Goal: Transaction & Acquisition: Purchase product/service

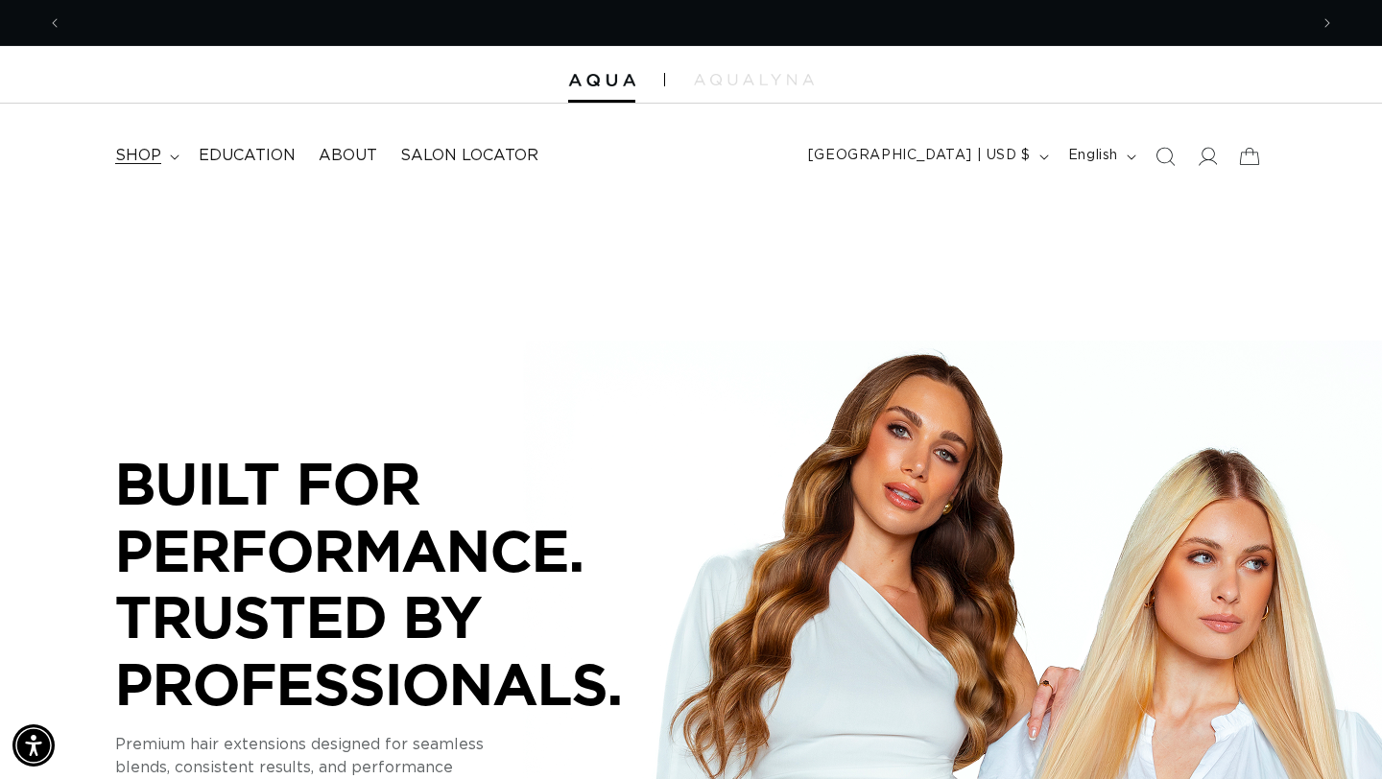
click at [170, 156] on icon at bounding box center [175, 158] width 10 height 6
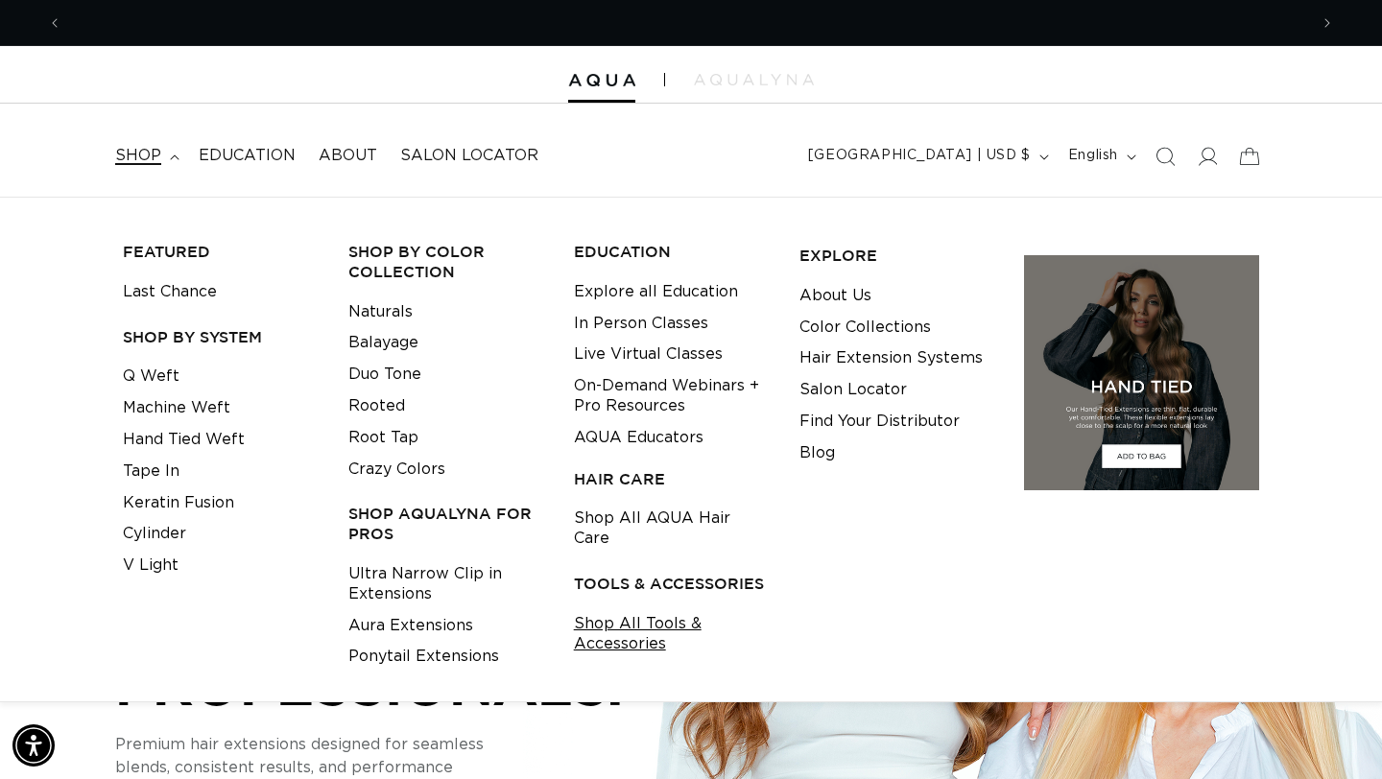
scroll to position [0, 1246]
click at [611, 619] on link "Shop All Tools & Accessories" at bounding box center [672, 634] width 196 height 52
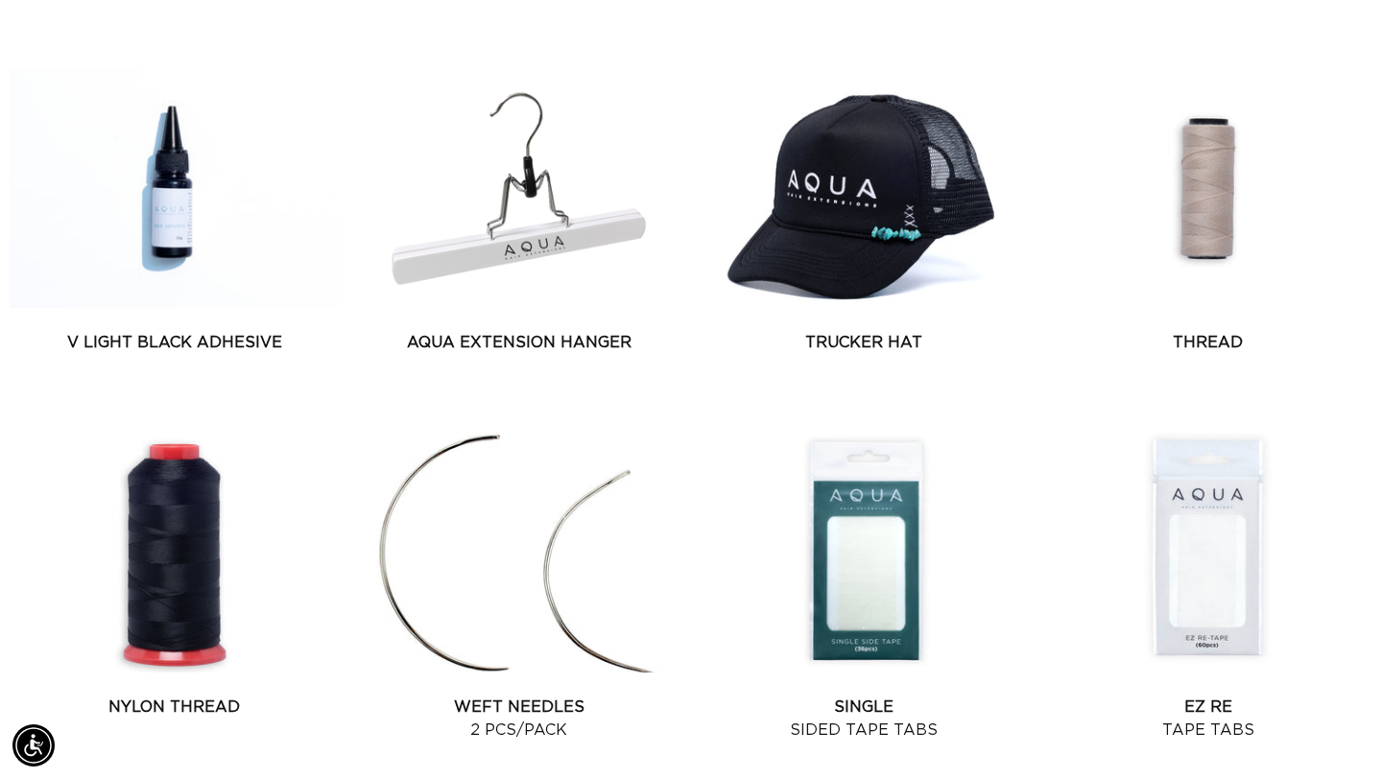
scroll to position [0, 2491]
click at [510, 331] on link "AQUA Extension Hanger" at bounding box center [518, 342] width 329 height 23
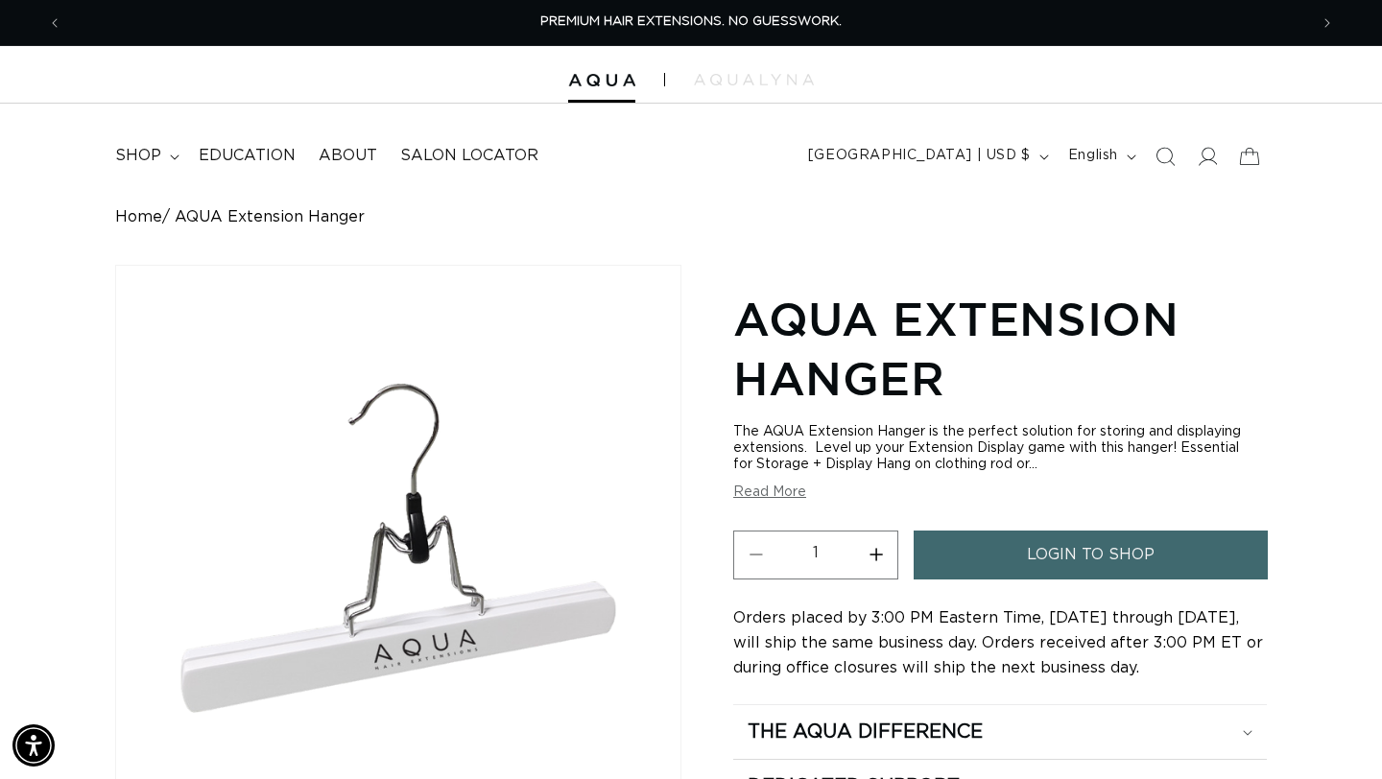
click at [1083, 543] on span "login to shop" at bounding box center [1091, 555] width 128 height 49
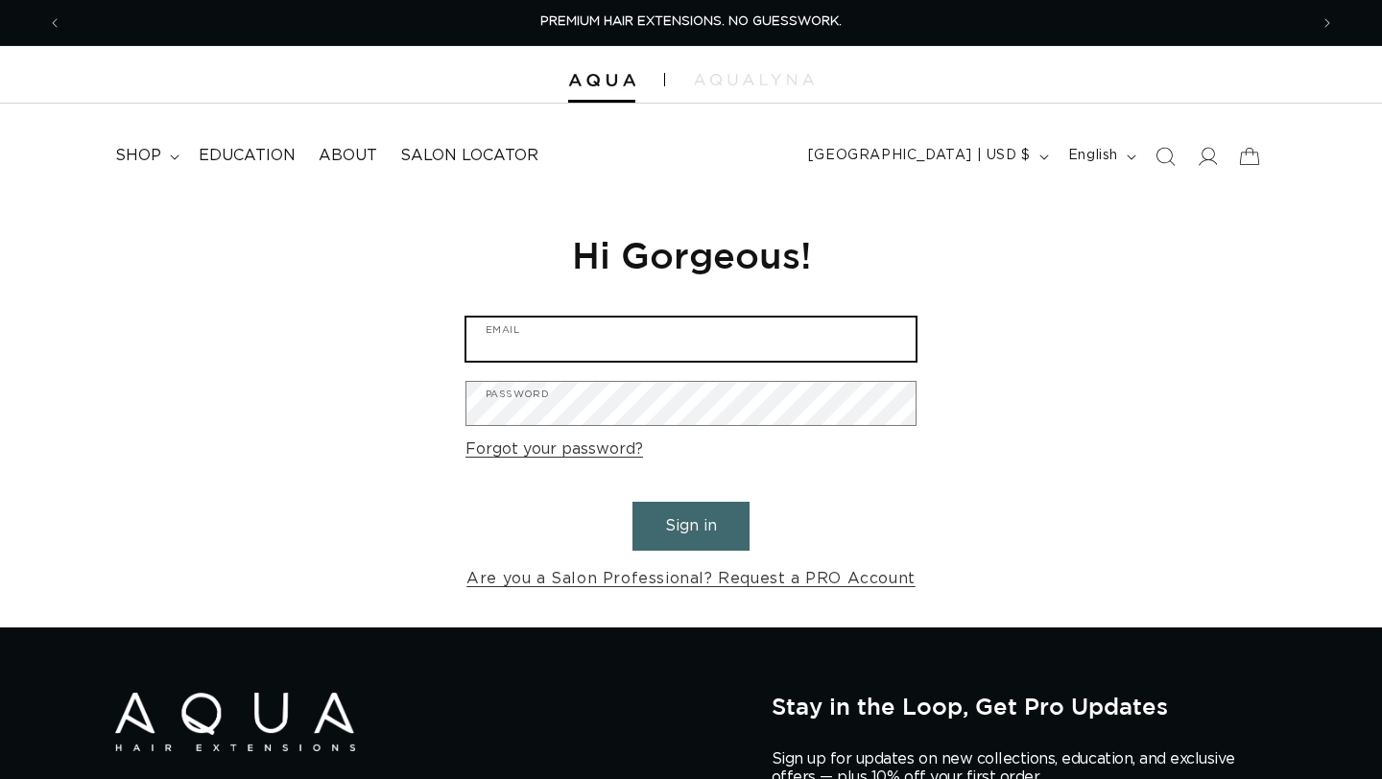
click at [560, 342] on input "Email" at bounding box center [690, 339] width 449 height 43
type input "mvbuccothomas@gmail.com"
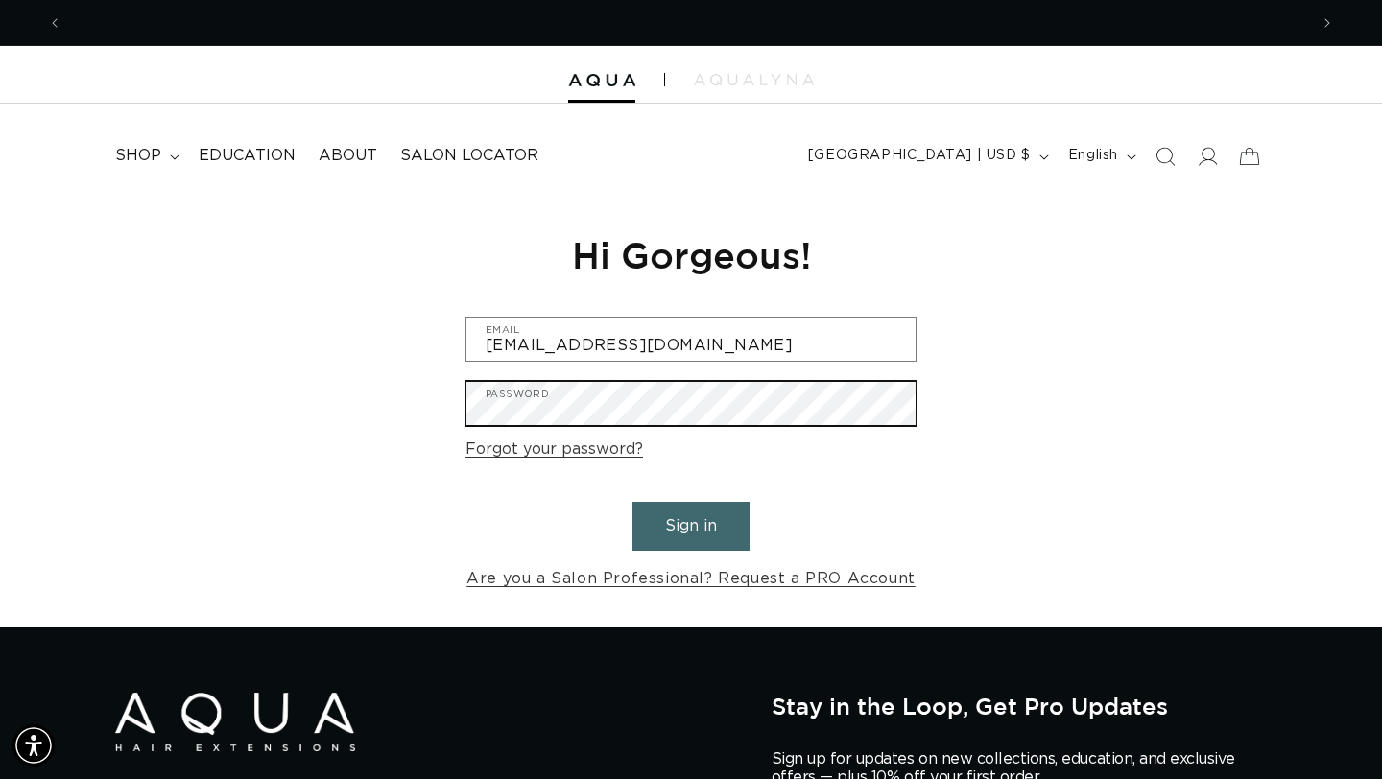
scroll to position [0, 2491]
click at [632, 502] on button "Sign in" at bounding box center [690, 526] width 117 height 49
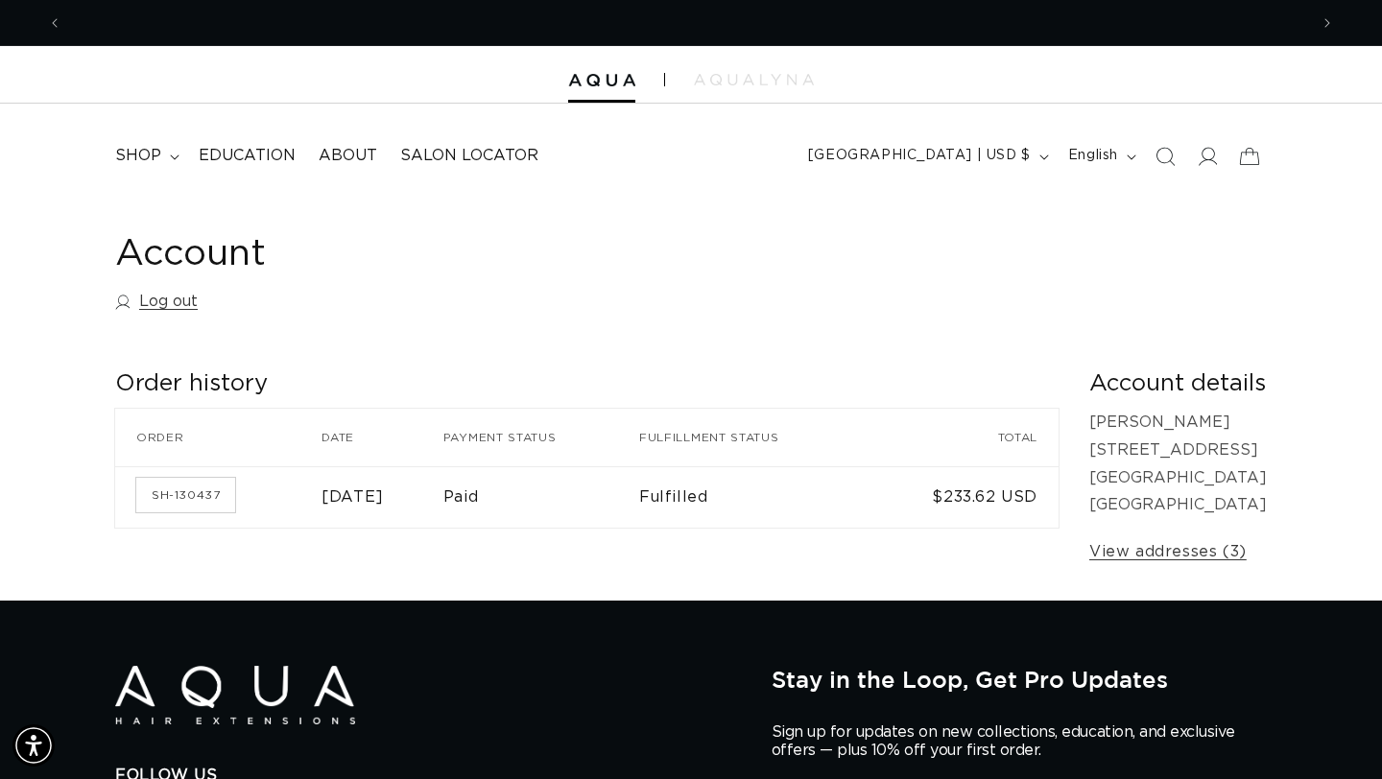
scroll to position [0, 1246]
click at [993, 493] on td "$233.62 USD" at bounding box center [966, 496] width 184 height 61
click at [158, 484] on link "SH-130437" at bounding box center [185, 495] width 99 height 35
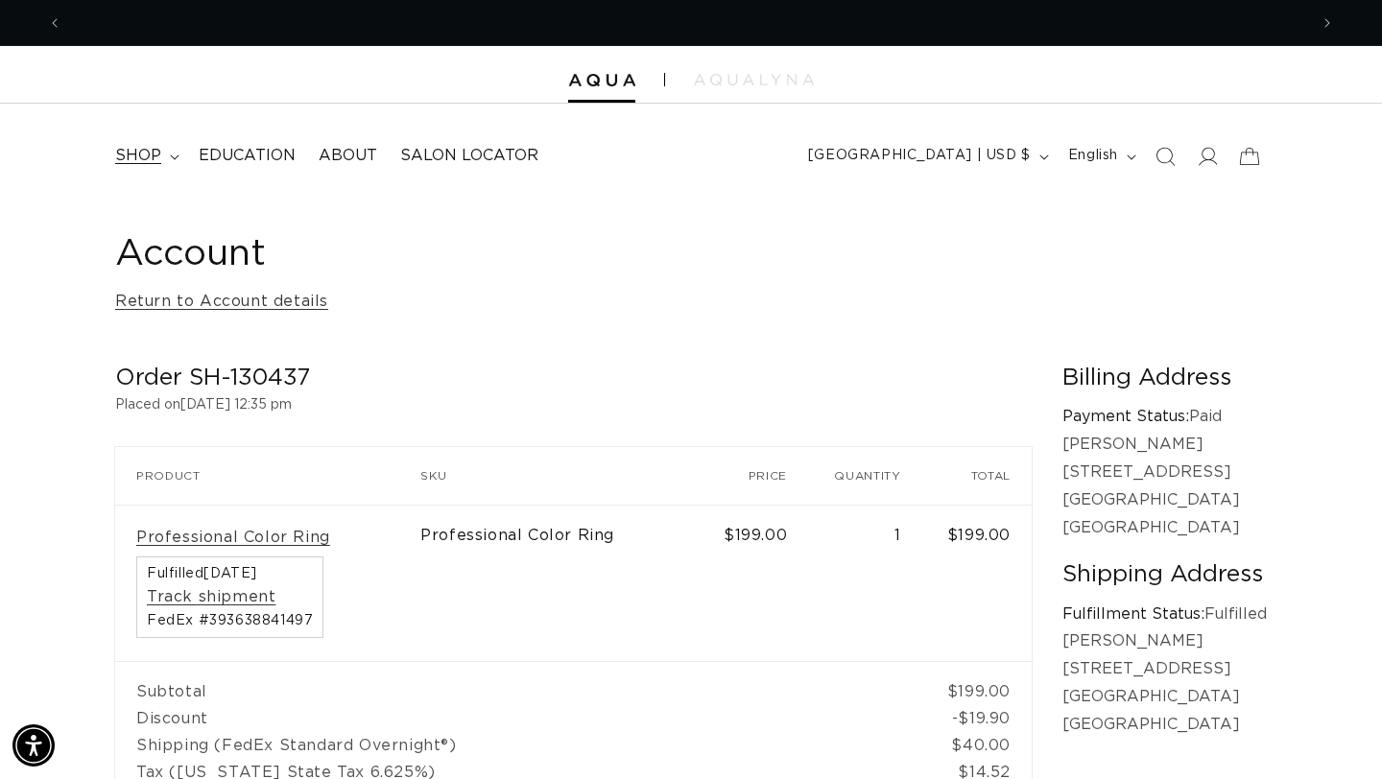
scroll to position [0, 2491]
click at [150, 154] on span "shop" at bounding box center [138, 156] width 46 height 20
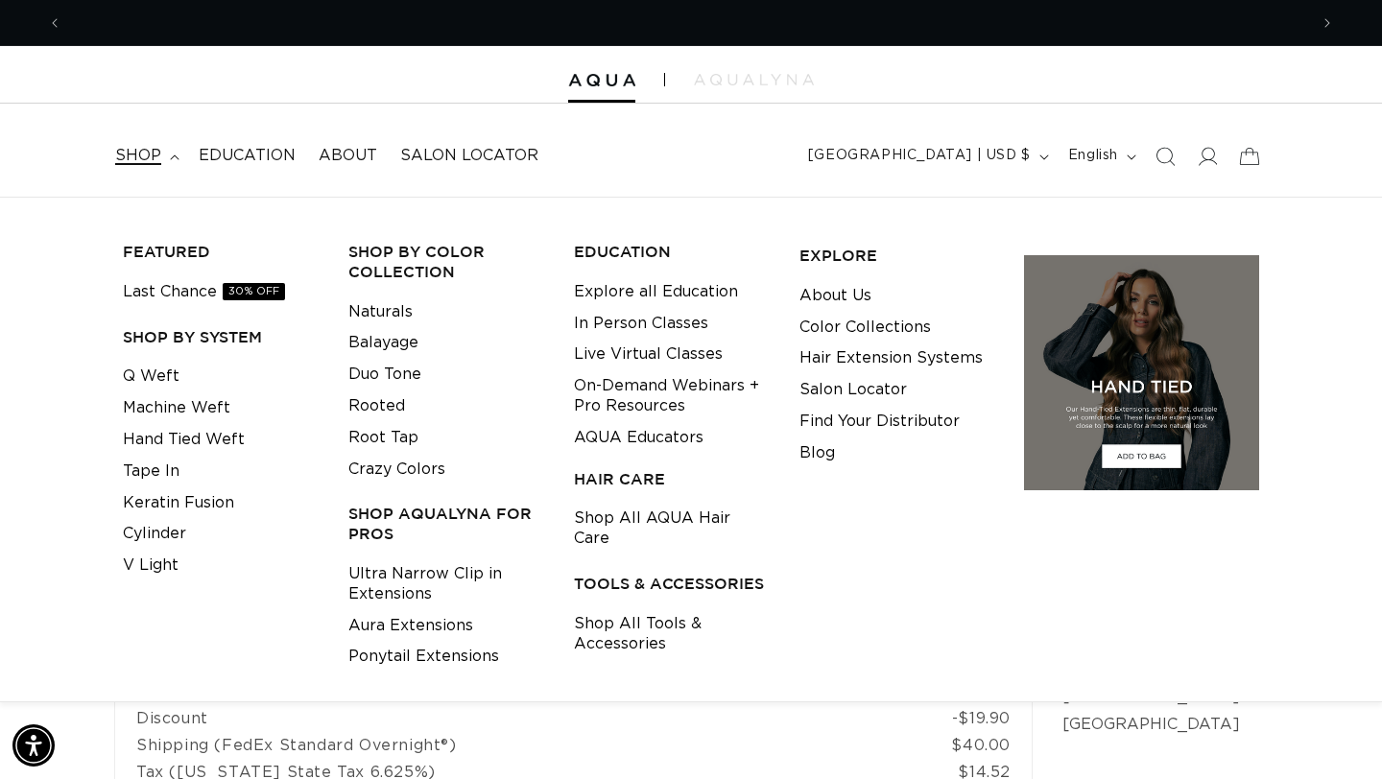
scroll to position [0, 0]
click at [615, 608] on link "Shop All Tools & Accessories" at bounding box center [672, 634] width 196 height 52
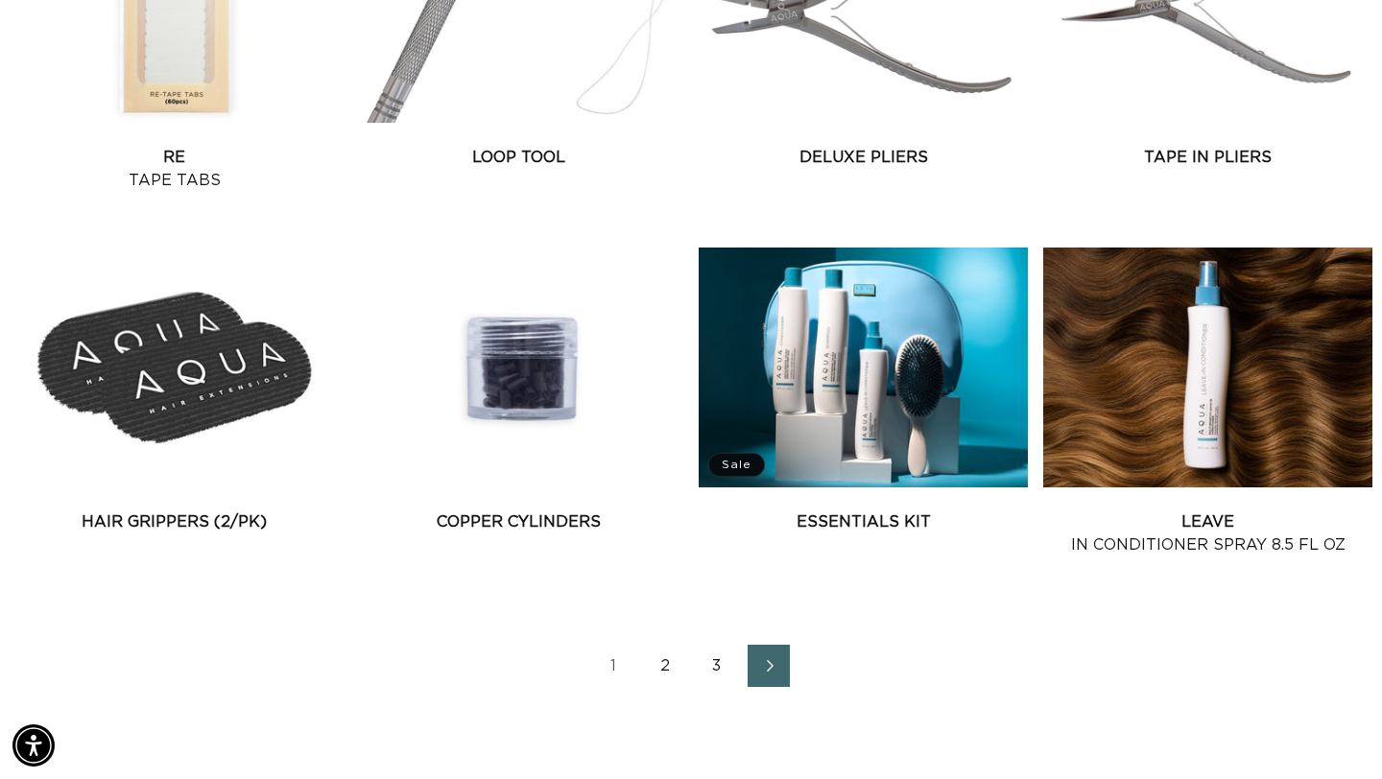
scroll to position [0, 1246]
click at [665, 656] on link "2" at bounding box center [665, 666] width 42 height 42
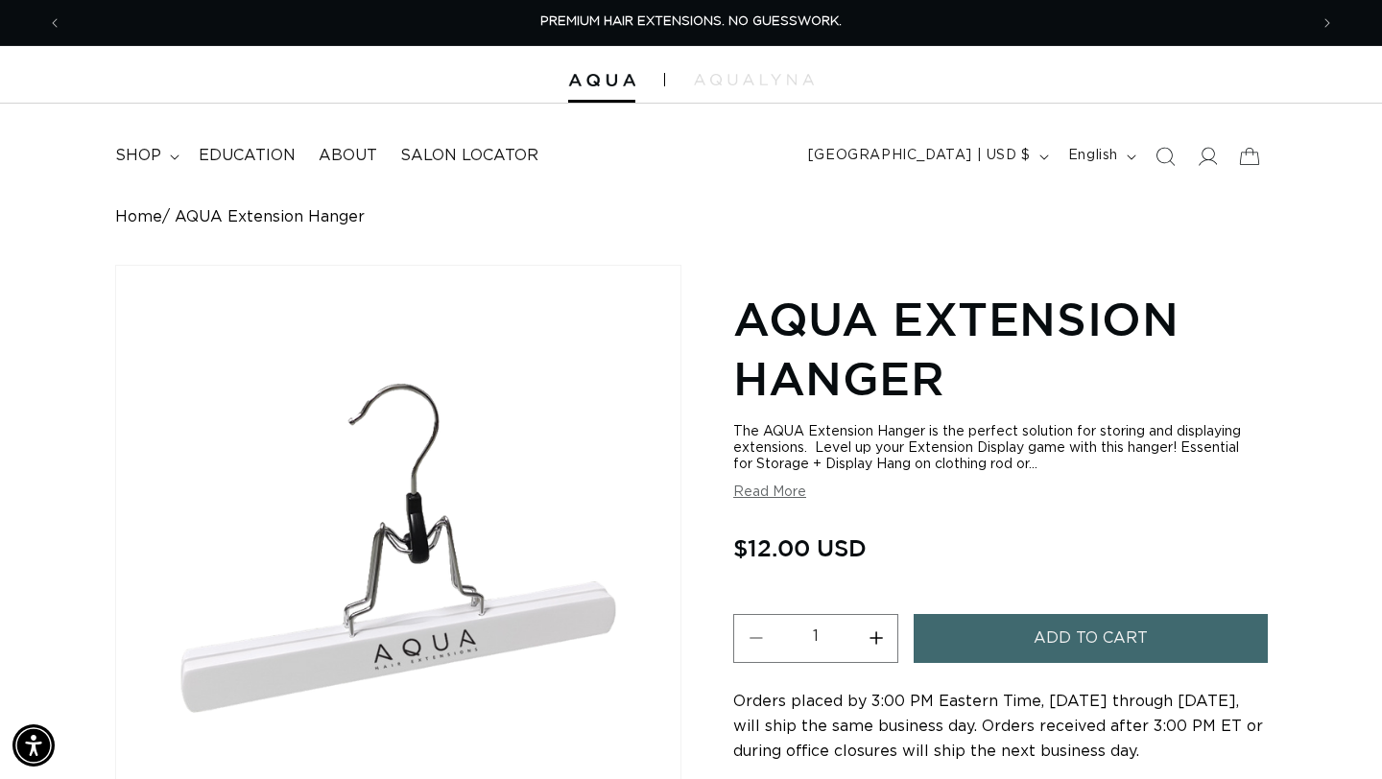
click at [1023, 645] on button "Add to cart" at bounding box center [1091, 638] width 354 height 49
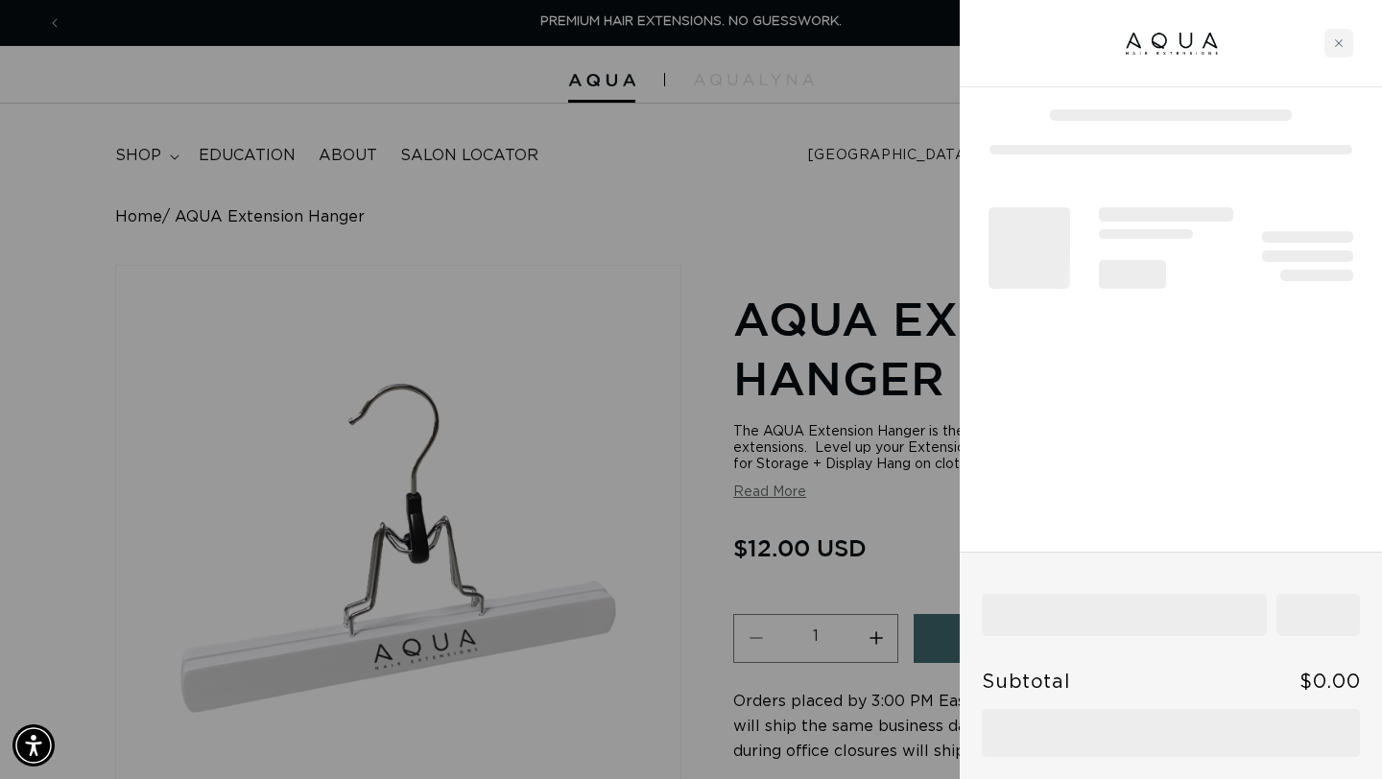
scroll to position [0, 1246]
click at [18, 73] on div at bounding box center [691, 389] width 1382 height 779
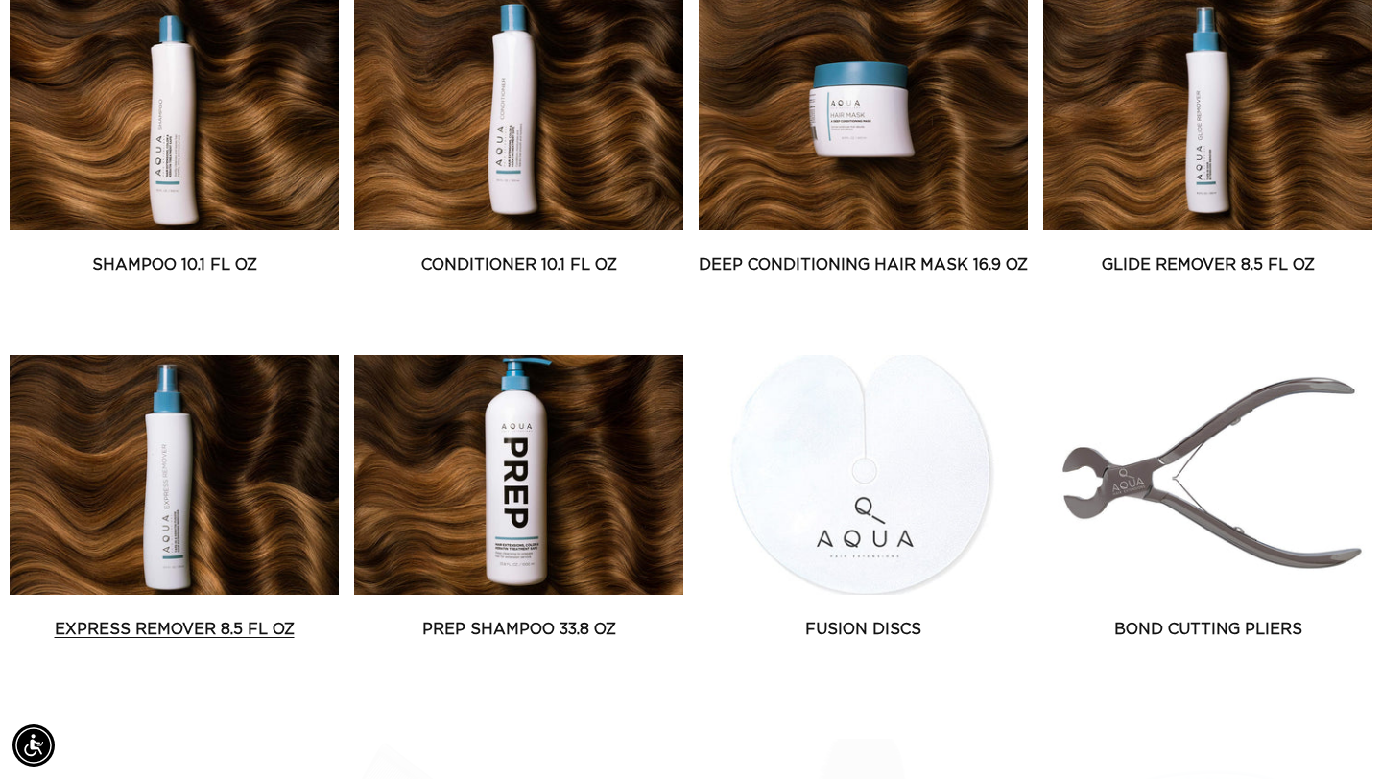
click at [142, 618] on link "Express Remover 8.5 fl oz" at bounding box center [174, 629] width 329 height 23
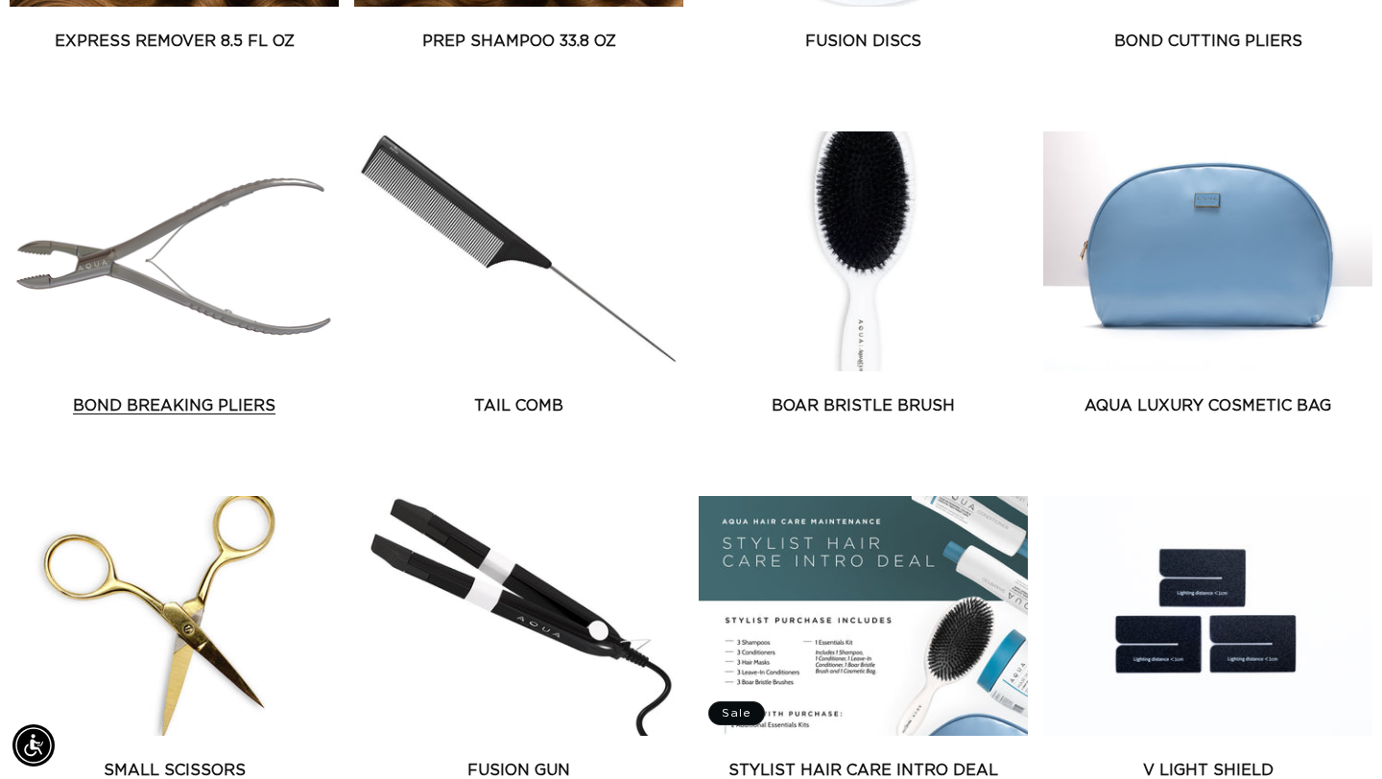
click at [184, 394] on link "Bond Breaking Pliers" at bounding box center [174, 405] width 329 height 23
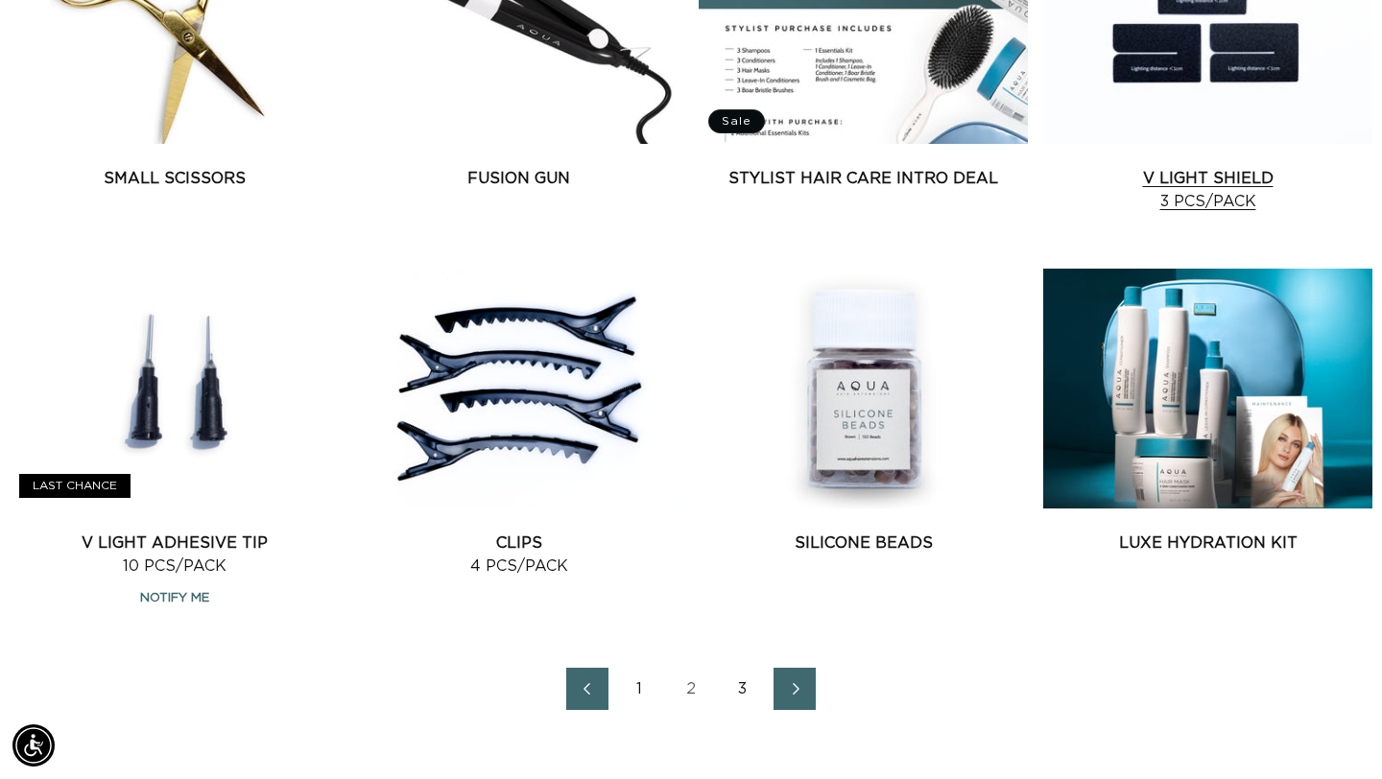
scroll to position [0, 1246]
click at [780, 685] on link "Next page" at bounding box center [795, 689] width 42 height 42
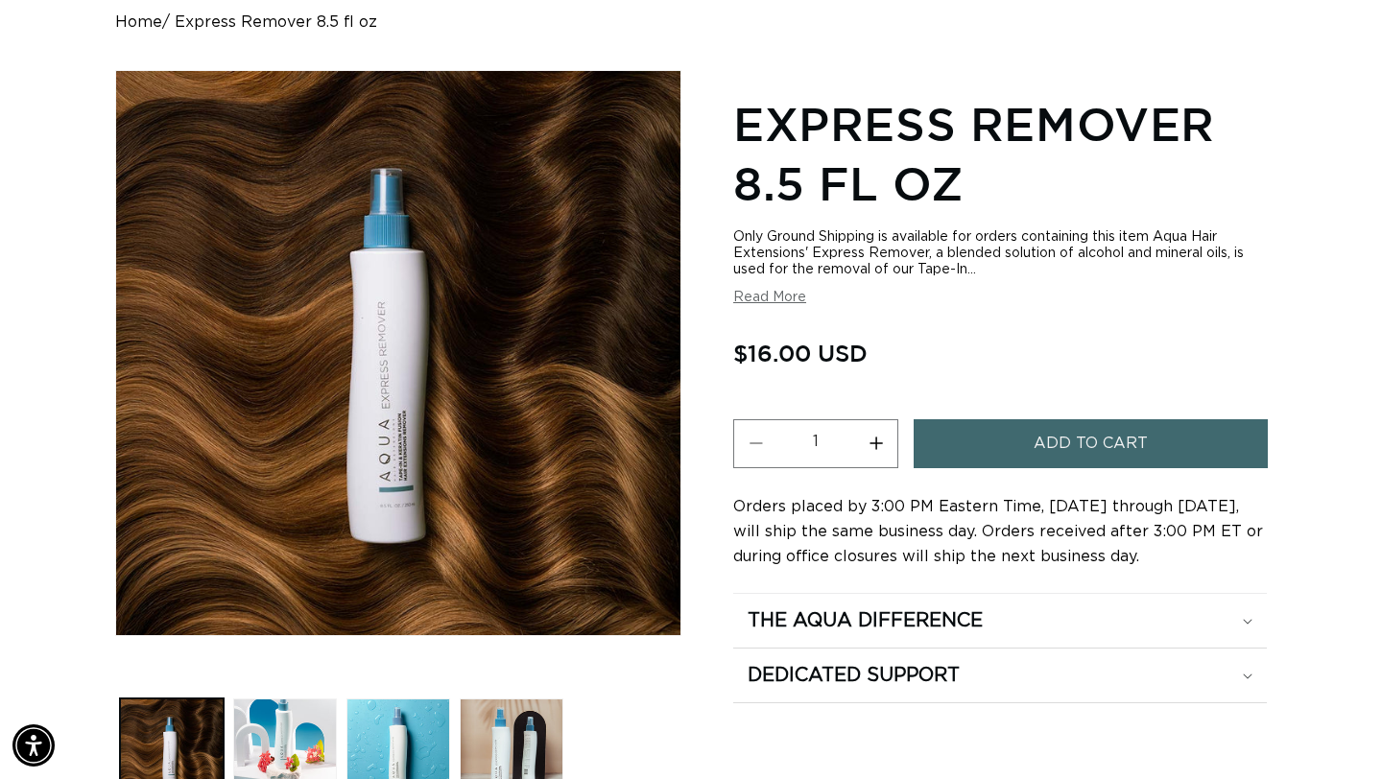
scroll to position [0, 1246]
click at [1134, 441] on span "Add to cart" at bounding box center [1091, 443] width 114 height 49
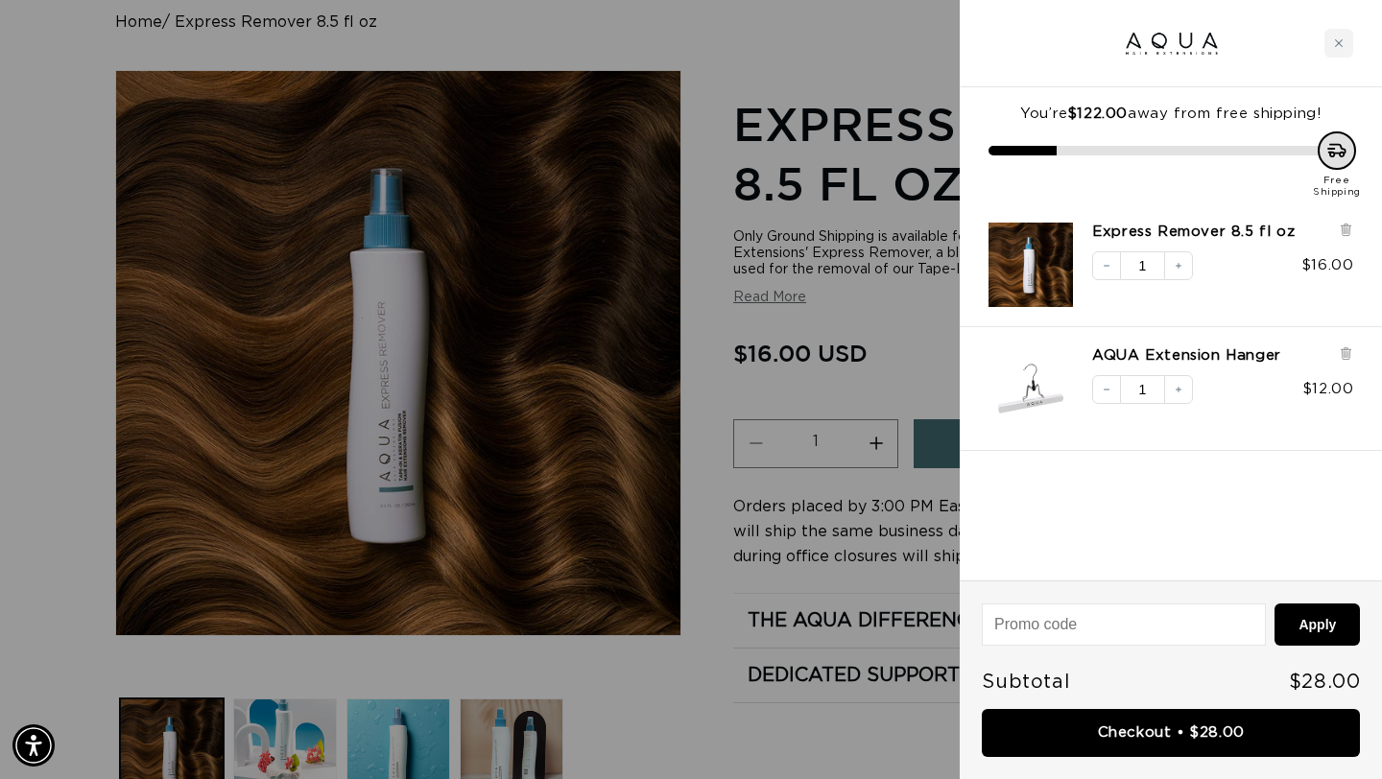
scroll to position [0, 2491]
click at [46, 117] on div at bounding box center [691, 389] width 1382 height 779
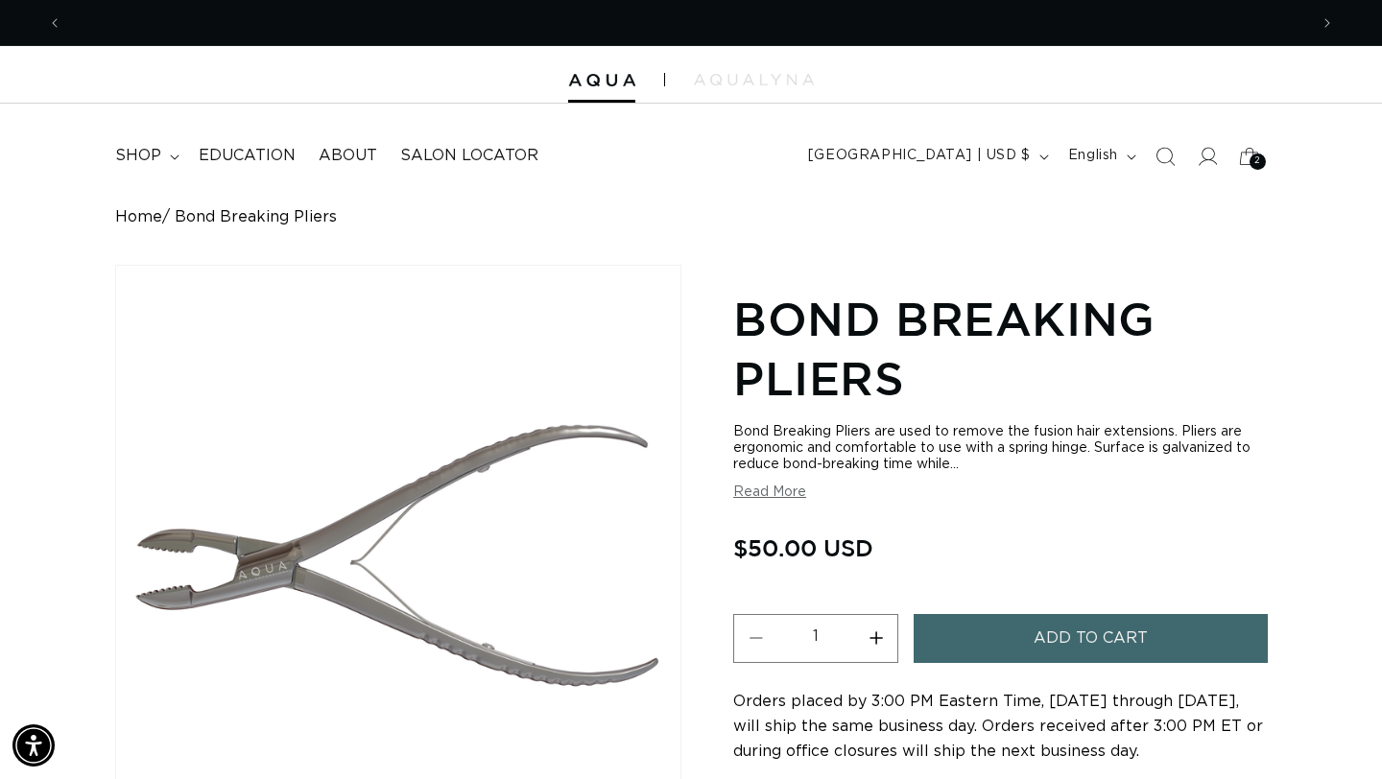
scroll to position [0, 2491]
click at [794, 489] on button "Read More" at bounding box center [769, 493] width 73 height 16
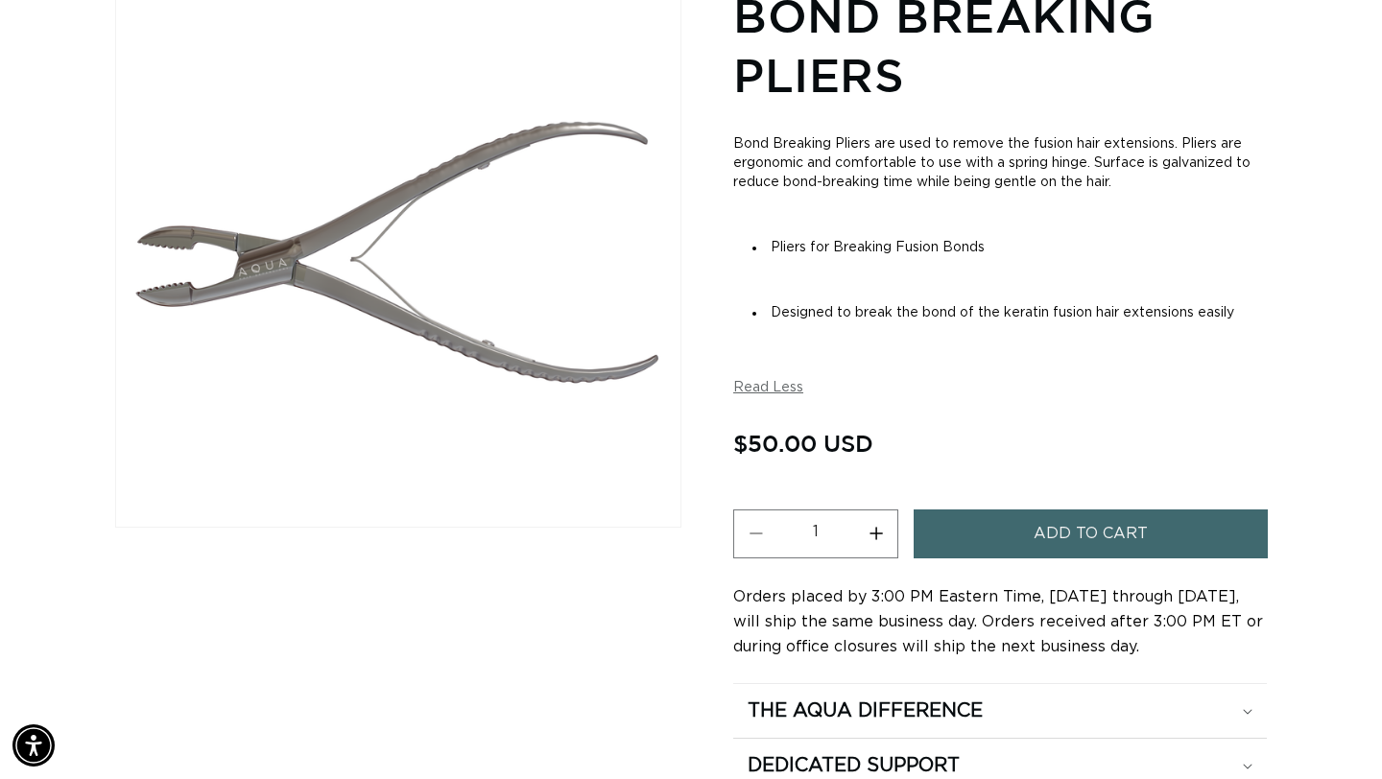
scroll to position [0, 1246]
click at [1067, 533] on span "Add to cart" at bounding box center [1091, 534] width 114 height 49
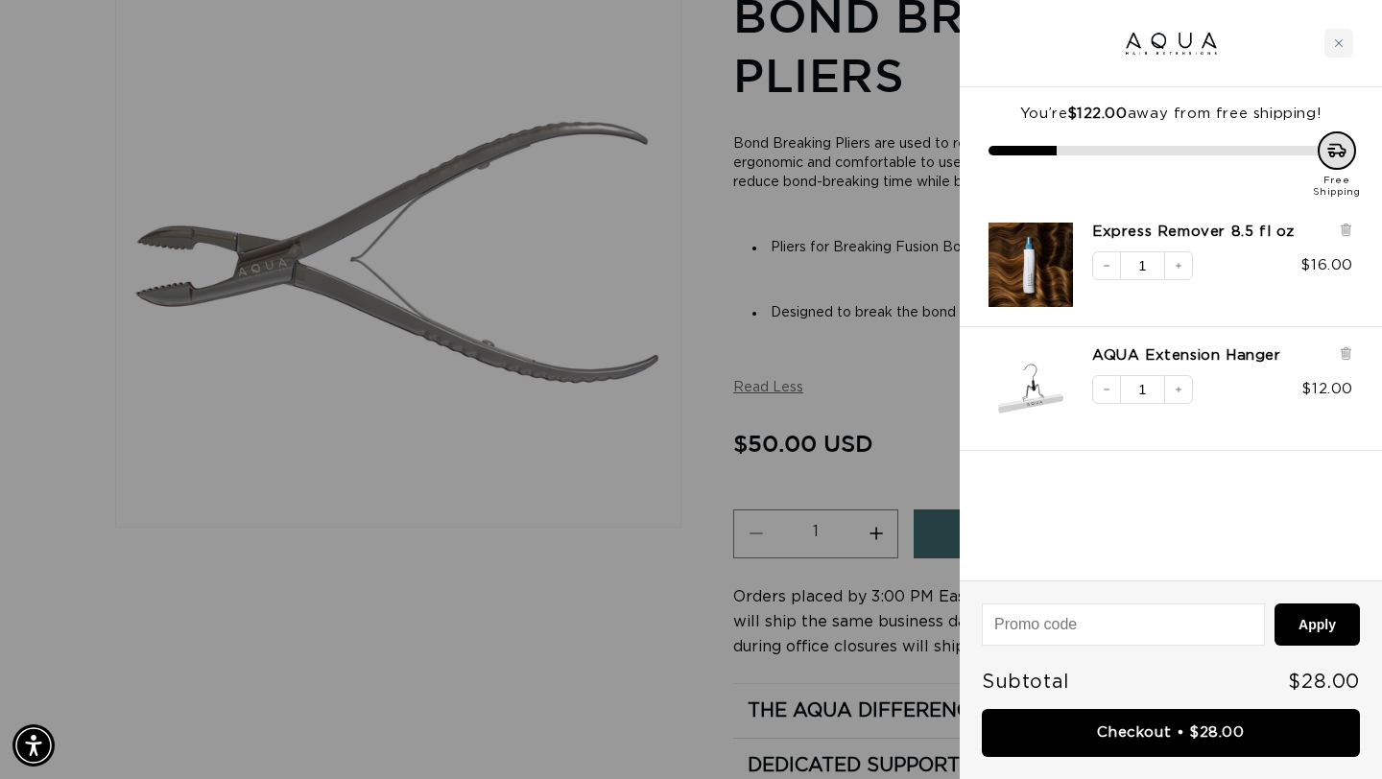
scroll to position [0, 2491]
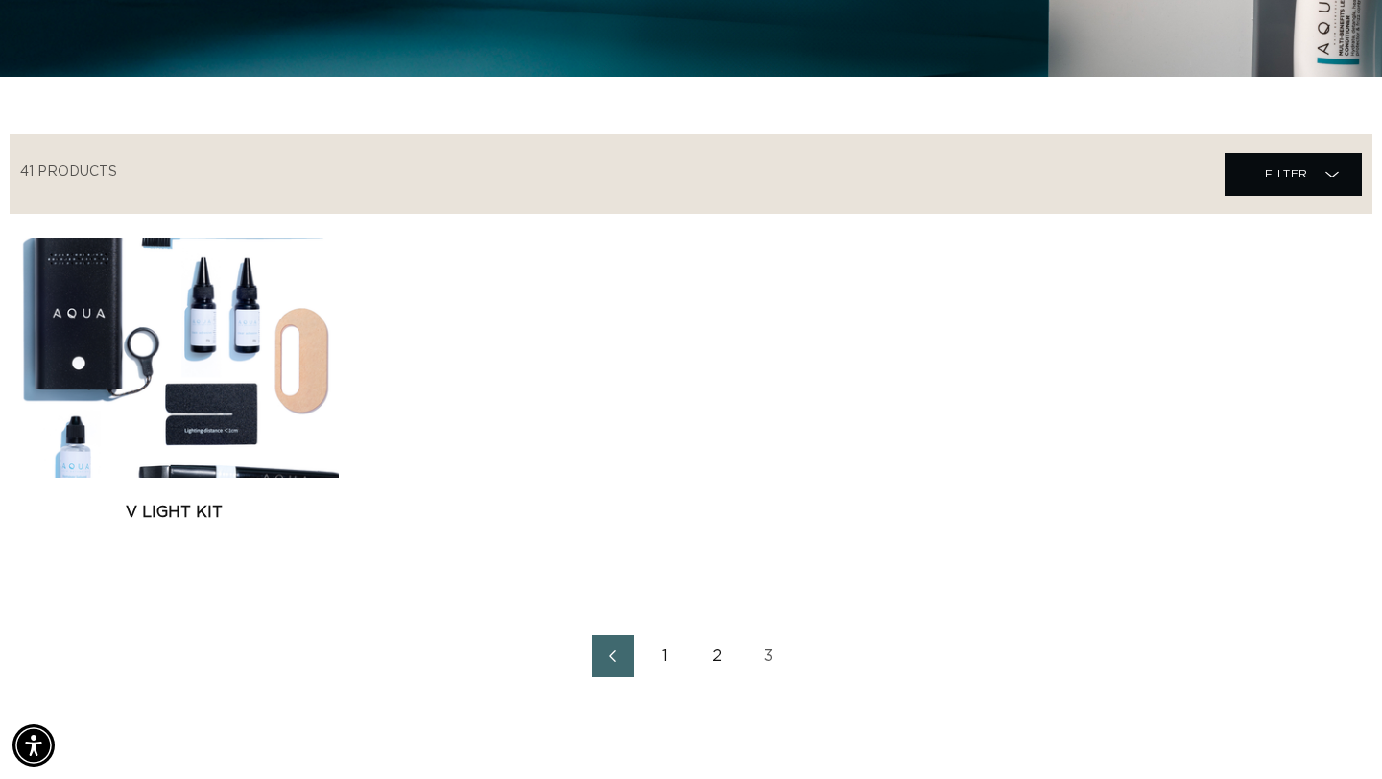
scroll to position [0, 1246]
click at [675, 653] on link "1" at bounding box center [665, 656] width 42 height 42
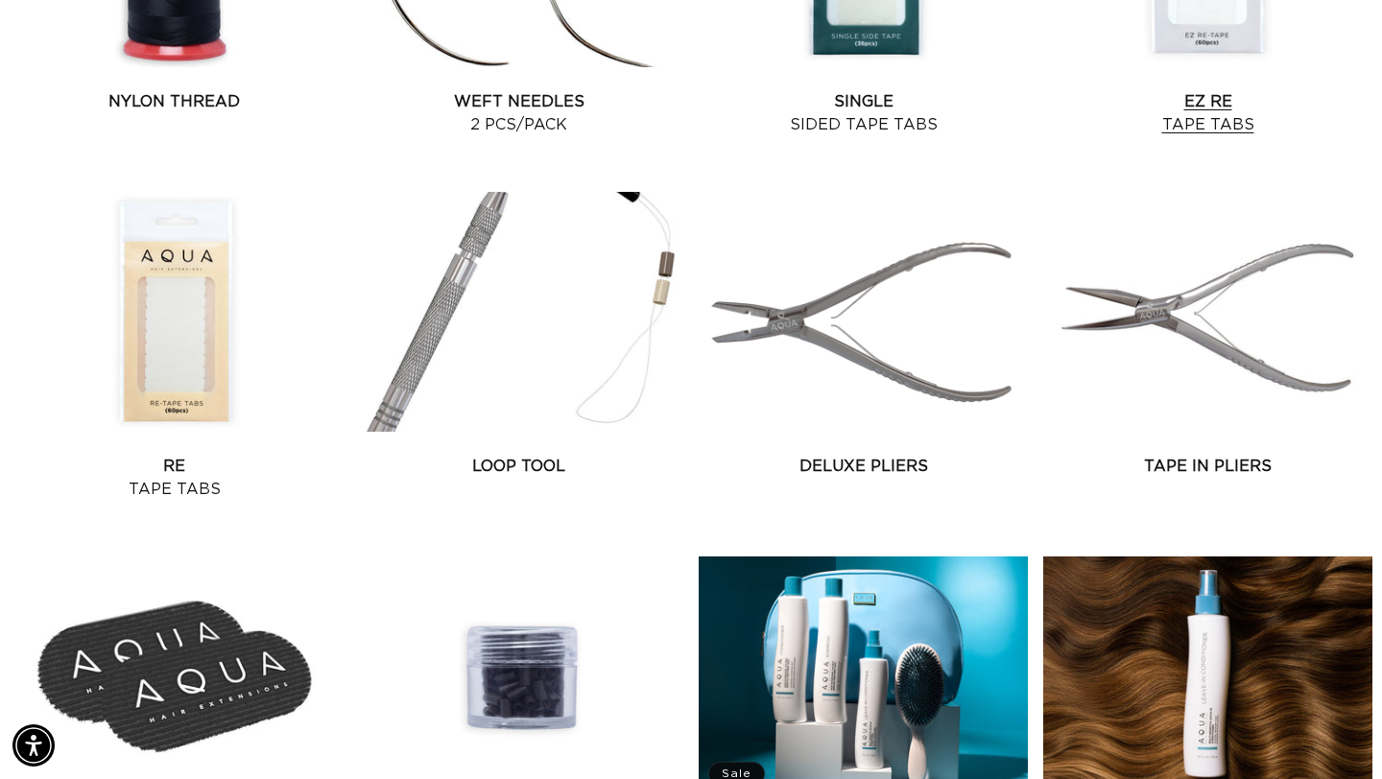
scroll to position [0, 2491]
click at [1202, 455] on link "Tape In Pliers" at bounding box center [1207, 466] width 329 height 23
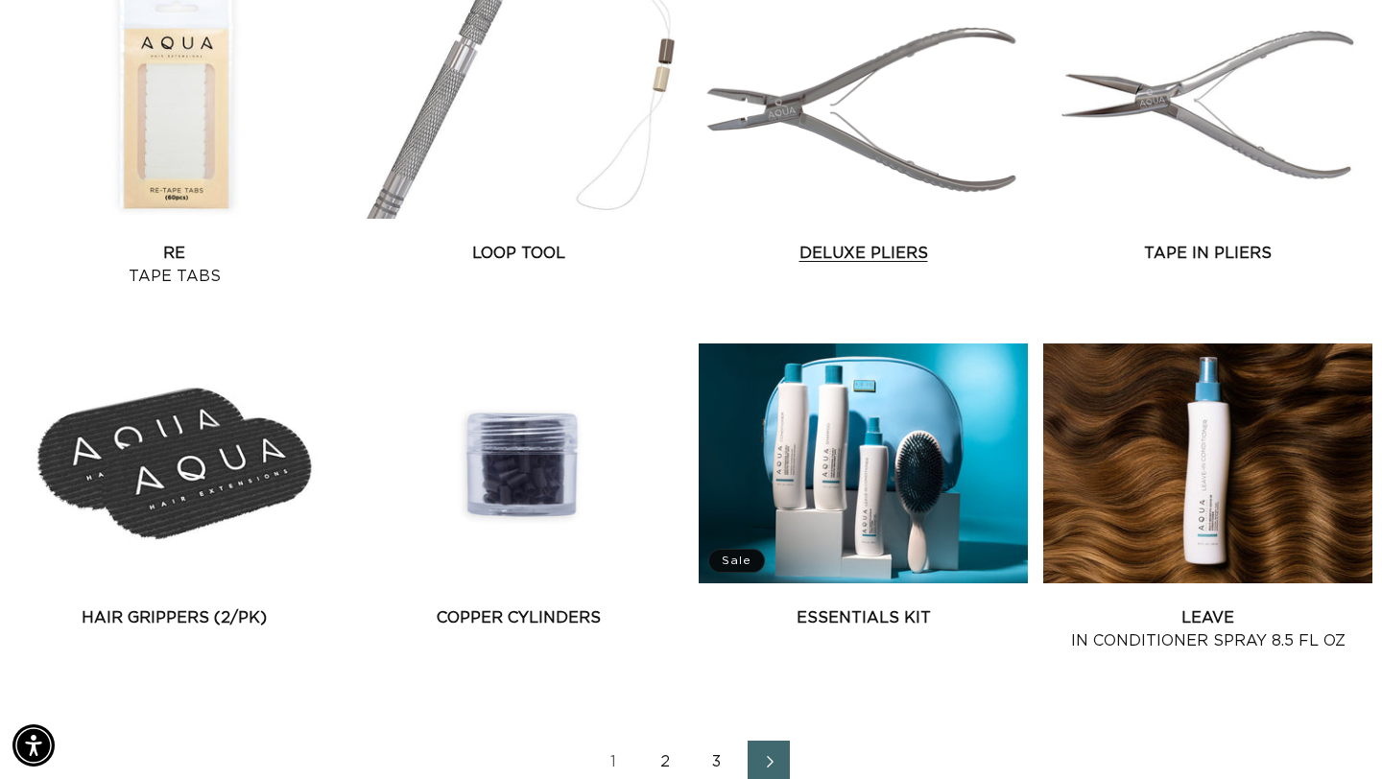
scroll to position [1961, 0]
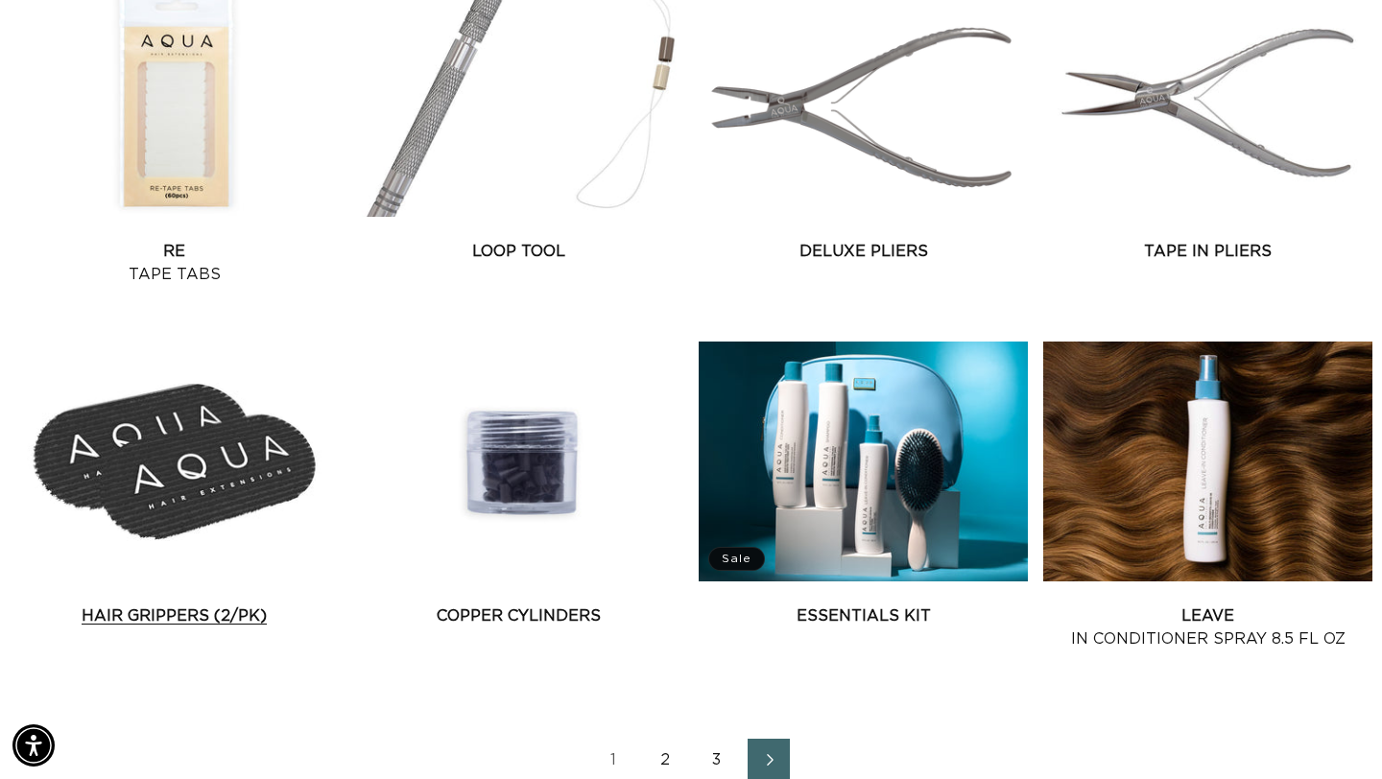
click at [27, 605] on link "Hair Grippers (2/pk)" at bounding box center [174, 616] width 329 height 23
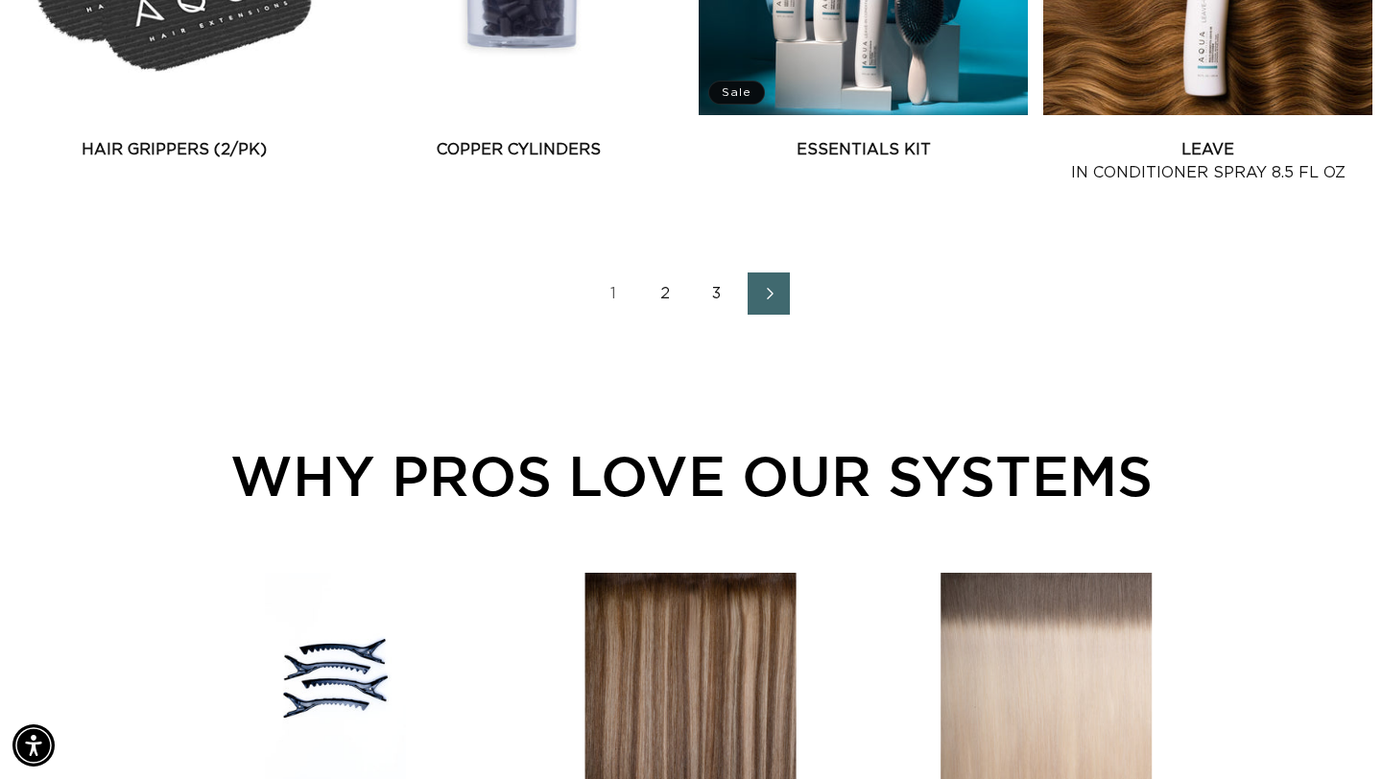
scroll to position [0, 0]
click at [664, 292] on link "2" at bounding box center [665, 294] width 42 height 42
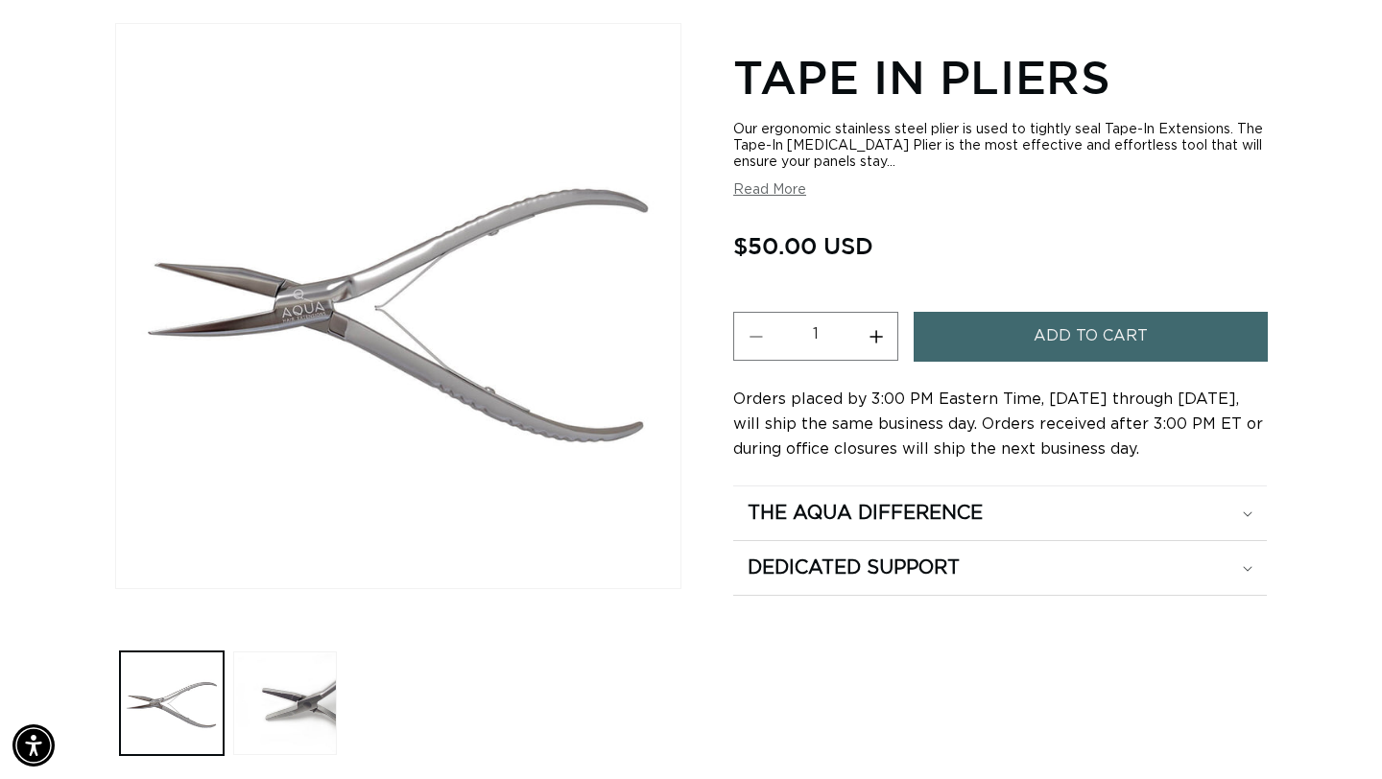
scroll to position [0, 1246]
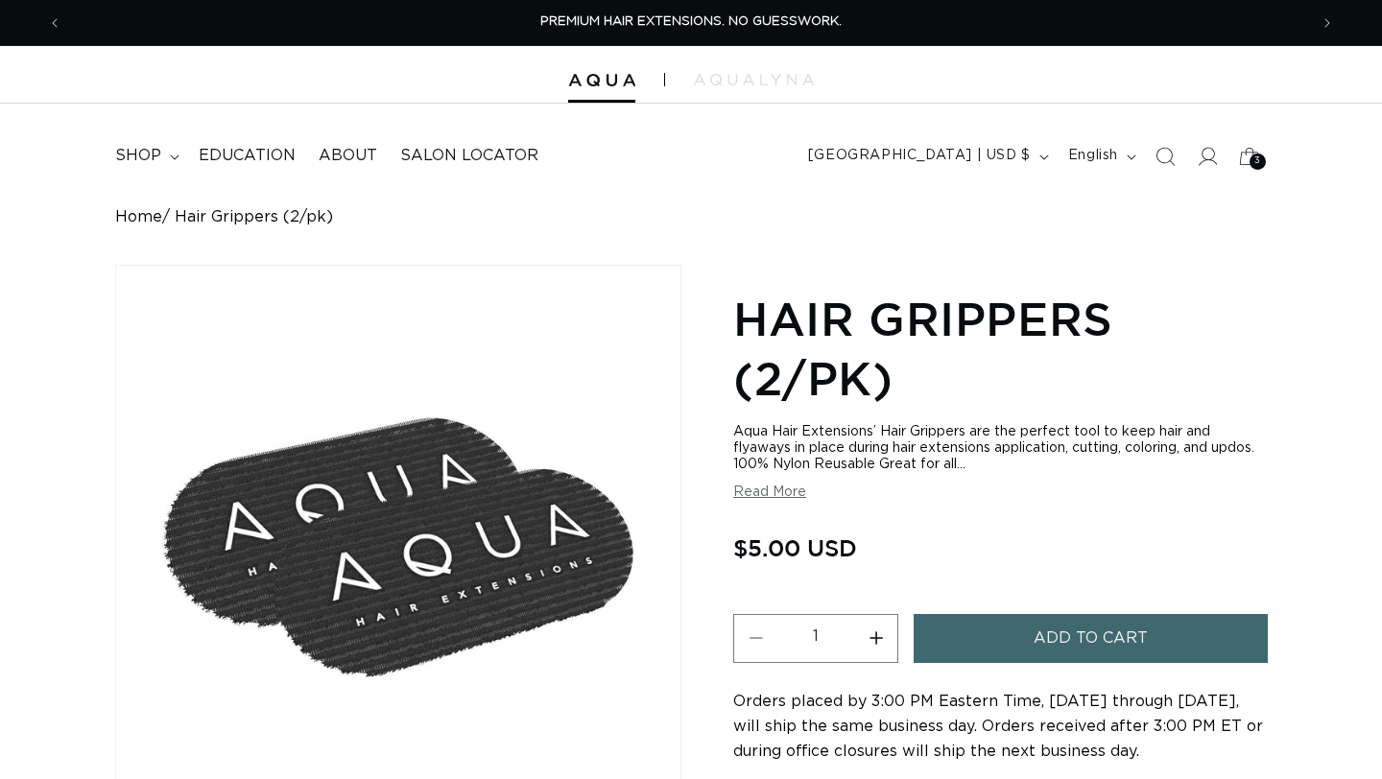
click at [1144, 630] on span "Add to cart" at bounding box center [1091, 638] width 114 height 49
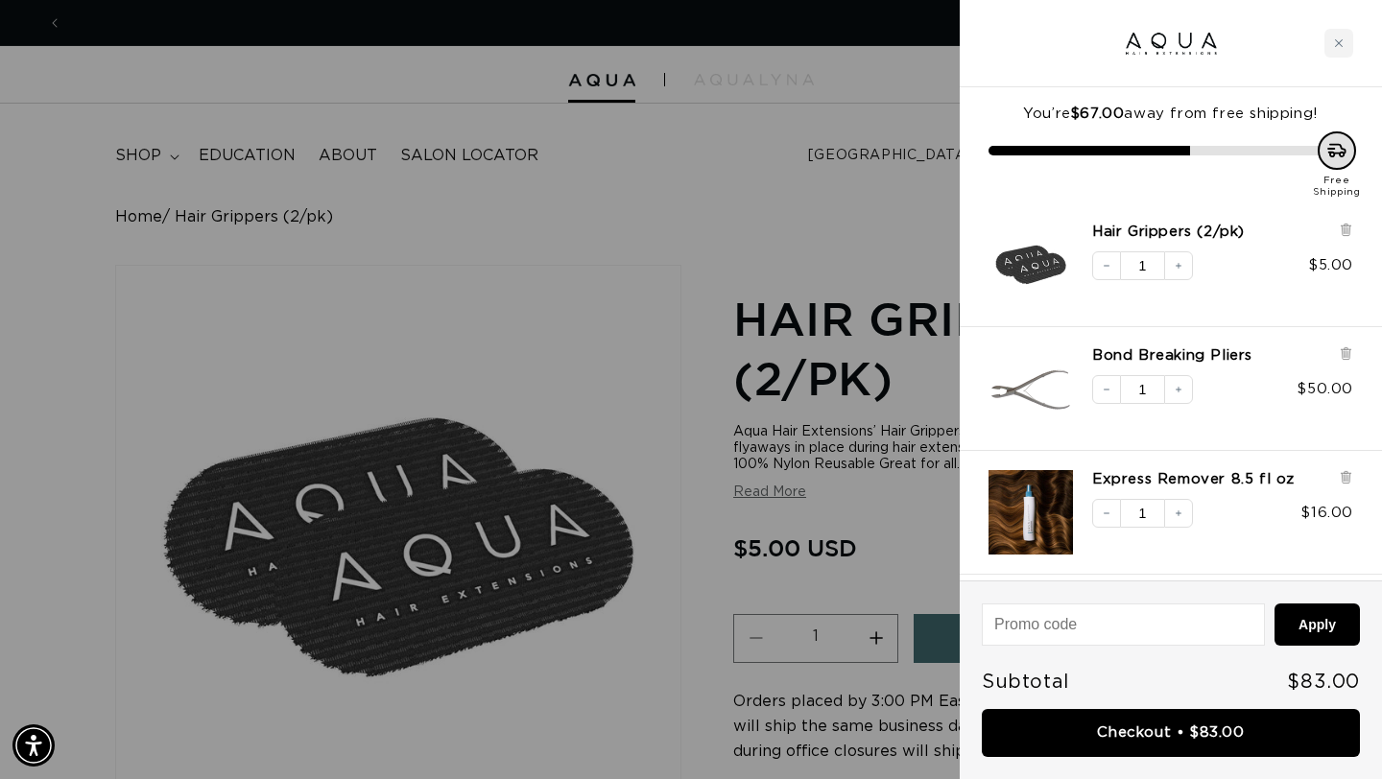
scroll to position [0, 1246]
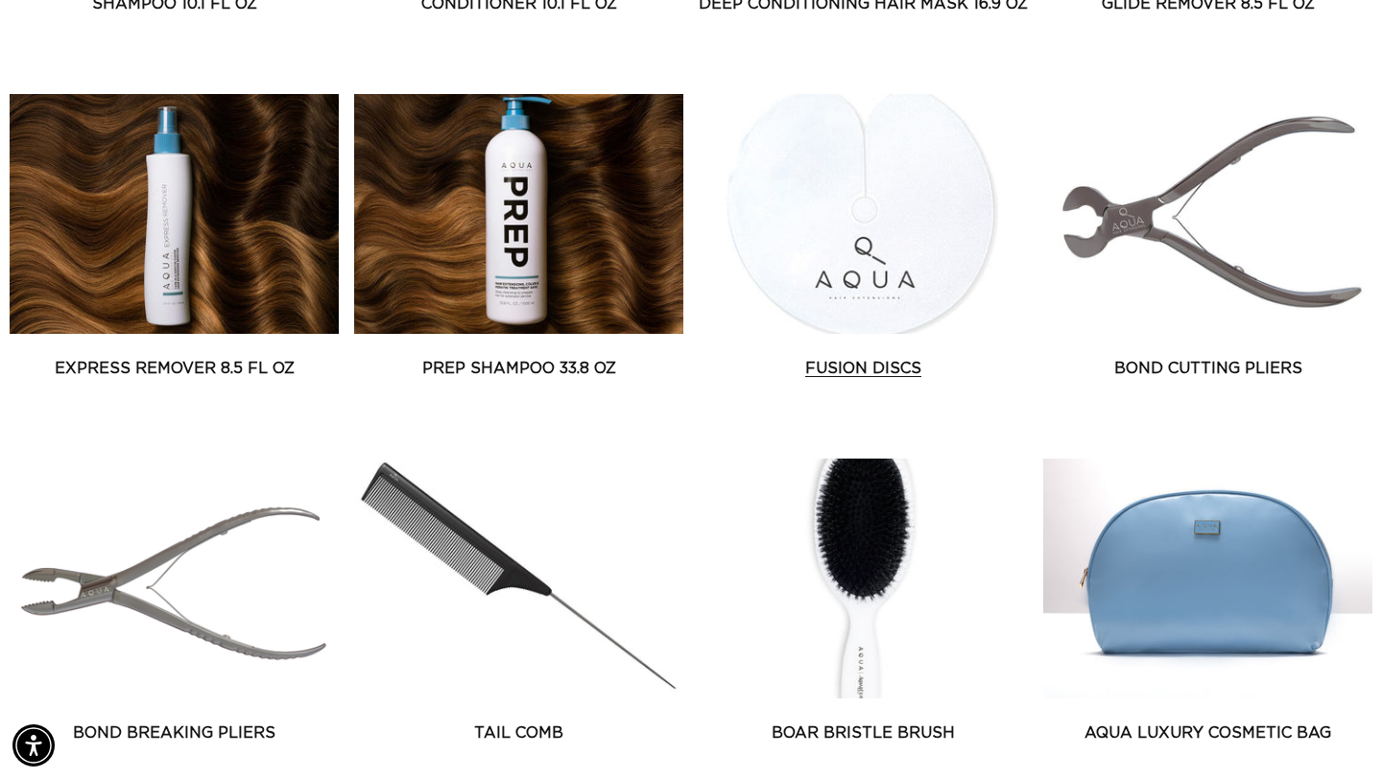
scroll to position [0, 1246]
click at [893, 357] on link "Fusion Discs" at bounding box center [863, 368] width 329 height 23
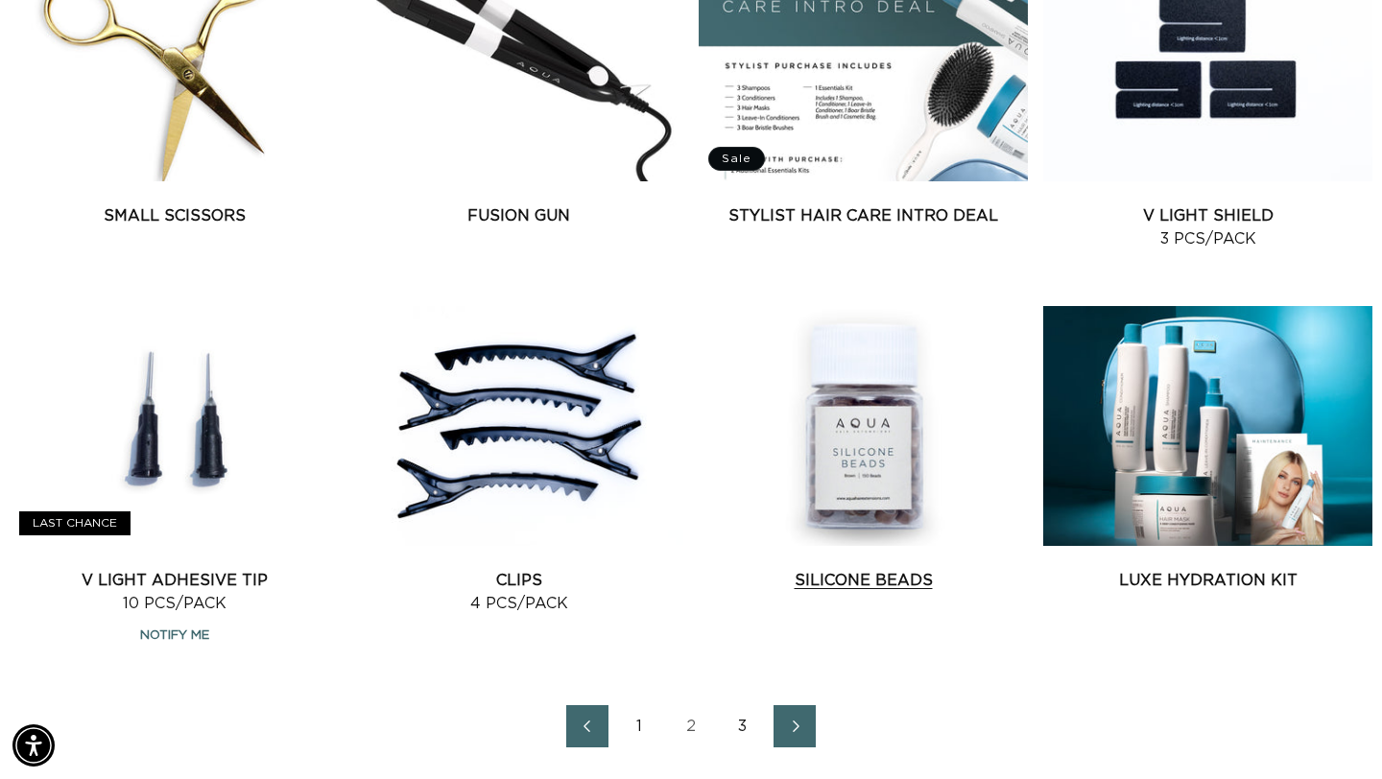
scroll to position [0, 0]
click at [688, 718] on link "2" at bounding box center [691, 726] width 42 height 42
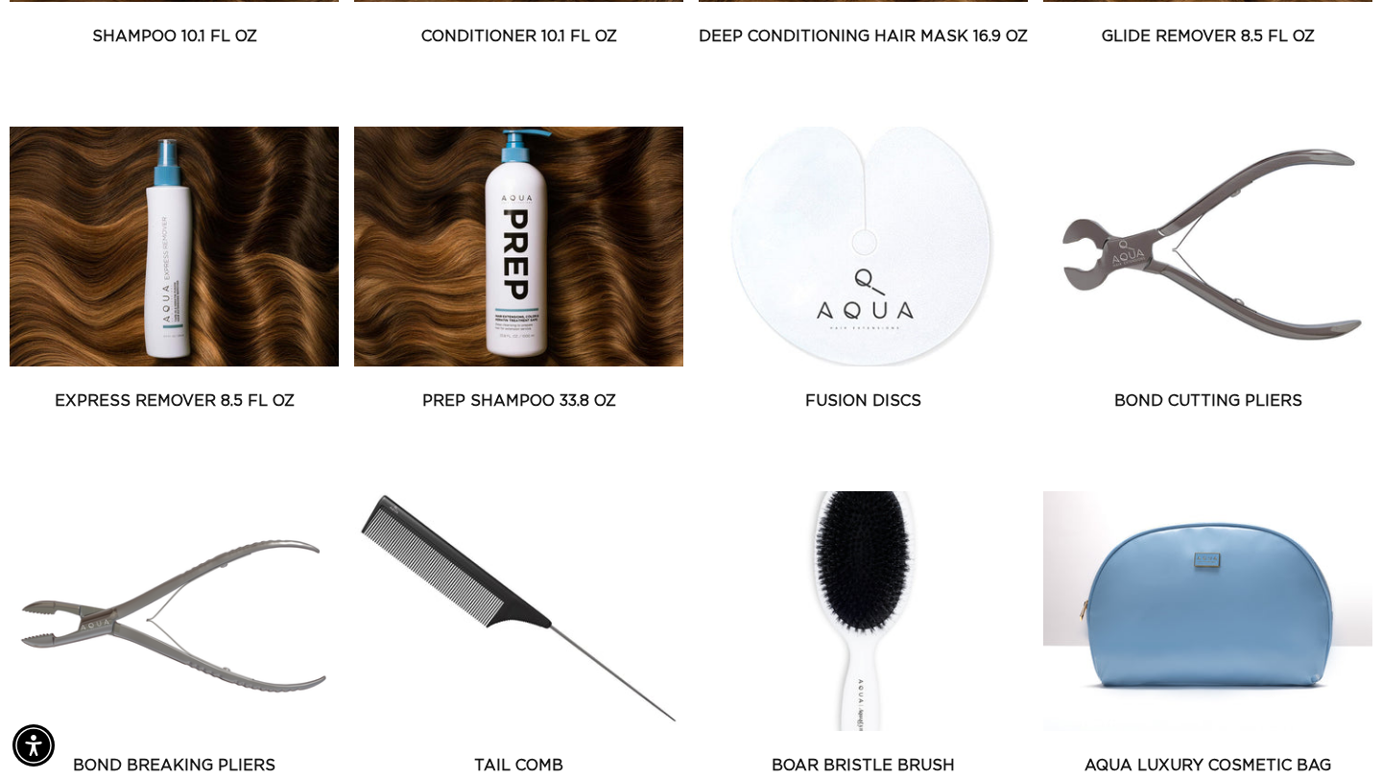
scroll to position [0, 1246]
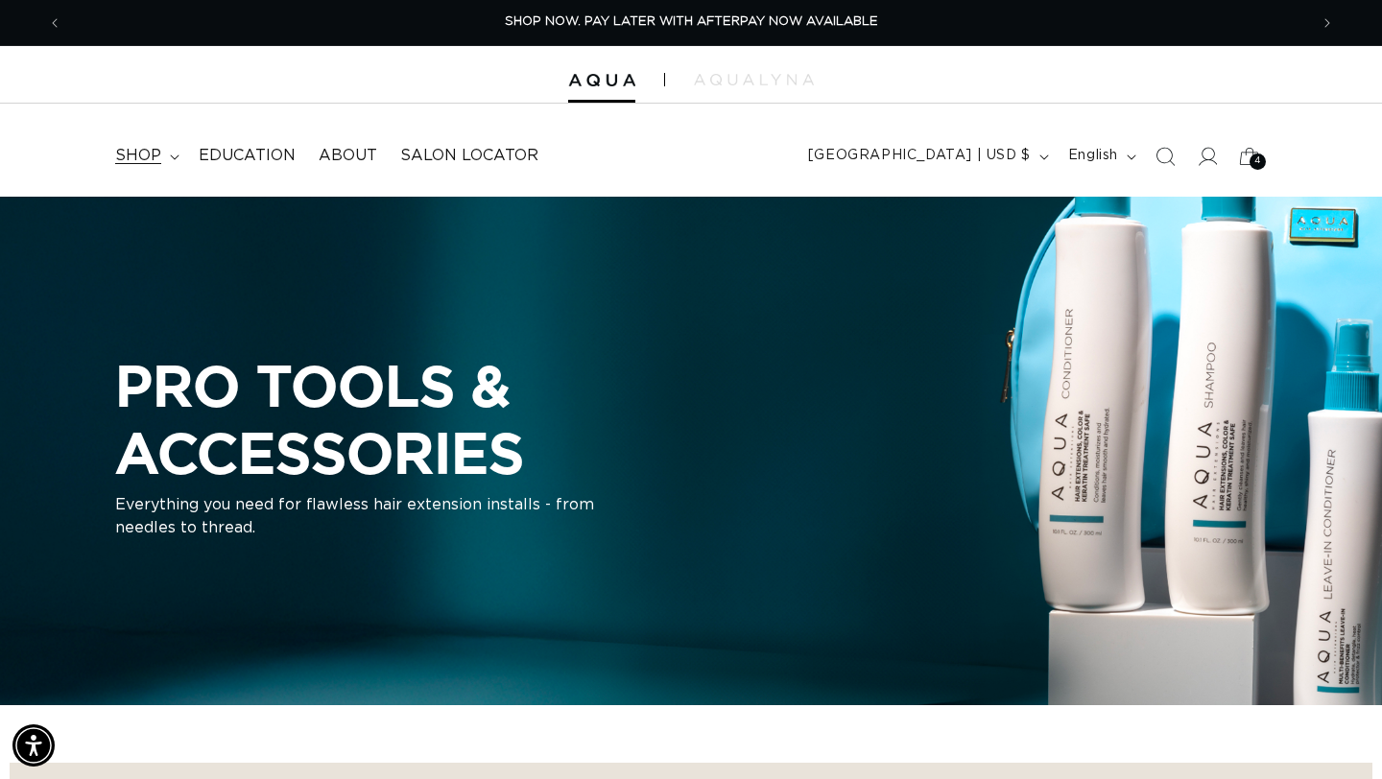
click at [160, 149] on summary "shop" at bounding box center [145, 155] width 83 height 43
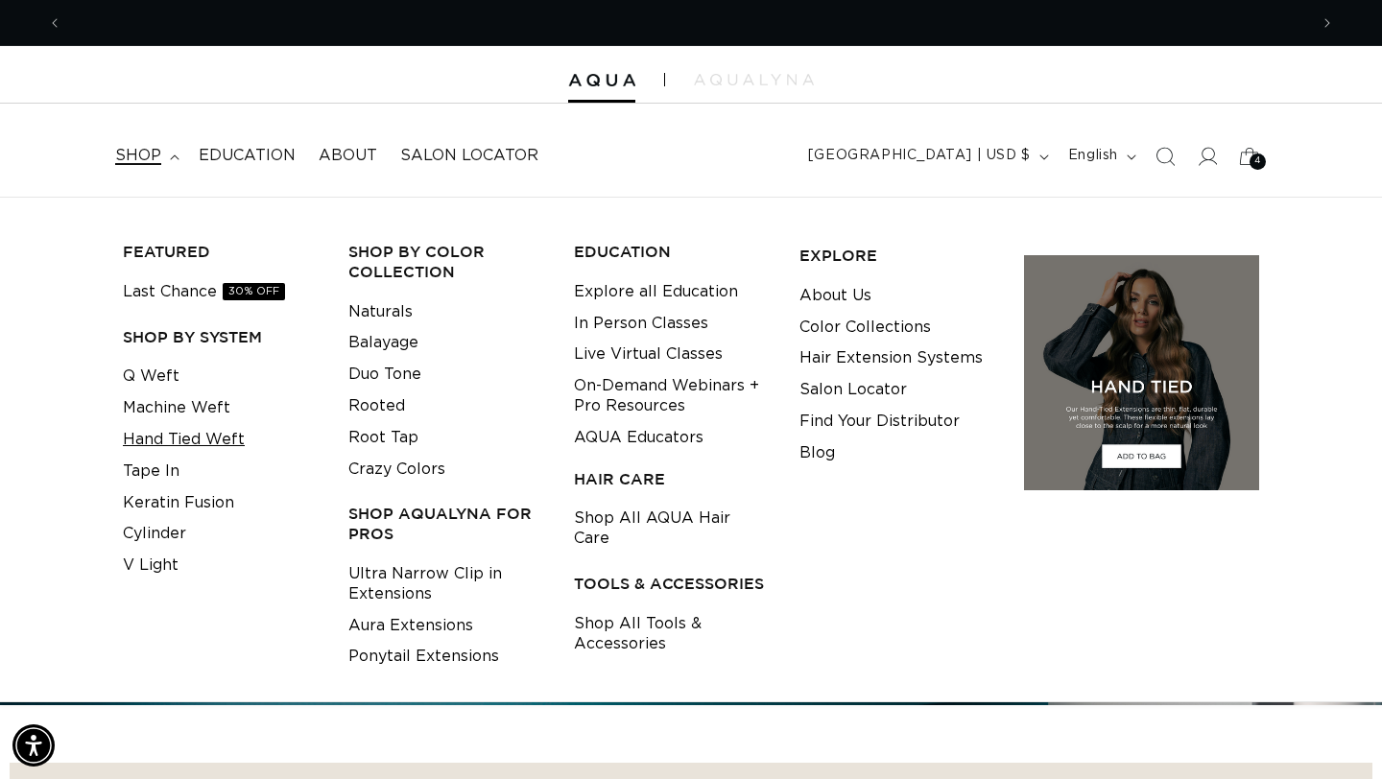
scroll to position [0, 2491]
click at [165, 490] on link "Keratin Fusion" at bounding box center [178, 504] width 111 height 32
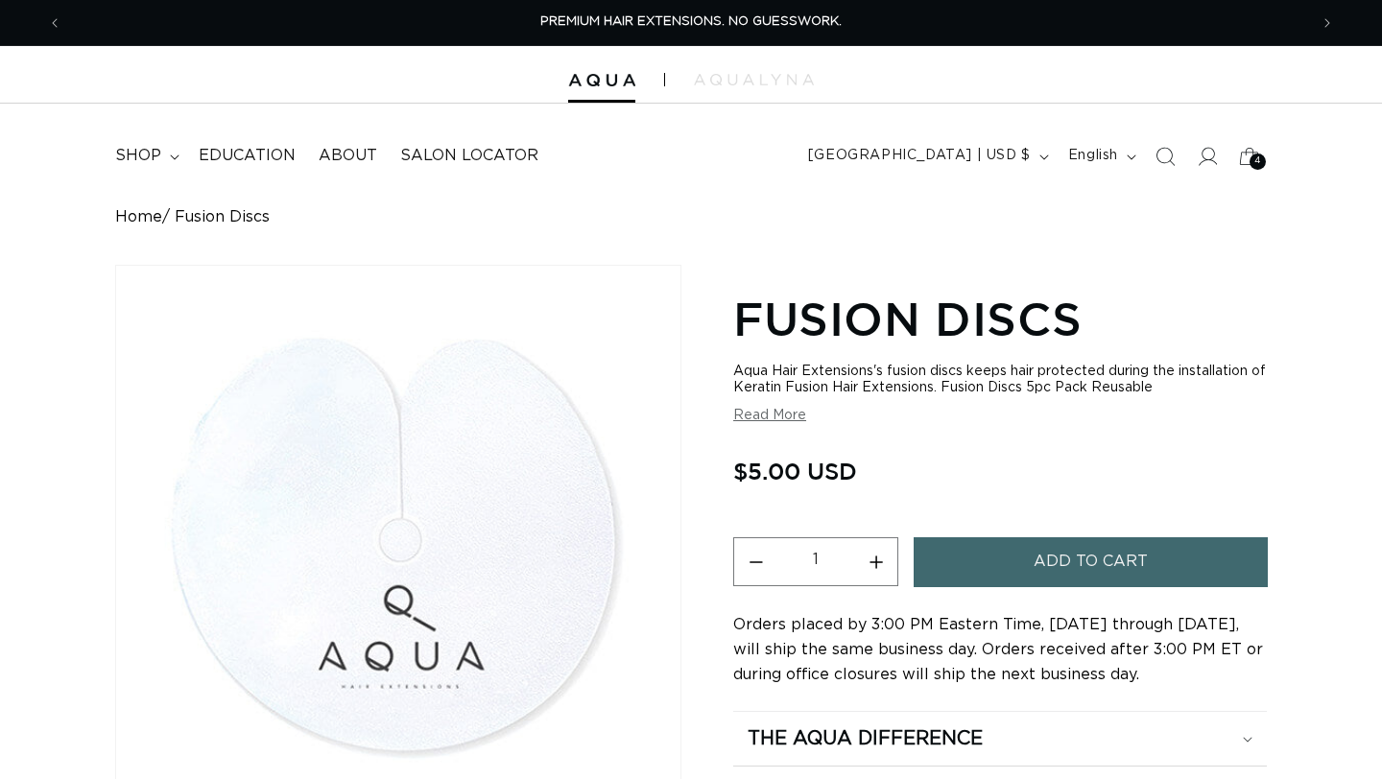
click at [1041, 551] on span "Add to cart" at bounding box center [1091, 561] width 114 height 49
click at [1027, 560] on button "Add to cart" at bounding box center [1091, 561] width 354 height 49
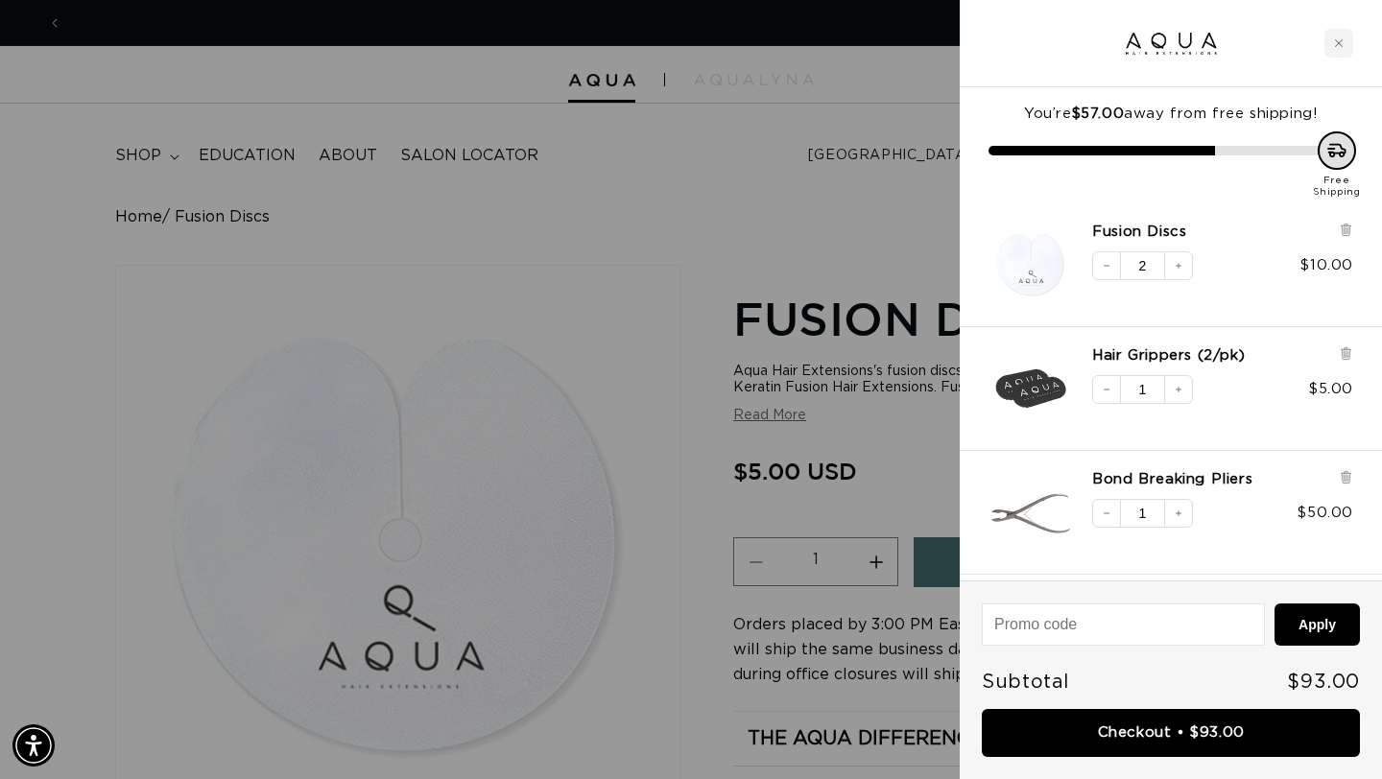
scroll to position [0, 2491]
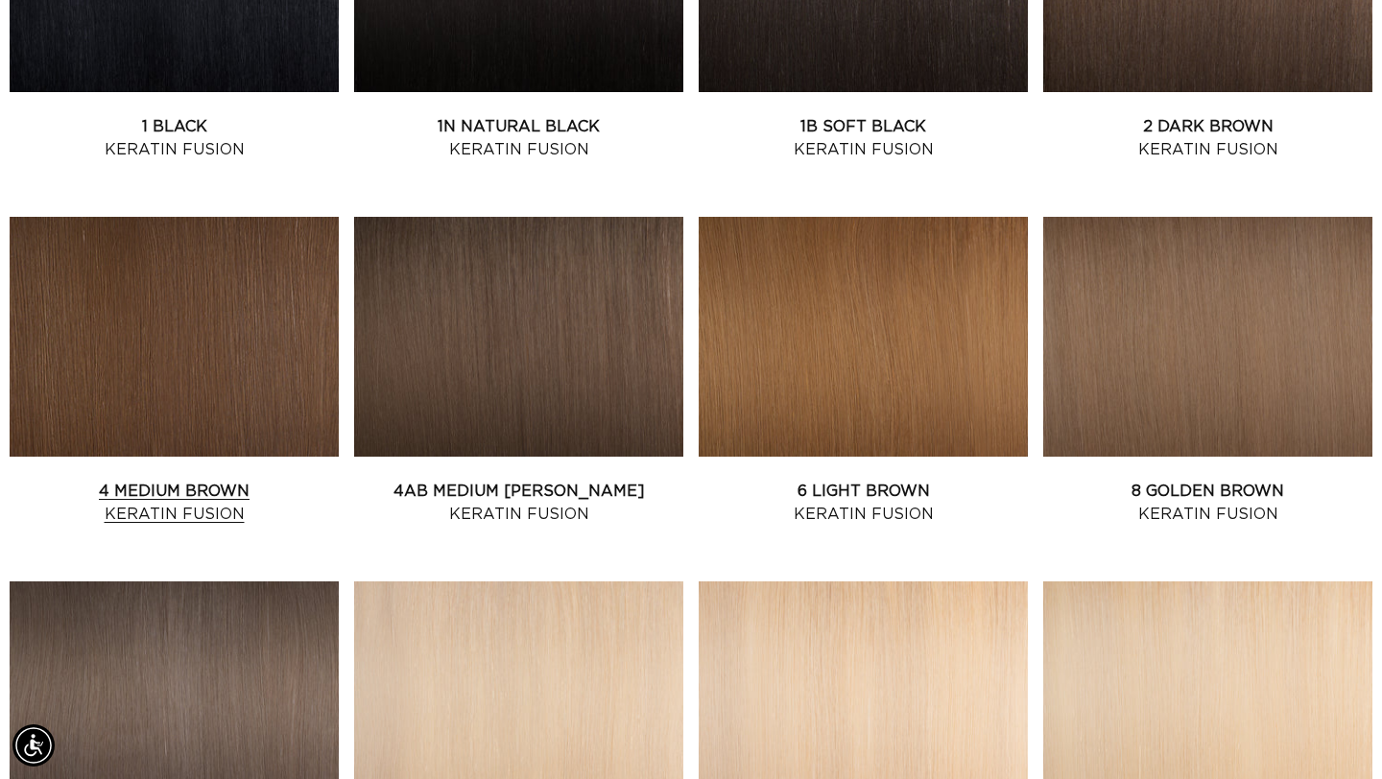
click at [256, 480] on link "4 Medium Brown Keratin Fusion" at bounding box center [174, 503] width 329 height 46
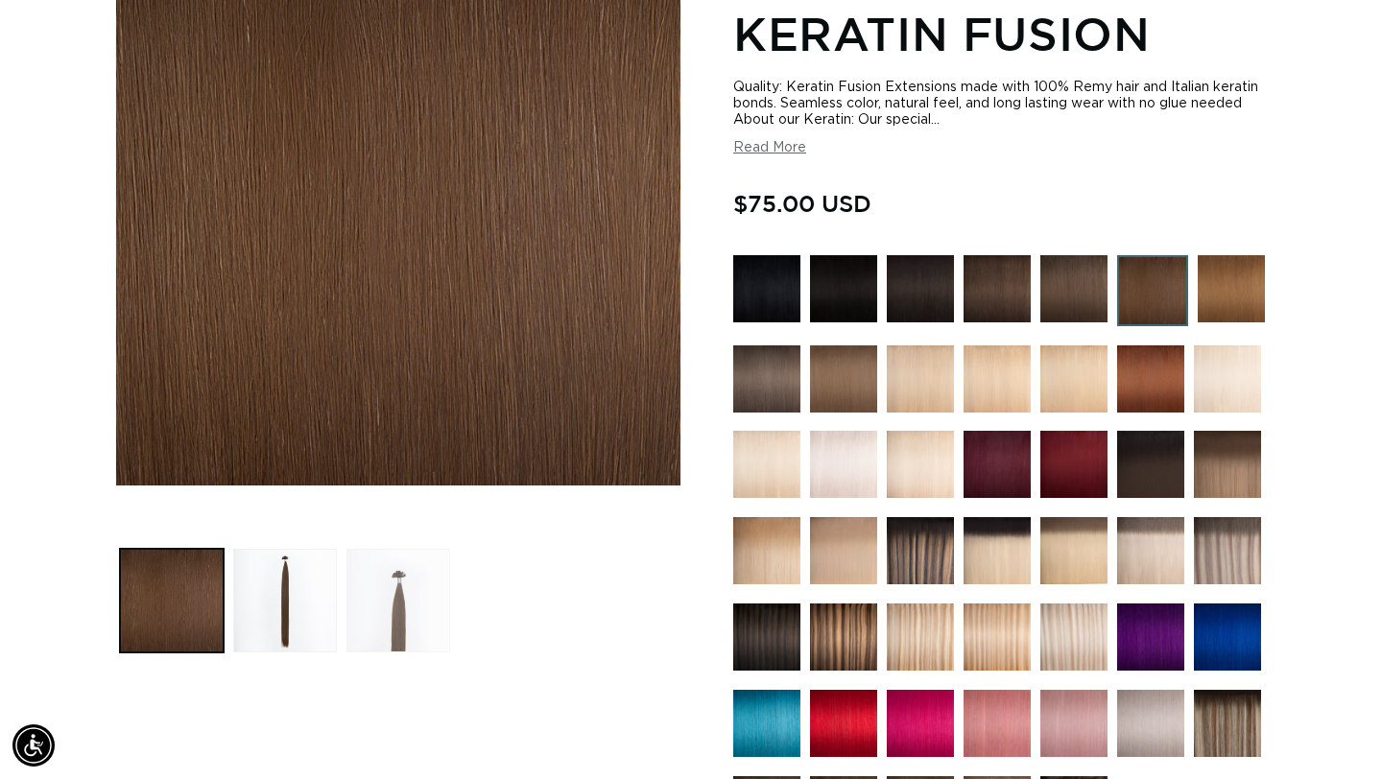
scroll to position [0, 1246]
click at [289, 605] on button "Load image 2 in gallery view" at bounding box center [285, 601] width 104 height 104
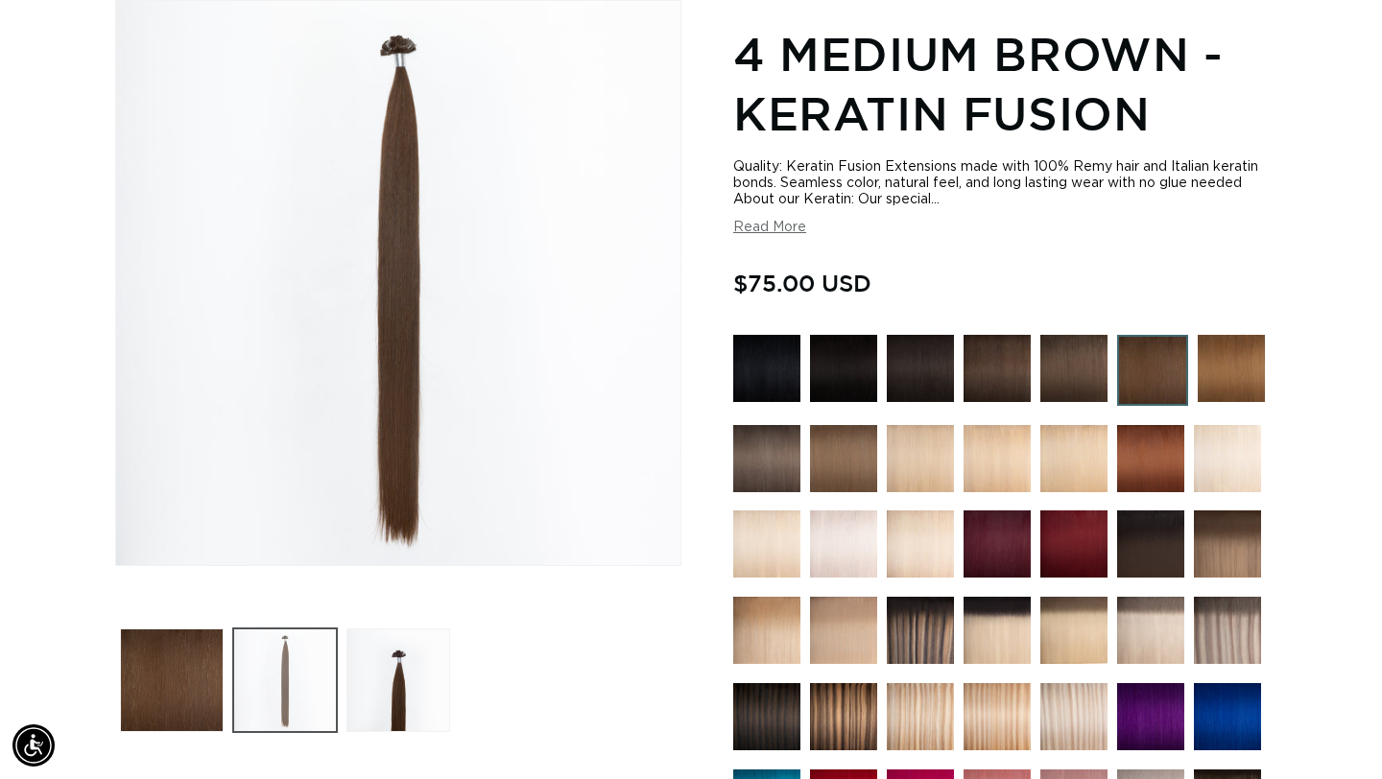
scroll to position [0, 2491]
click at [398, 57] on img "Gallery Viewer" at bounding box center [398, 283] width 564 height 564
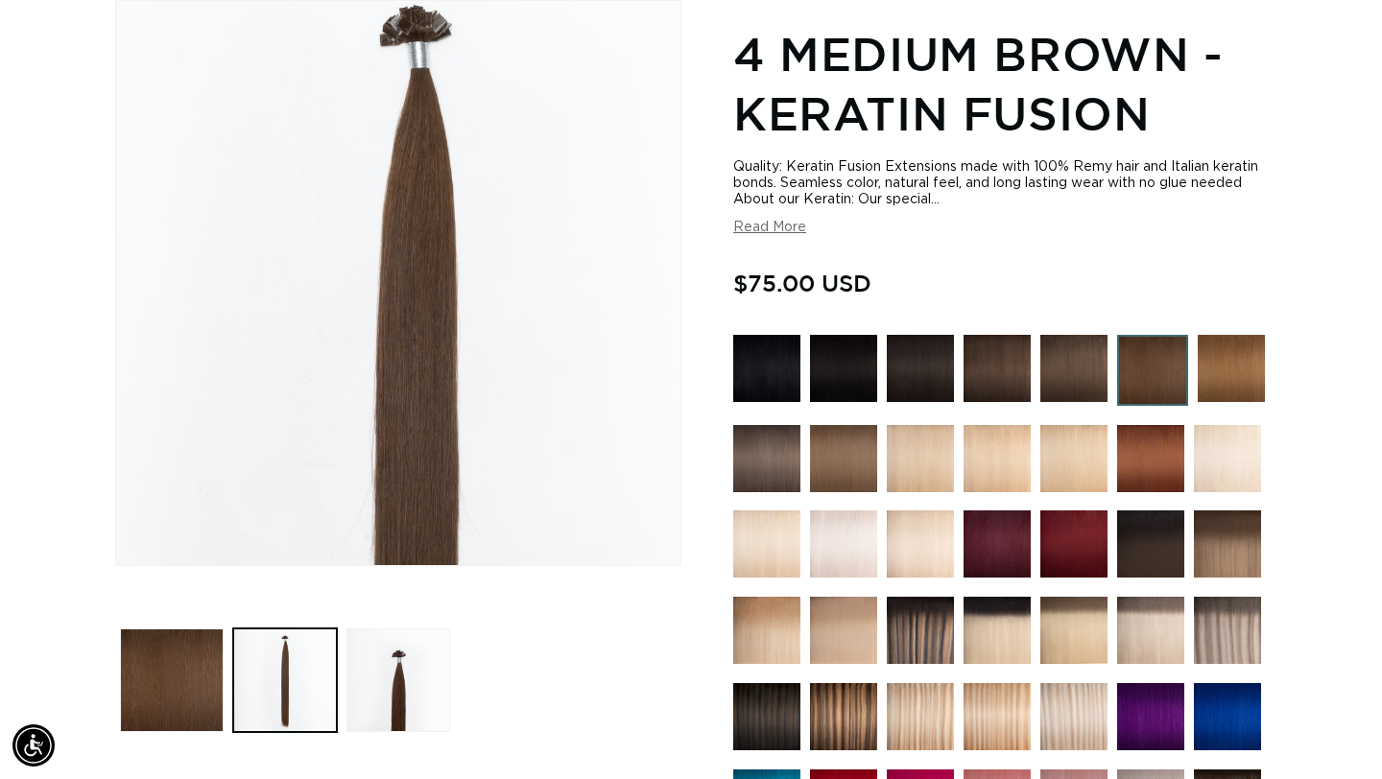
scroll to position [0, 0]
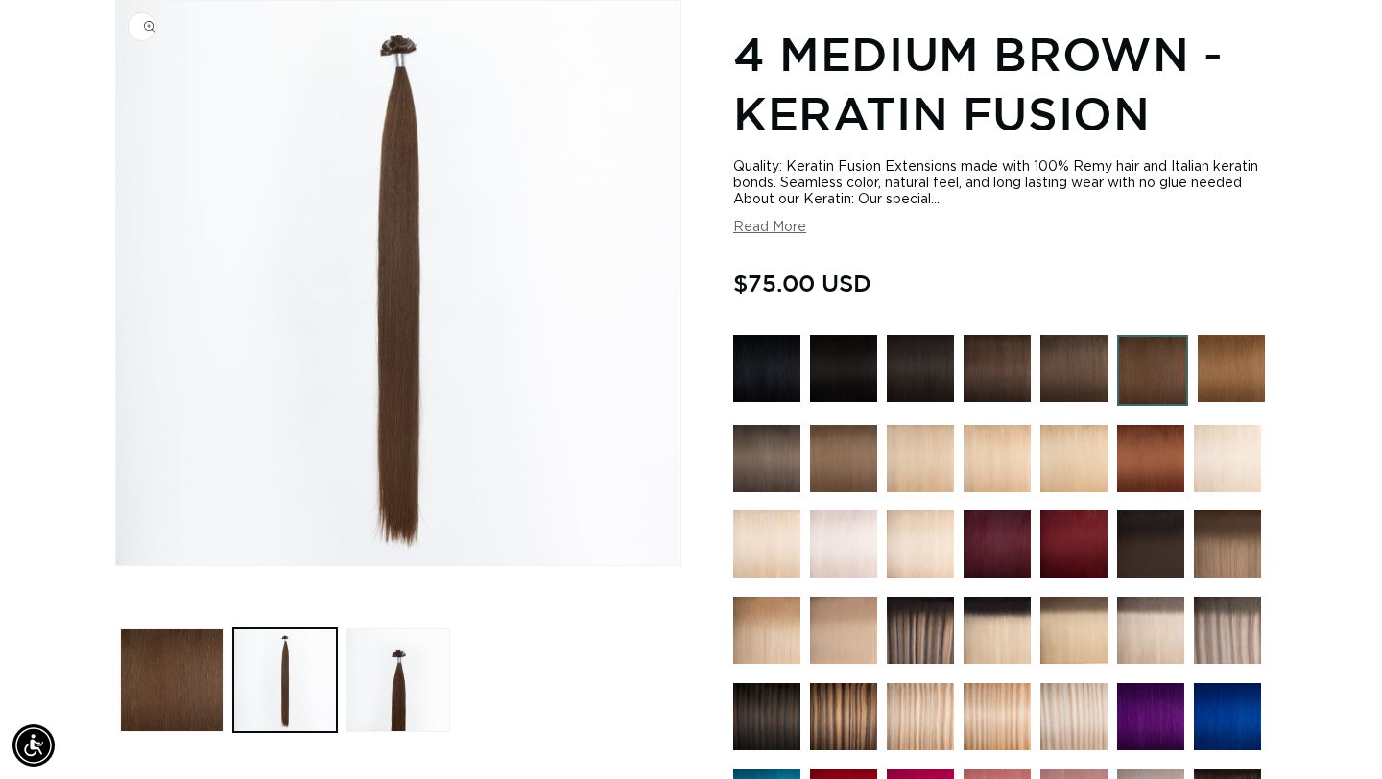
click at [1331, 388] on div "Home 4 Medium Brown - Keratin Fusion Image 2 is now available in gallery view S…" at bounding box center [691, 674] width 1382 height 1462
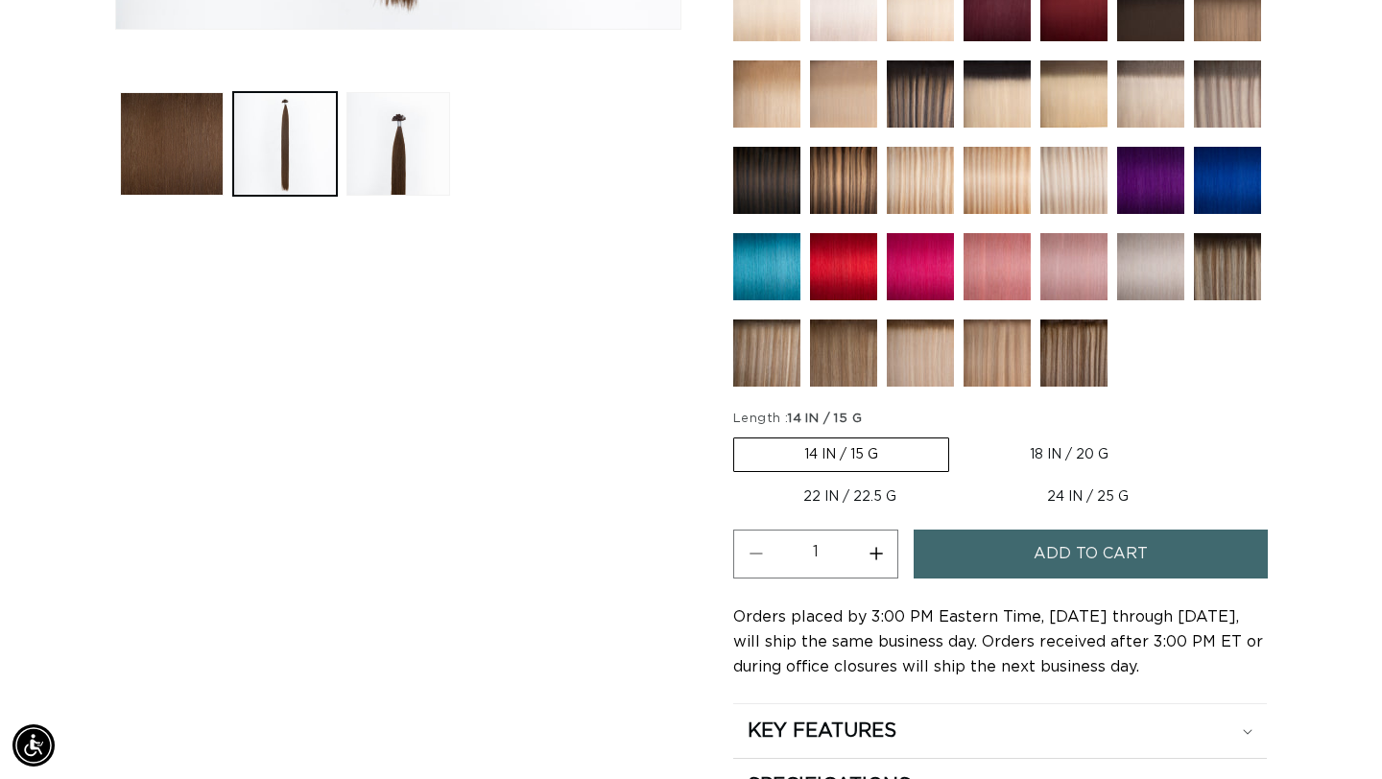
scroll to position [0, 1246]
click at [1074, 451] on label "18 IN / 20 G Variant sold out or unavailable" at bounding box center [1069, 455] width 219 height 33
click at [960, 435] on input "18 IN / 20 G Variant sold out or unavailable" at bounding box center [959, 434] width 1 height 1
radio input "true"
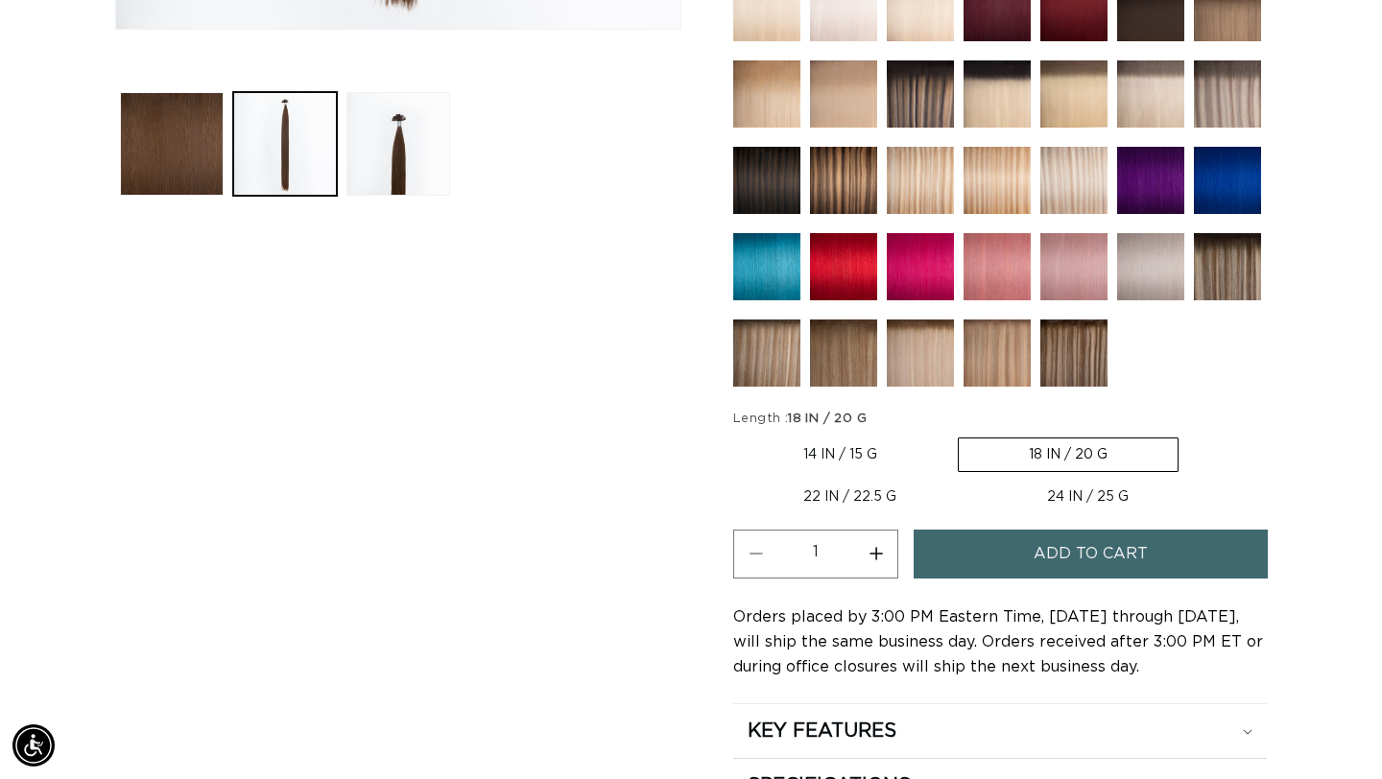
click at [872, 489] on label "22 IN / 22.5 G Variant sold out or unavailable" at bounding box center [849, 497] width 233 height 33
click at [1188, 435] on input "22 IN / 22.5 G Variant sold out or unavailable" at bounding box center [1188, 434] width 1 height 1
radio input "true"
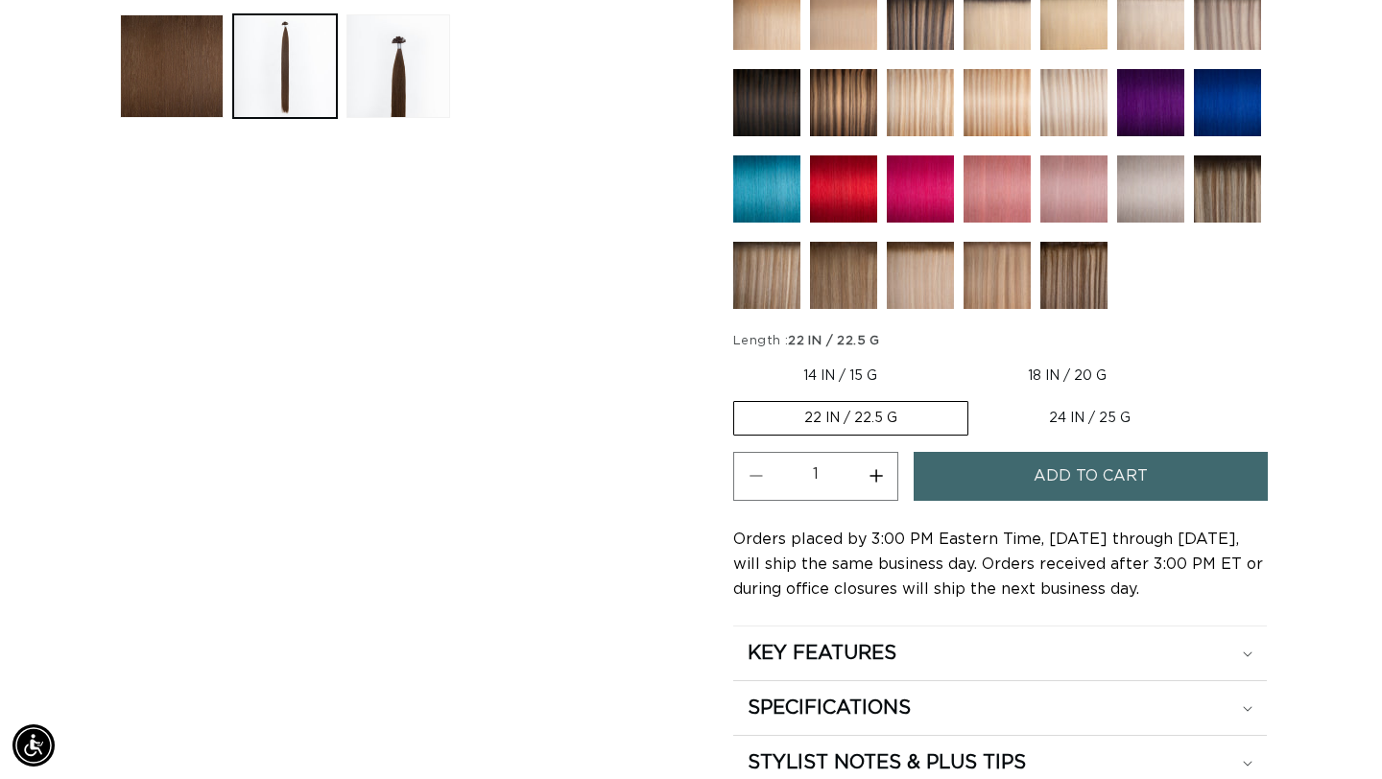
scroll to position [0, 1246]
click at [1090, 472] on span "Add to cart" at bounding box center [1091, 476] width 114 height 49
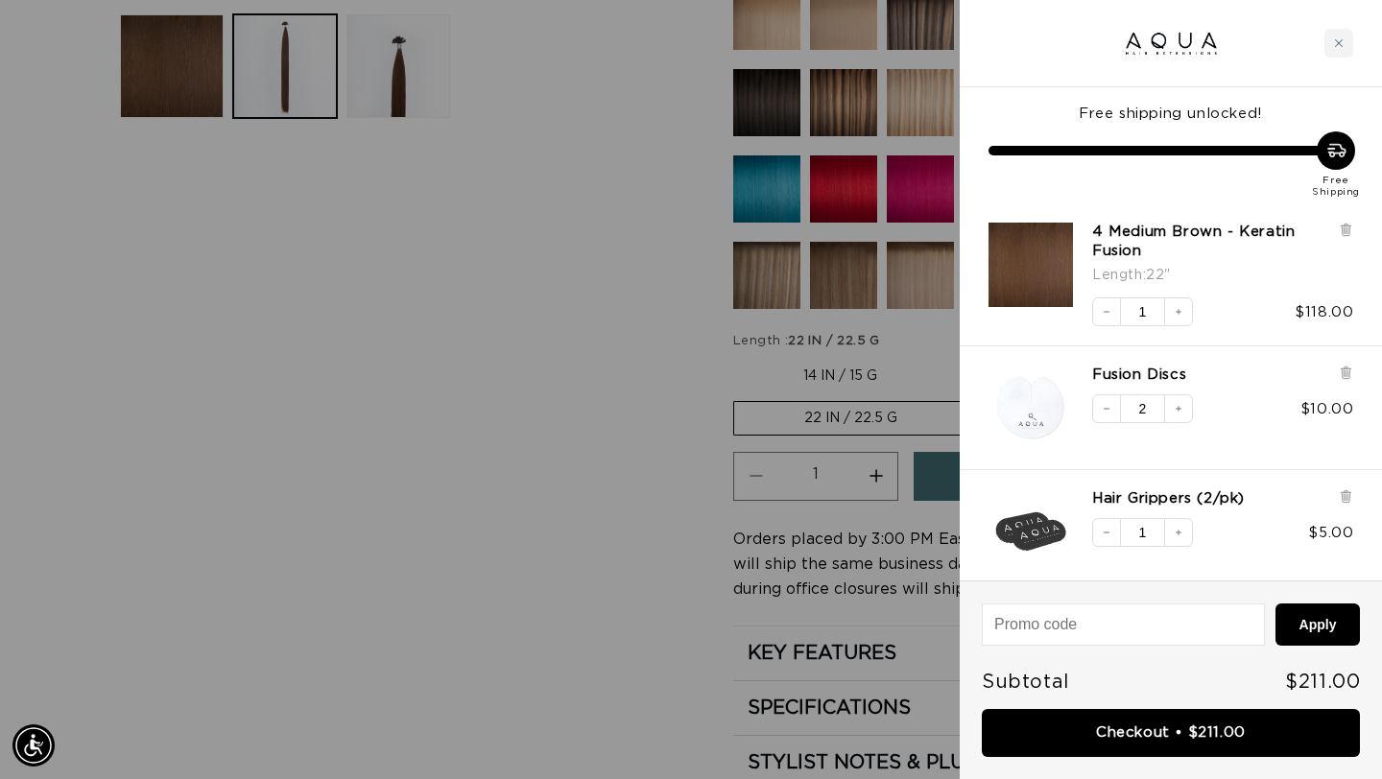
scroll to position [0, 2491]
click at [598, 278] on div at bounding box center [691, 389] width 1382 height 779
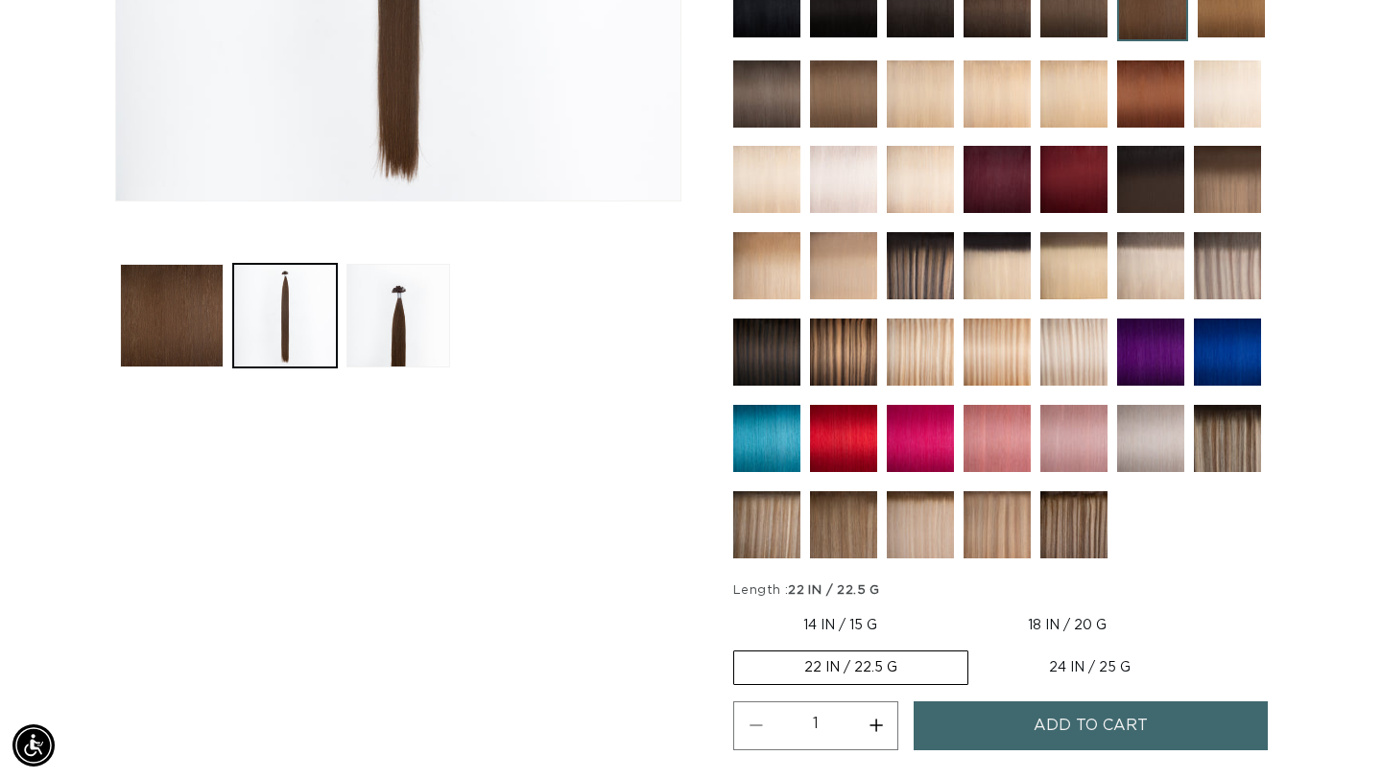
scroll to position [0, 1246]
click at [1059, 527] on img at bounding box center [1073, 524] width 67 height 67
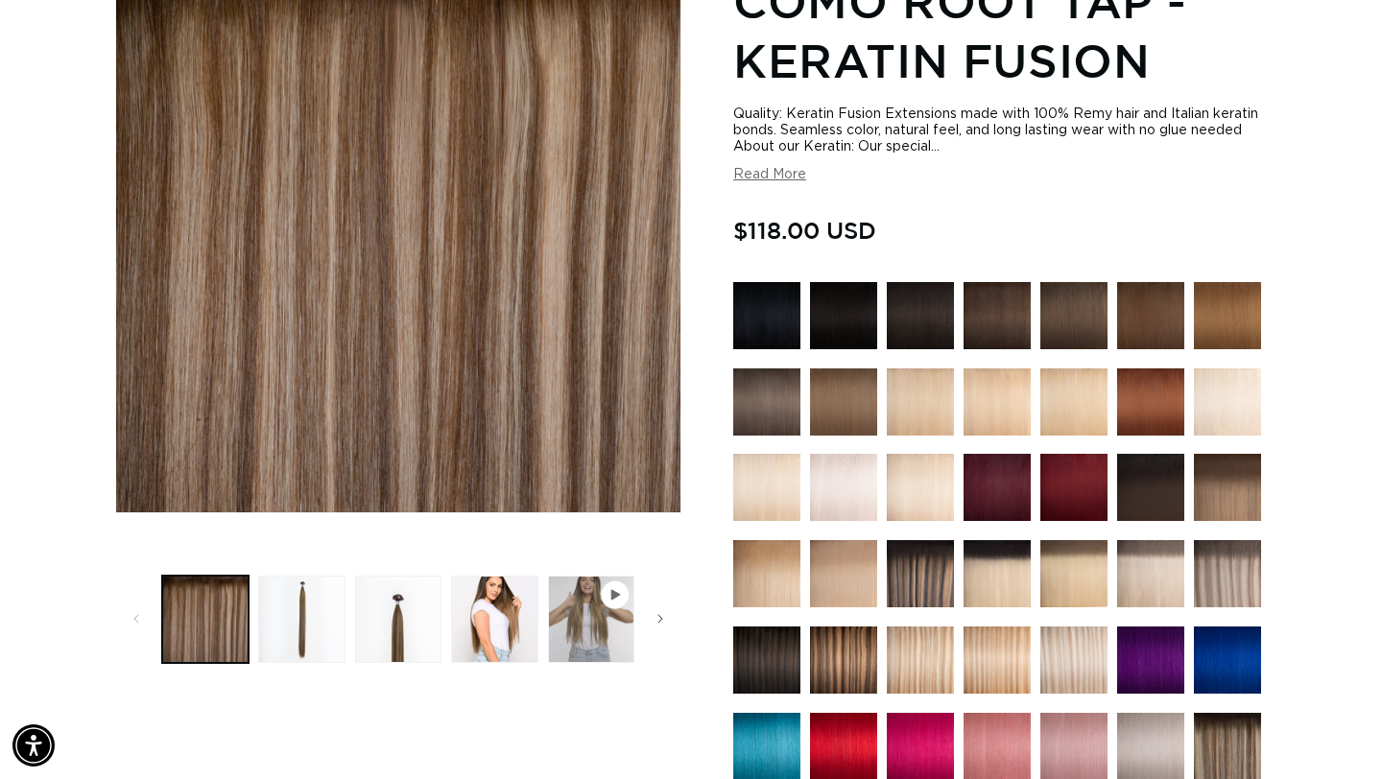
scroll to position [317, 0]
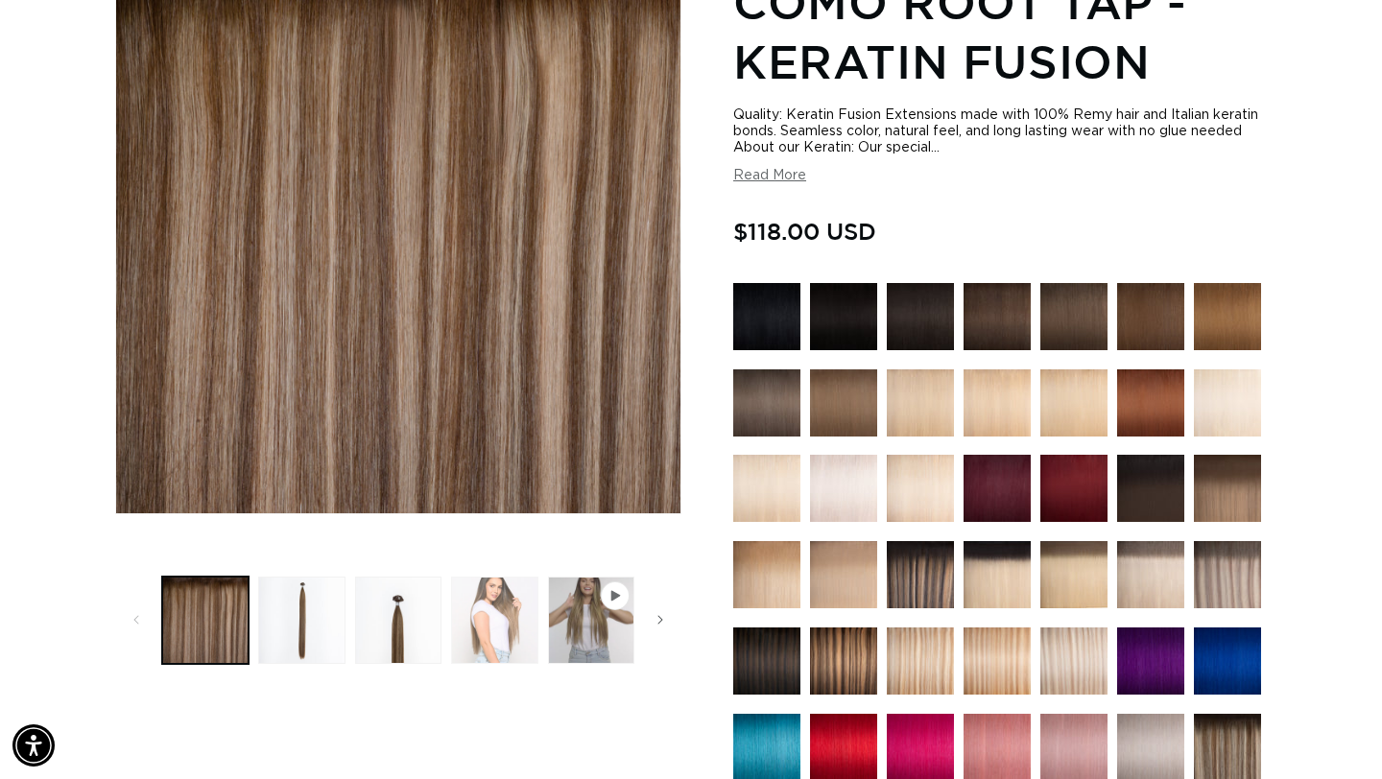
click at [496, 614] on button "Load image 4 in gallery view" at bounding box center [494, 620] width 86 height 86
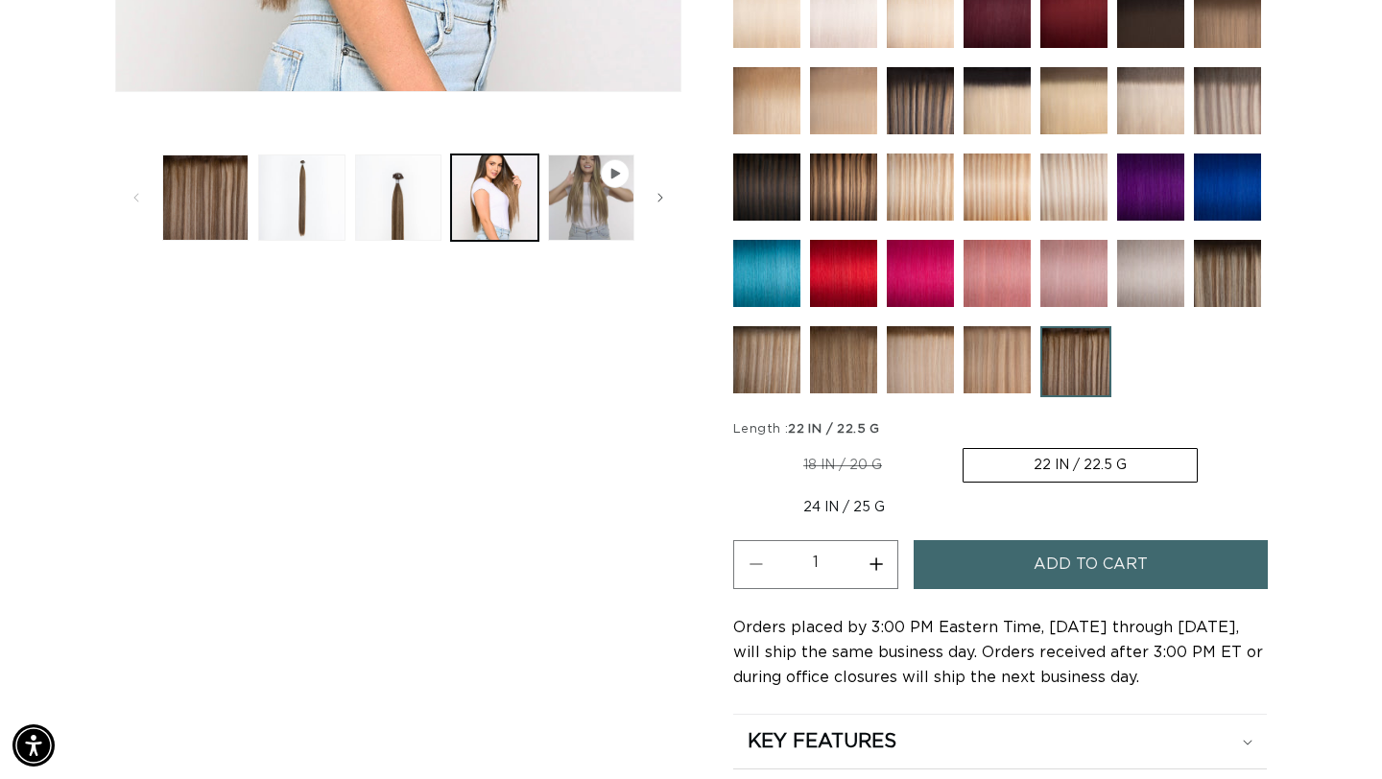
scroll to position [795, 0]
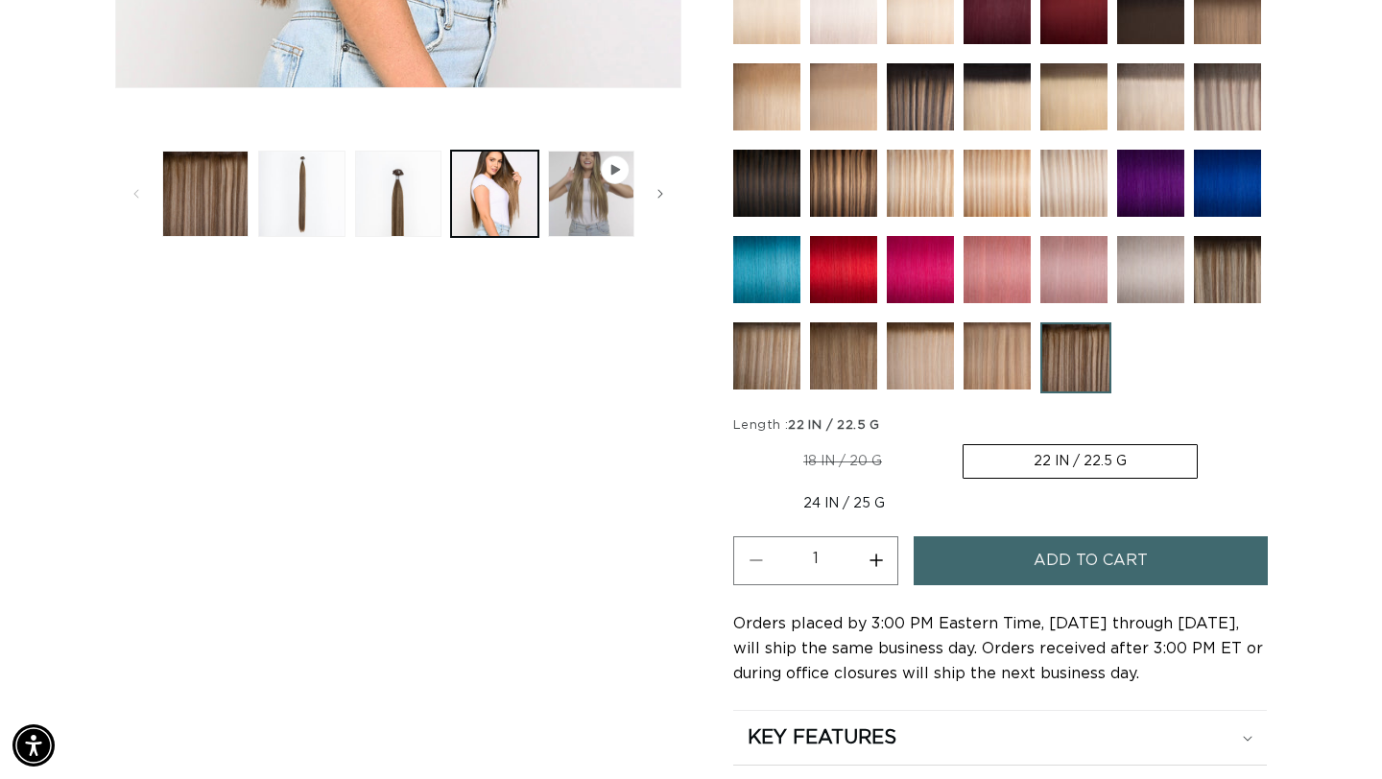
click at [1079, 454] on label "22 IN / 22.5 G Variant sold out or unavailable" at bounding box center [1080, 461] width 235 height 35
click at [963, 441] on input "22 IN / 22.5 G Variant sold out or unavailable" at bounding box center [962, 441] width 1 height 1
click at [1049, 567] on span "Add to cart" at bounding box center [1091, 560] width 114 height 49
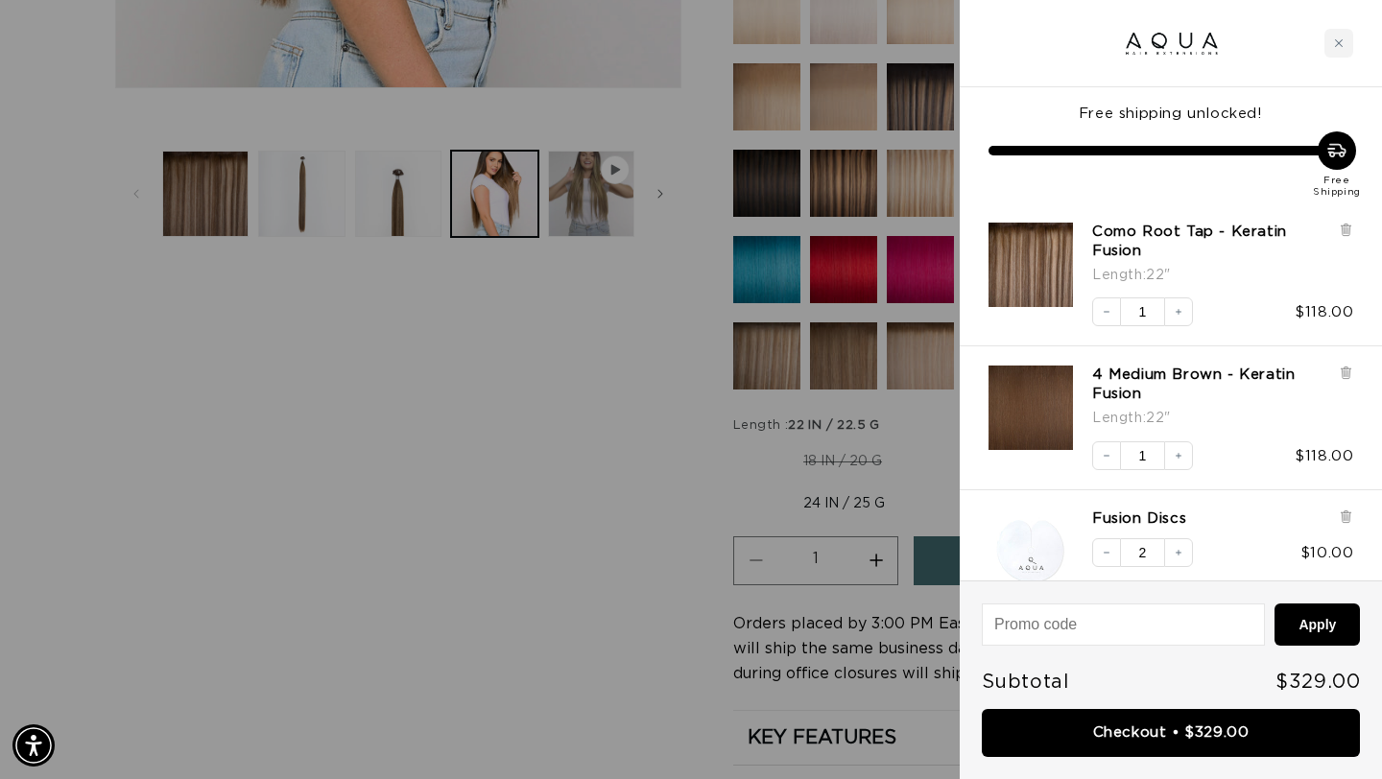
scroll to position [0, 0]
click at [693, 471] on div at bounding box center [691, 389] width 1382 height 779
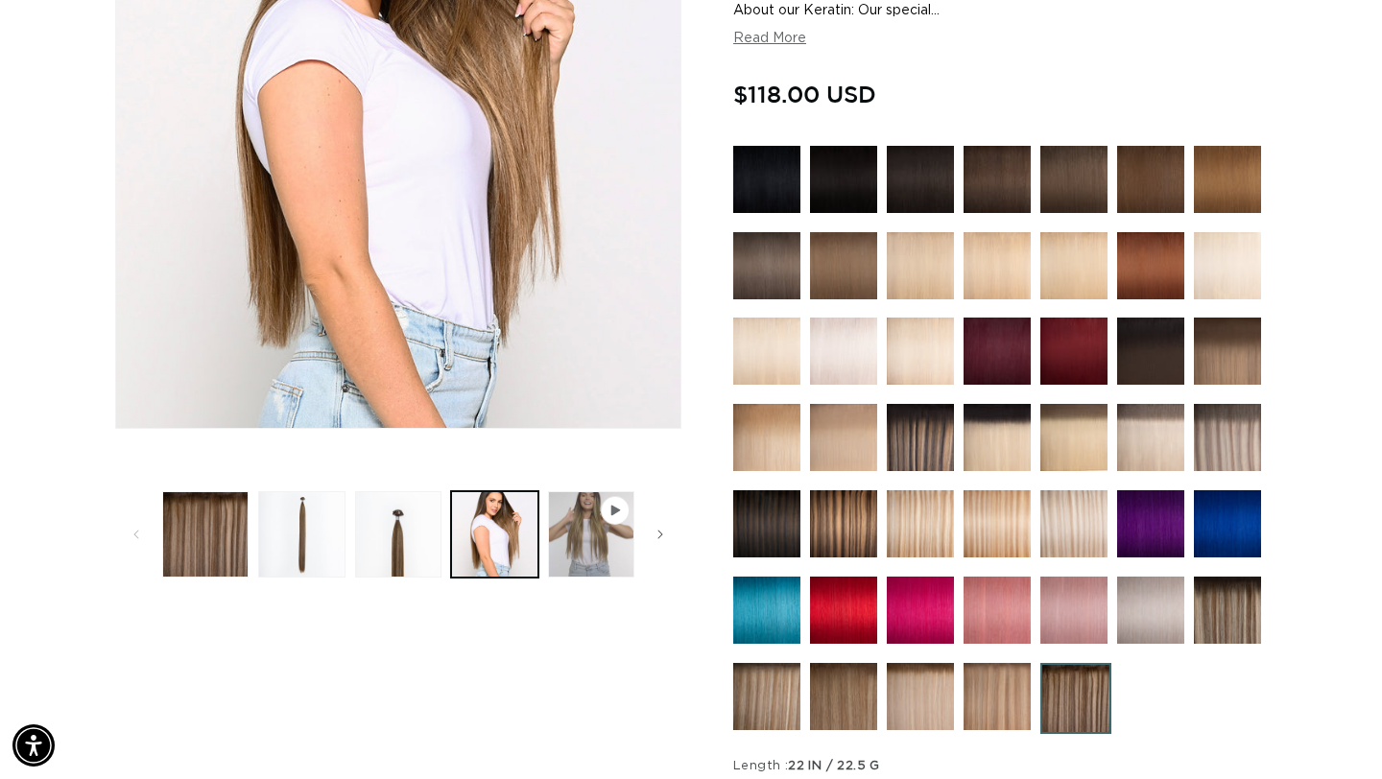
scroll to position [0, 2491]
click at [923, 437] on img at bounding box center [920, 437] width 67 height 67
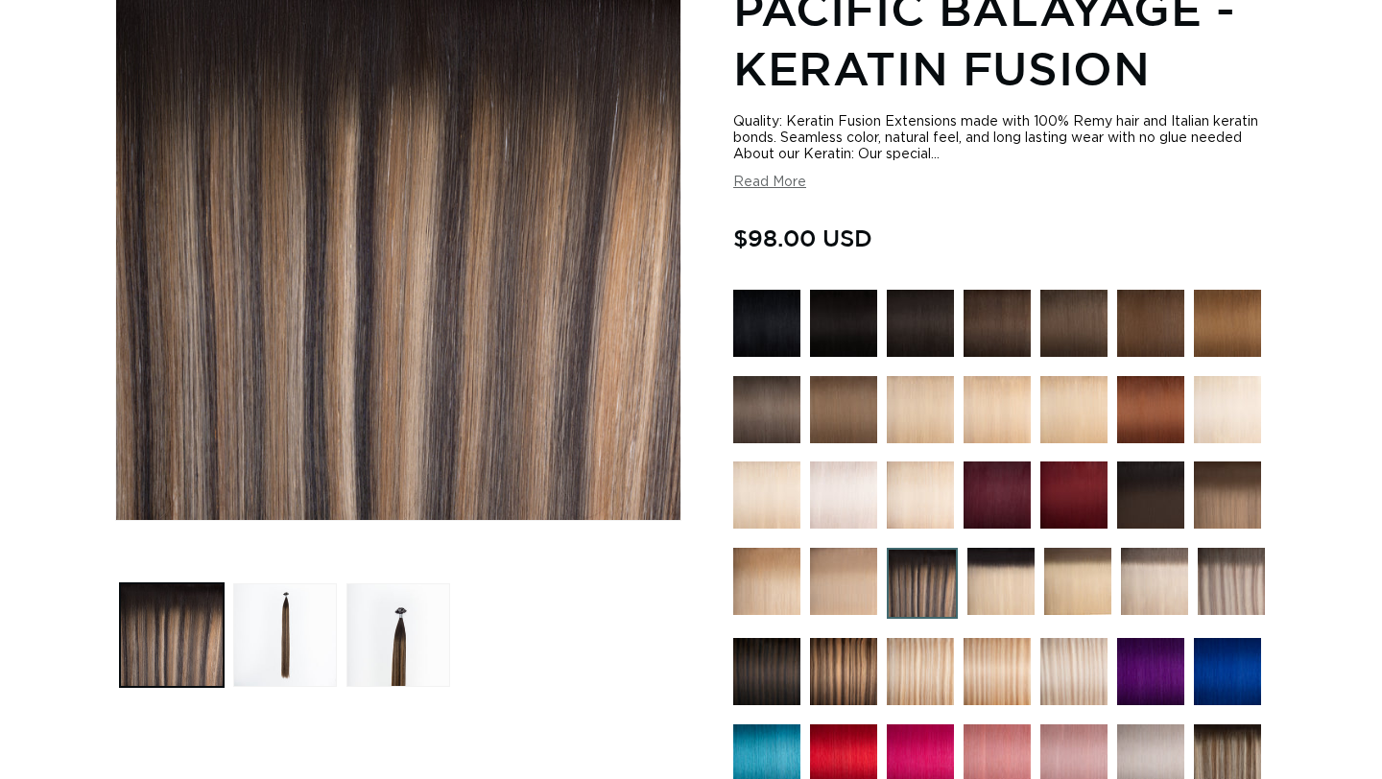
scroll to position [337, 0]
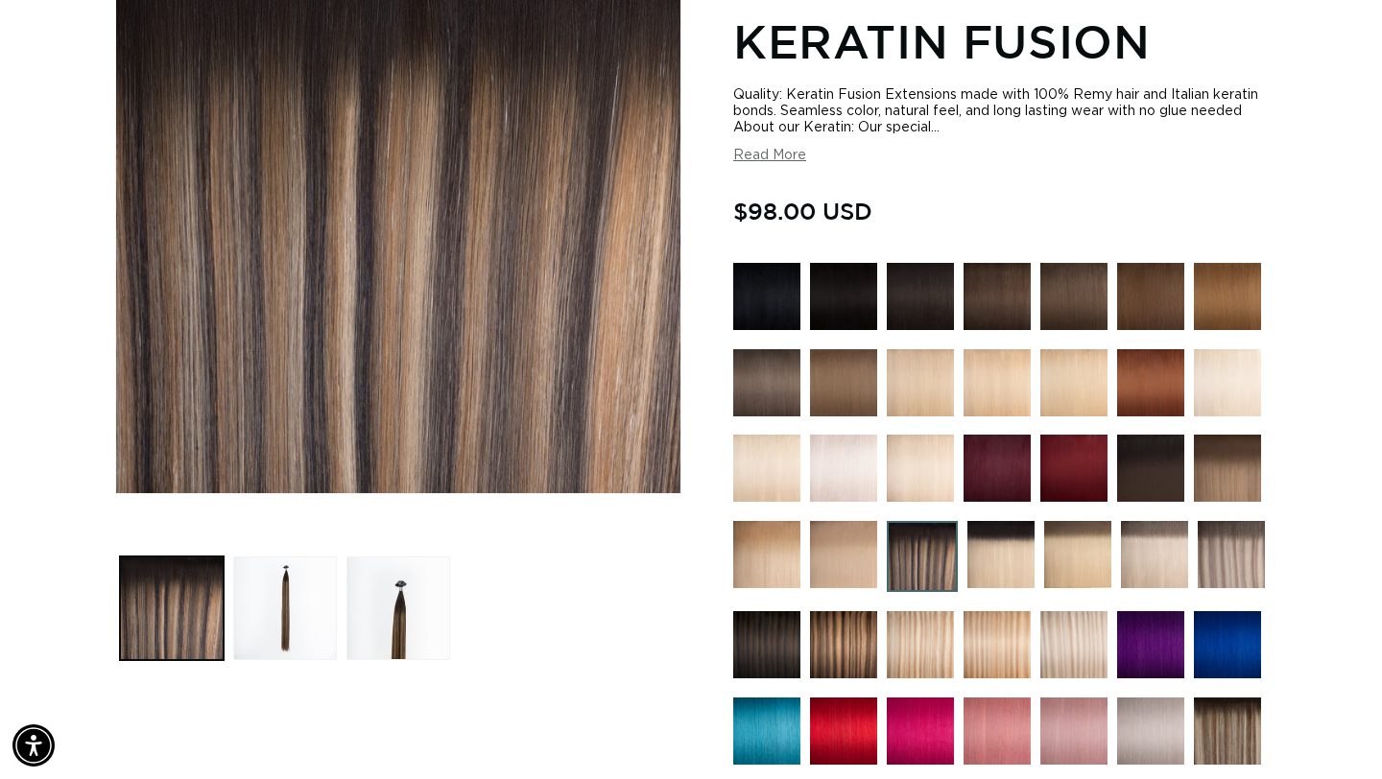
click at [833, 639] on img at bounding box center [843, 644] width 67 height 67
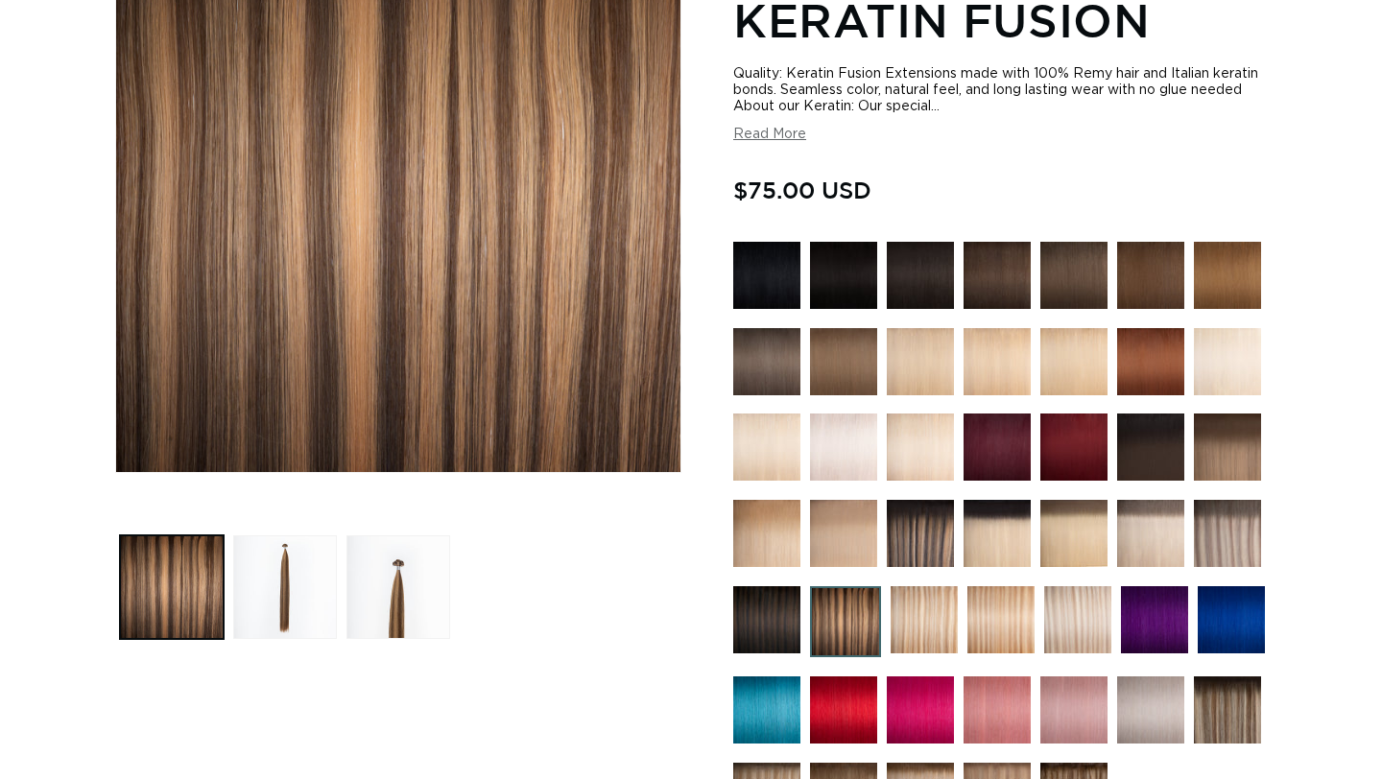
scroll to position [401, 0]
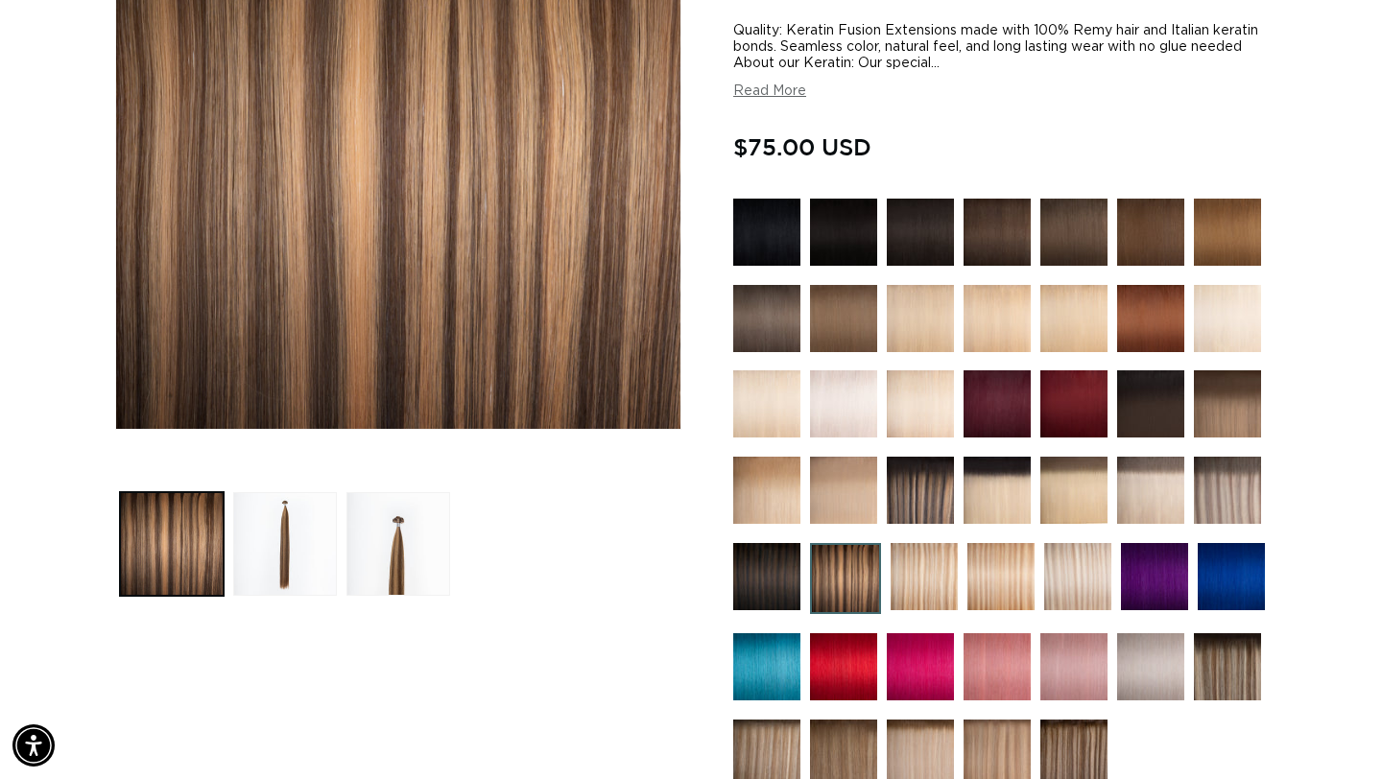
click at [1247, 437] on img at bounding box center [1227, 403] width 67 height 67
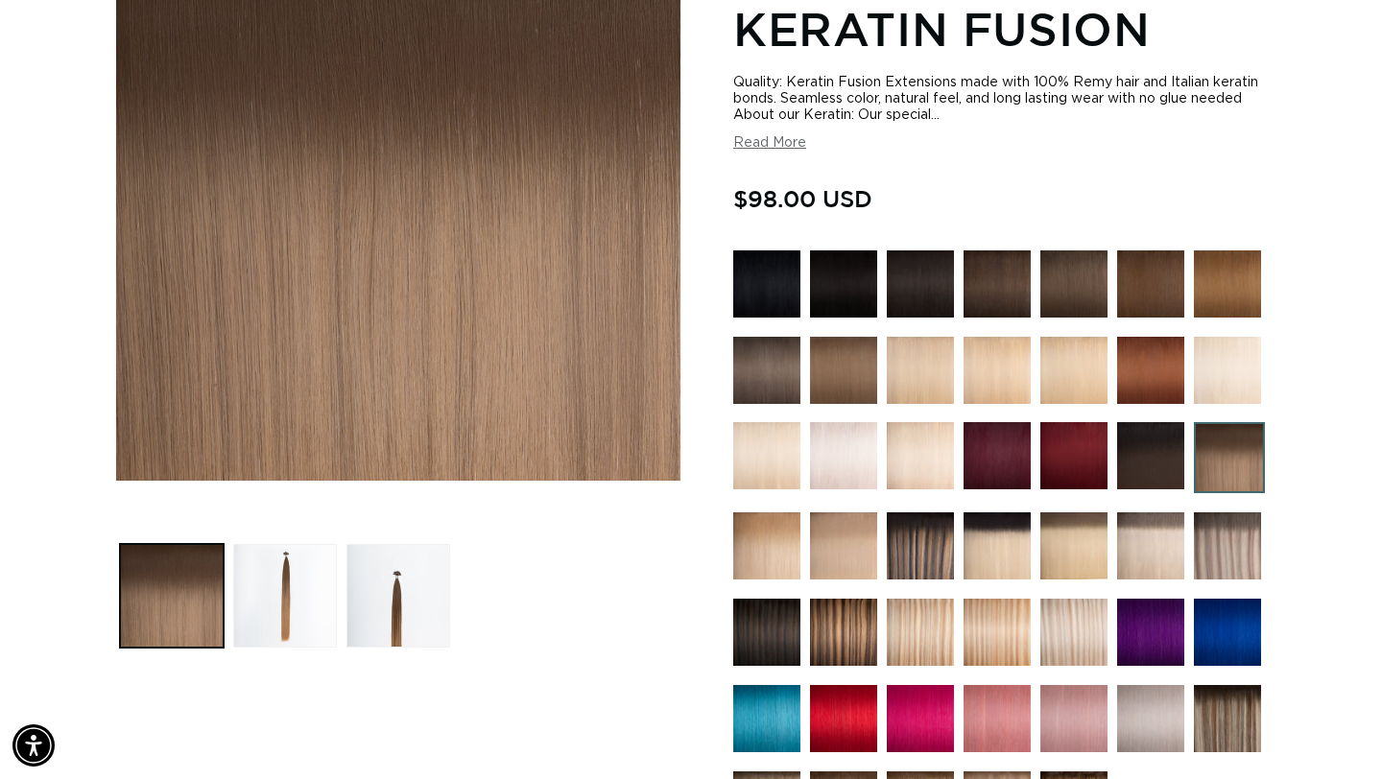
scroll to position [417, 0]
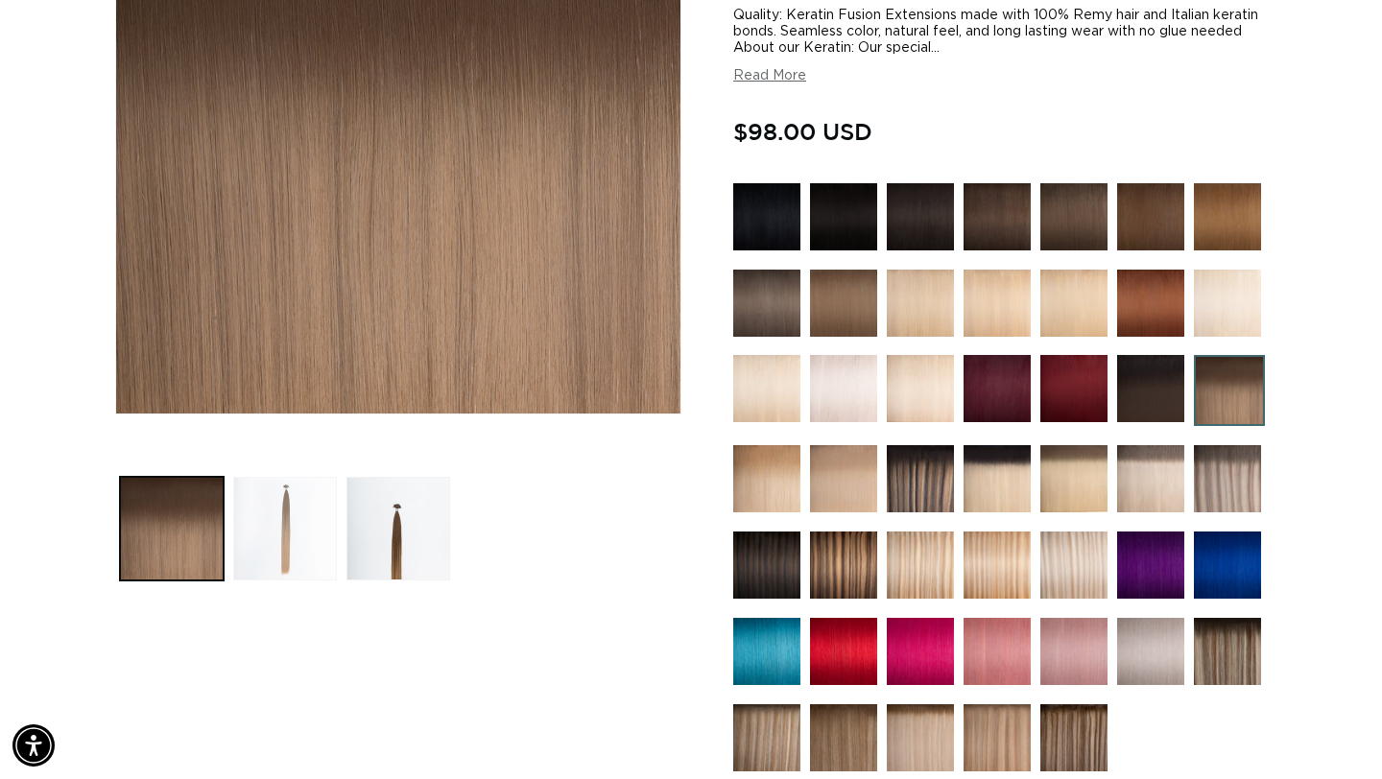
click at [262, 552] on button "Load image 2 in gallery view" at bounding box center [285, 529] width 104 height 104
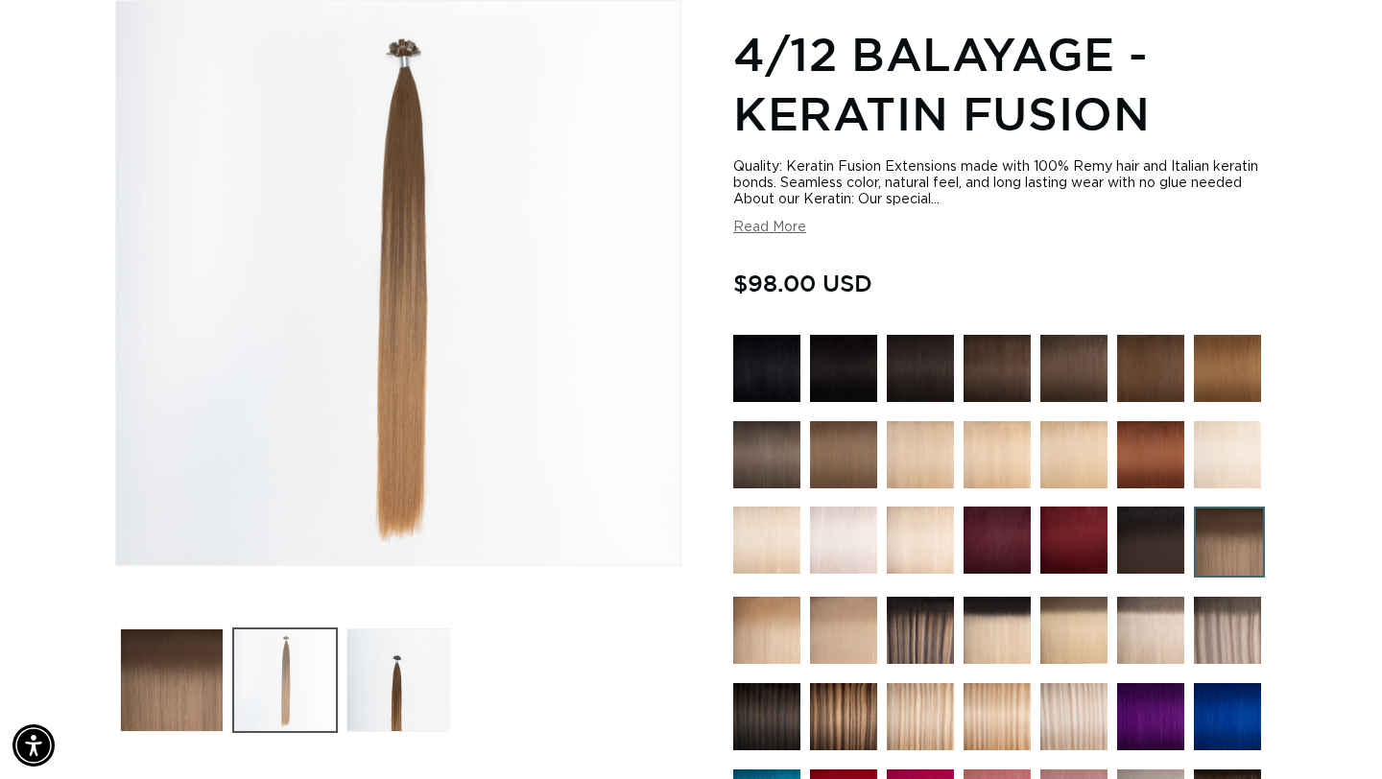
scroll to position [0, 2491]
click at [1324, 294] on div "Home 4/12 Balayage - Keratin Fusion Image 2 is now available in gallery view Sk…" at bounding box center [691, 653] width 1382 height 1420
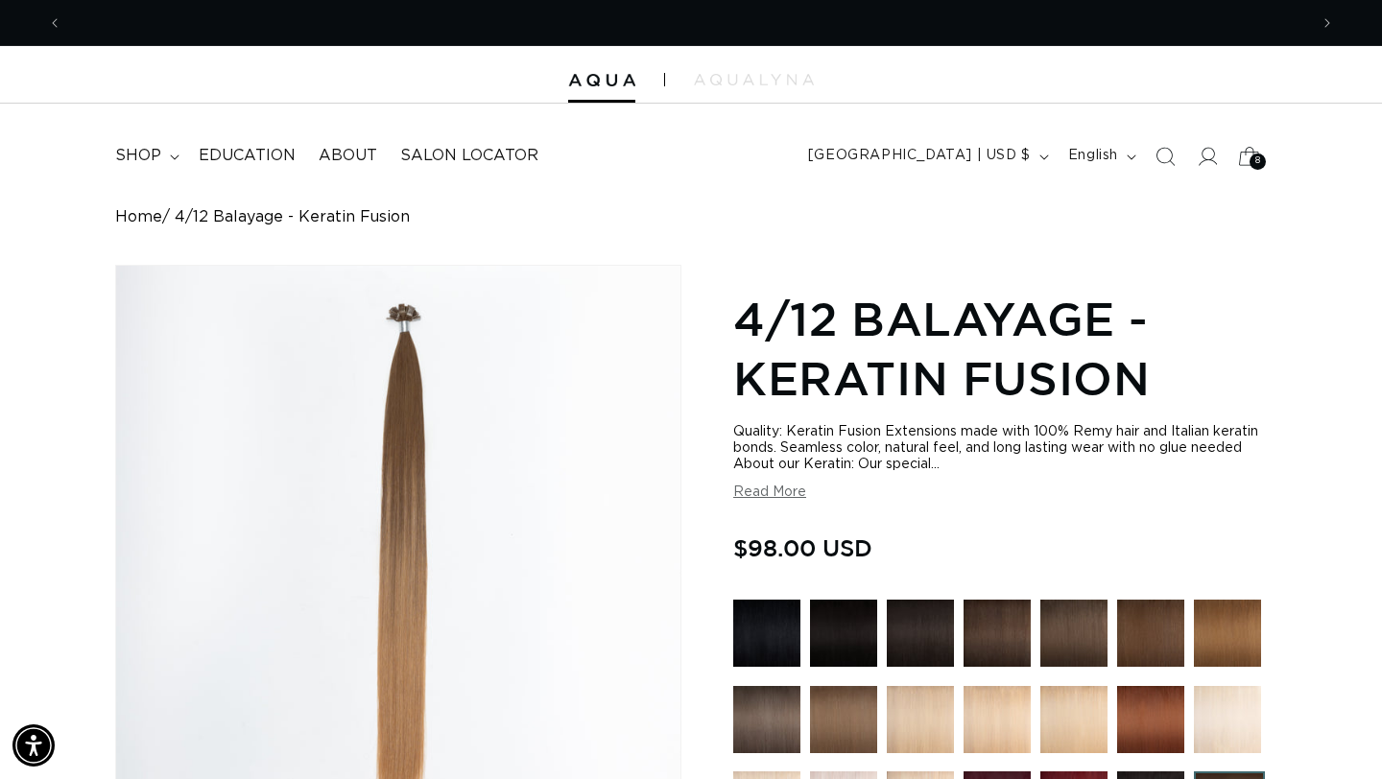
scroll to position [0, 1246]
click at [1254, 150] on icon at bounding box center [1249, 155] width 45 height 45
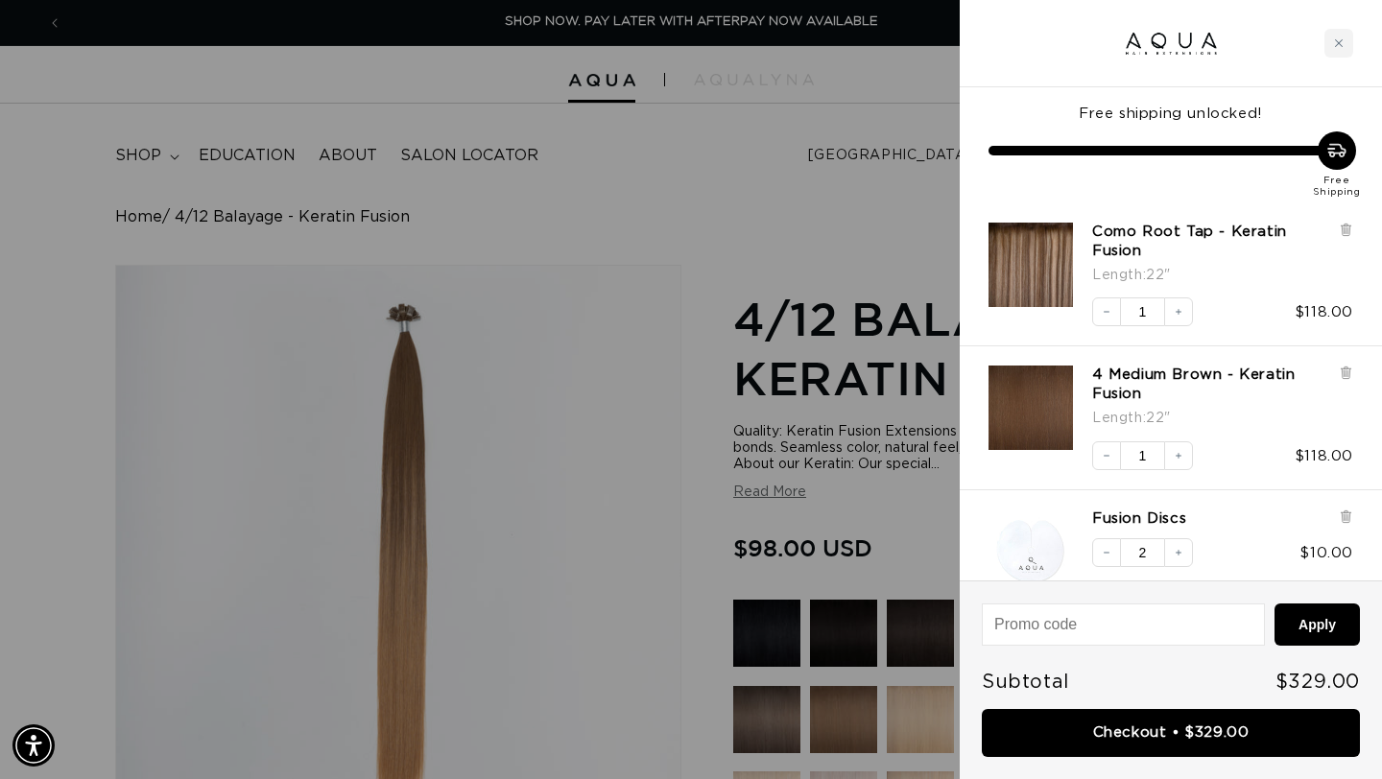
click at [673, 441] on div at bounding box center [691, 389] width 1382 height 779
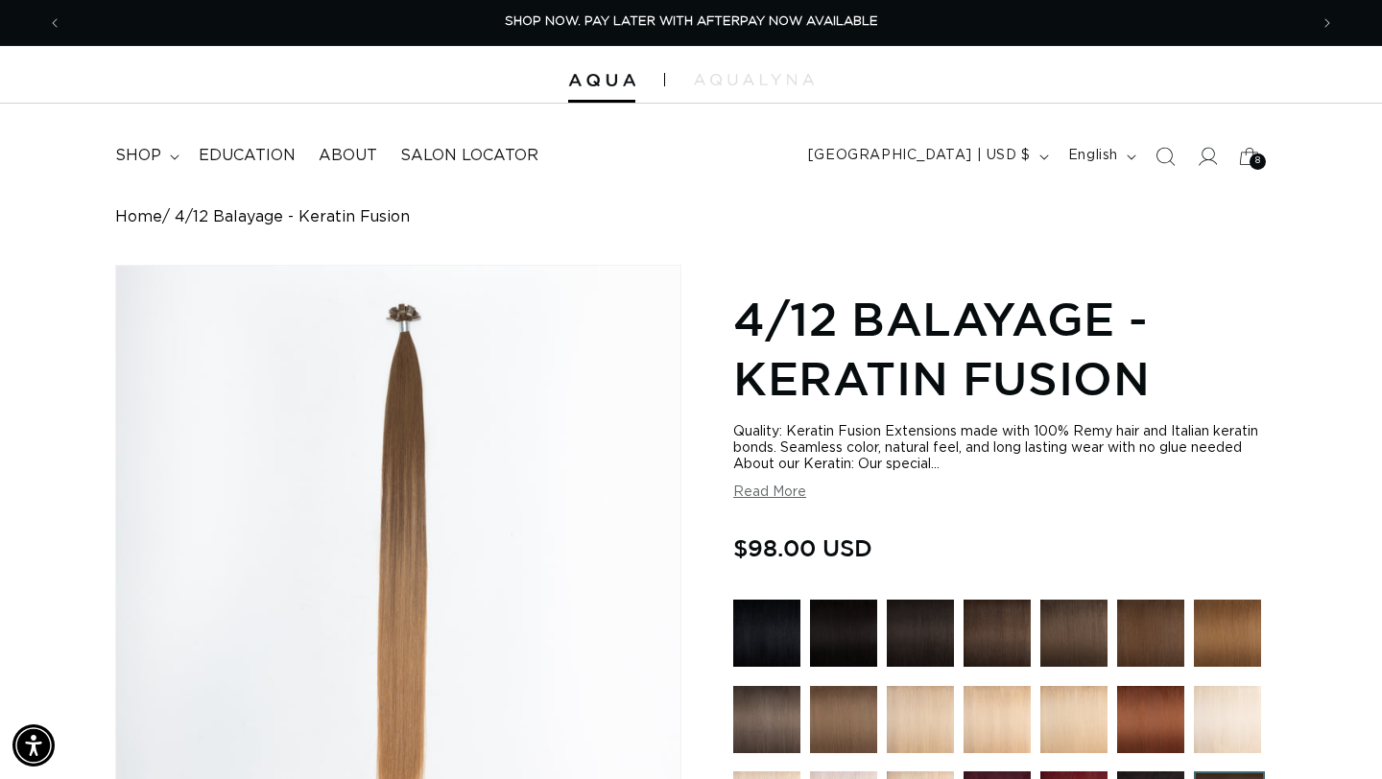
click at [778, 495] on button "Read More" at bounding box center [769, 493] width 73 height 16
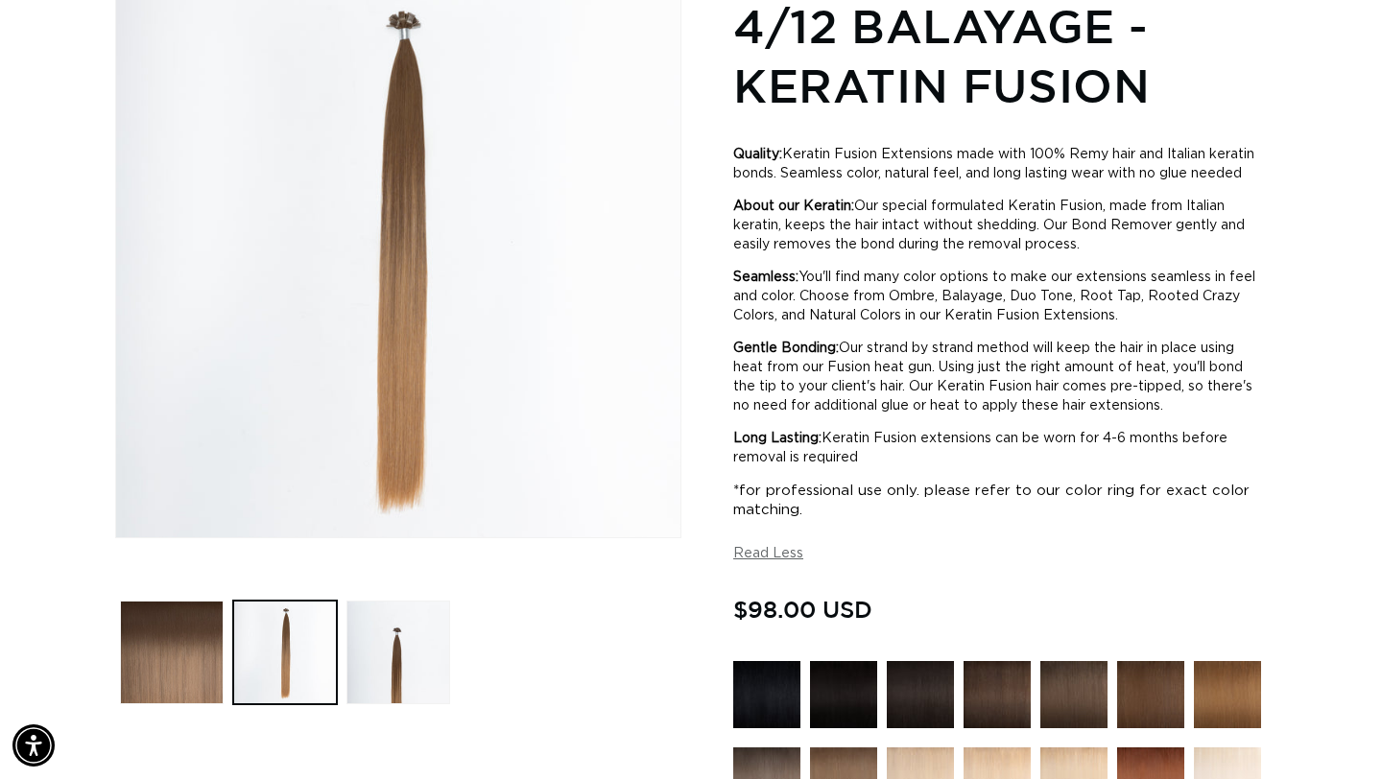
scroll to position [0, 0]
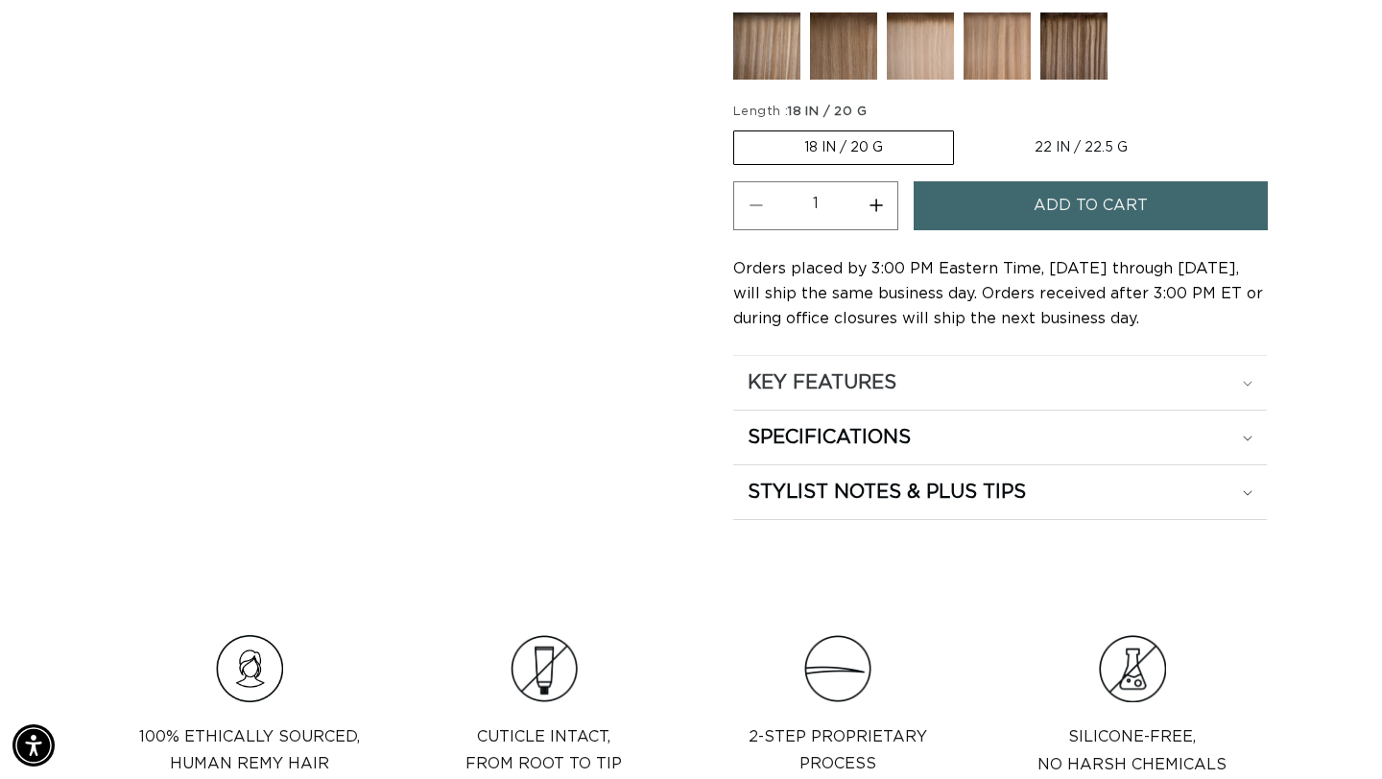
scroll to position [0, 2491]
click at [1171, 395] on div "KEY FEATURES" at bounding box center [1000, 382] width 505 height 25
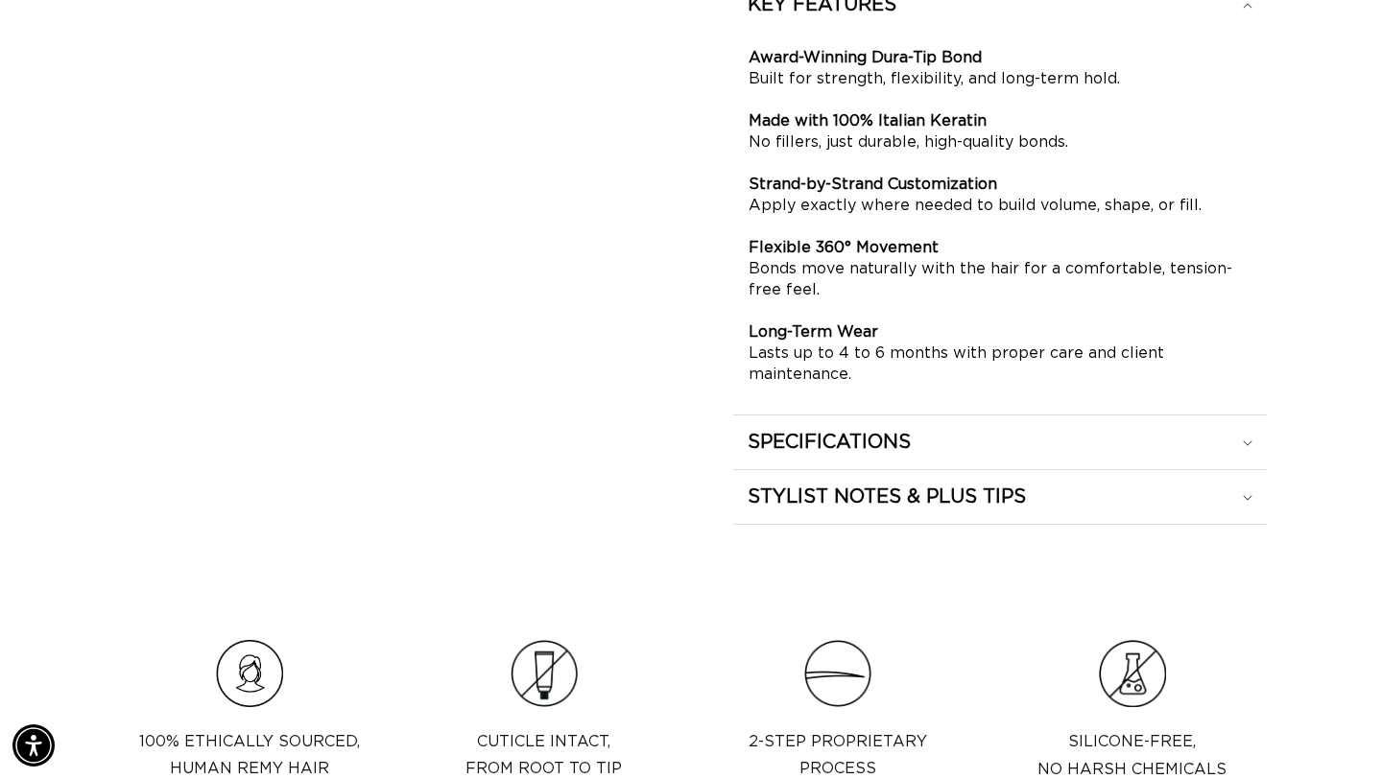
scroll to position [1849, 0]
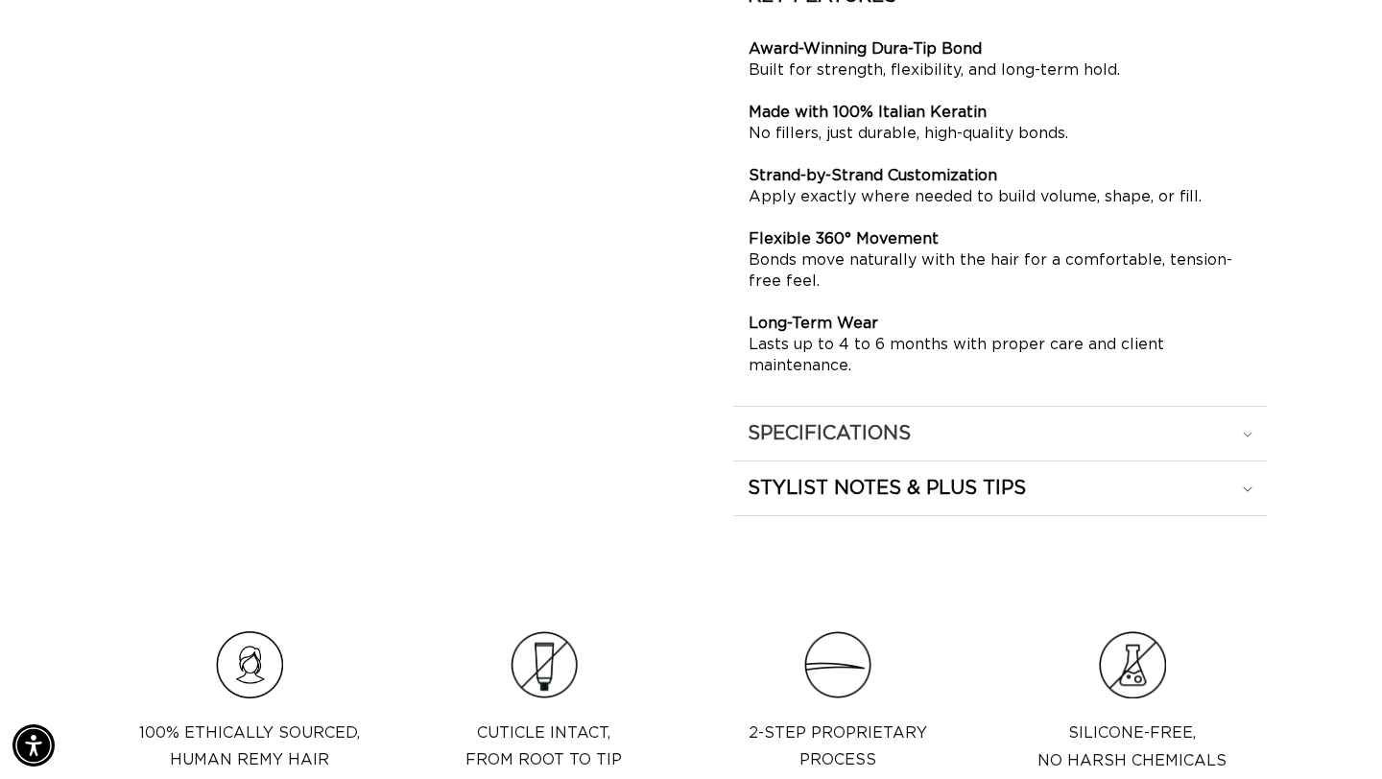
click at [799, 426] on summary "SPECIFICATIONS" at bounding box center [1000, 434] width 534 height 54
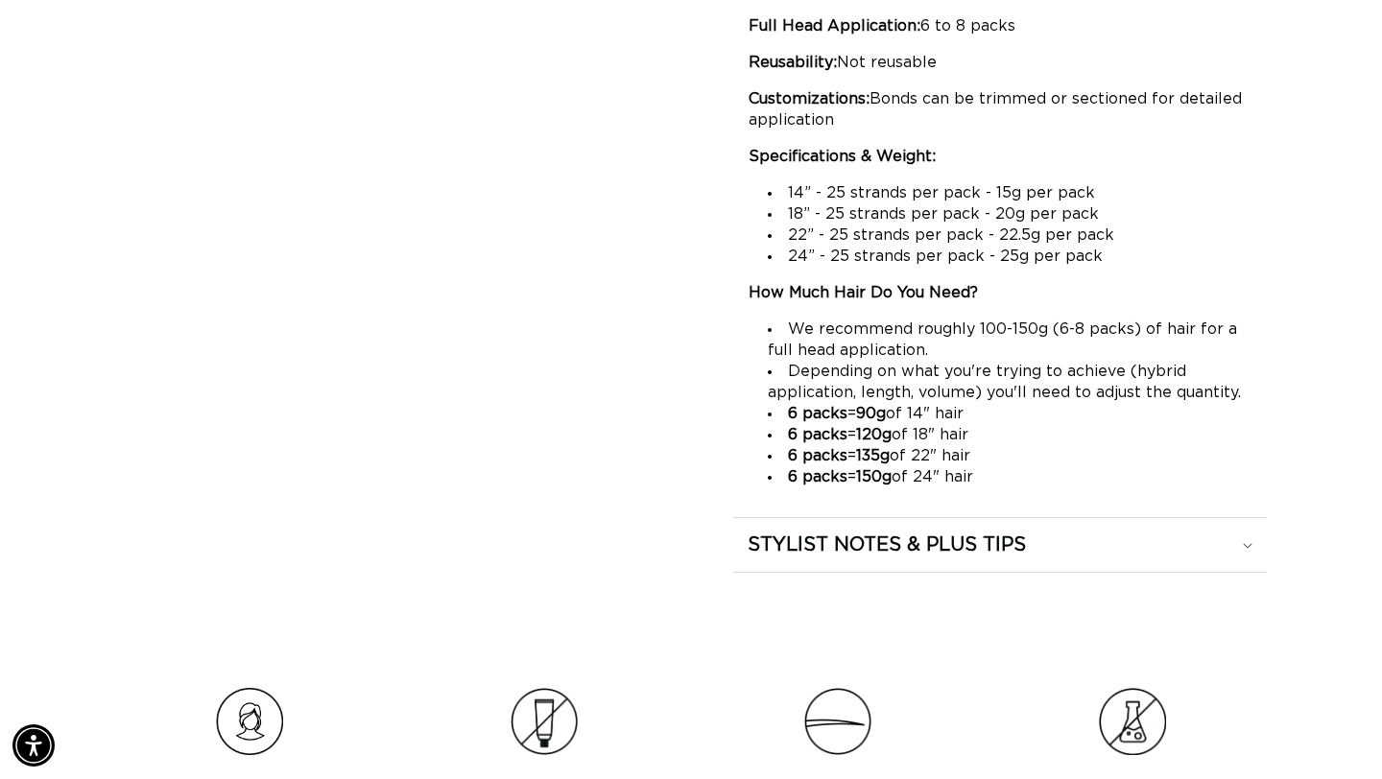
scroll to position [2111, 0]
click at [858, 570] on summary "STYLIST NOTES & PLUS TIPS" at bounding box center [1000, 543] width 534 height 54
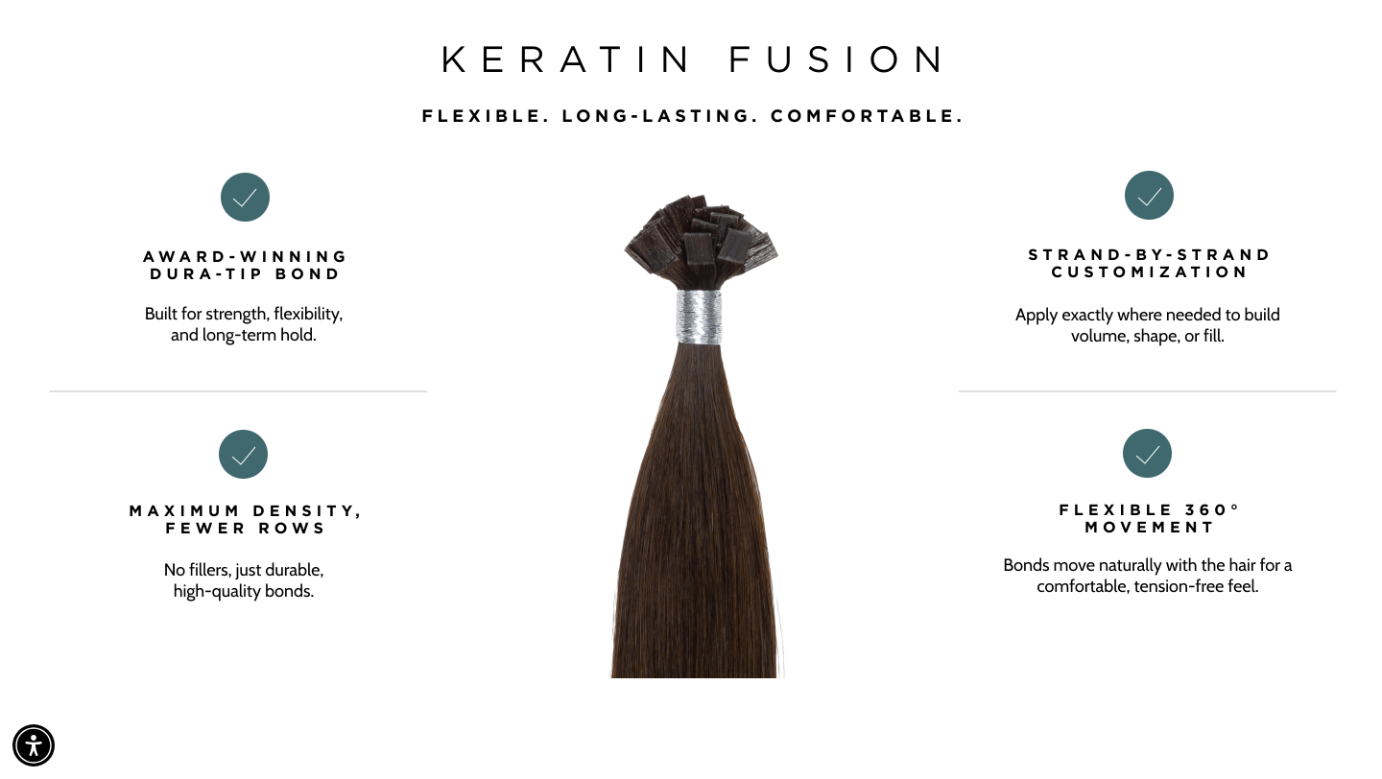
scroll to position [0, 0]
click at [1026, 147] on img at bounding box center [691, 319] width 1382 height 720
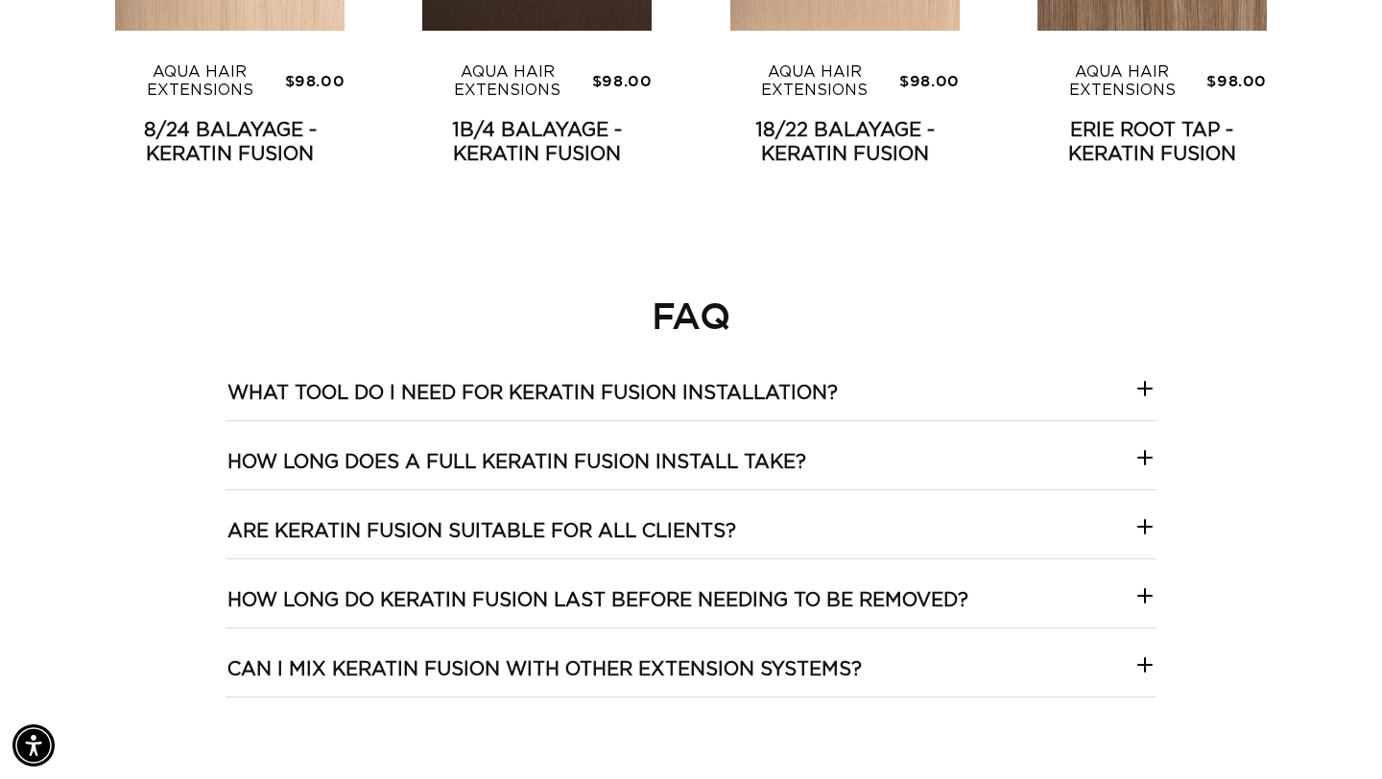
scroll to position [0, 1246]
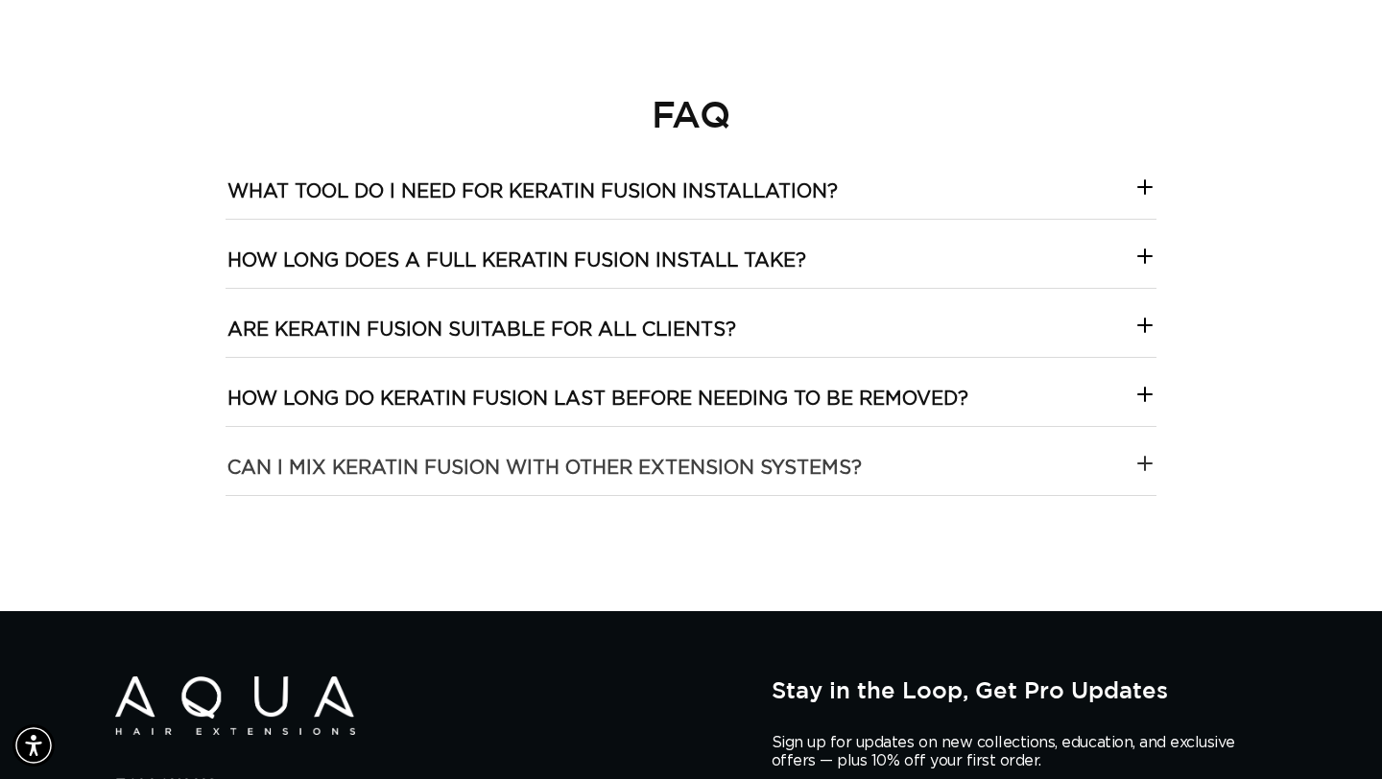
click at [1101, 468] on systems\?-template--18844261286116__collapsible_content_RjkbrX "Can I mix keratin fusion with other extension systems?" at bounding box center [691, 461] width 931 height 68
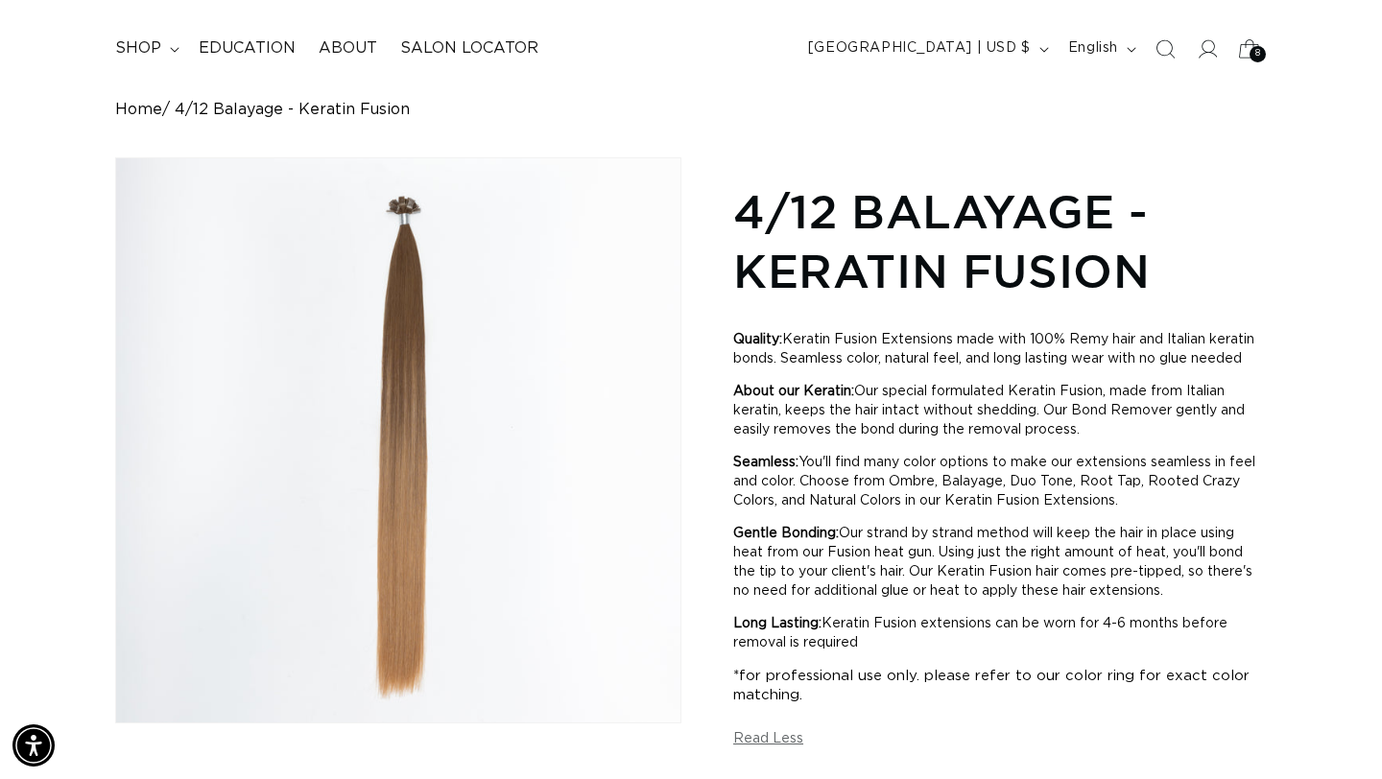
click at [1245, 44] on icon at bounding box center [1249, 48] width 45 height 45
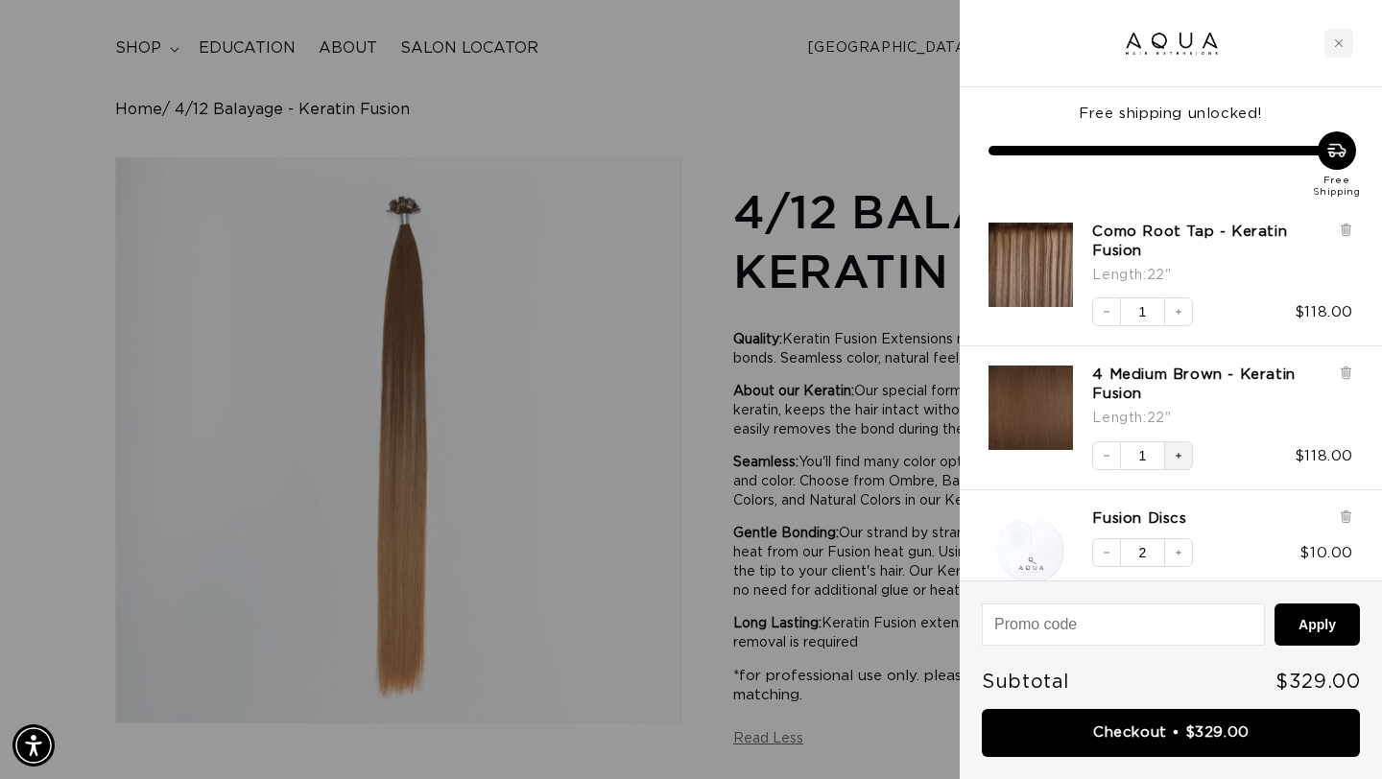
click at [1178, 454] on icon "Increase quantity" at bounding box center [1179, 456] width 6 height 6
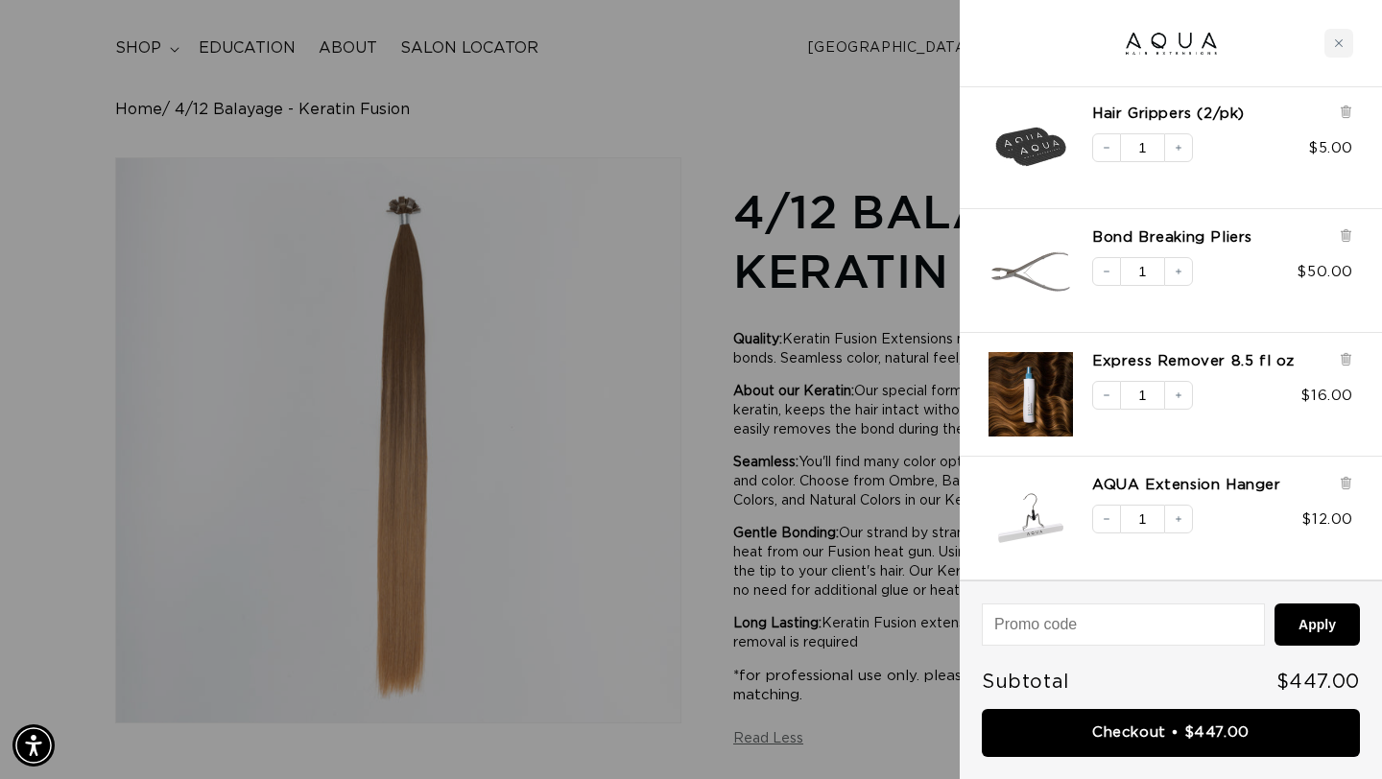
click at [1108, 617] on input at bounding box center [1123, 625] width 281 height 40
type input "welcome20"
click at [1275, 604] on button "Apply" at bounding box center [1317, 625] width 85 height 42
type input "welcomeaqua"
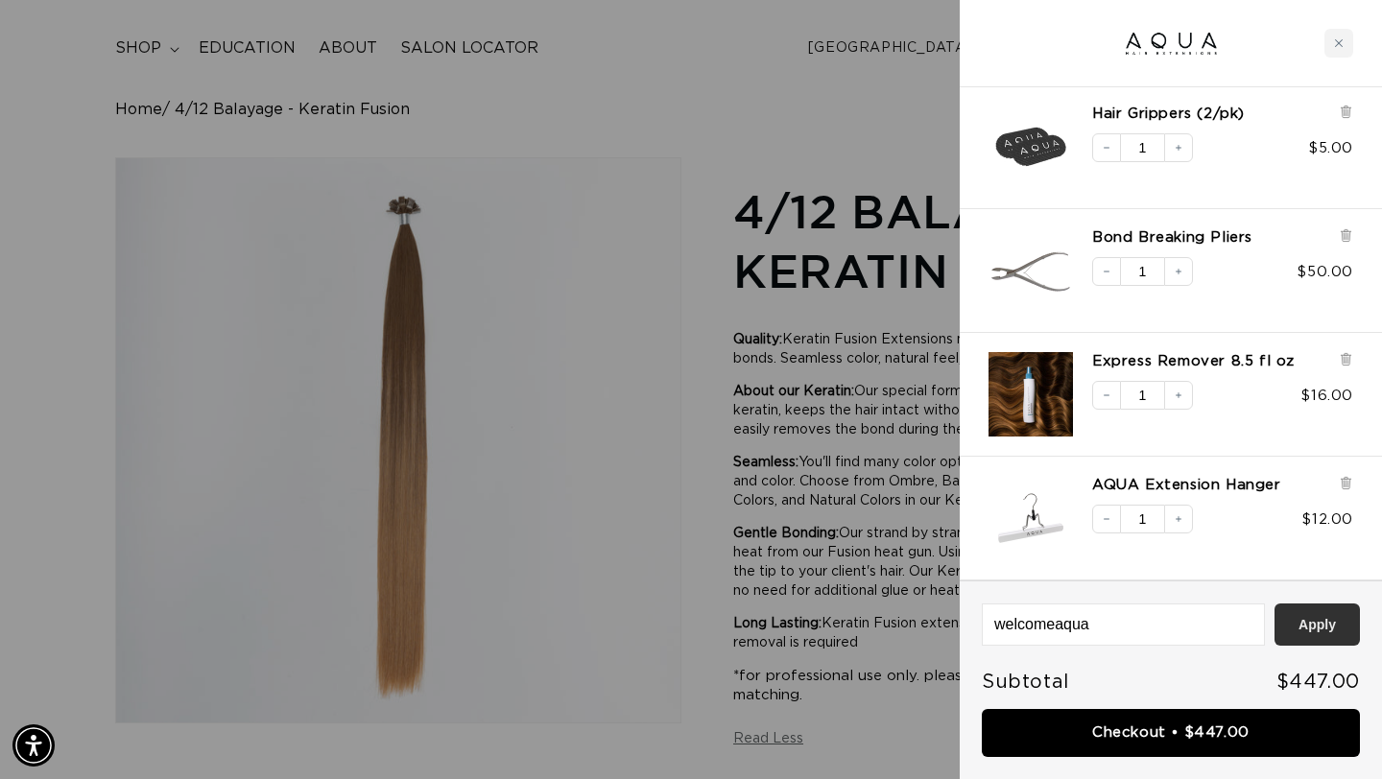
click at [1323, 613] on button "Apply" at bounding box center [1317, 625] width 85 height 42
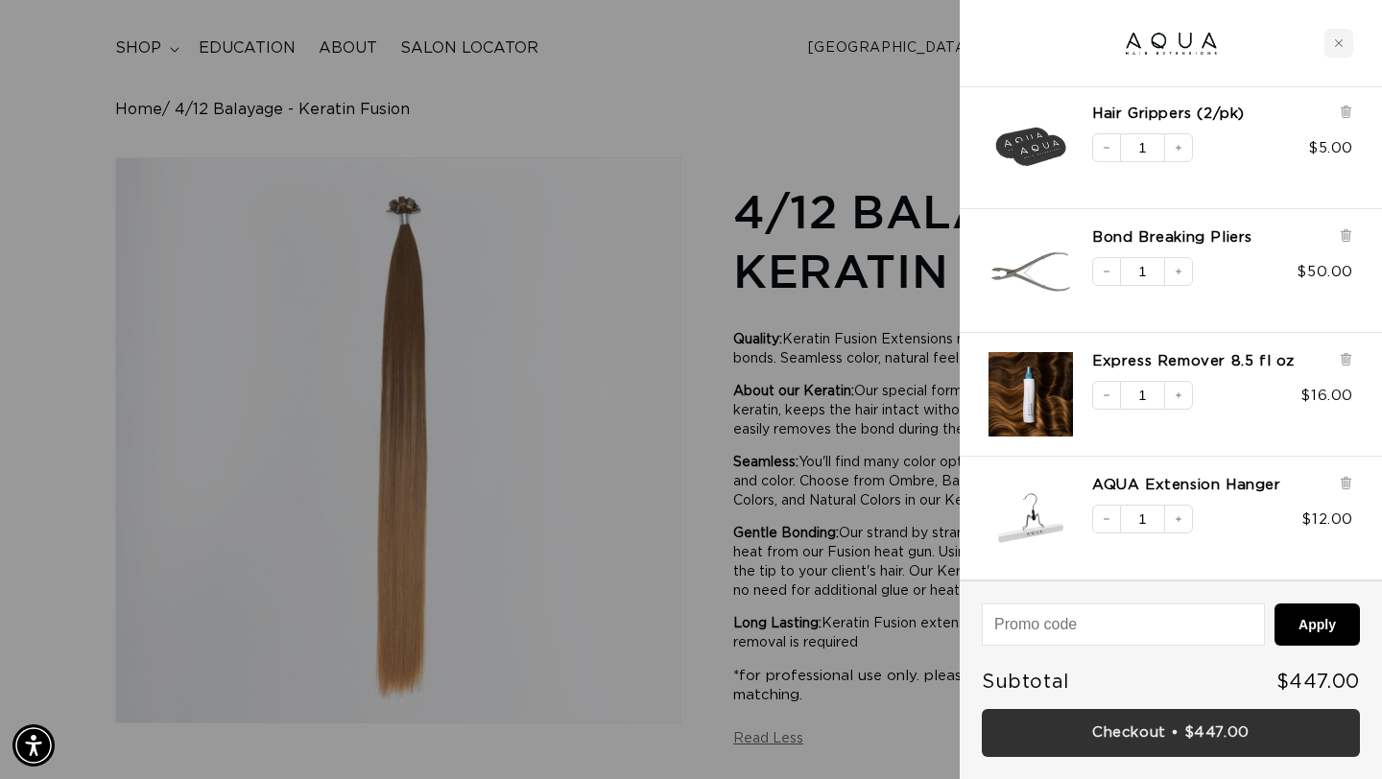
click at [1228, 728] on link "Checkout • $447.00" at bounding box center [1171, 733] width 378 height 49
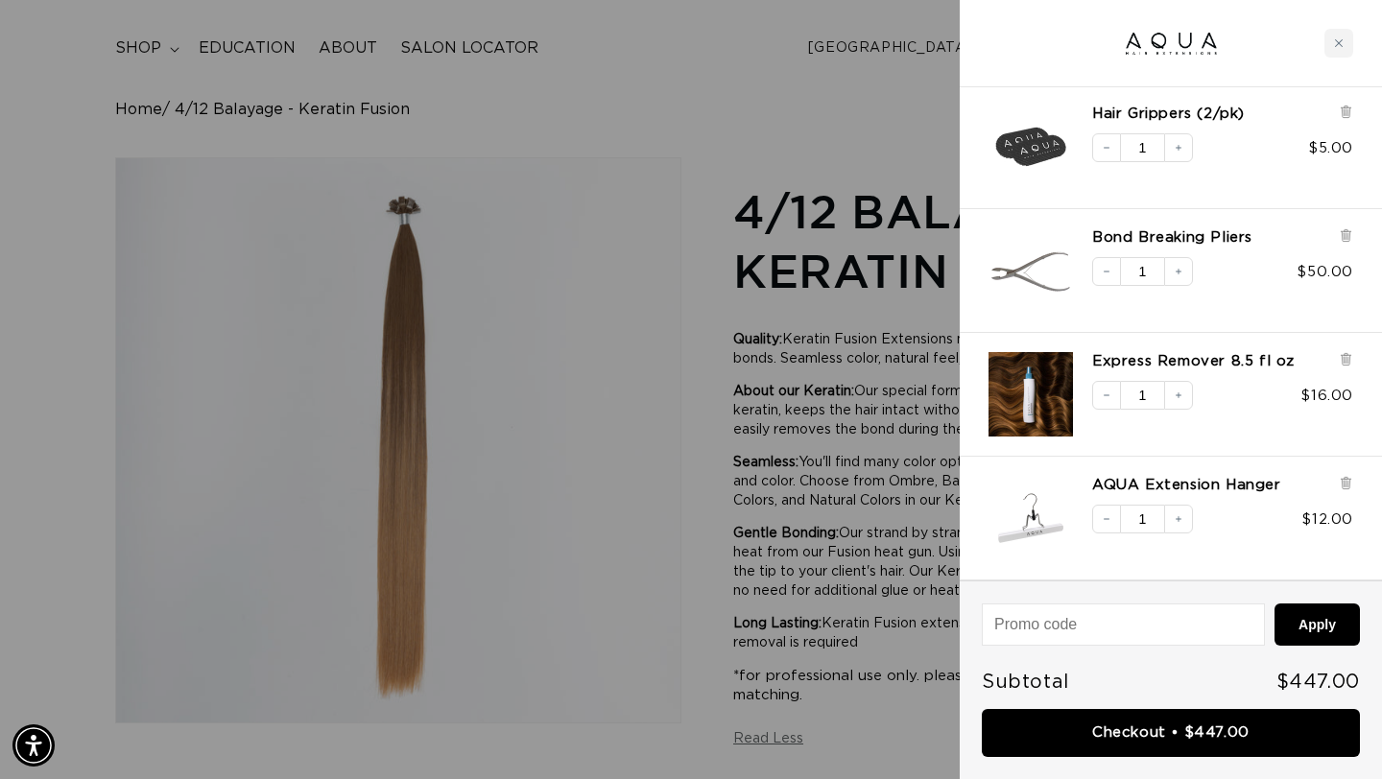
scroll to position [0, 2491]
click at [560, 114] on div at bounding box center [691, 389] width 1382 height 779
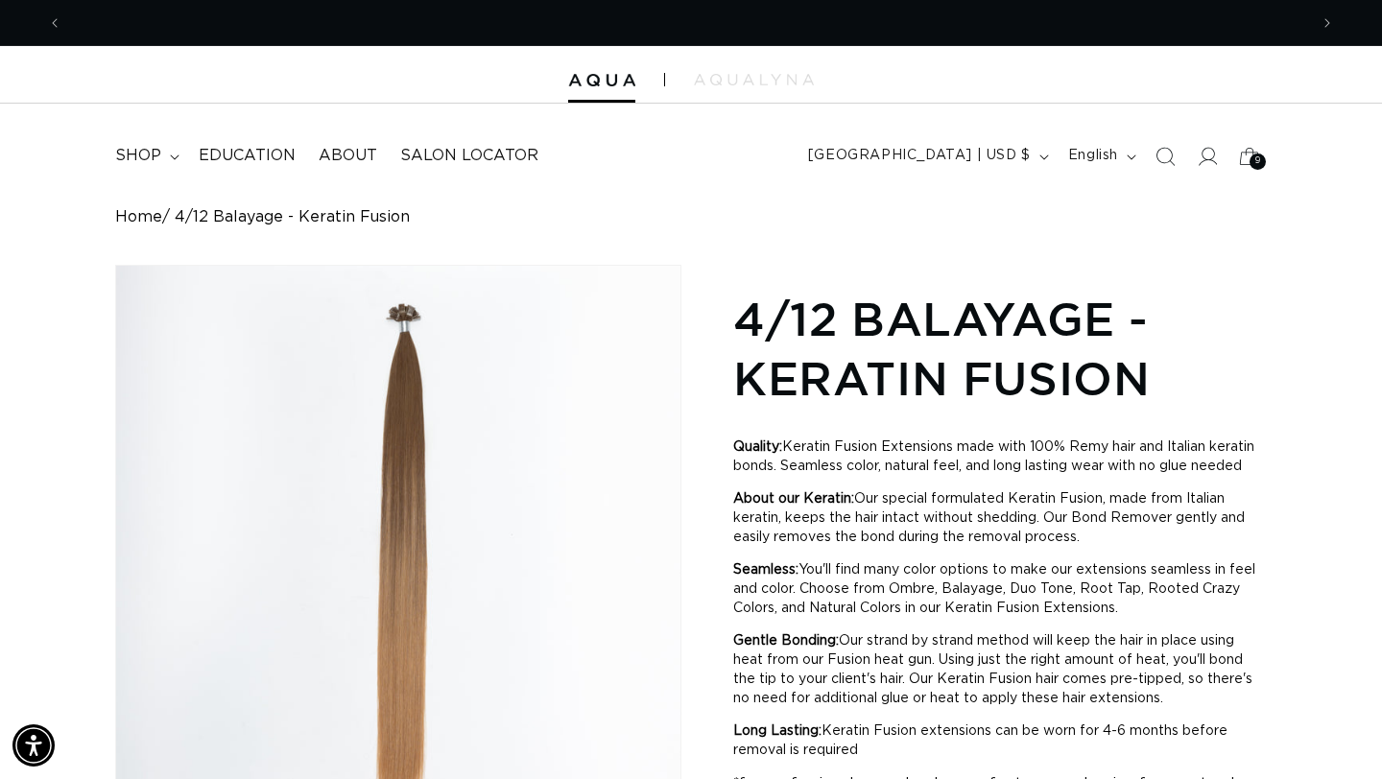
scroll to position [0, 0]
click at [1242, 158] on icon at bounding box center [1249, 155] width 45 height 45
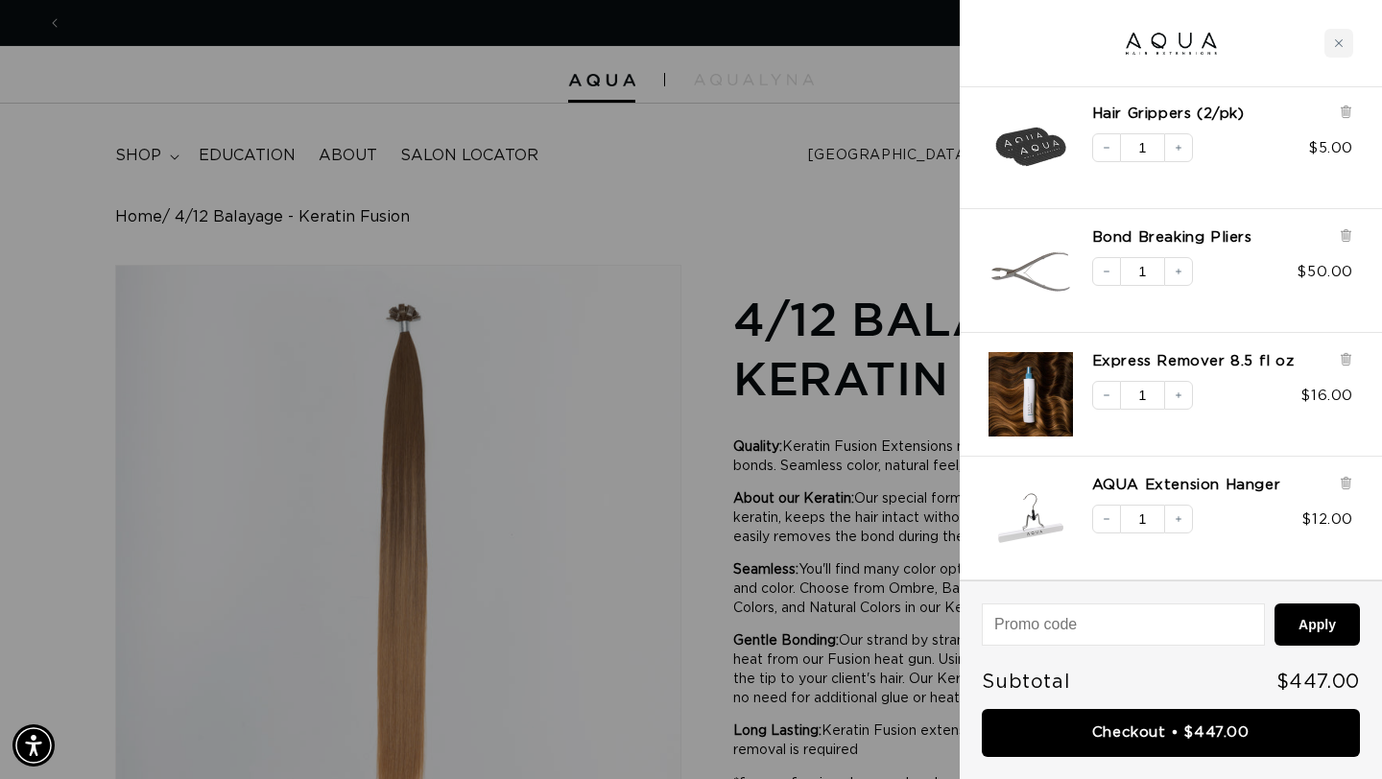
scroll to position [0, 1246]
click at [1110, 510] on button "Decrease quantity" at bounding box center [1106, 519] width 29 height 29
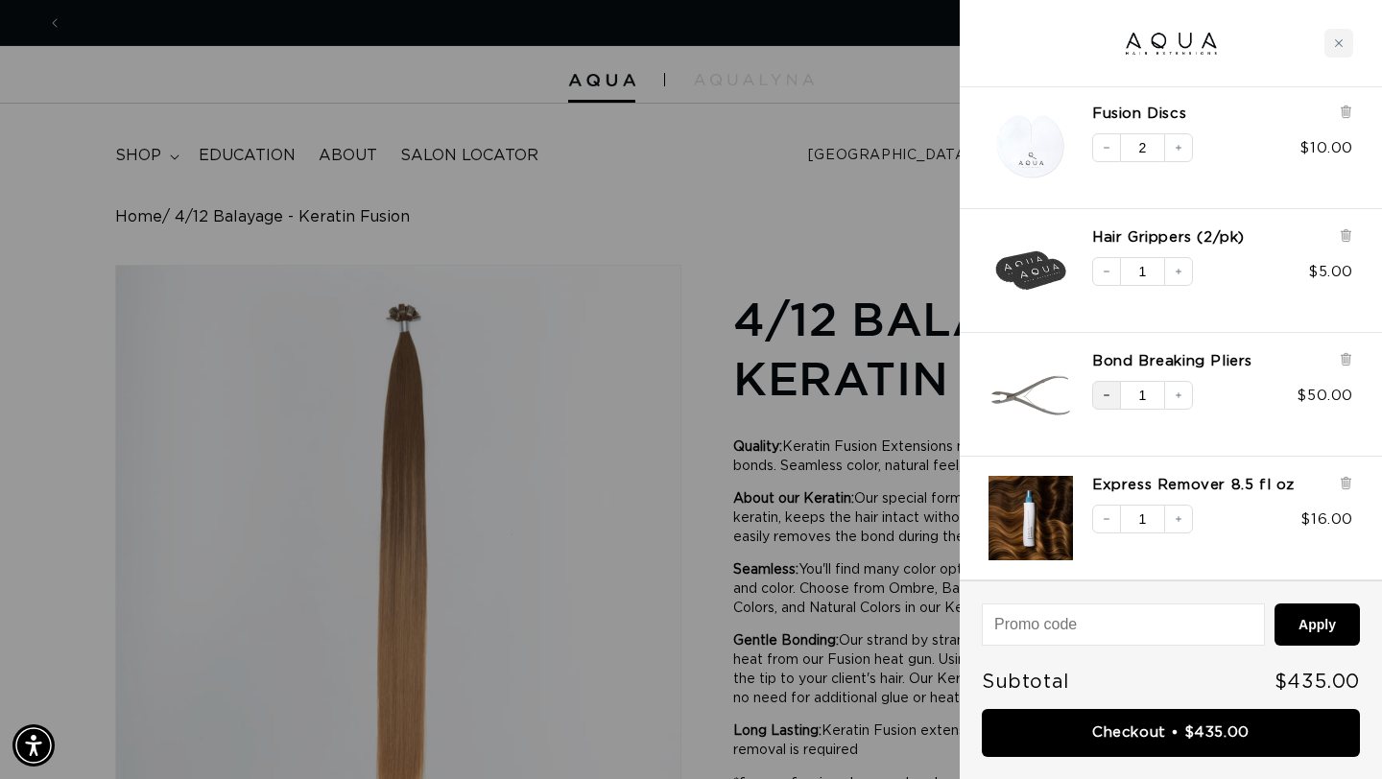
scroll to position [0, 2491]
click at [1108, 387] on button "Decrease quantity" at bounding box center [1106, 395] width 29 height 29
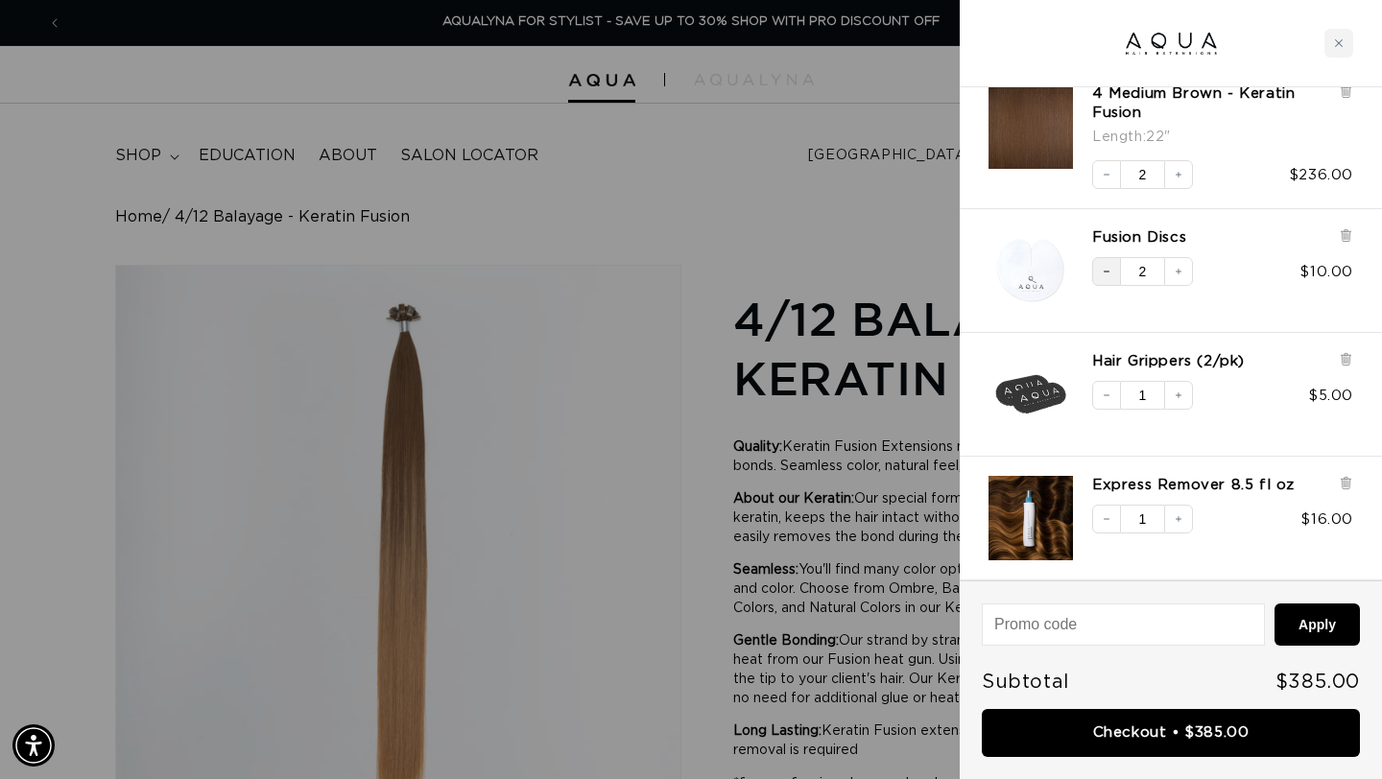
scroll to position [281, 0]
click at [1105, 282] on button "Decrease quantity" at bounding box center [1106, 271] width 29 height 29
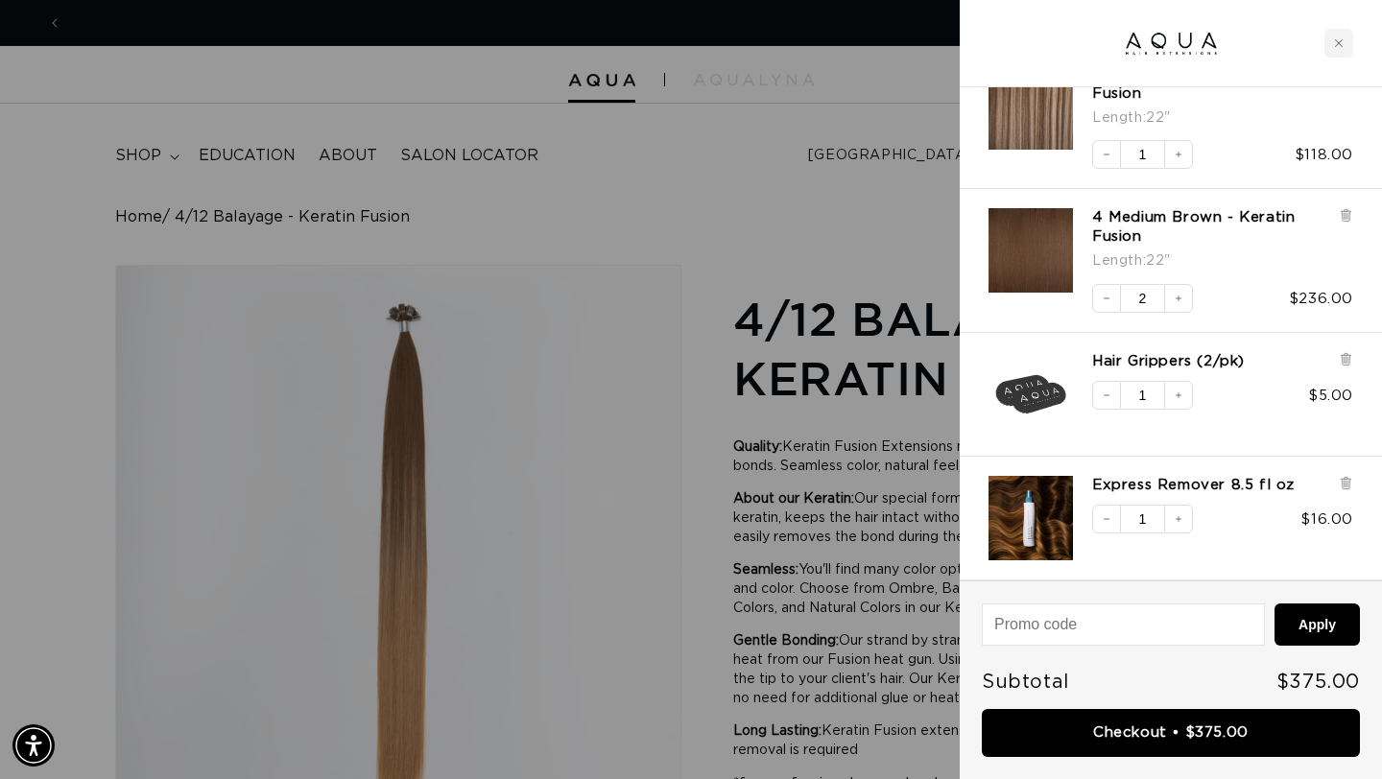
scroll to position [0, 1246]
click at [1109, 395] on icon "Decrease quantity" at bounding box center [1107, 396] width 12 height 12
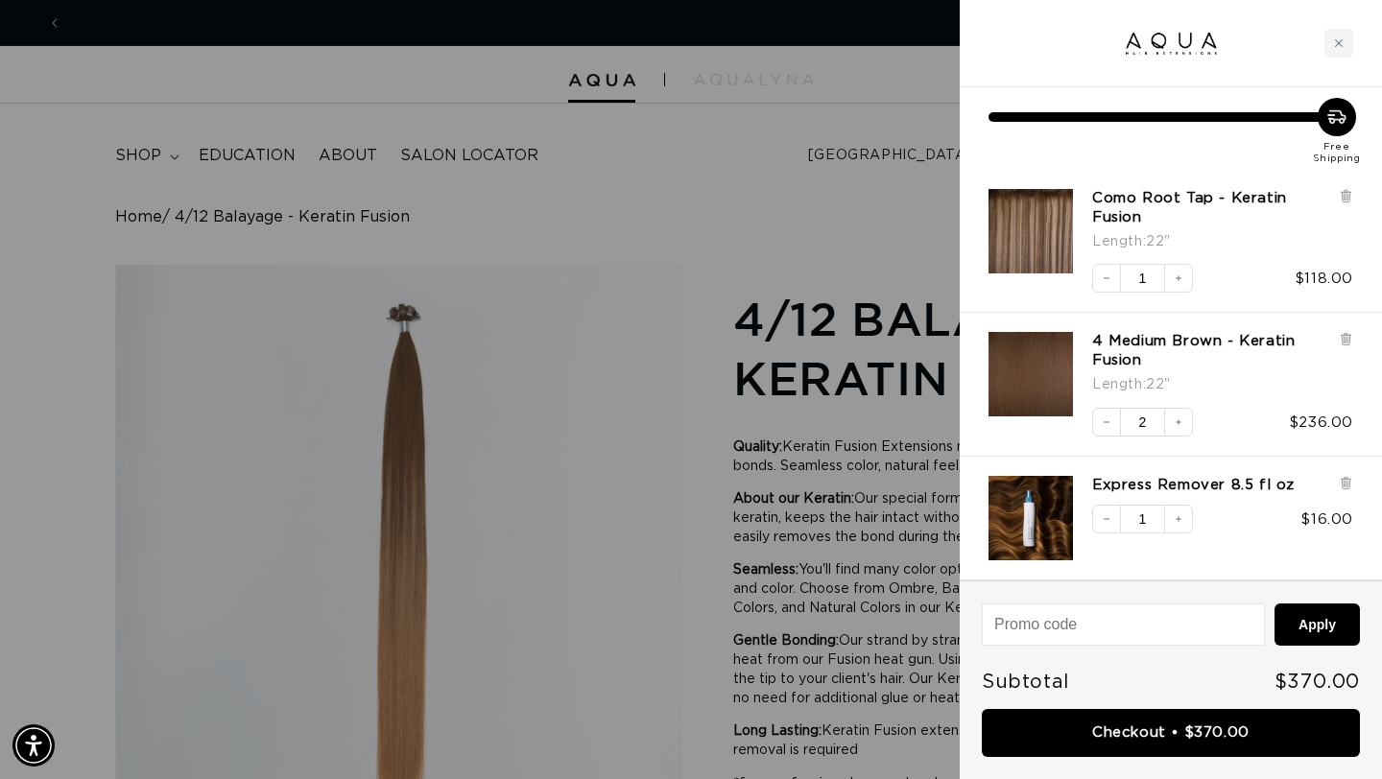
scroll to position [0, 2491]
click at [1306, 633] on button "Apply" at bounding box center [1317, 625] width 85 height 42
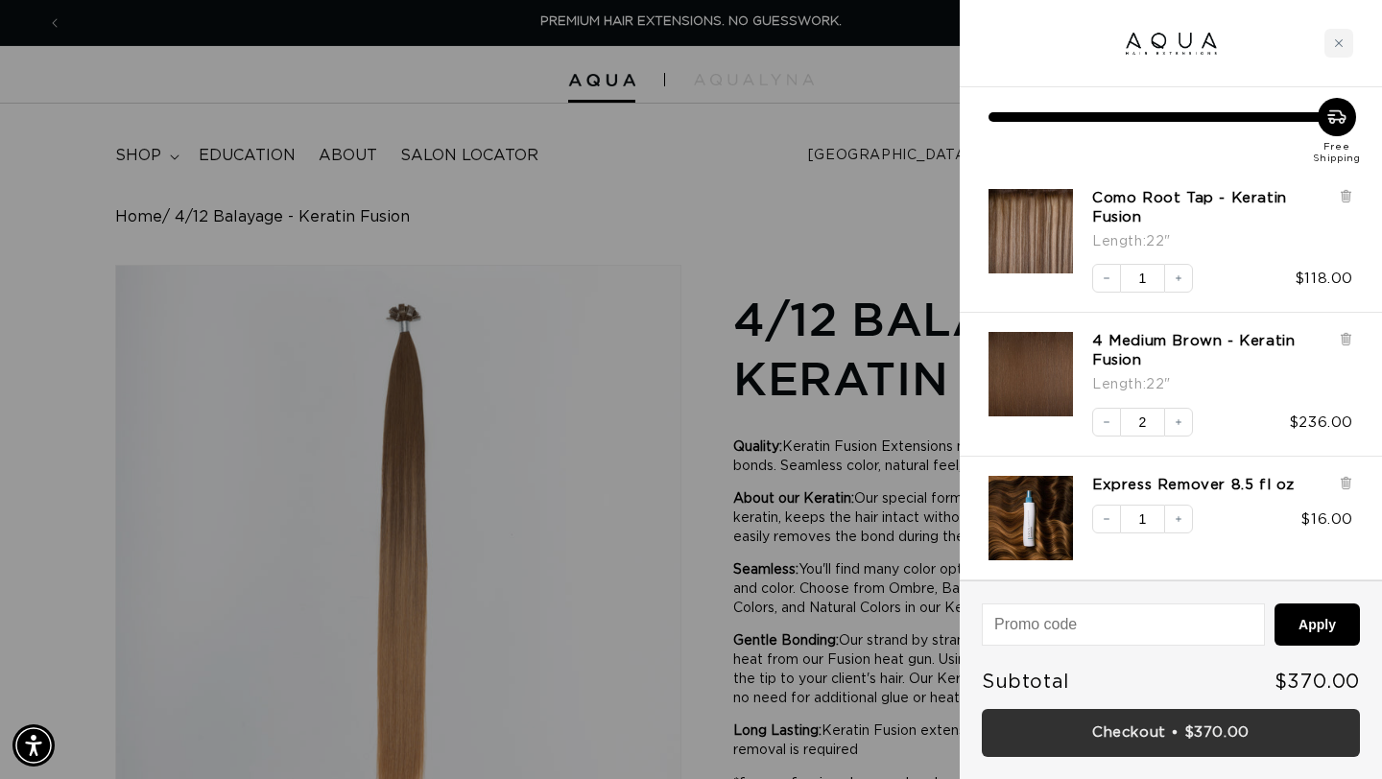
click at [1189, 724] on link "Checkout • $370.00" at bounding box center [1171, 733] width 378 height 49
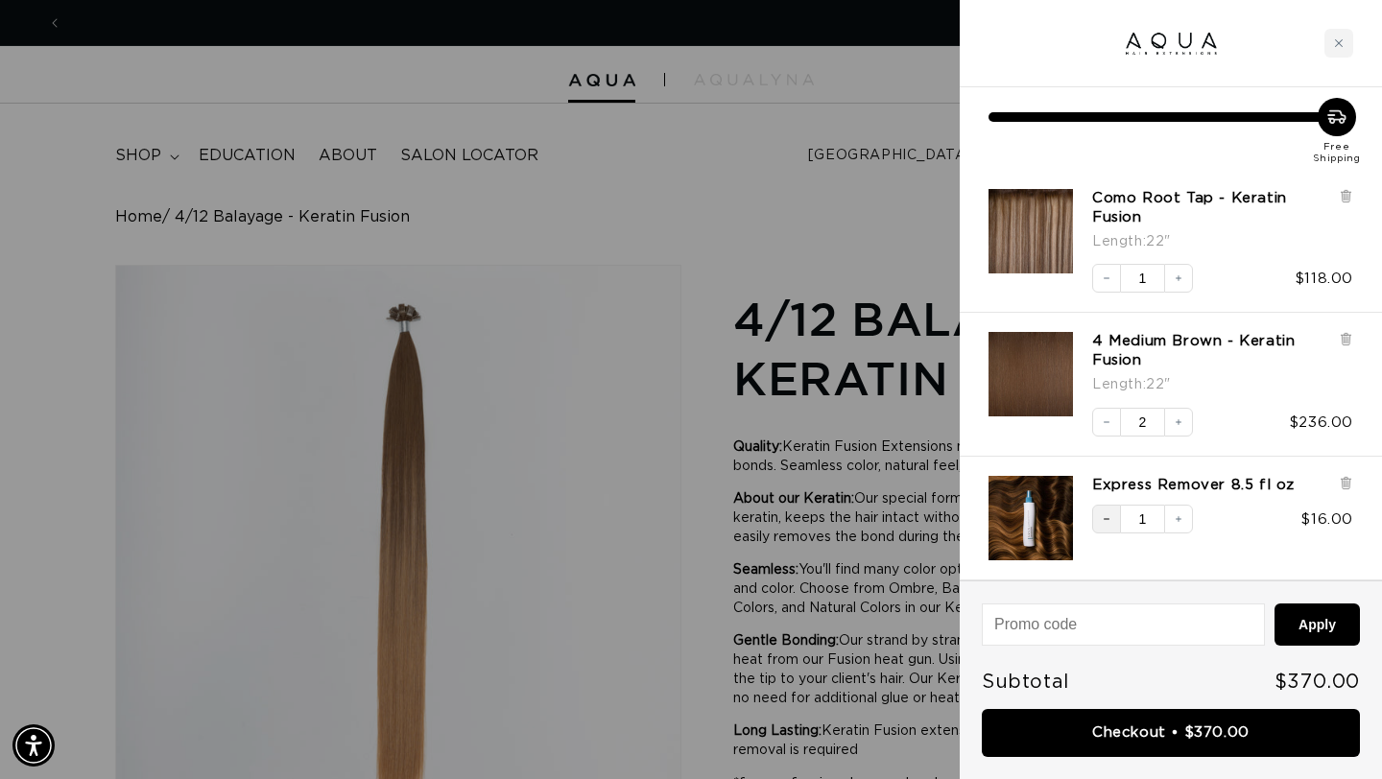
scroll to position [0, 1246]
click at [1097, 508] on button "Decrease quantity" at bounding box center [1106, 519] width 29 height 29
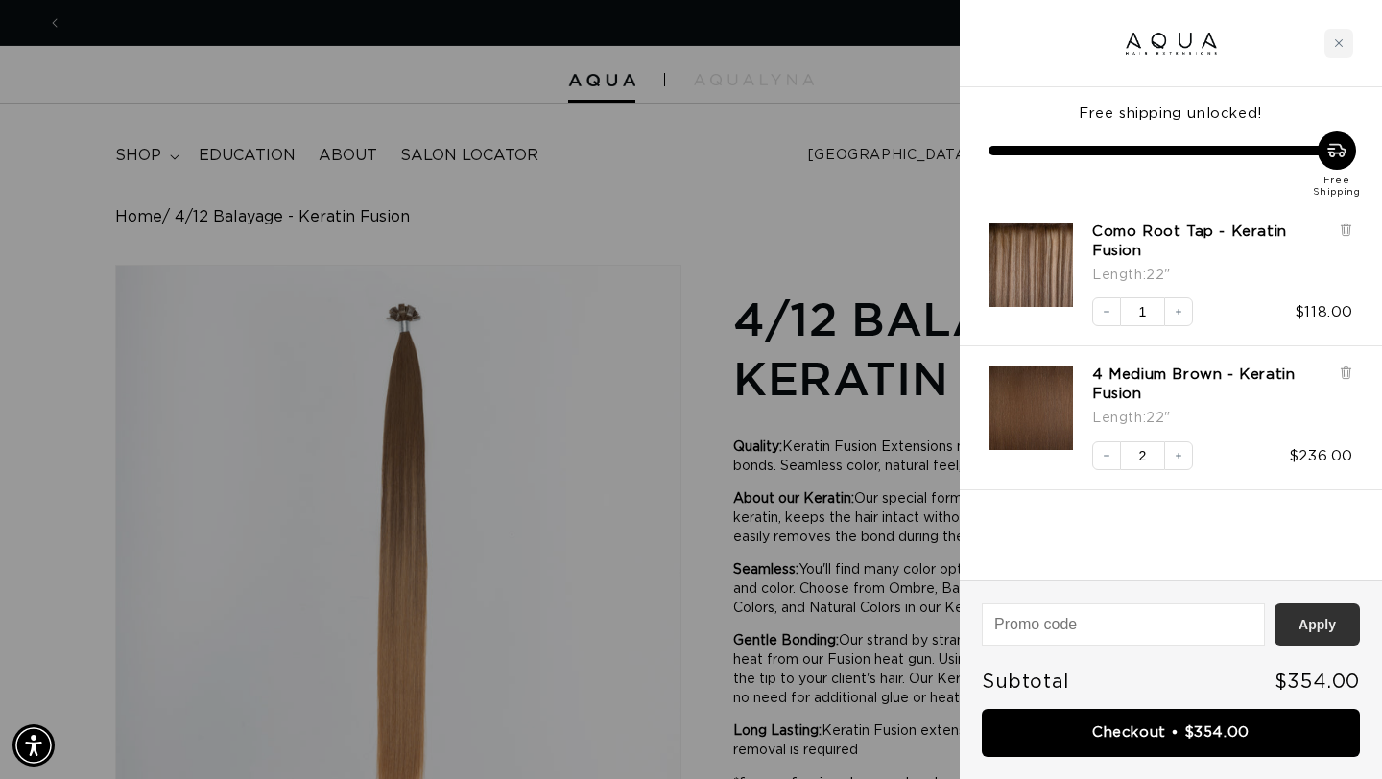
scroll to position [0, 2491]
click at [1316, 624] on button "Apply" at bounding box center [1317, 625] width 85 height 42
click at [565, 221] on div at bounding box center [691, 389] width 1382 height 779
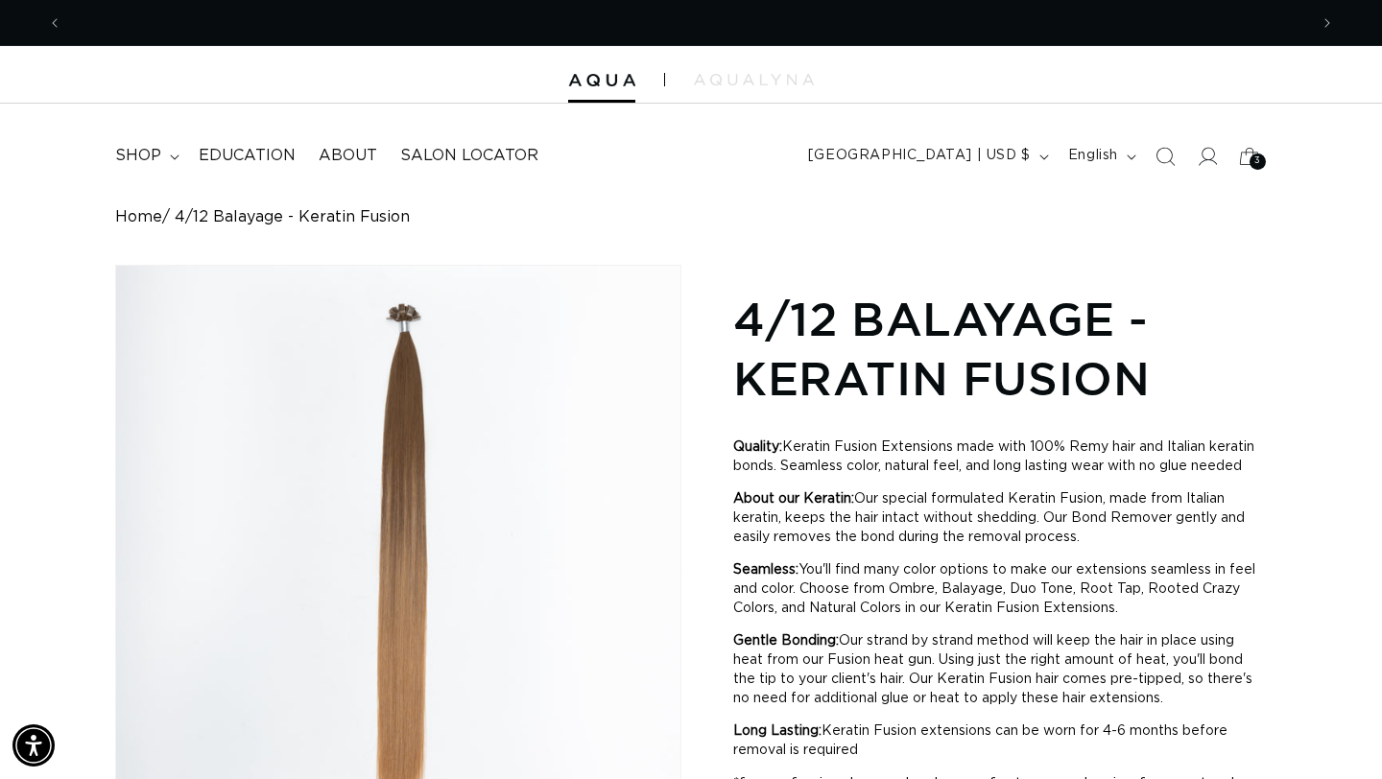
scroll to position [0, 0]
click at [152, 152] on span "shop" at bounding box center [138, 156] width 46 height 20
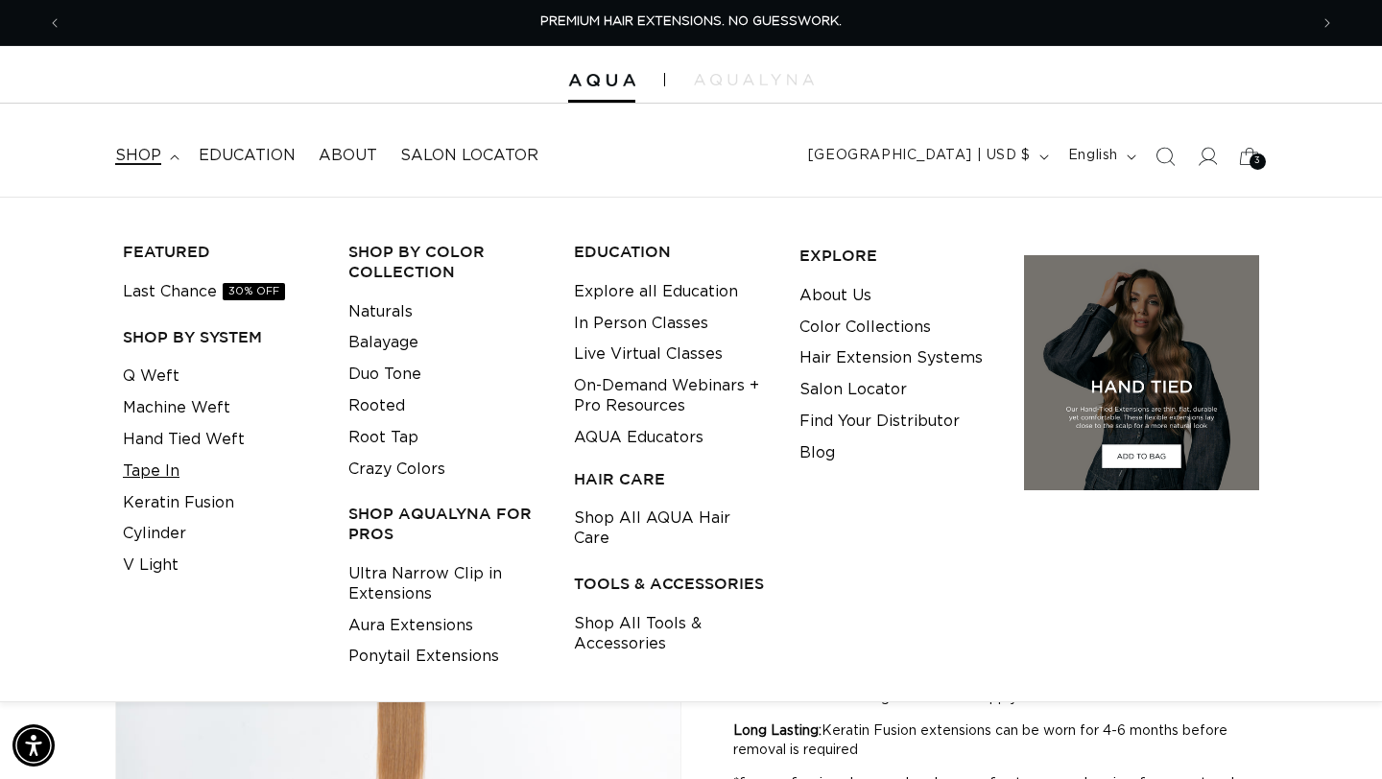
click at [157, 467] on link "Tape In" at bounding box center [151, 472] width 57 height 32
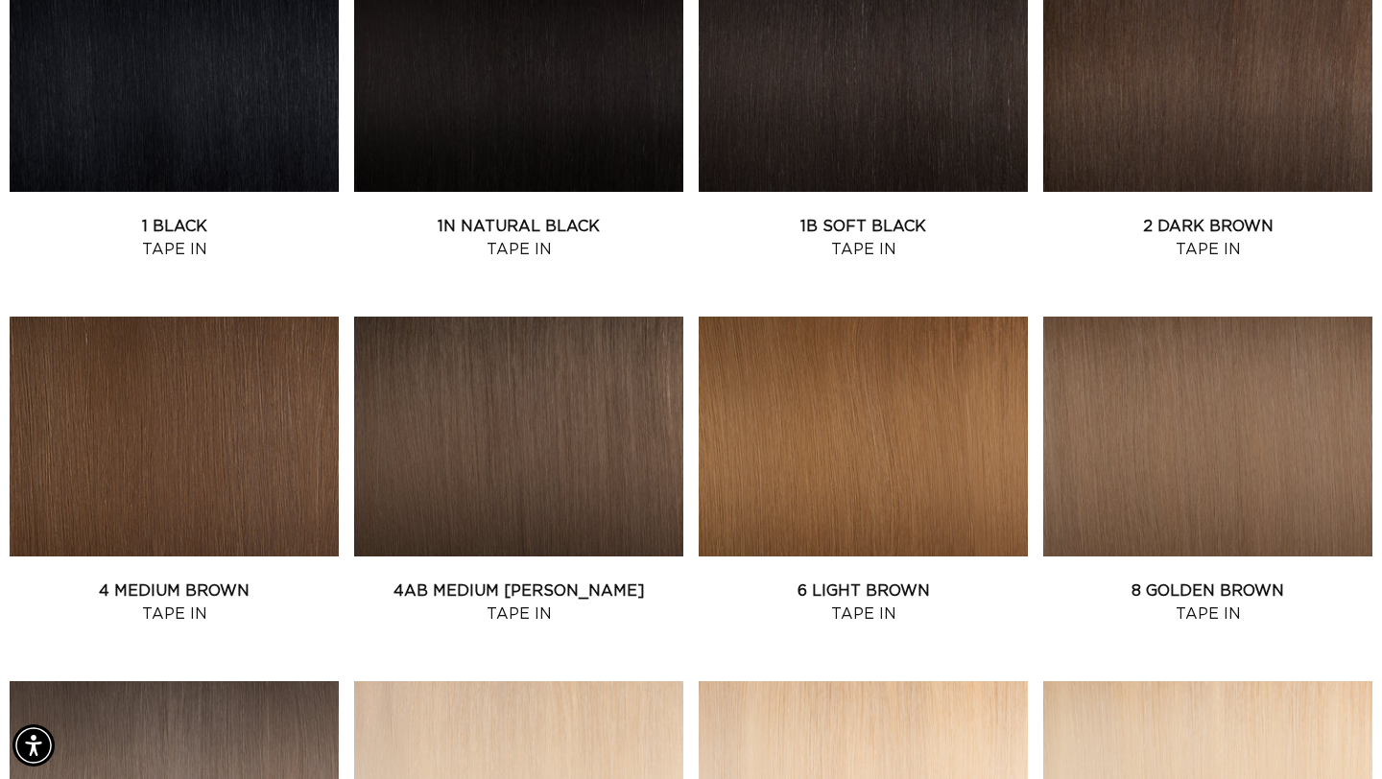
scroll to position [0, 2491]
click at [242, 580] on link "4 Medium Brown Tape In" at bounding box center [174, 603] width 329 height 46
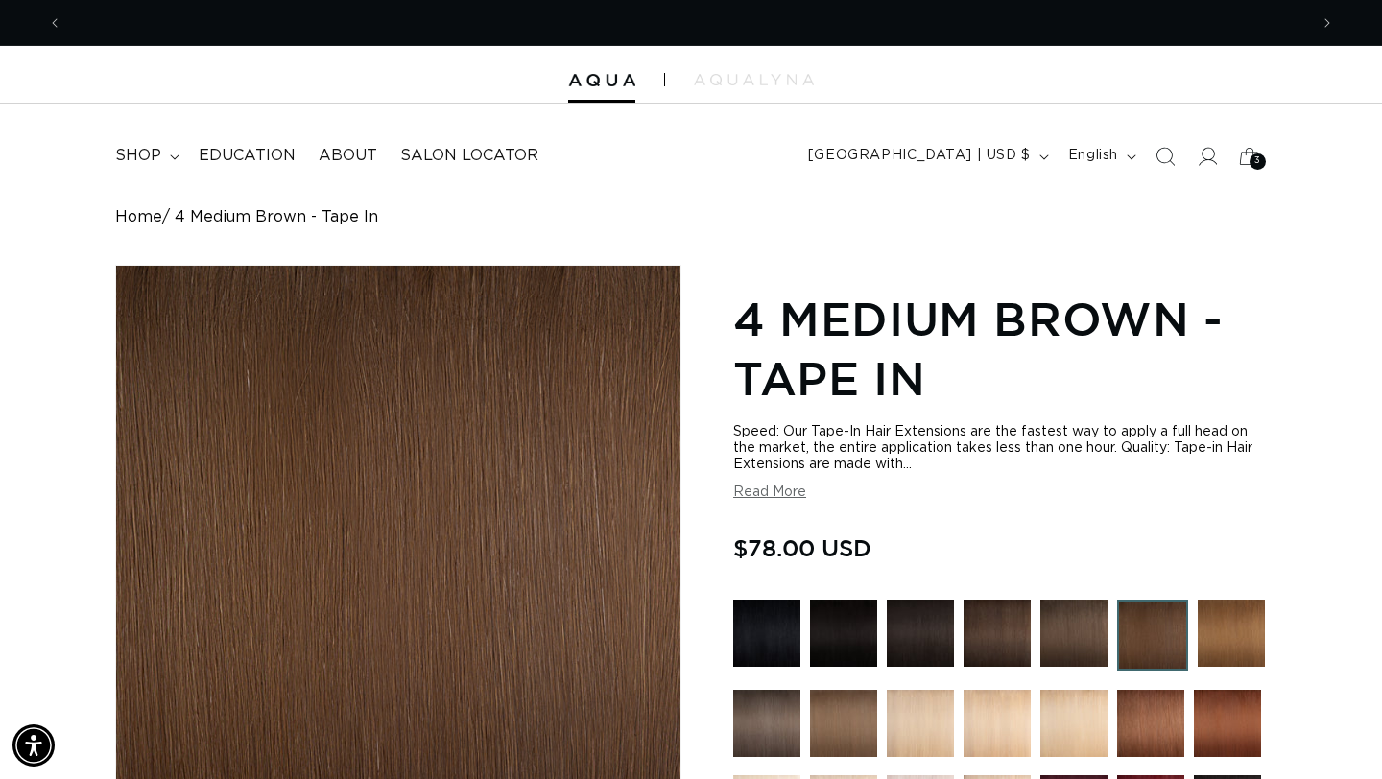
scroll to position [0, 1246]
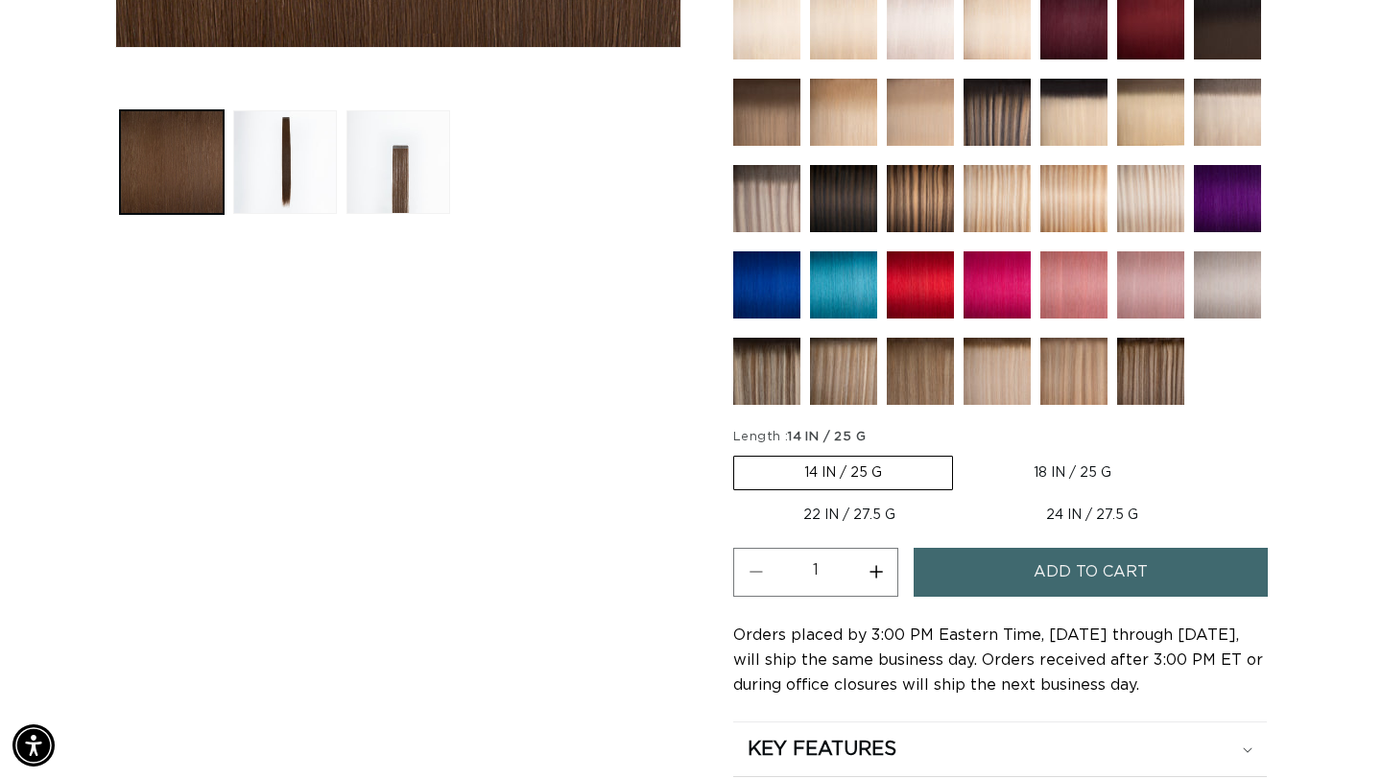
scroll to position [788, 0]
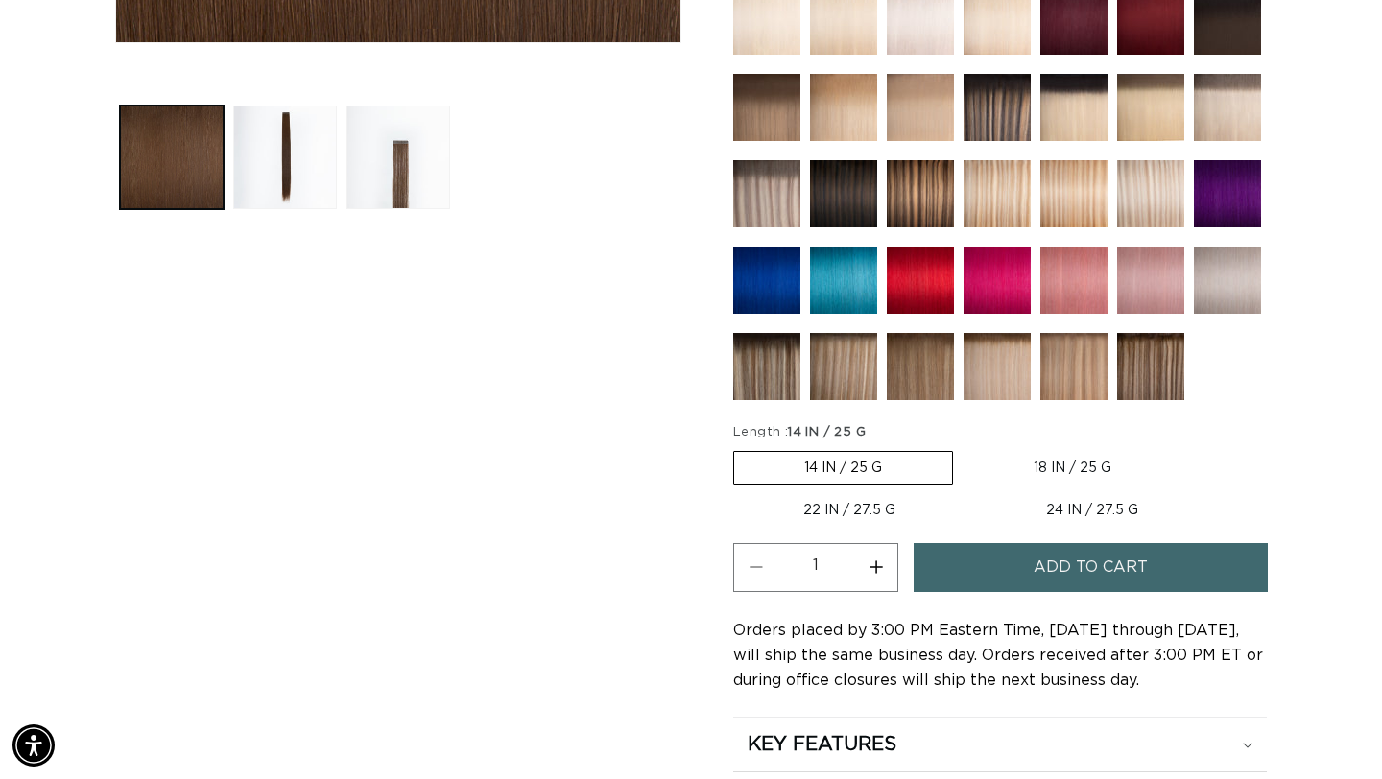
click at [876, 494] on label "22 IN / 27.5 G Variant sold out or unavailable" at bounding box center [849, 510] width 232 height 33
click at [1191, 448] on input "22 IN / 27.5 G Variant sold out or unavailable" at bounding box center [1191, 447] width 1 height 1
radio input "true"
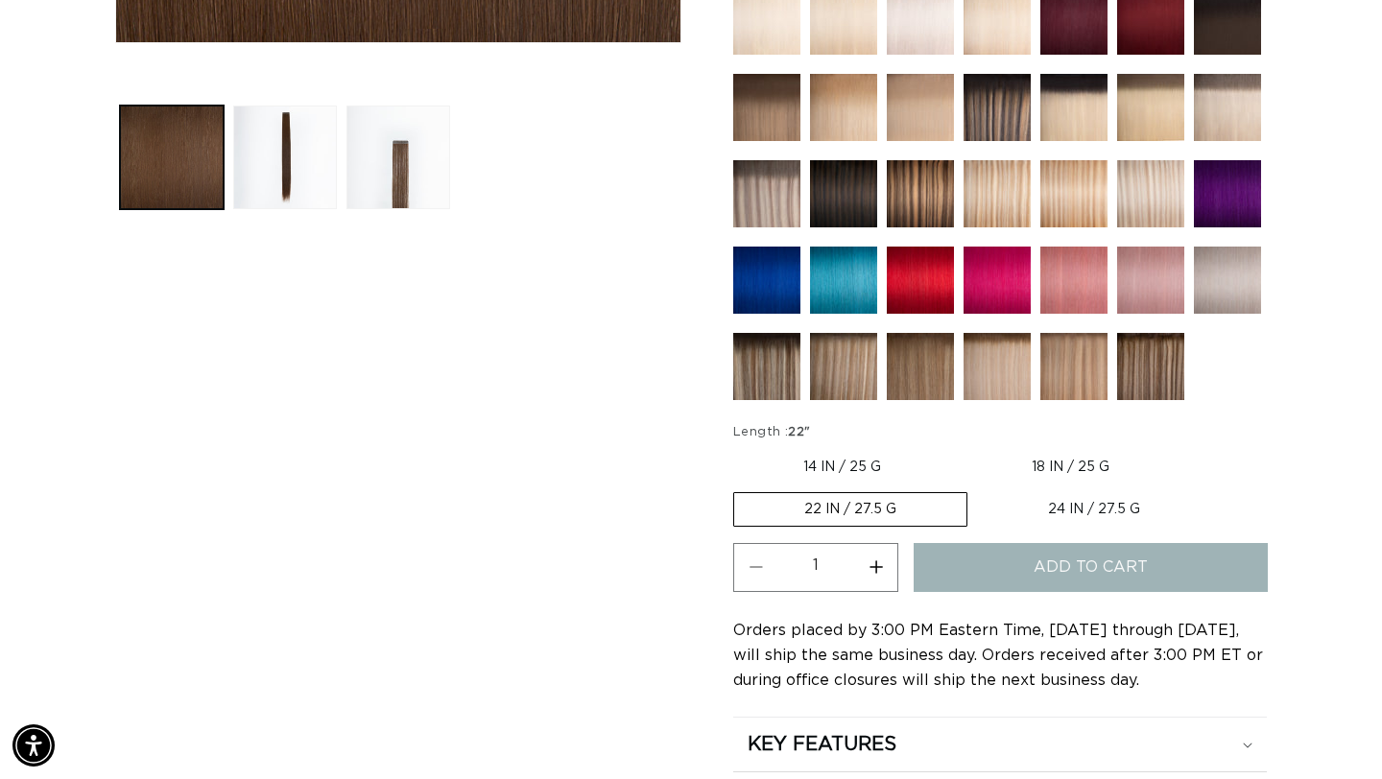
scroll to position [0, 0]
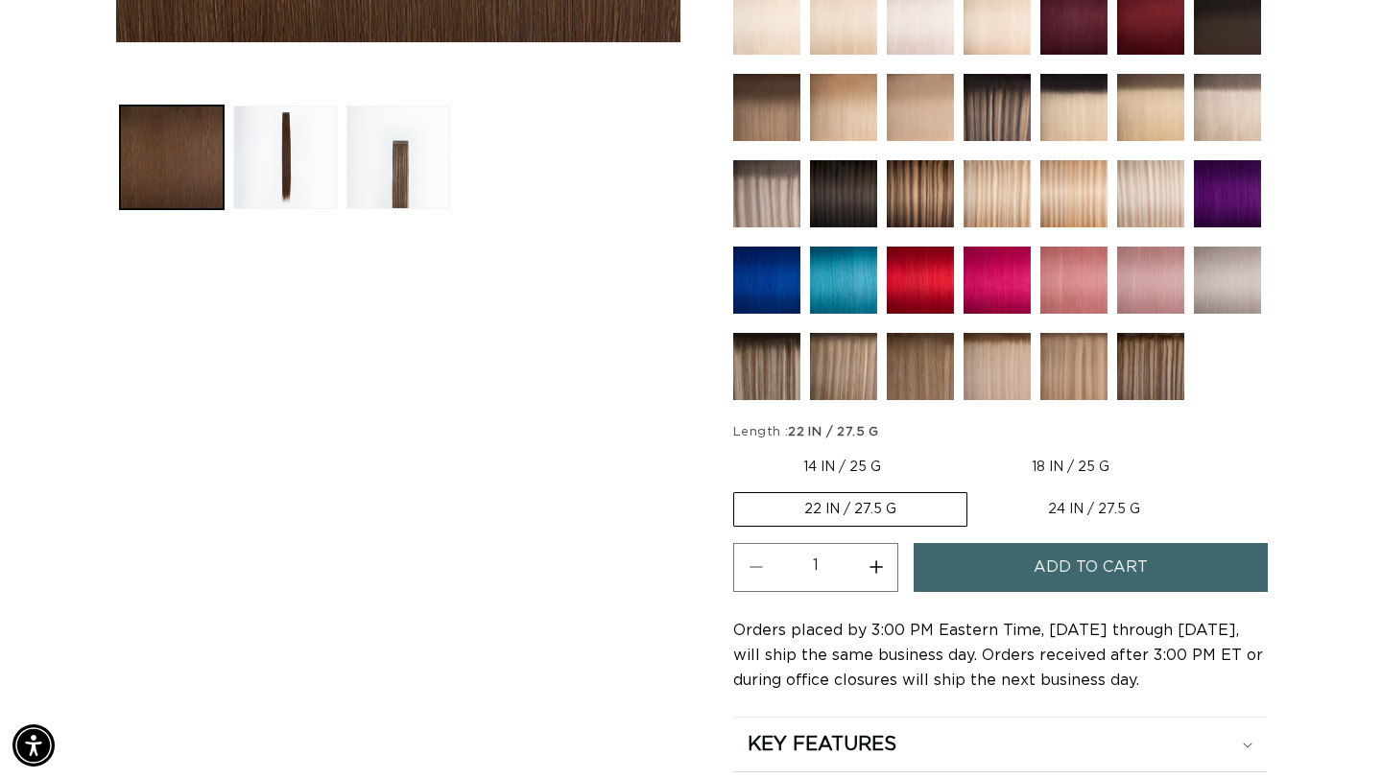
click at [1308, 285] on div "Home 4 Medium Brown - Tape In Skip to product information Open media 1 in modal…" at bounding box center [691, 151] width 1382 height 1462
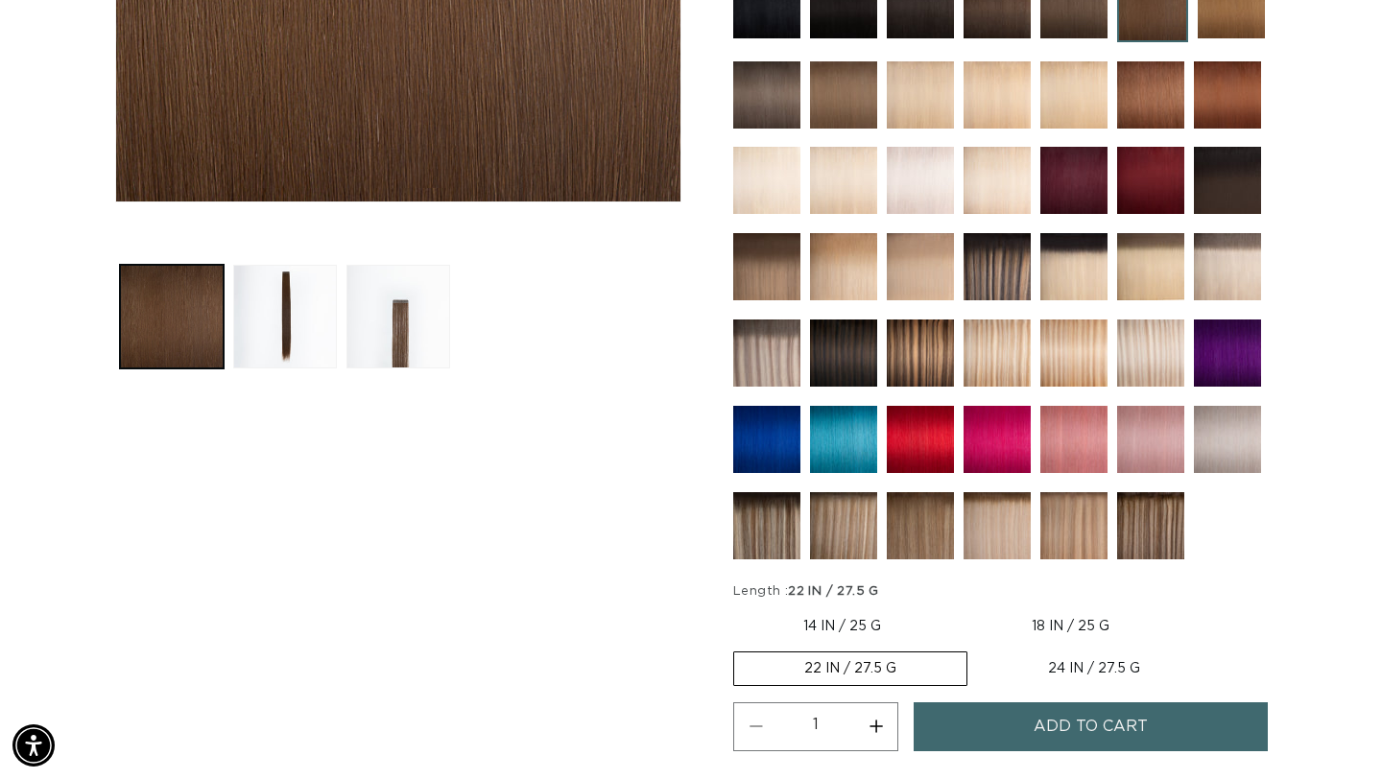
scroll to position [0, 1246]
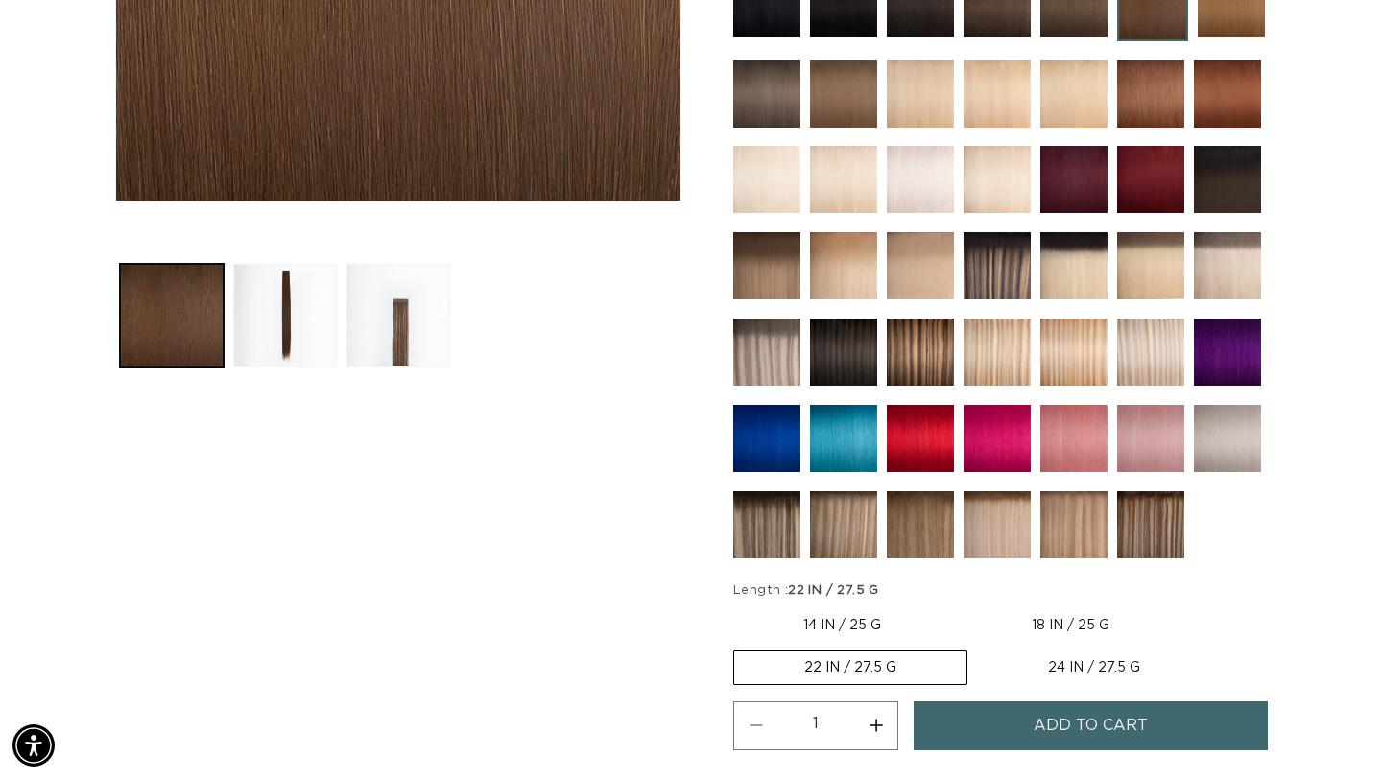
click at [1064, 716] on span "Add to cart" at bounding box center [1091, 726] width 114 height 49
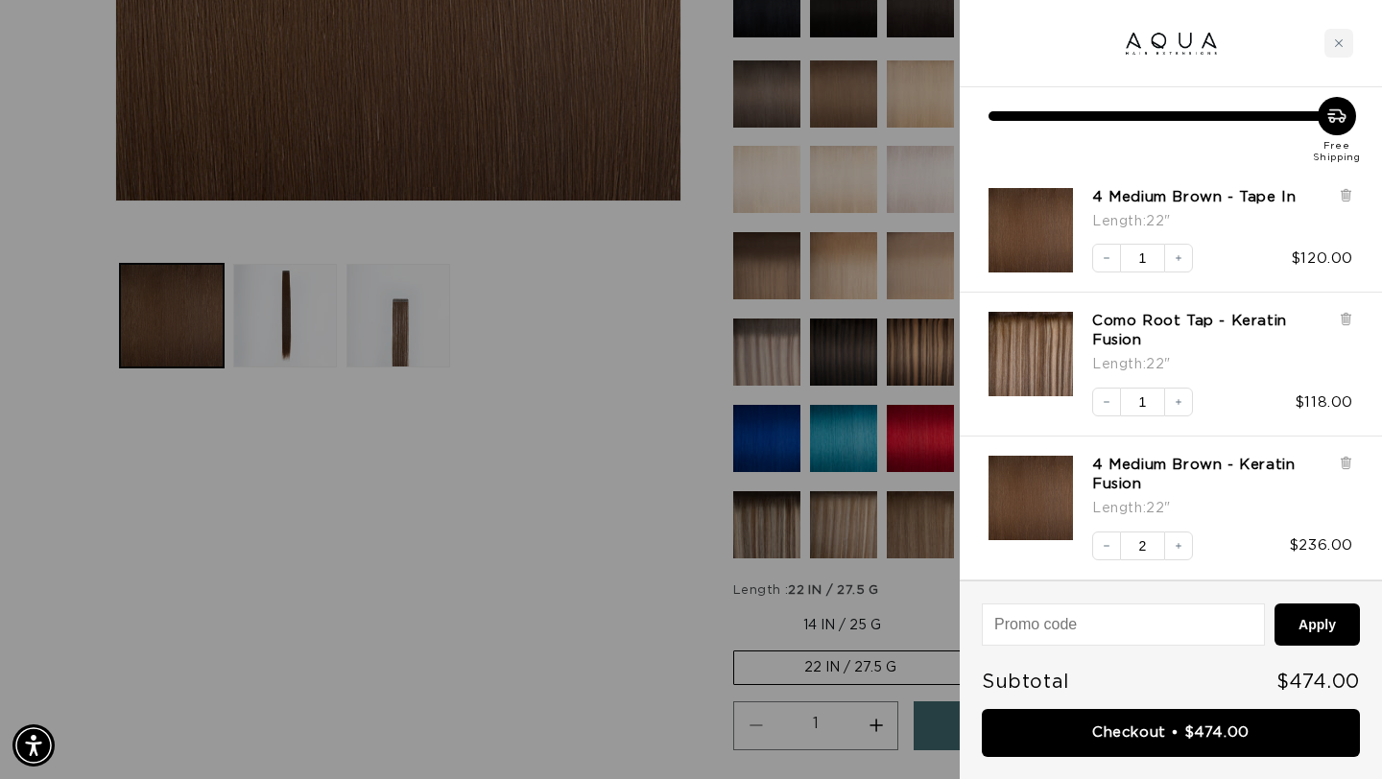
click at [648, 431] on div at bounding box center [691, 389] width 1382 height 779
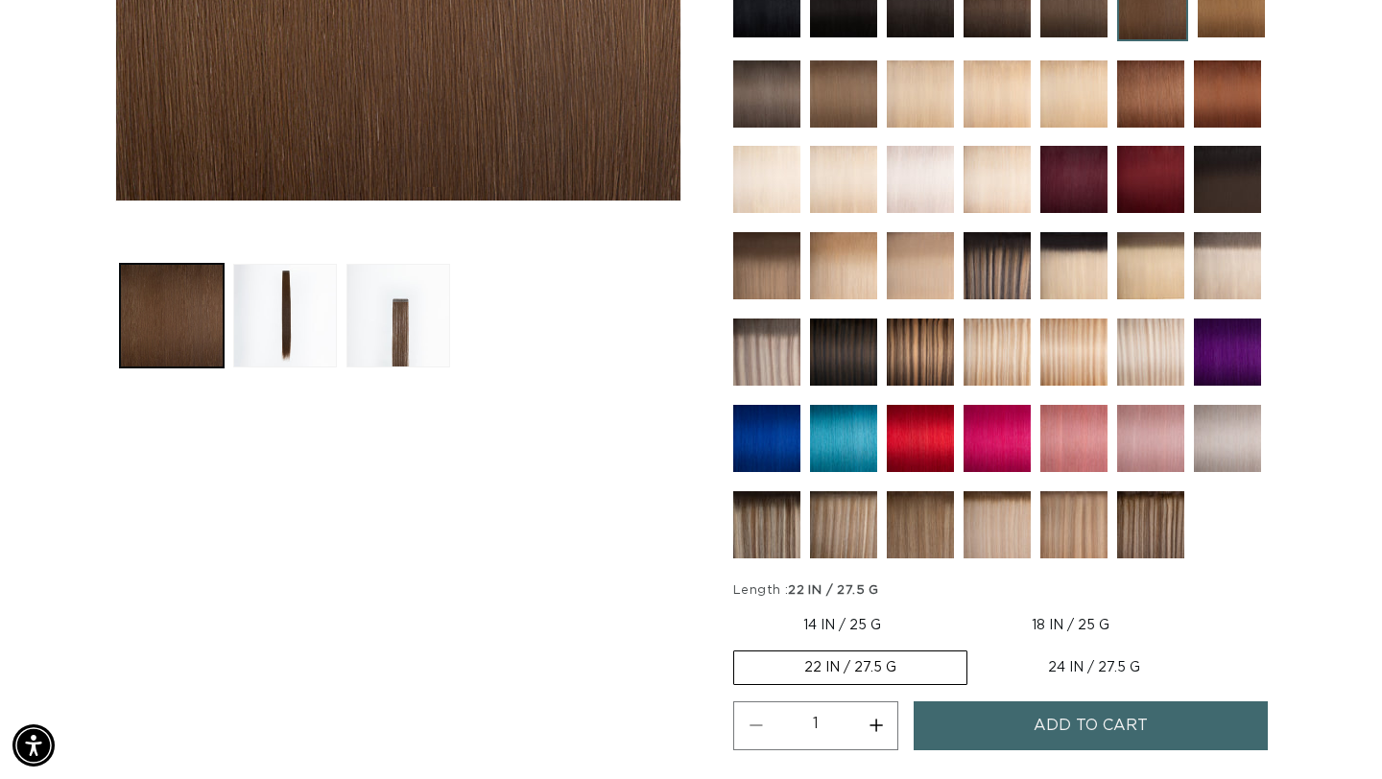
scroll to position [0, 2491]
click at [996, 282] on img at bounding box center [997, 265] width 67 height 67
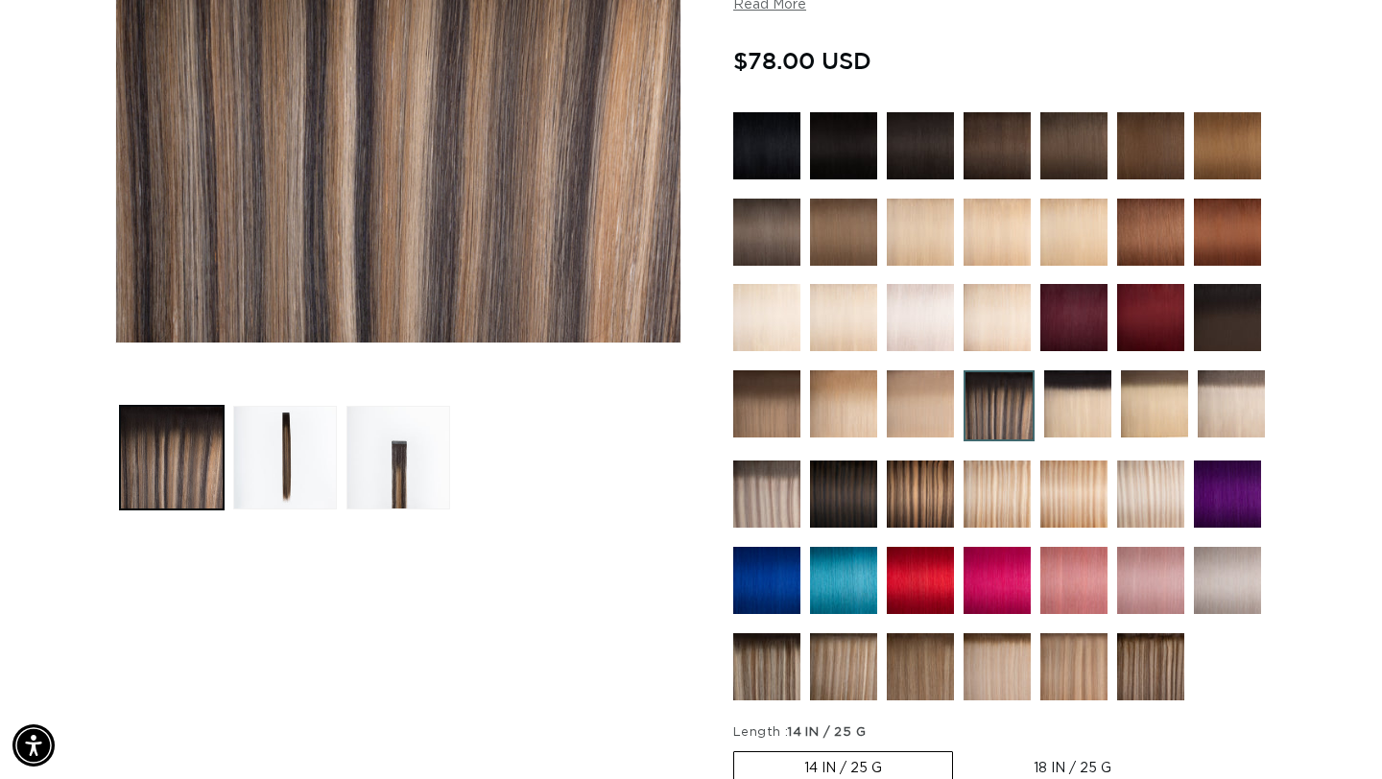
scroll to position [489, 0]
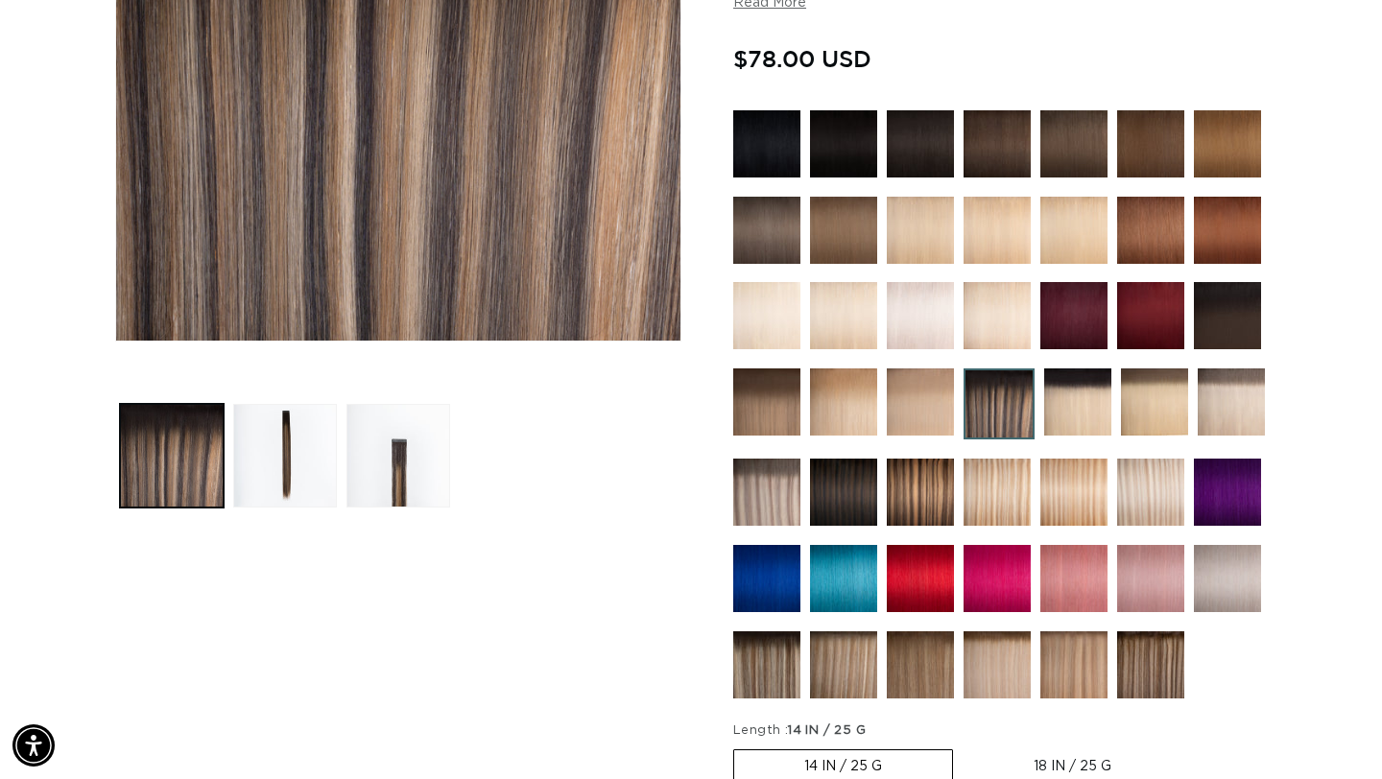
click at [917, 500] on img at bounding box center [920, 492] width 67 height 67
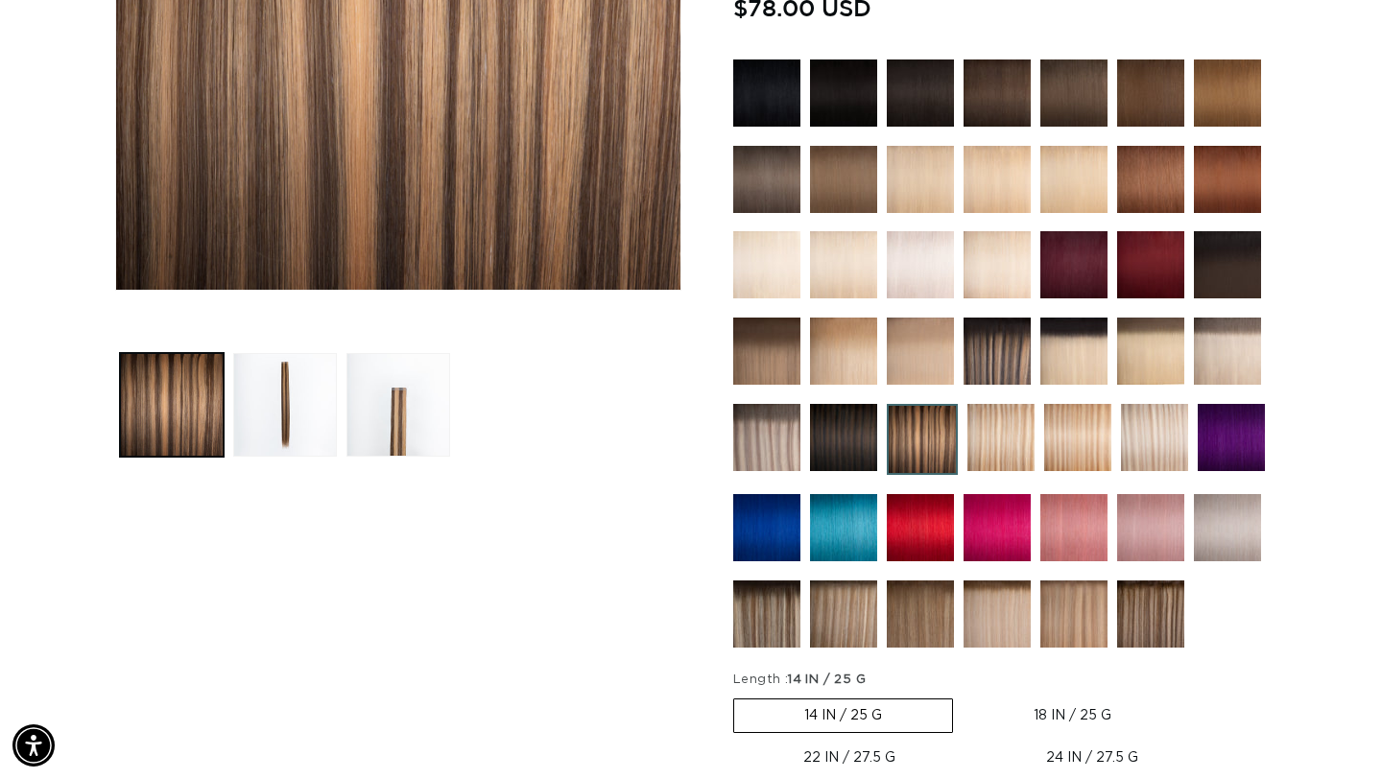
click at [775, 607] on img at bounding box center [766, 614] width 67 height 67
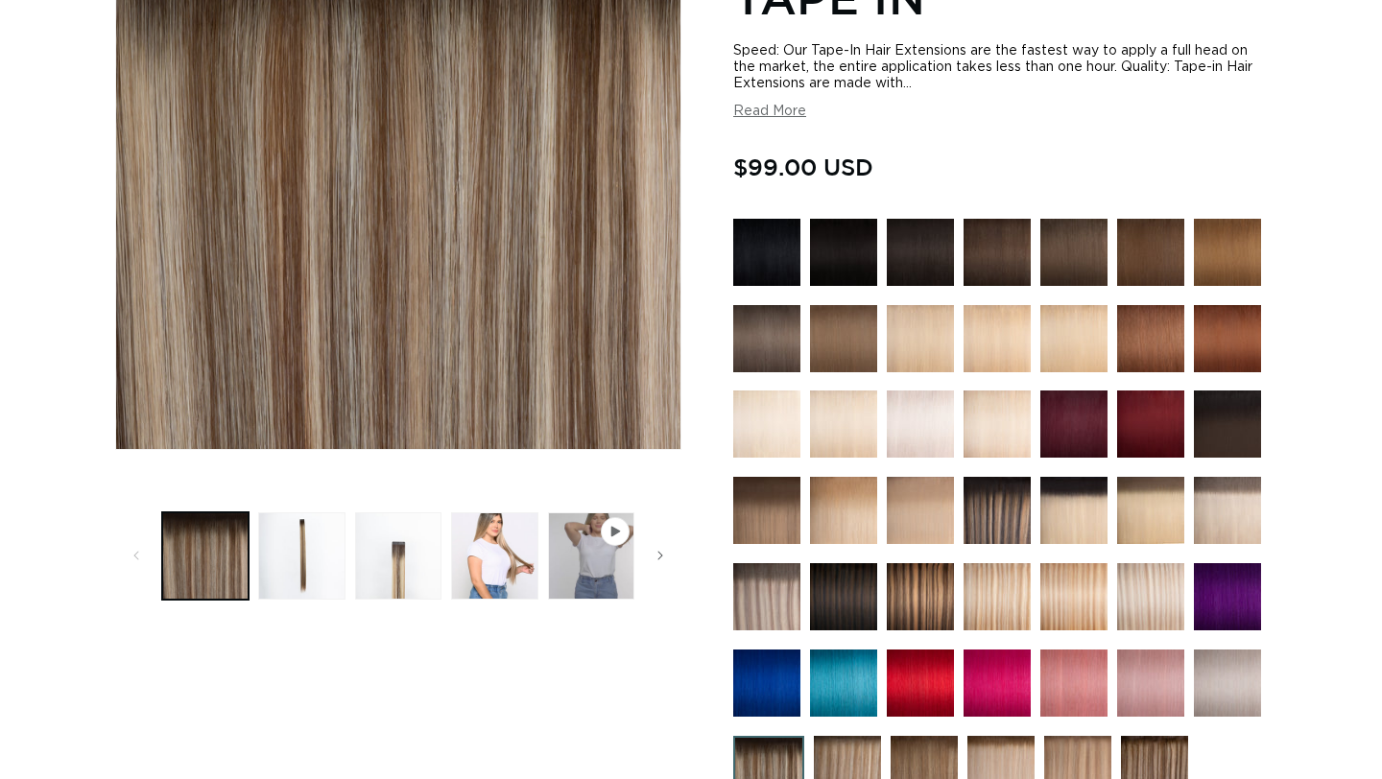
scroll to position [494, 0]
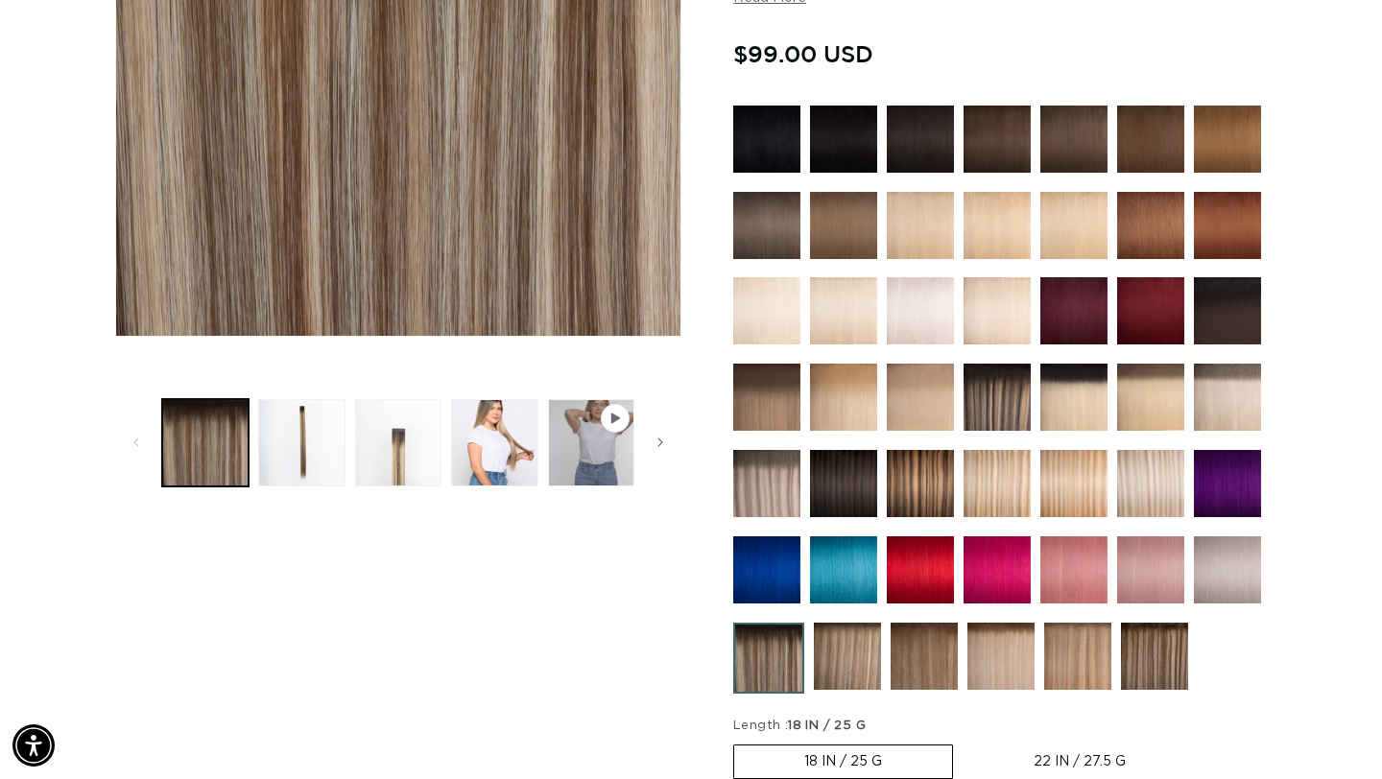
click at [1137, 661] on img at bounding box center [1154, 656] width 67 height 67
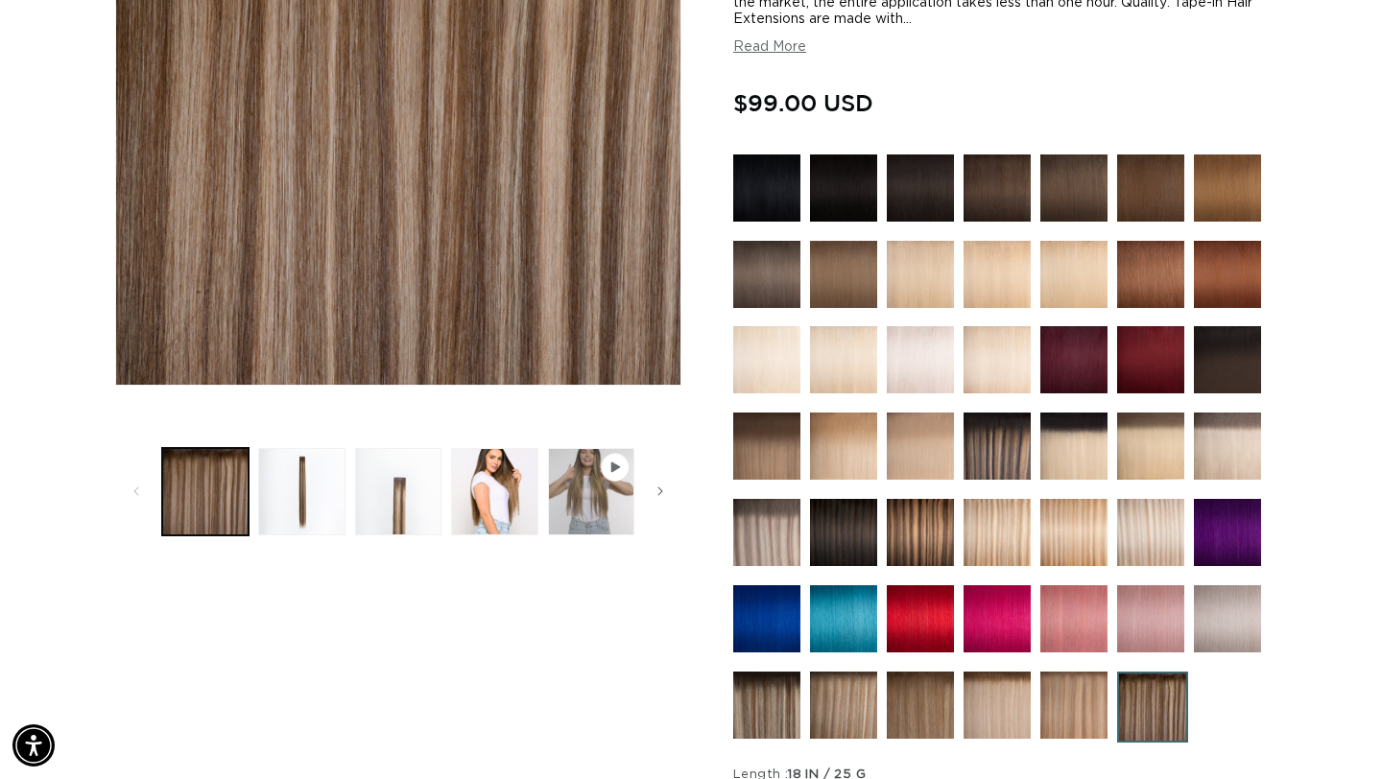
scroll to position [447, 0]
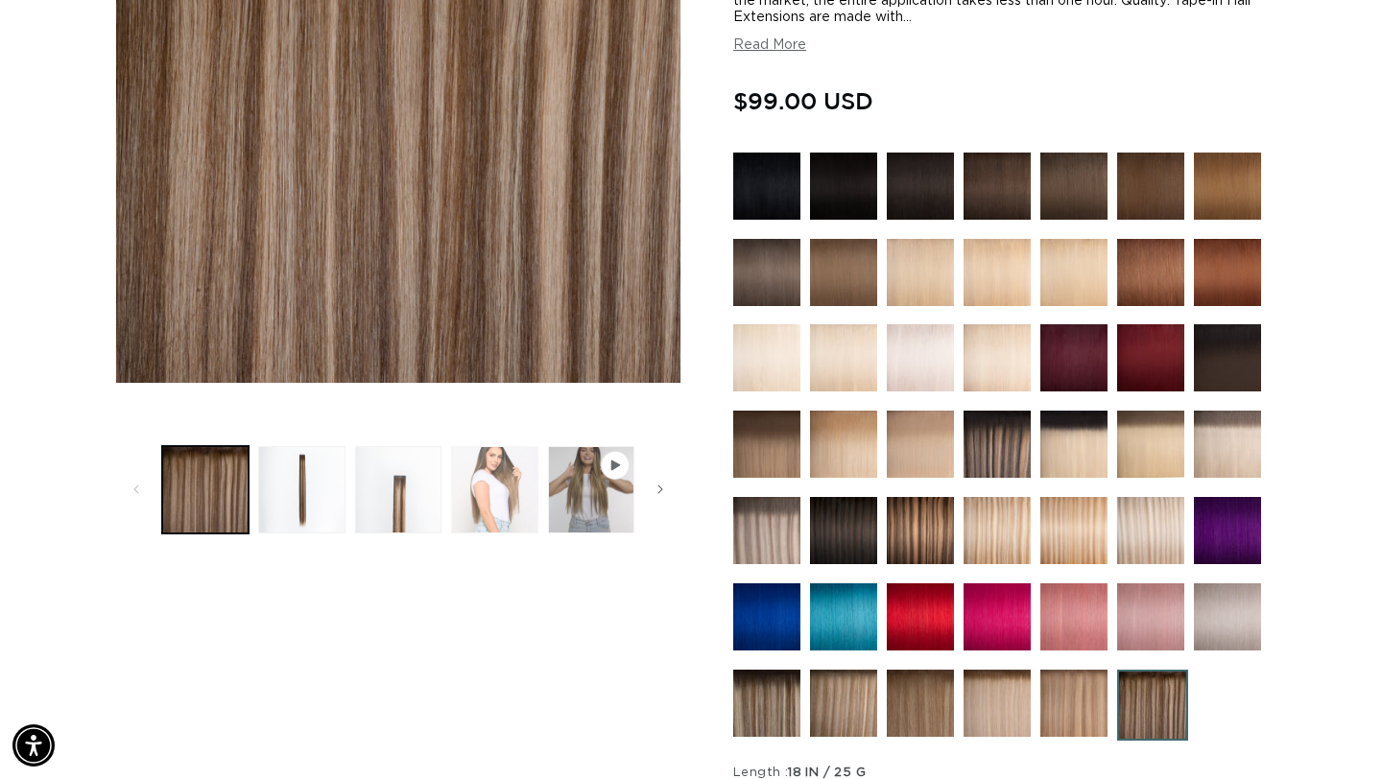
click at [488, 463] on button "Load image 4 in gallery view" at bounding box center [494, 489] width 86 height 86
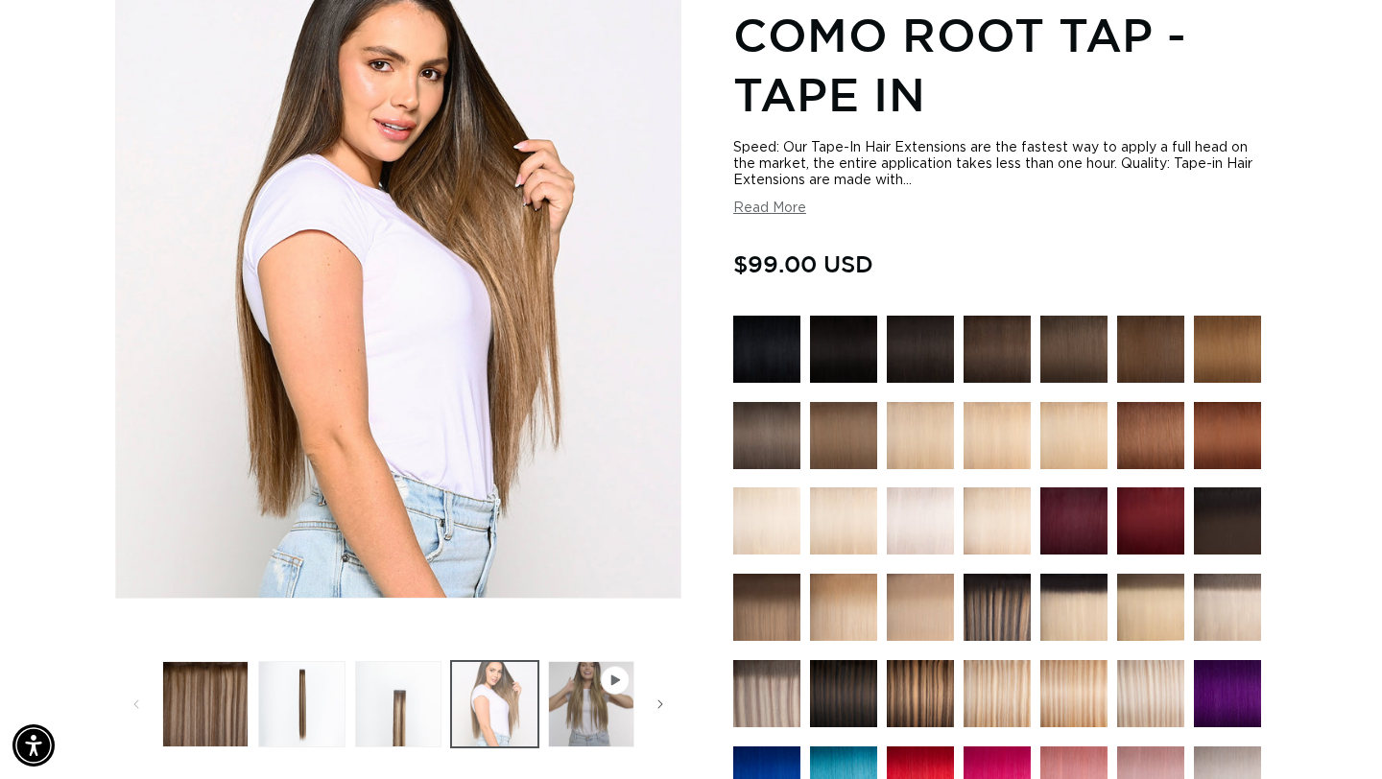
scroll to position [265, 0]
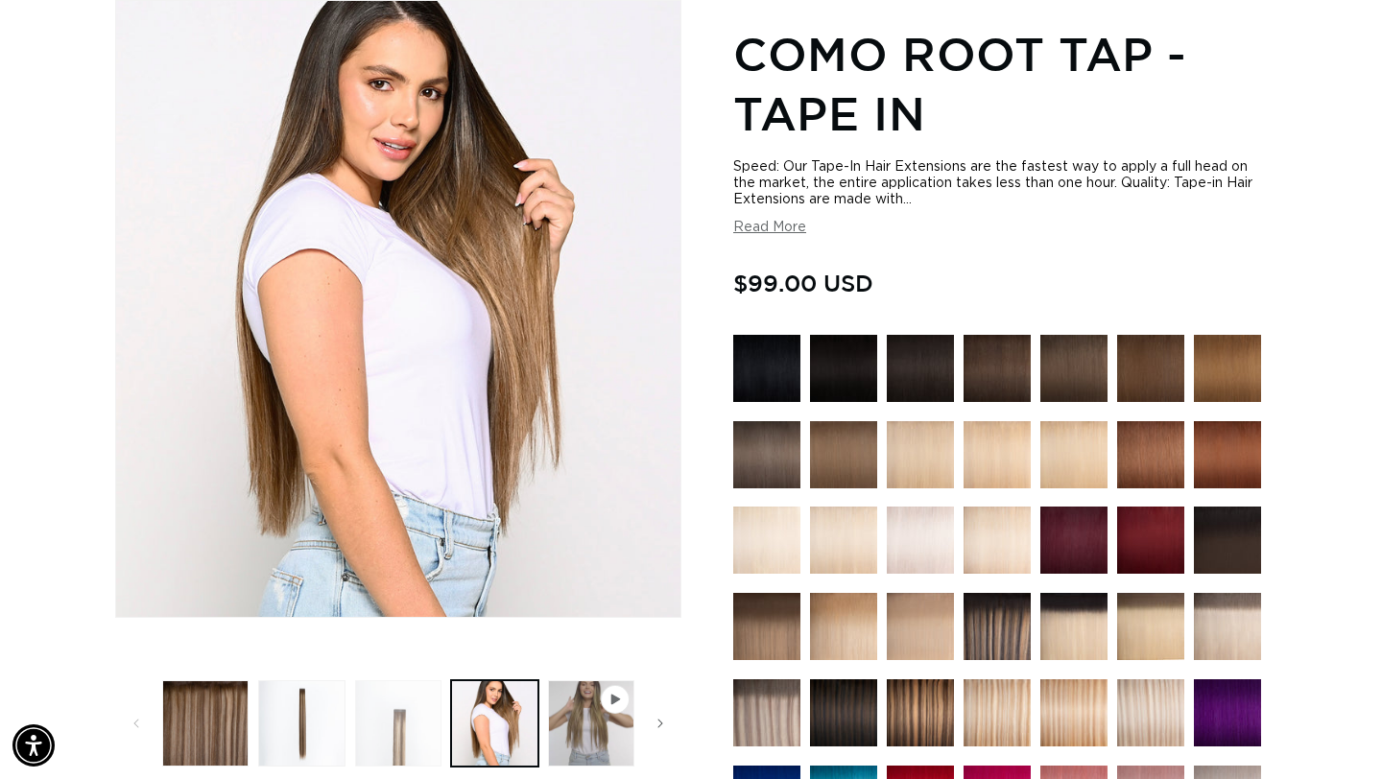
click at [393, 735] on button "Load image 3 in gallery view" at bounding box center [398, 723] width 86 height 86
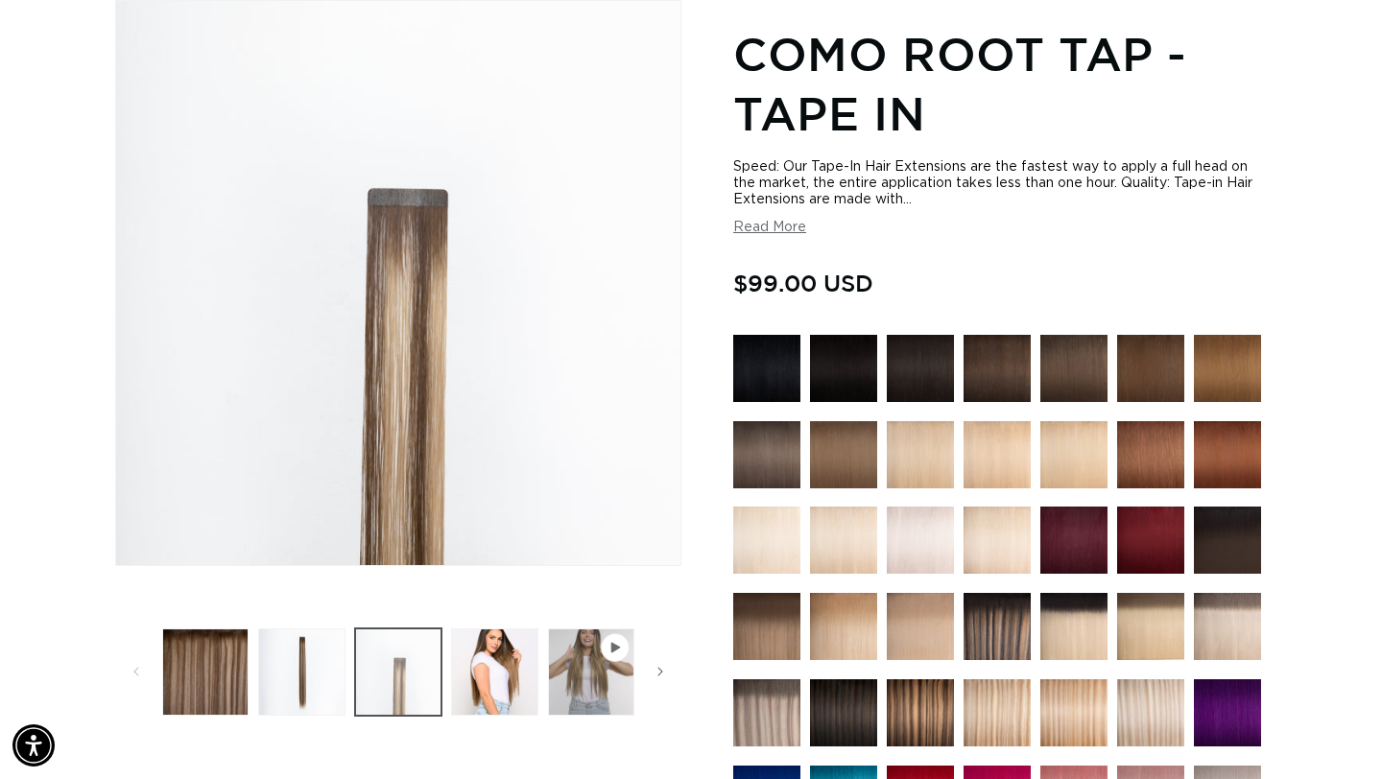
scroll to position [0, 2491]
click at [501, 693] on button "Load image 4 in gallery view" at bounding box center [494, 672] width 86 height 86
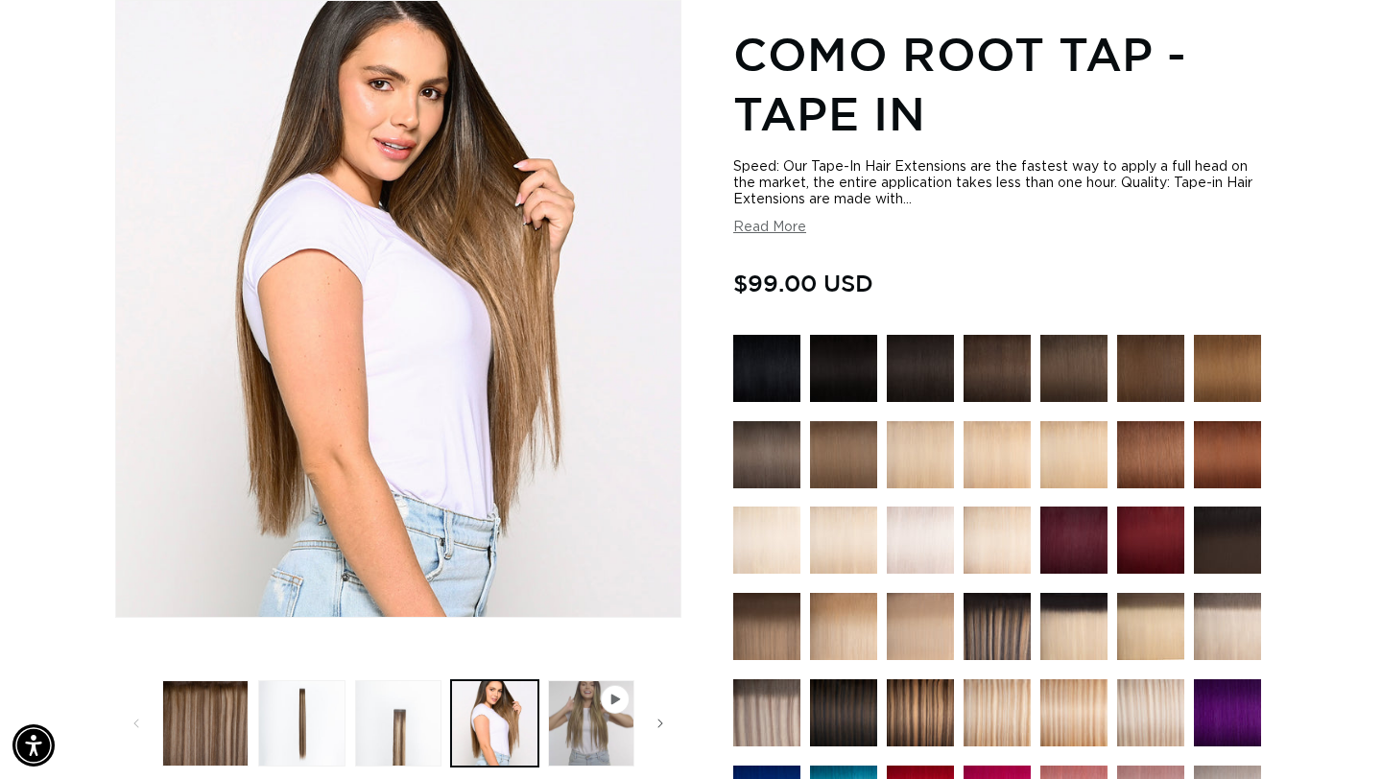
click at [1304, 270] on div "Home Como Root Tap - Tape In Image 4 is now available in gallery view Skip to p…" at bounding box center [691, 674] width 1382 height 1462
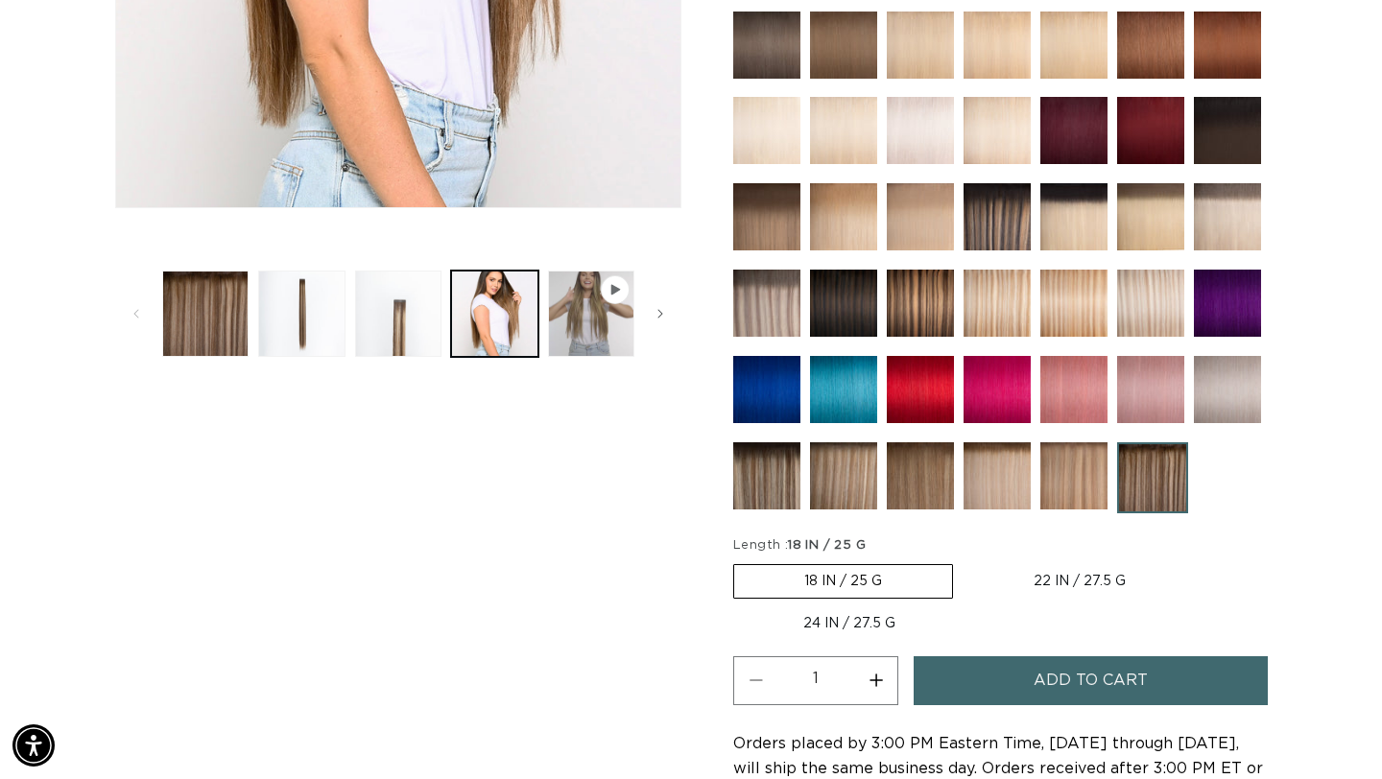
scroll to position [0, 0]
click at [1067, 576] on label "22 IN / 27.5 G Variant sold out or unavailable" at bounding box center [1080, 581] width 232 height 33
click at [964, 561] on input "22 IN / 27.5 G Variant sold out or unavailable" at bounding box center [963, 560] width 1 height 1
radio input "true"
click at [1336, 203] on div "Home Como Root Tap - Tape In Image 4 is now available in gallery view Skip to p…" at bounding box center [691, 265] width 1382 height 1462
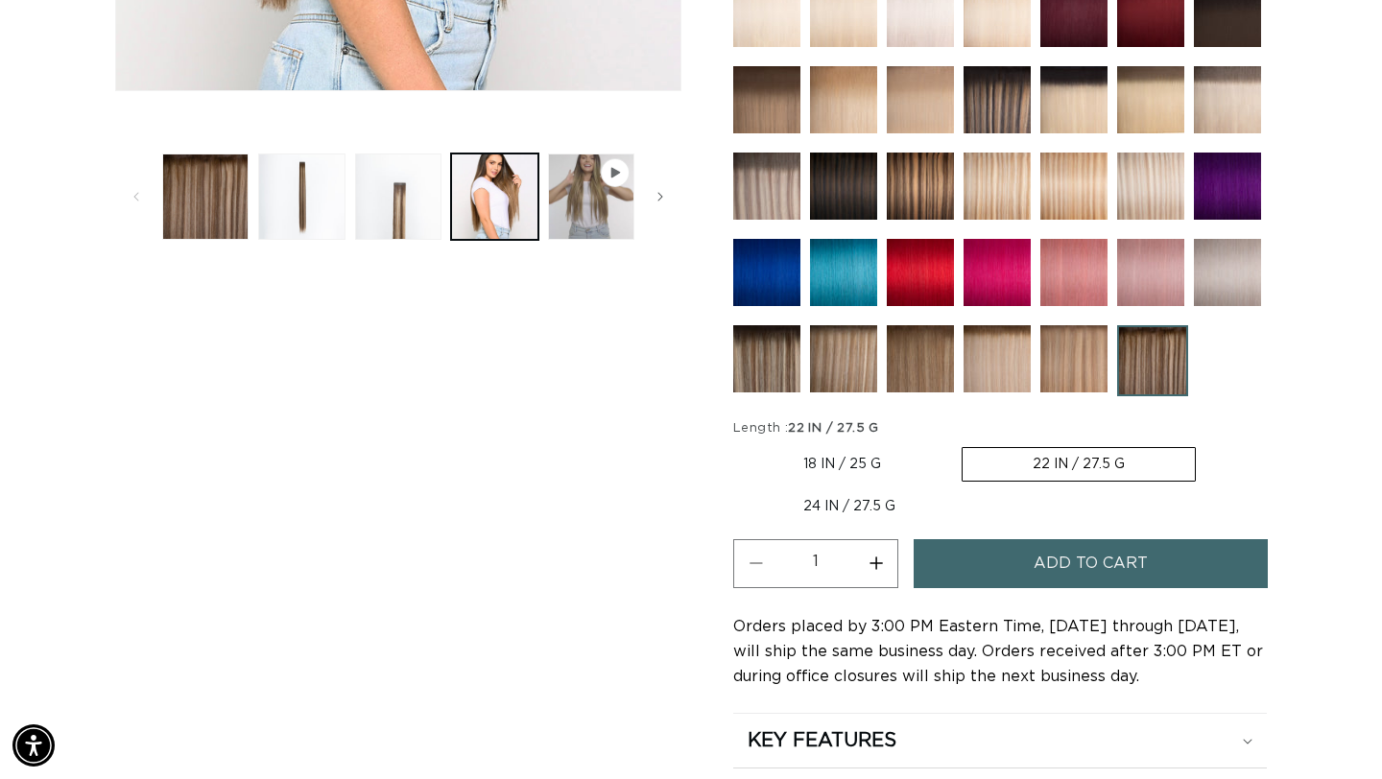
scroll to position [997, 0]
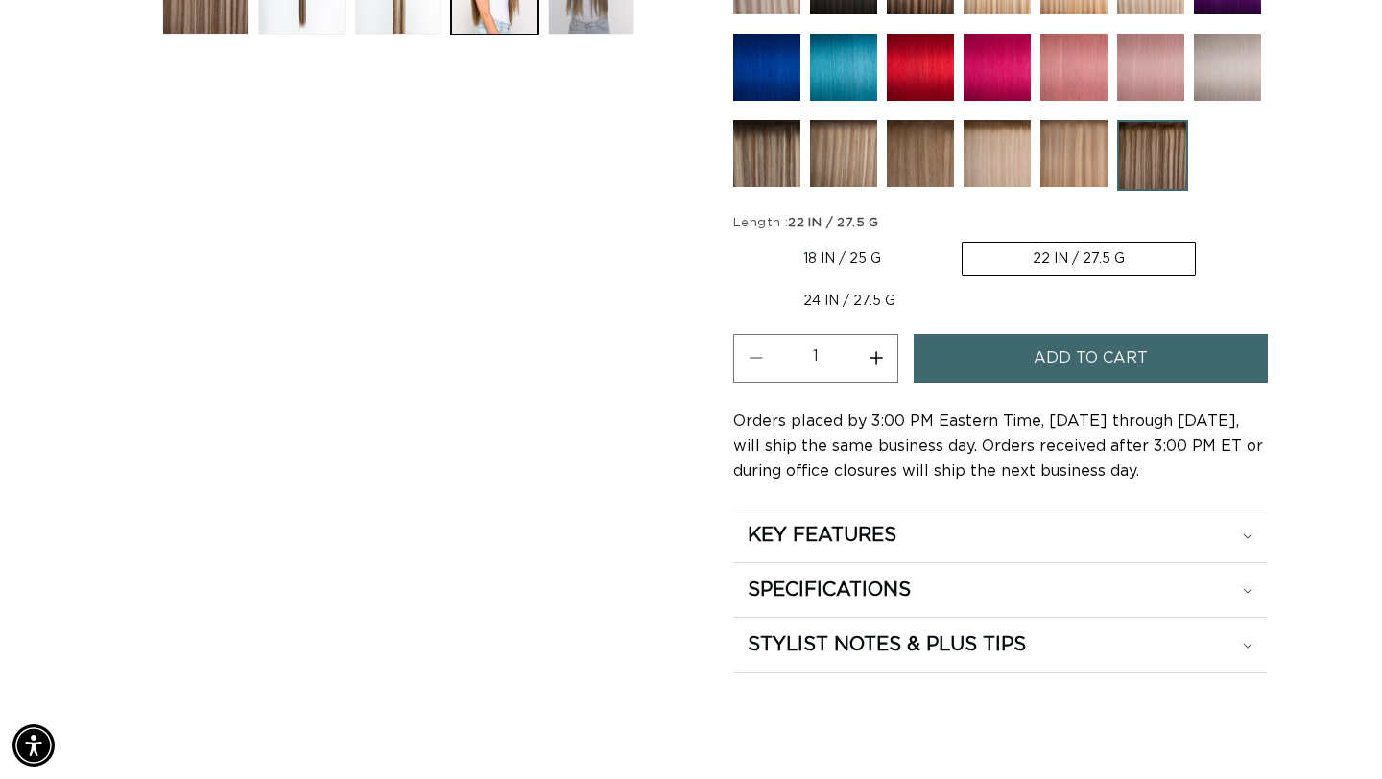
click at [1098, 366] on span "Add to cart" at bounding box center [1091, 358] width 114 height 49
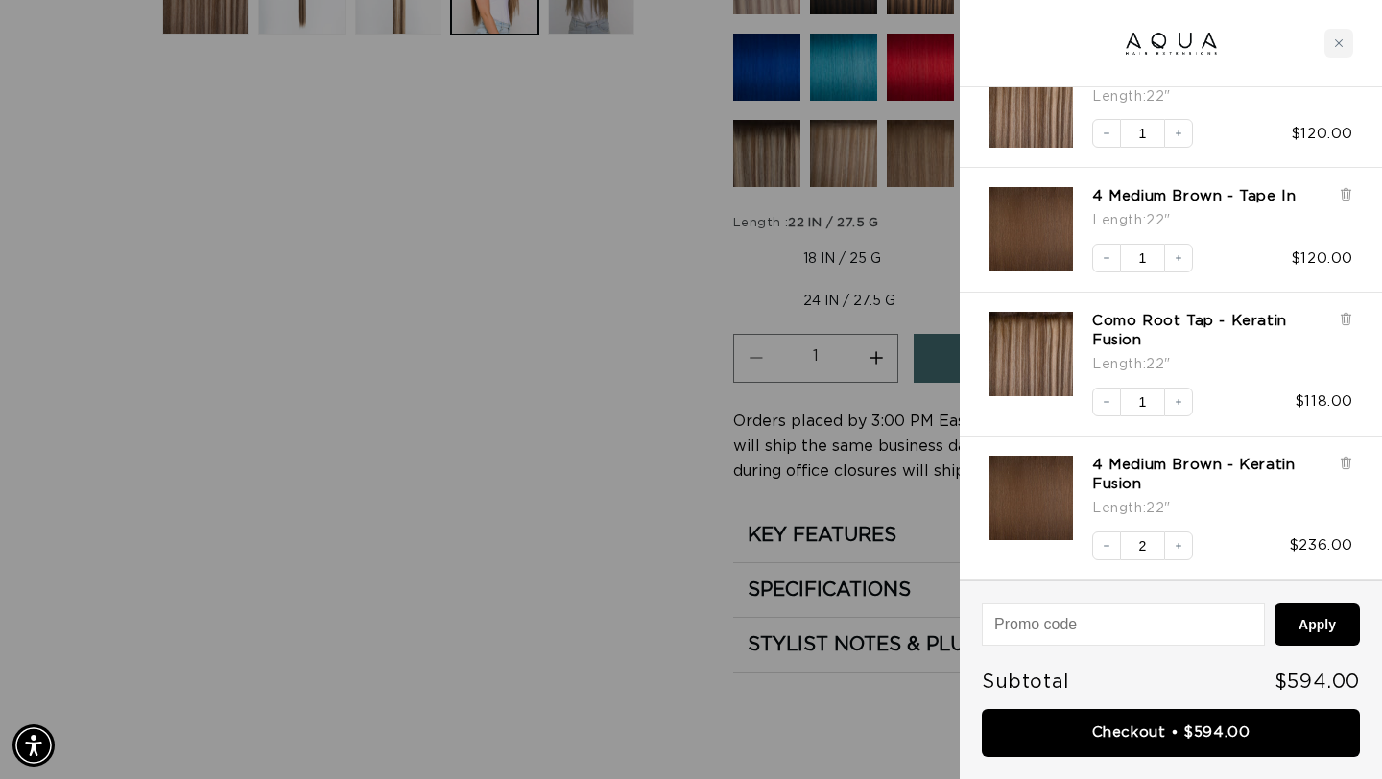
scroll to position [0, 1246]
click at [1106, 548] on icon "Decrease quantity" at bounding box center [1107, 546] width 12 height 12
click at [637, 440] on div at bounding box center [691, 389] width 1382 height 779
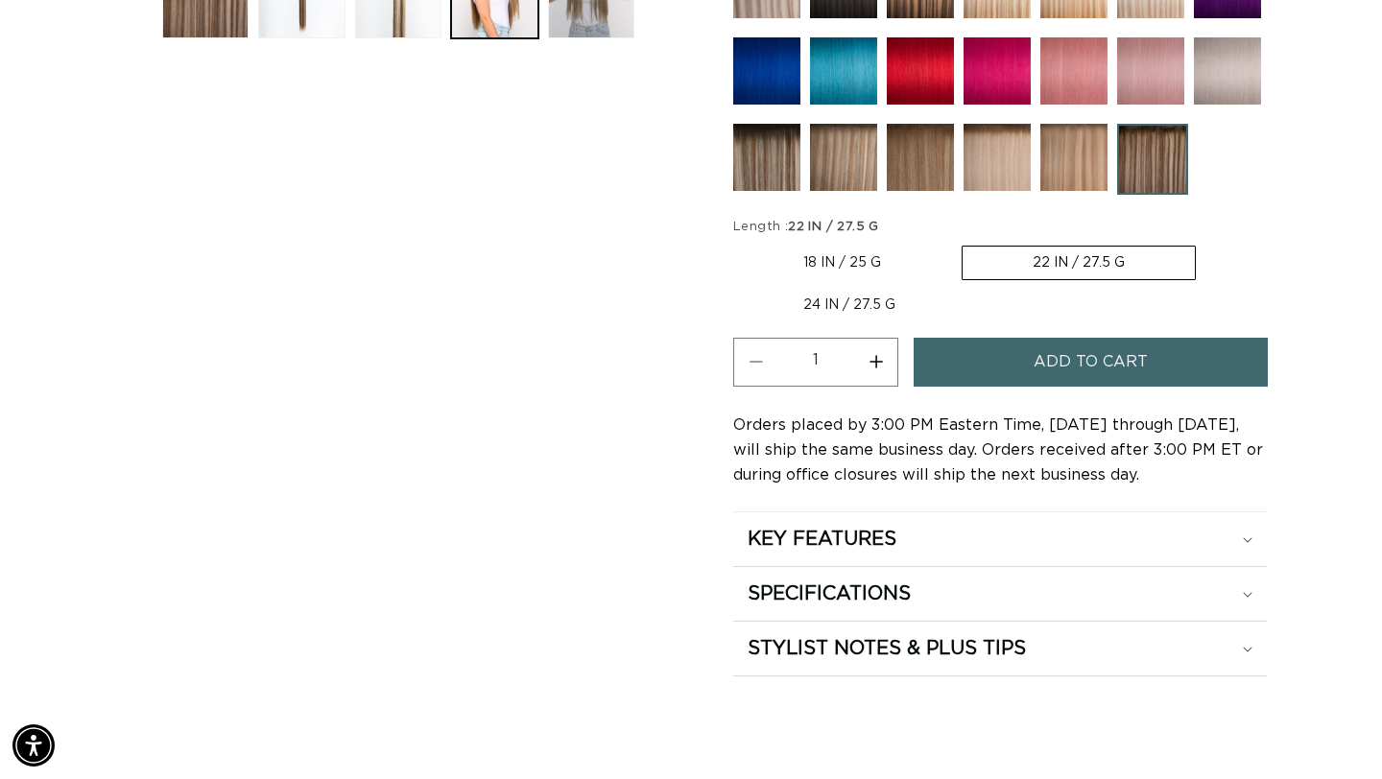
scroll to position [0, 0]
click at [899, 538] on div "KEY FEATURES" at bounding box center [1000, 539] width 505 height 25
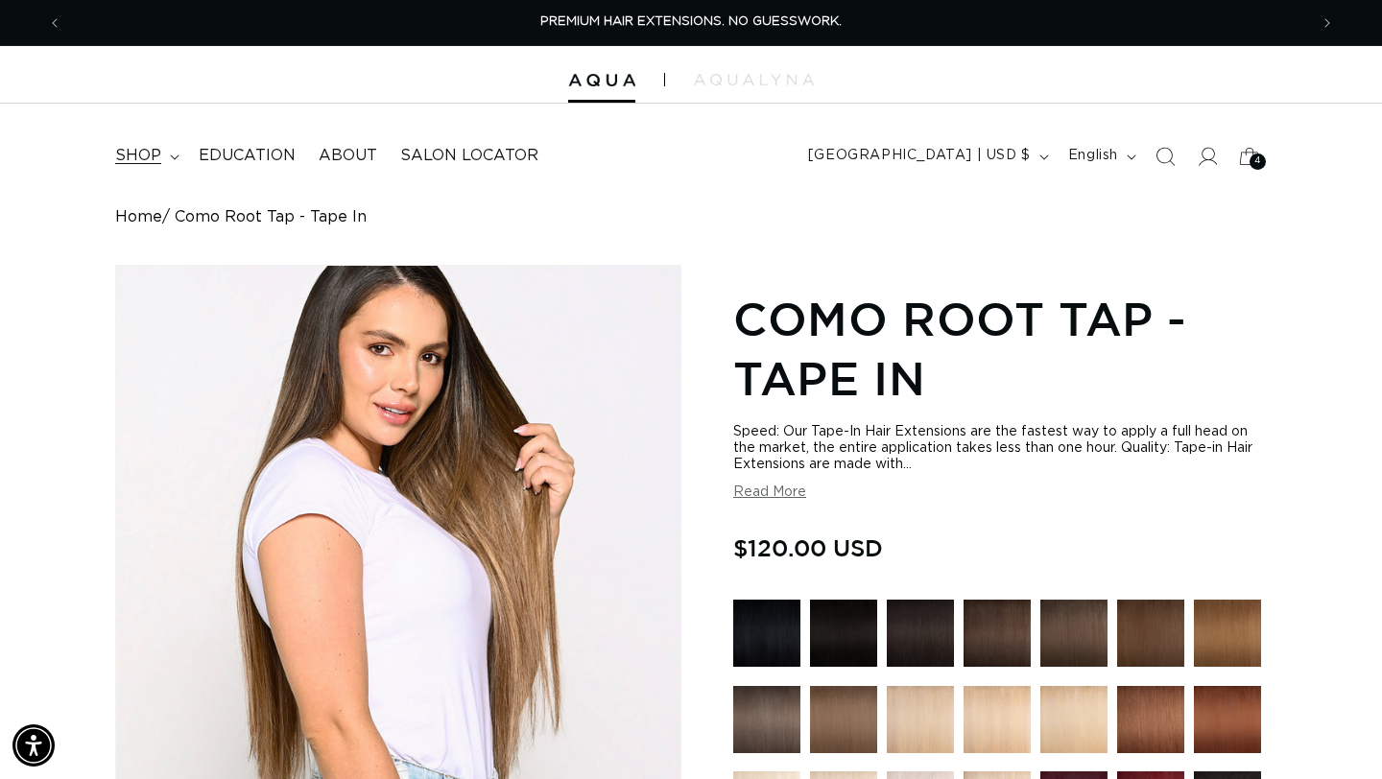
click at [166, 155] on summary "shop" at bounding box center [145, 155] width 83 height 43
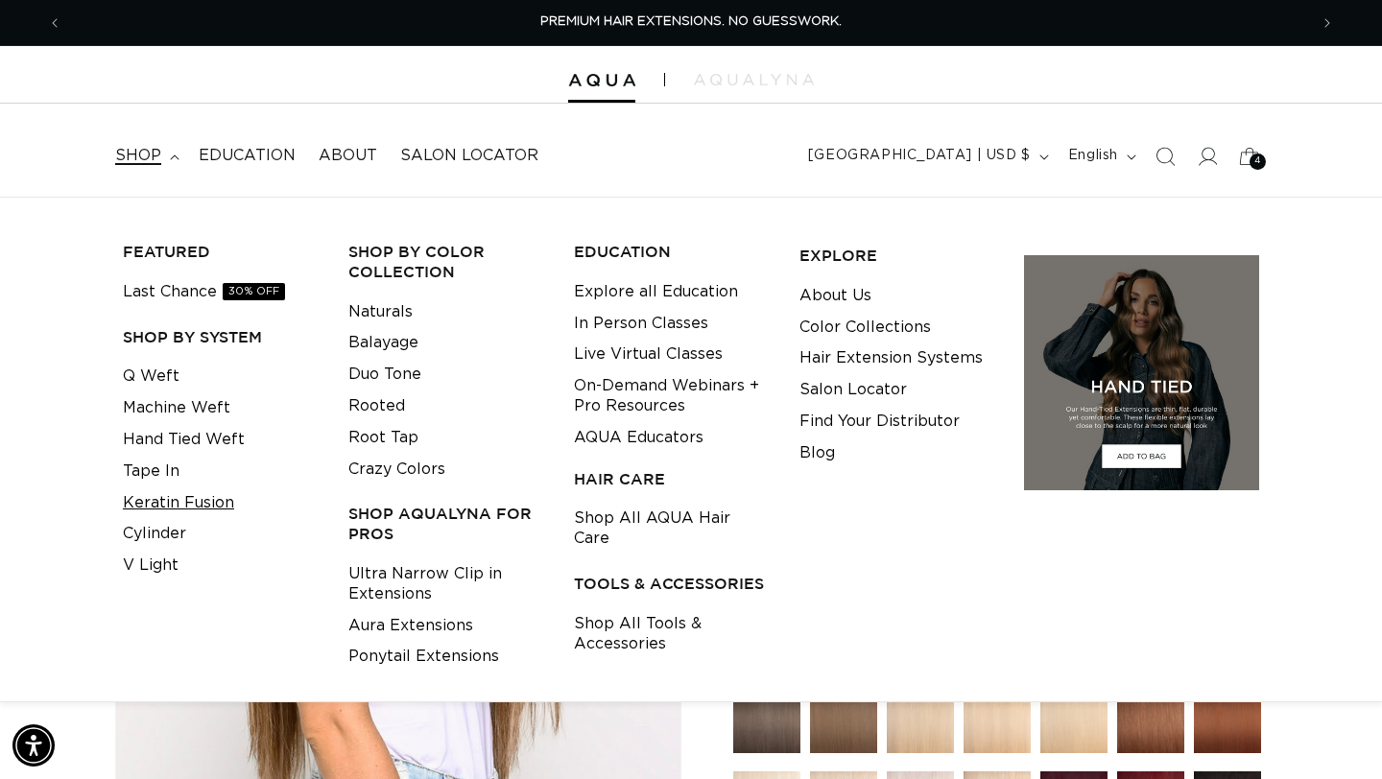
click at [164, 503] on link "Keratin Fusion" at bounding box center [178, 504] width 111 height 32
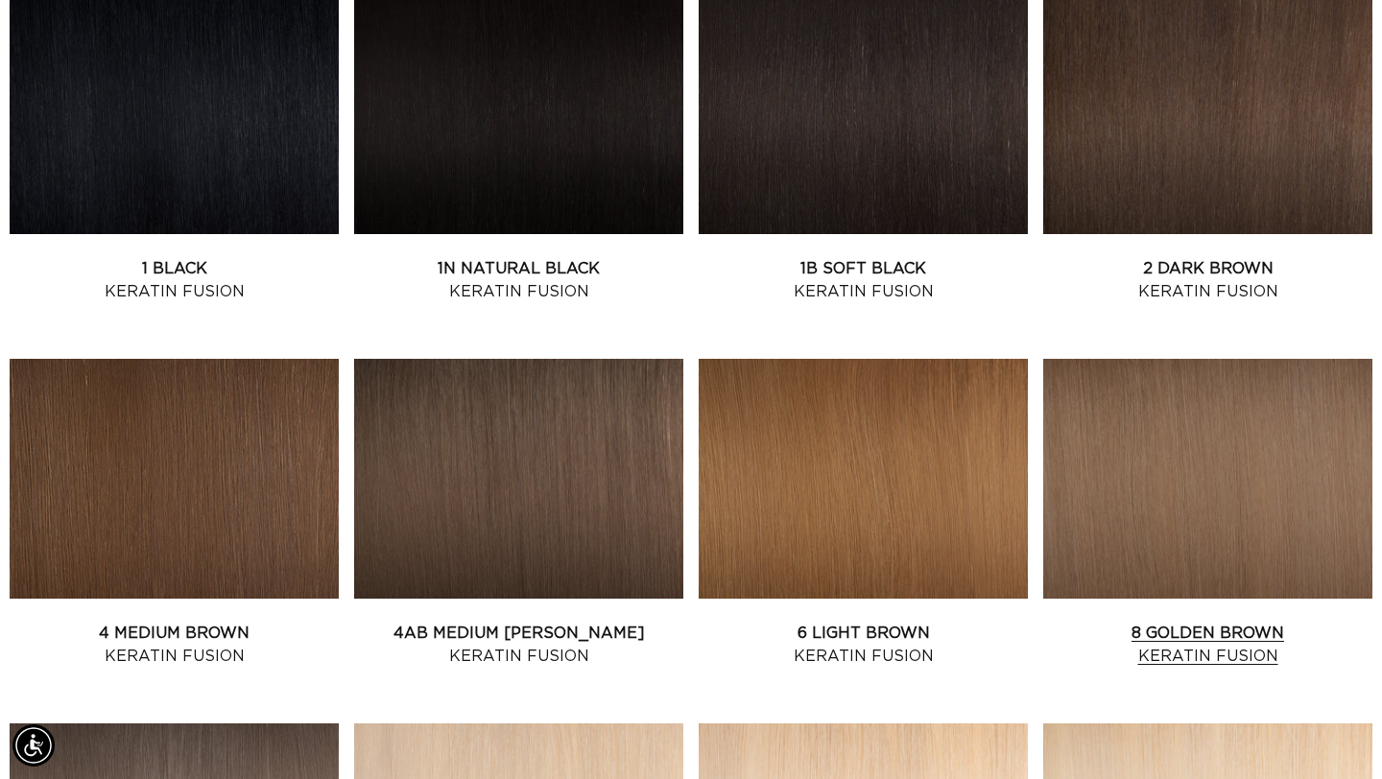
scroll to position [0, 1246]
click at [102, 622] on link "4 Medium Brown Keratin Fusion" at bounding box center [174, 645] width 329 height 46
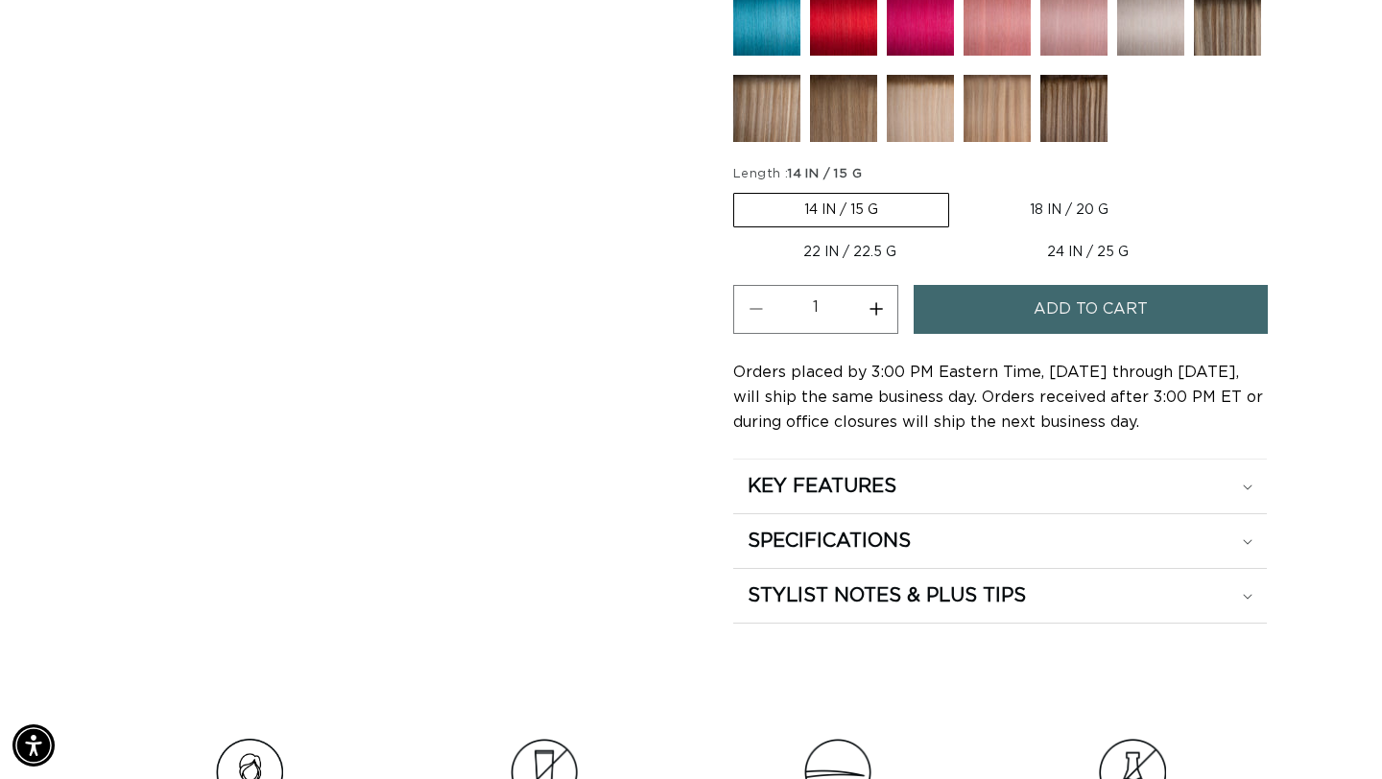
scroll to position [1061, 0]
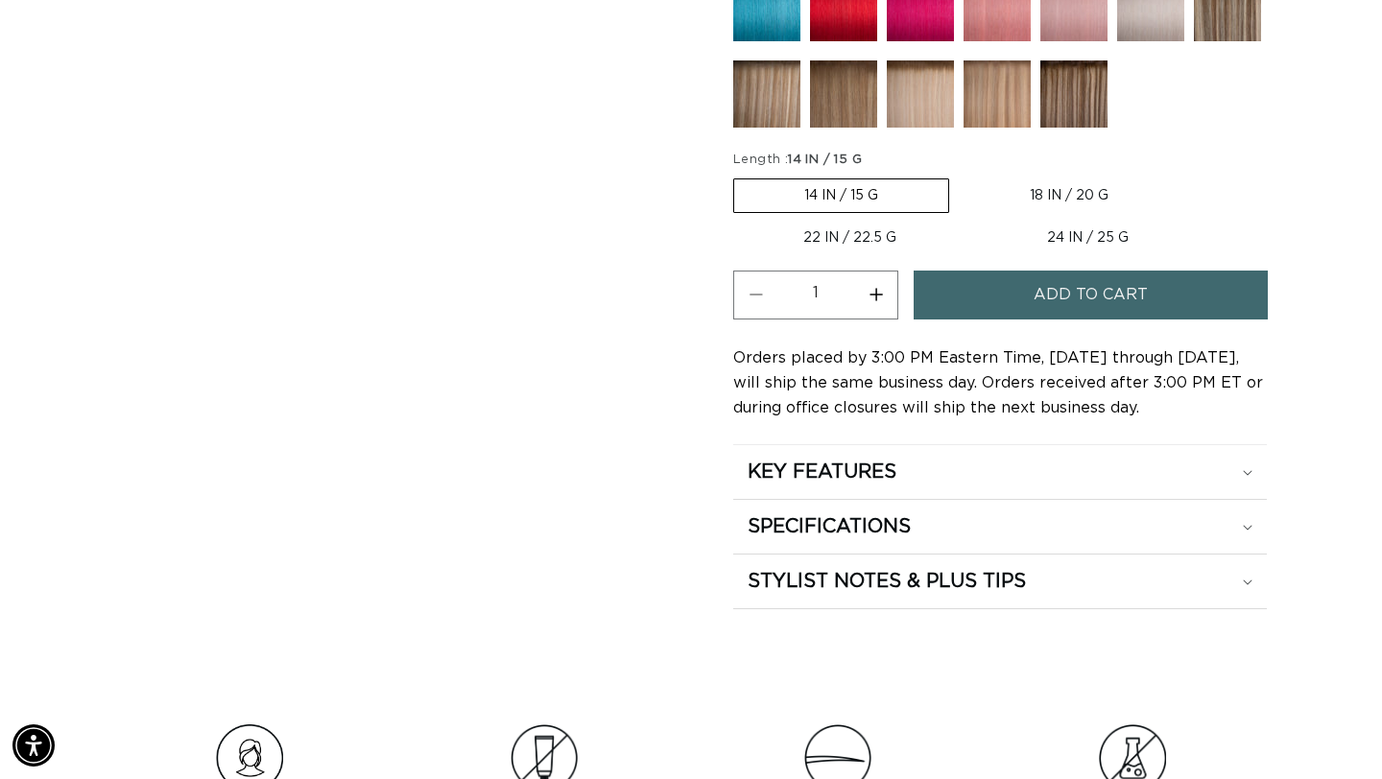
click at [1095, 187] on label "18 IN / 20 G Variant sold out or unavailable" at bounding box center [1069, 195] width 219 height 33
click at [960, 176] on input "18 IN / 20 G Variant sold out or unavailable" at bounding box center [959, 175] width 1 height 1
radio input "true"
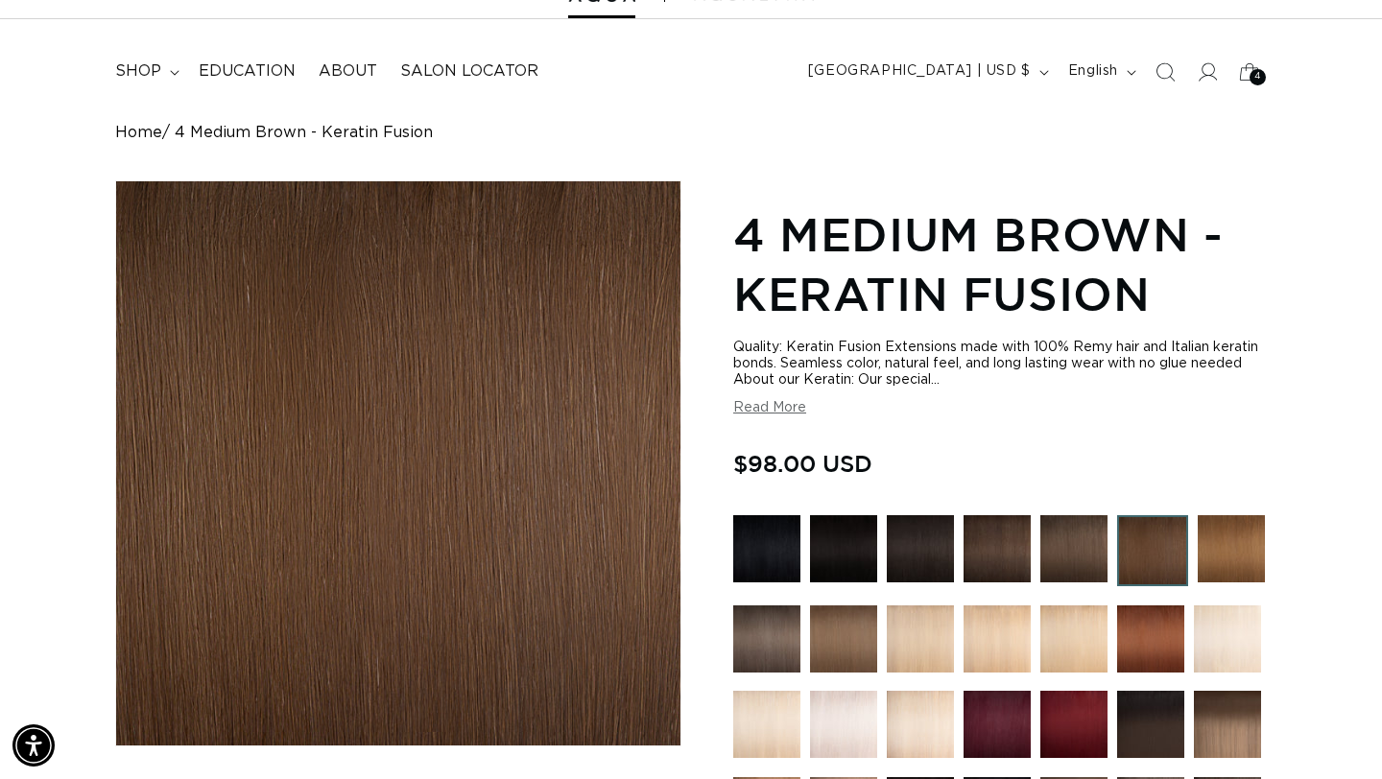
scroll to position [69, 0]
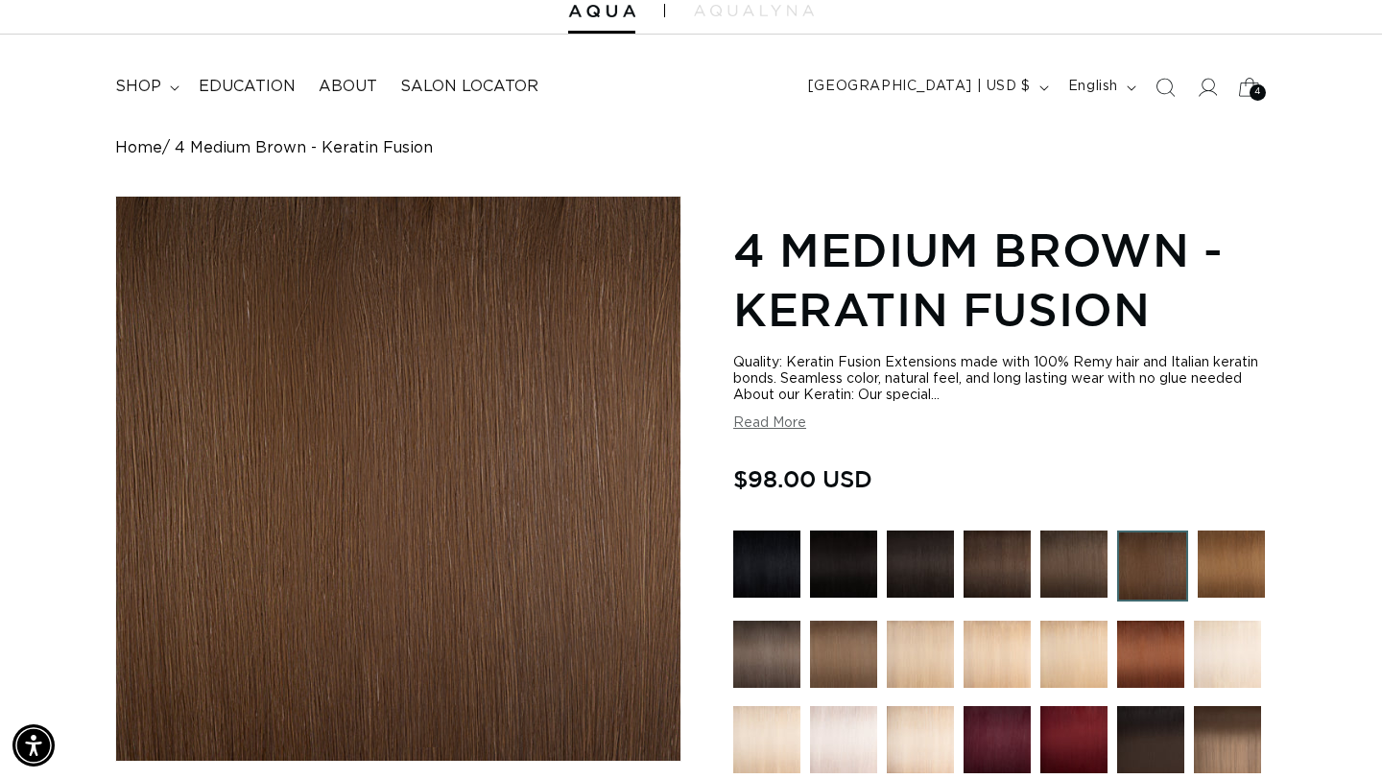
click at [1259, 81] on icon at bounding box center [1249, 86] width 45 height 45
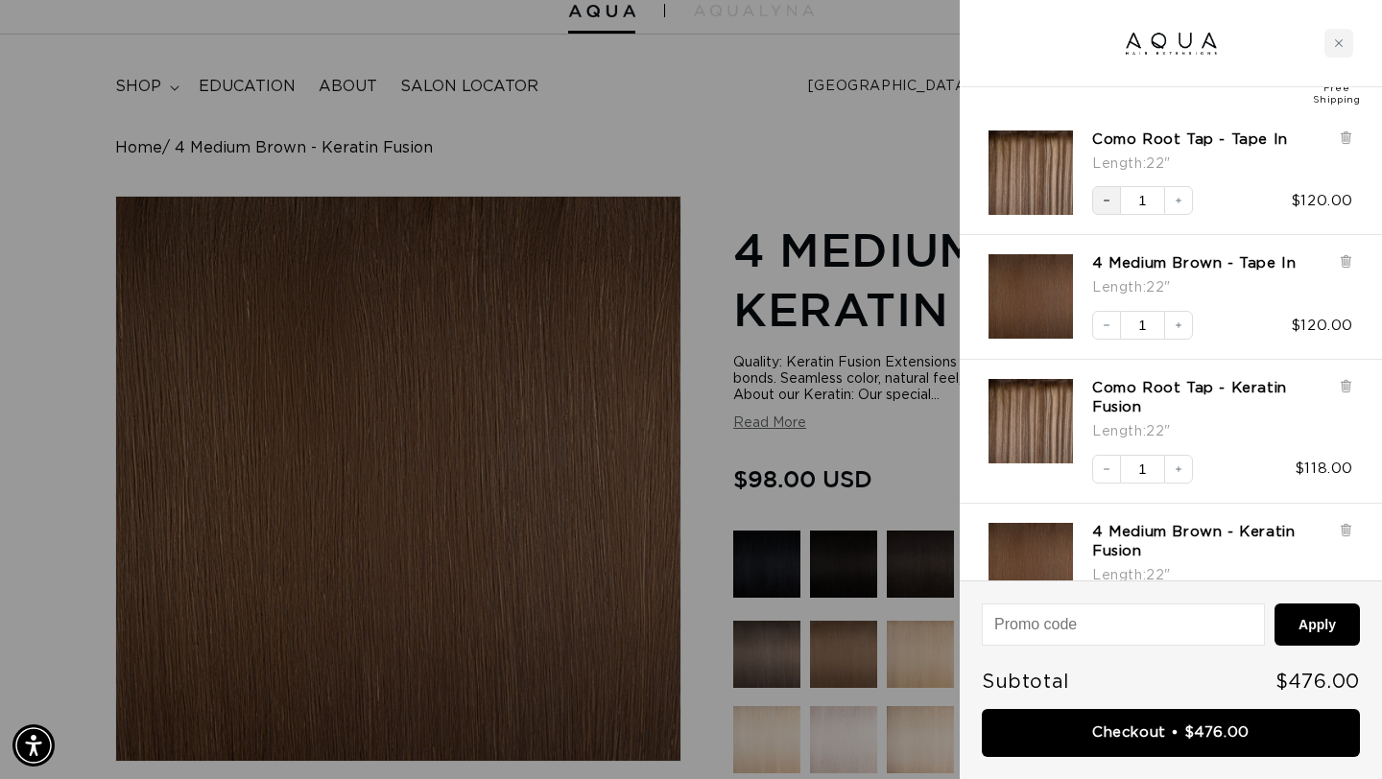
scroll to position [0, 1246]
click at [1111, 200] on icon "Decrease quantity" at bounding box center [1107, 201] width 12 height 12
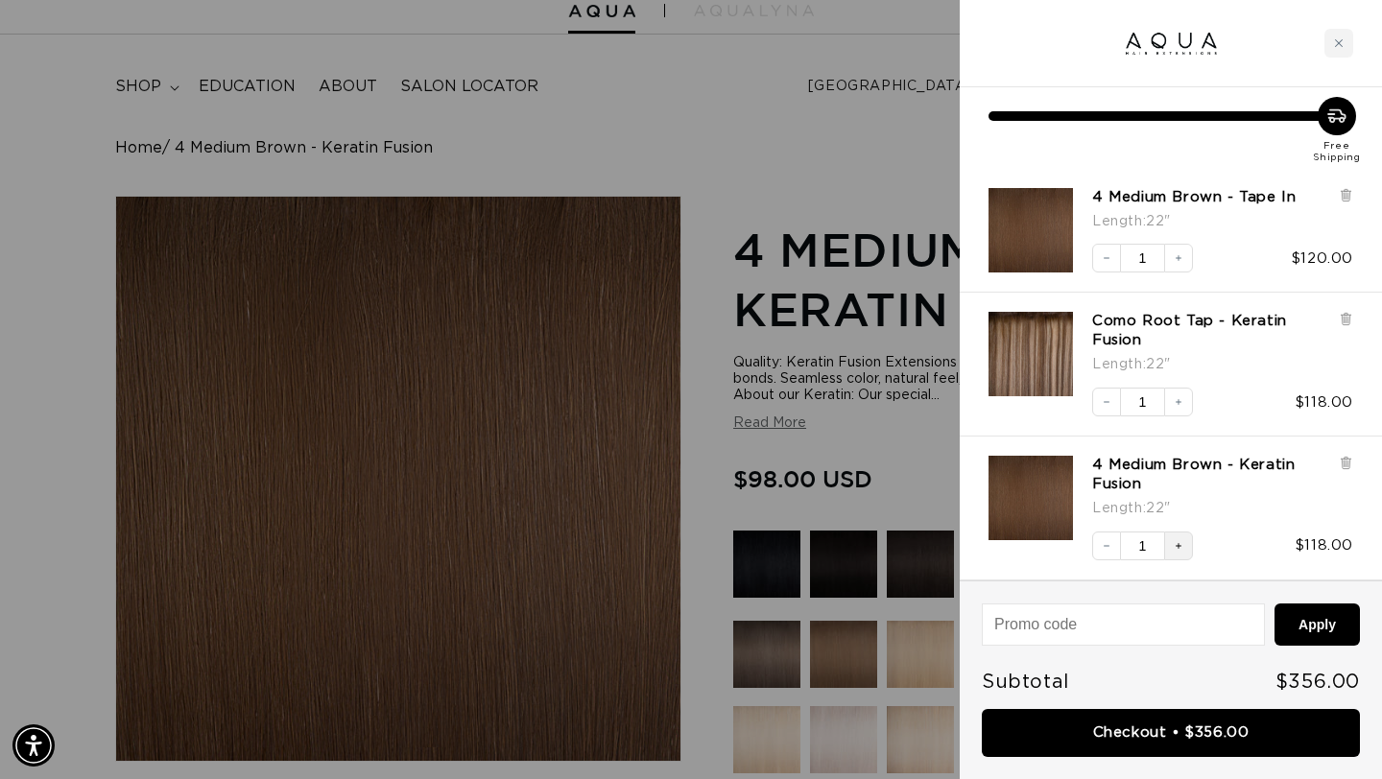
click at [1184, 543] on button "Increase quantity" at bounding box center [1178, 546] width 29 height 29
click at [1179, 401] on icon "Increase quantity" at bounding box center [1179, 402] width 6 height 6
click at [1179, 262] on icon "Increase quantity" at bounding box center [1179, 258] width 12 height 12
click at [1108, 410] on button "Decrease quantity" at bounding box center [1106, 402] width 29 height 29
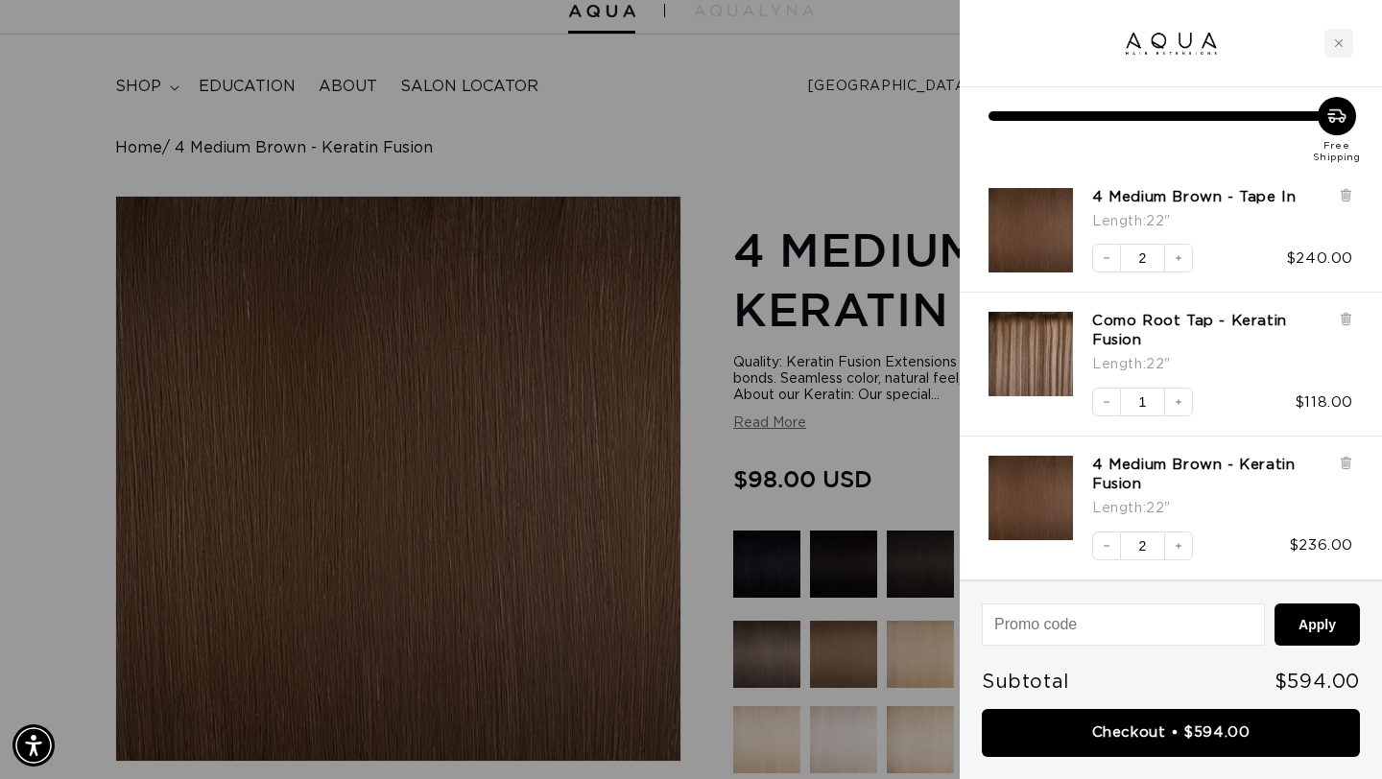
click at [876, 149] on div at bounding box center [691, 389] width 1382 height 779
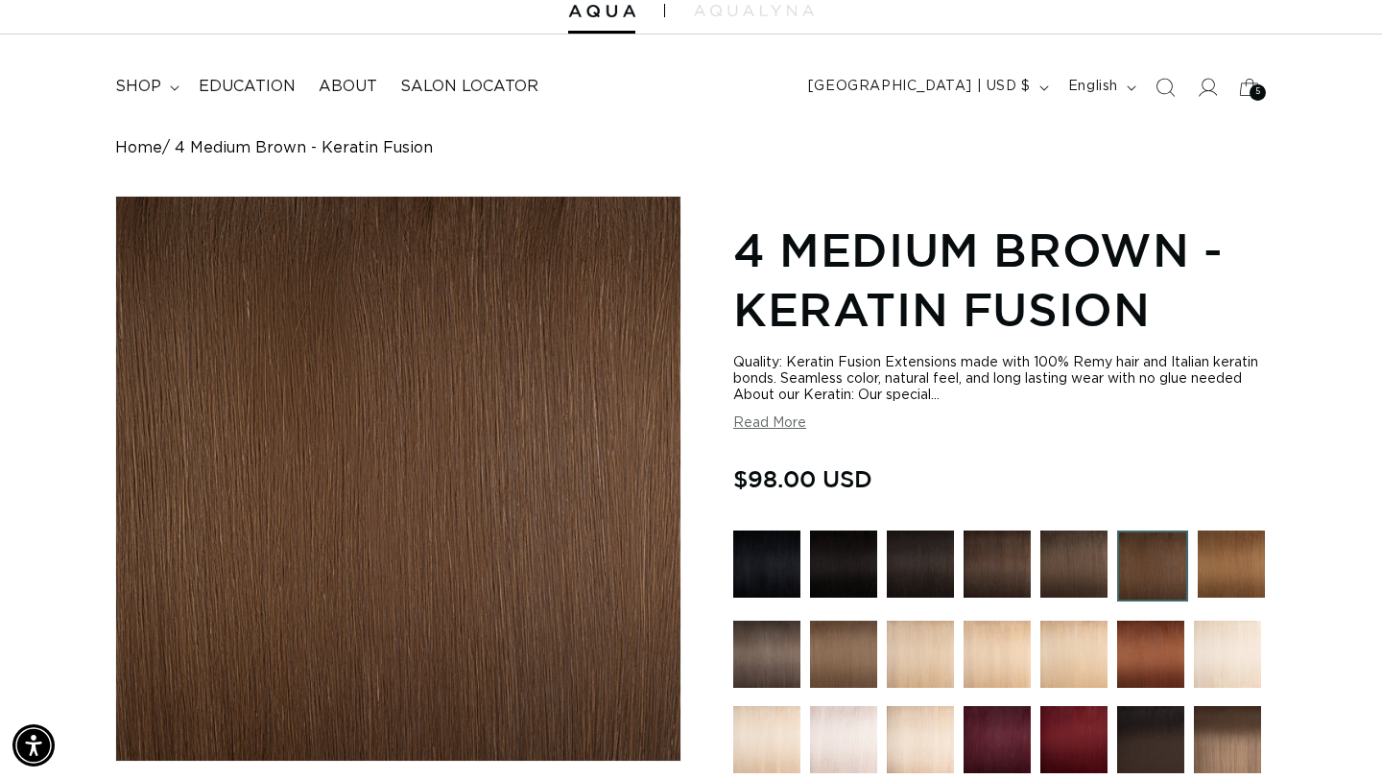
scroll to position [0, 1246]
click at [1256, 86] on span "5" at bounding box center [1258, 92] width 6 height 16
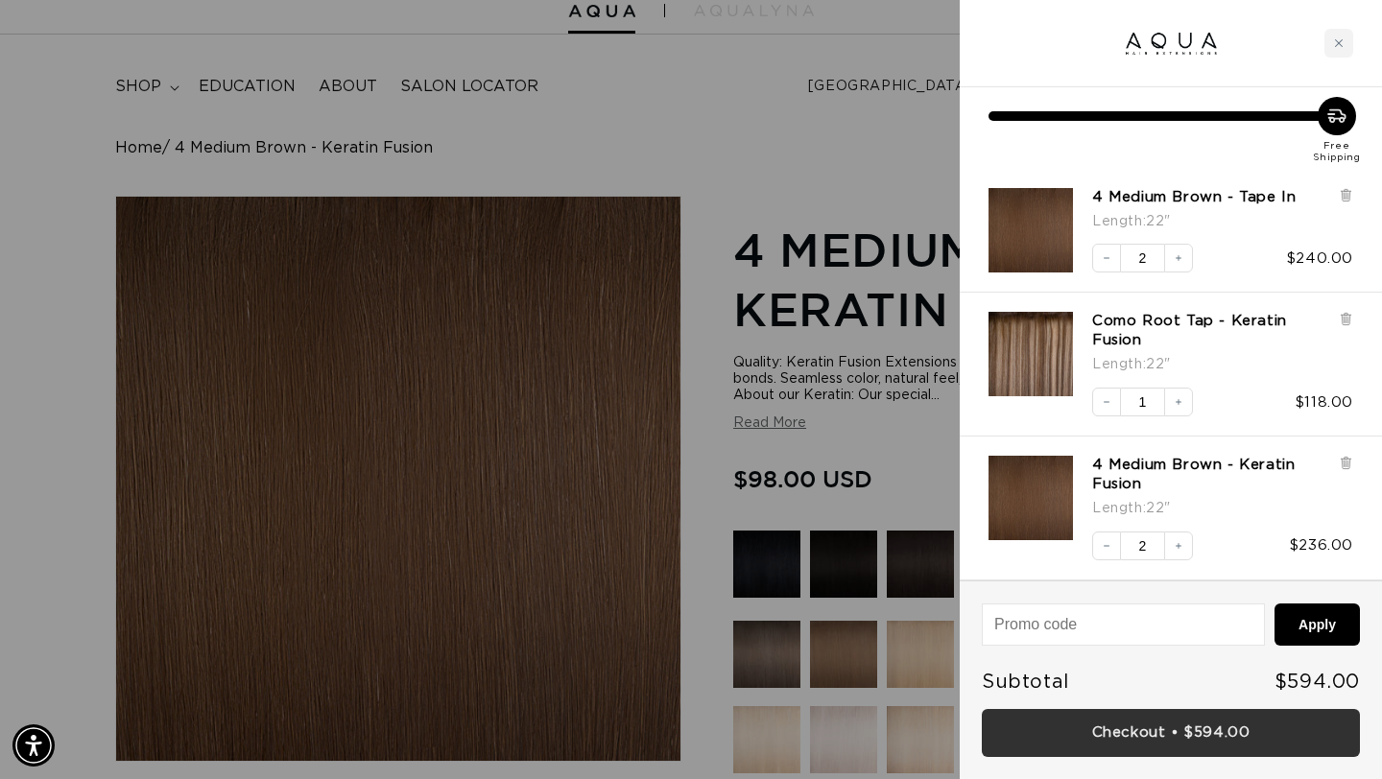
click at [1129, 727] on link "Checkout • $594.00" at bounding box center [1171, 733] width 378 height 49
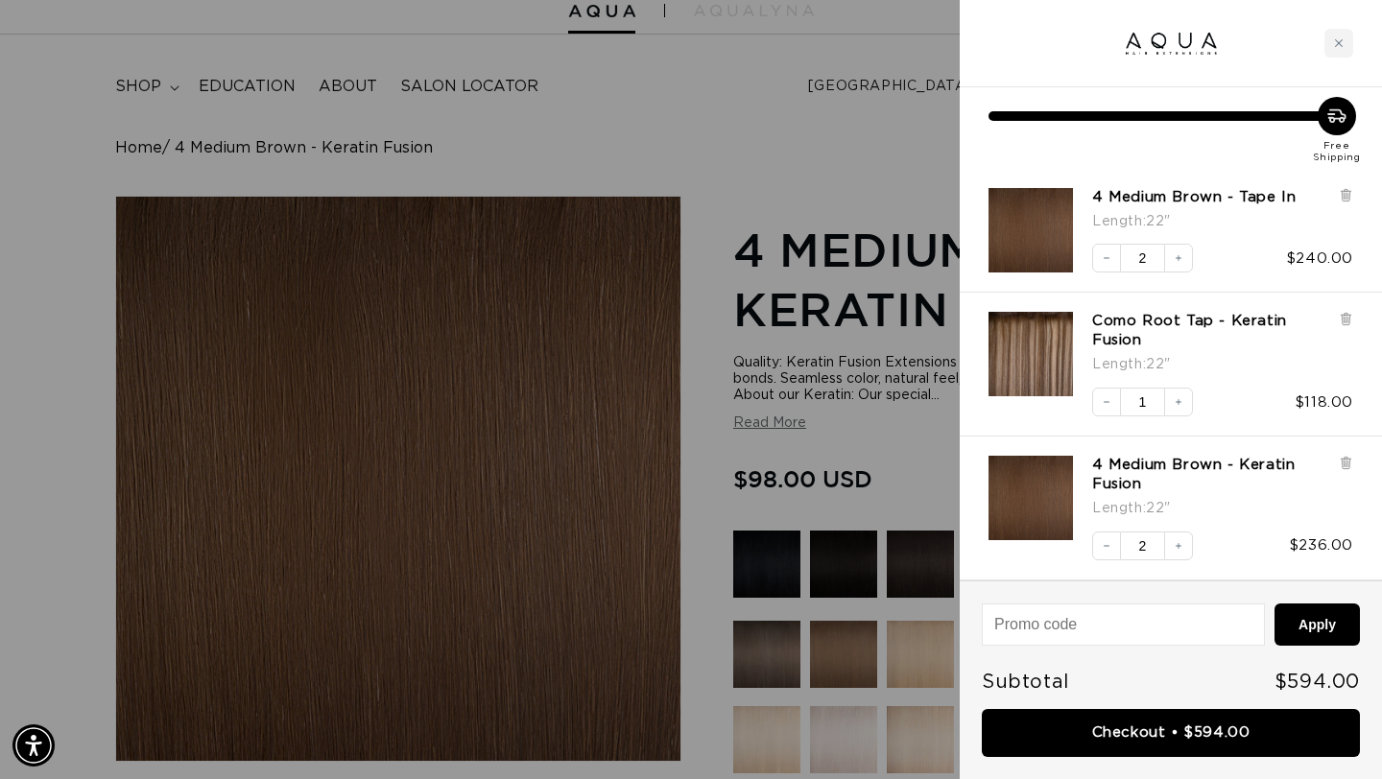
scroll to position [0, 0]
click at [1105, 258] on icon "Decrease quantity" at bounding box center [1107, 258] width 12 height 12
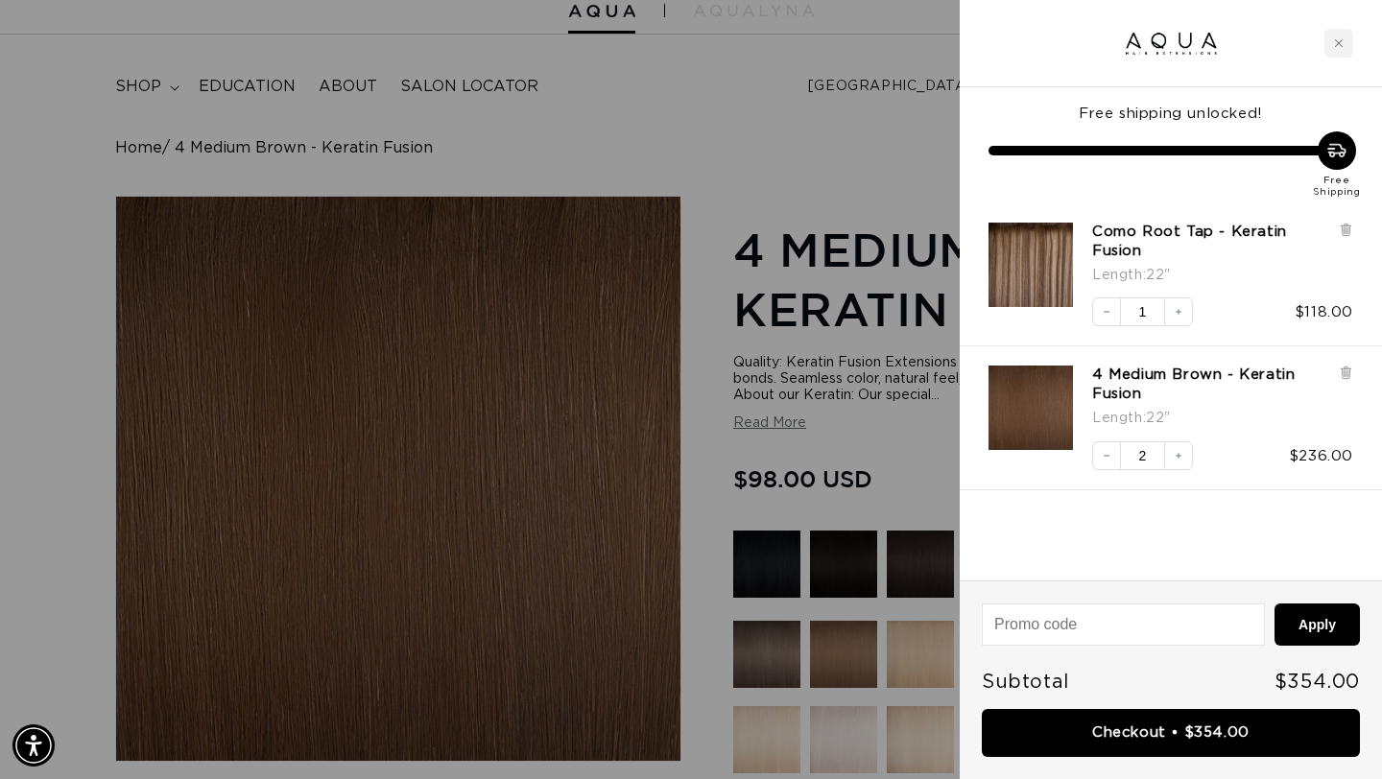
scroll to position [0, 2491]
click at [1169, 445] on button "Increase quantity" at bounding box center [1178, 455] width 29 height 29
click at [885, 140] on div at bounding box center [691, 389] width 1382 height 779
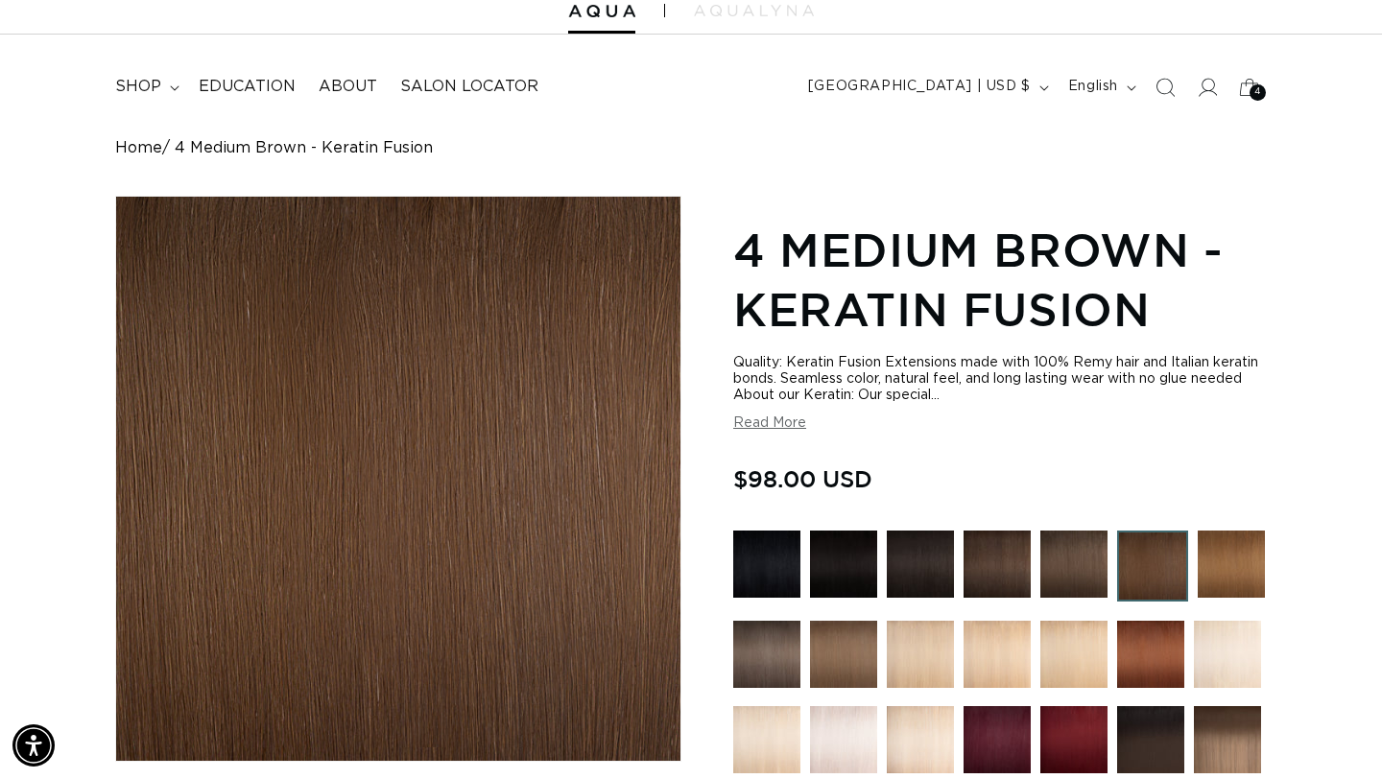
scroll to position [0, 0]
click at [1246, 81] on icon at bounding box center [1249, 87] width 21 height 18
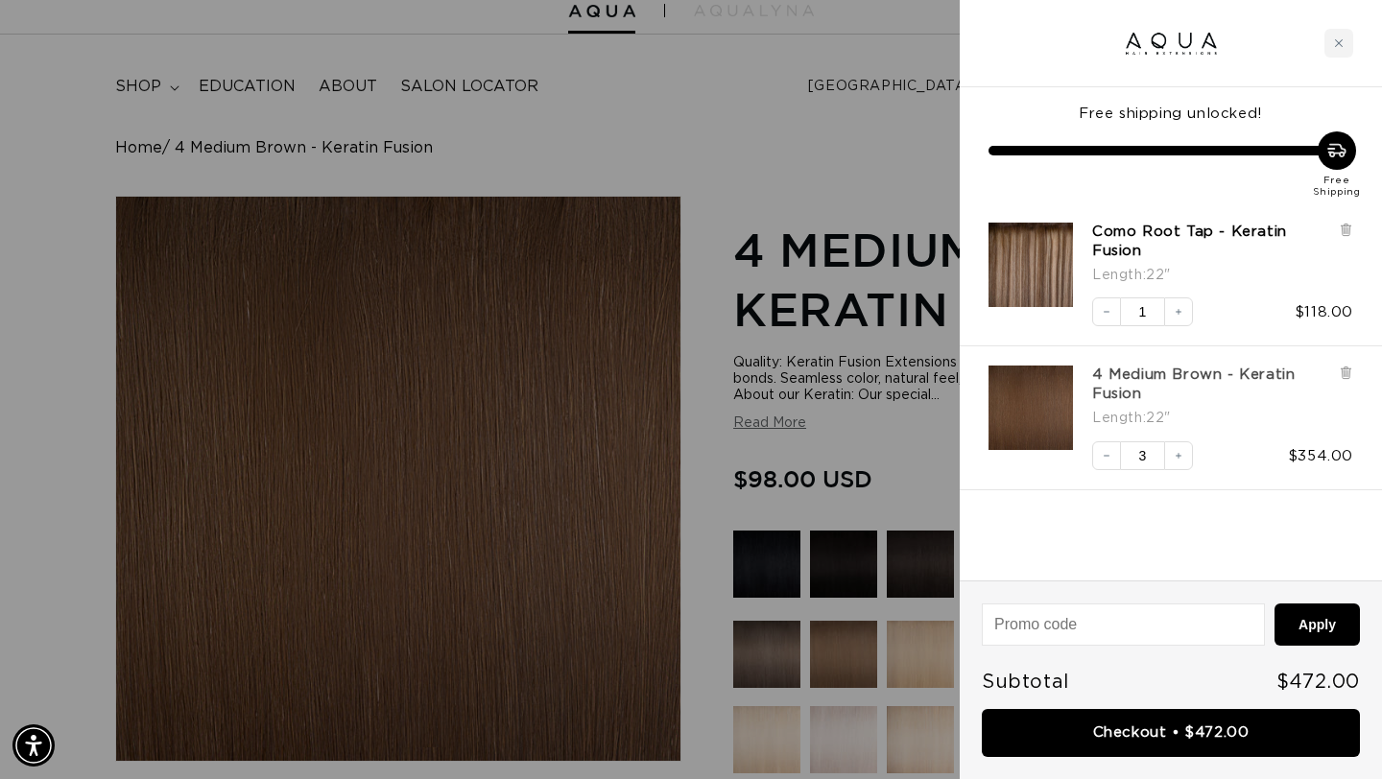
scroll to position [0, 2491]
click at [1204, 372] on link "4 Medium Brown - Keratin Fusion" at bounding box center [1210, 385] width 237 height 38
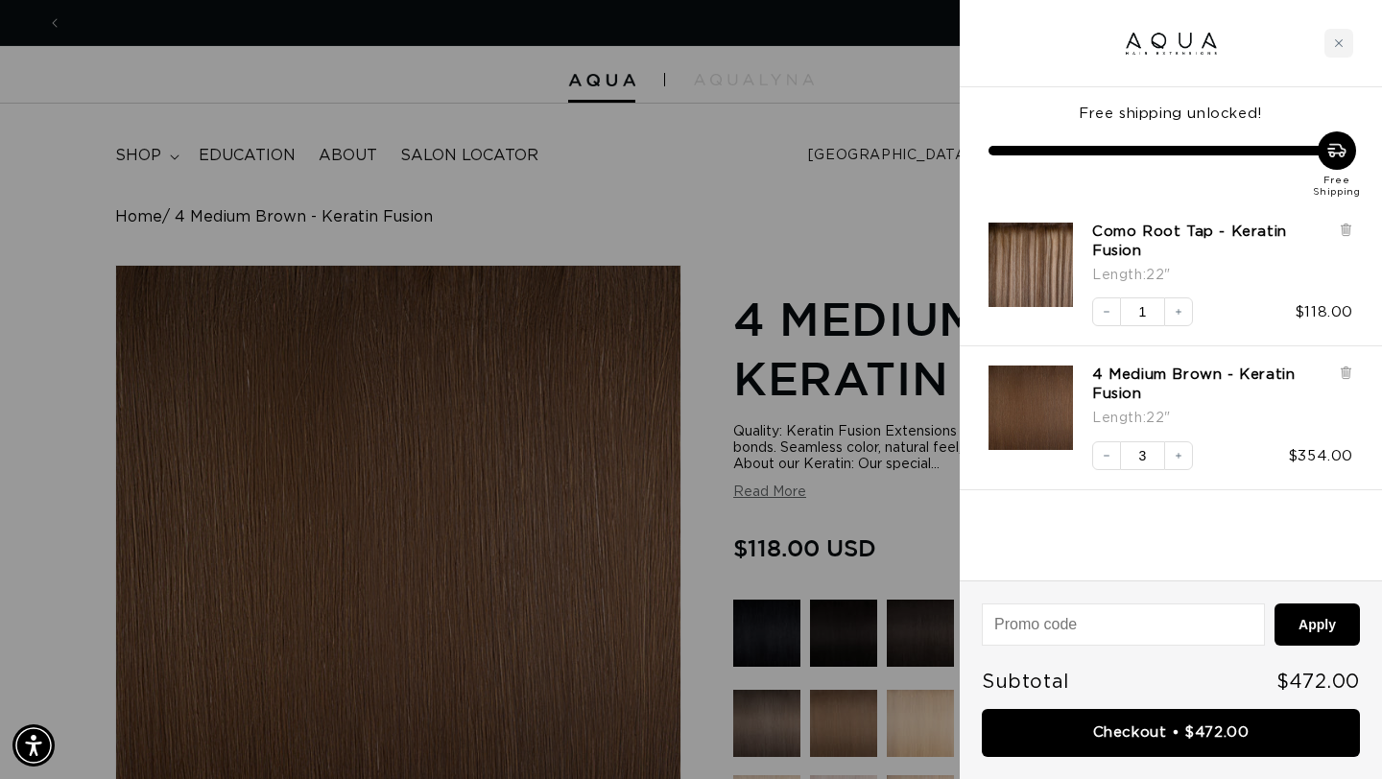
scroll to position [0, 2491]
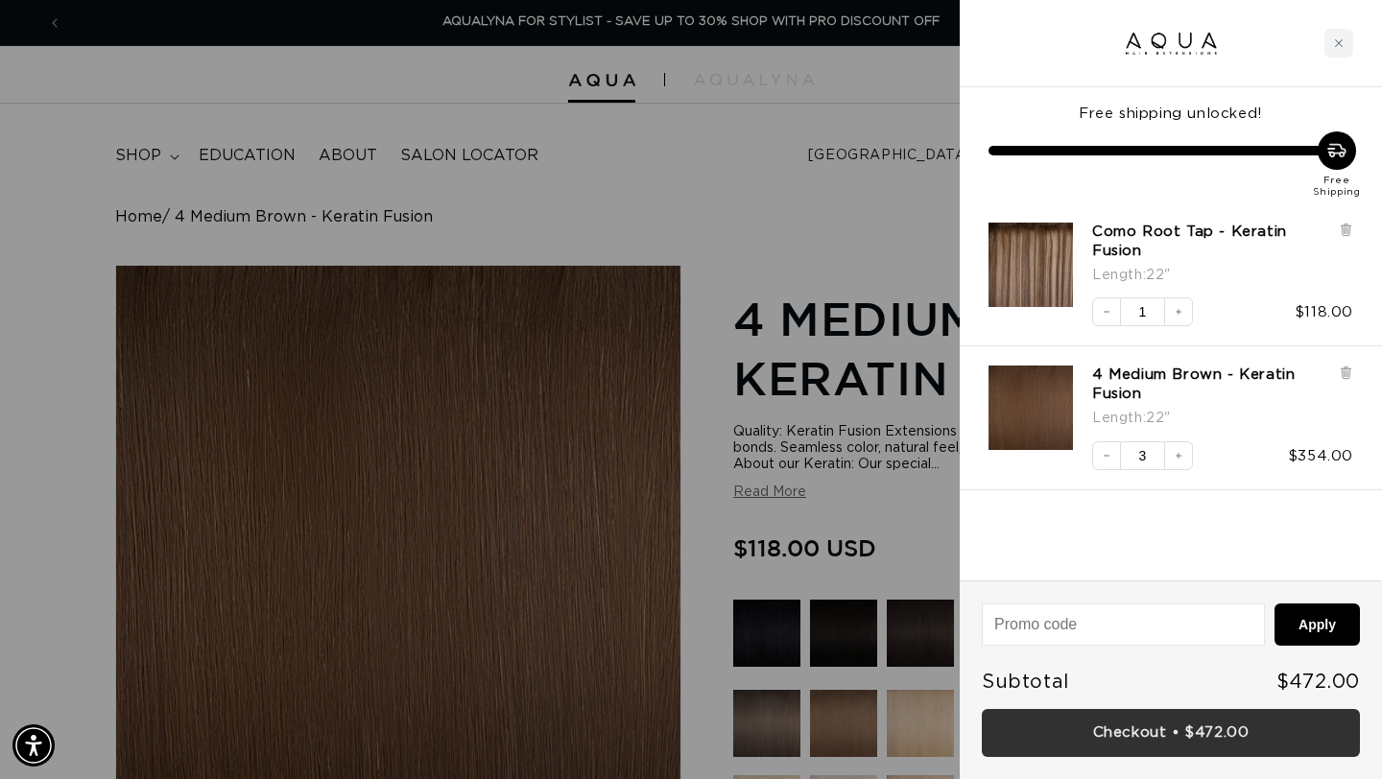
click at [1115, 730] on link "Checkout • $472.00" at bounding box center [1171, 733] width 378 height 49
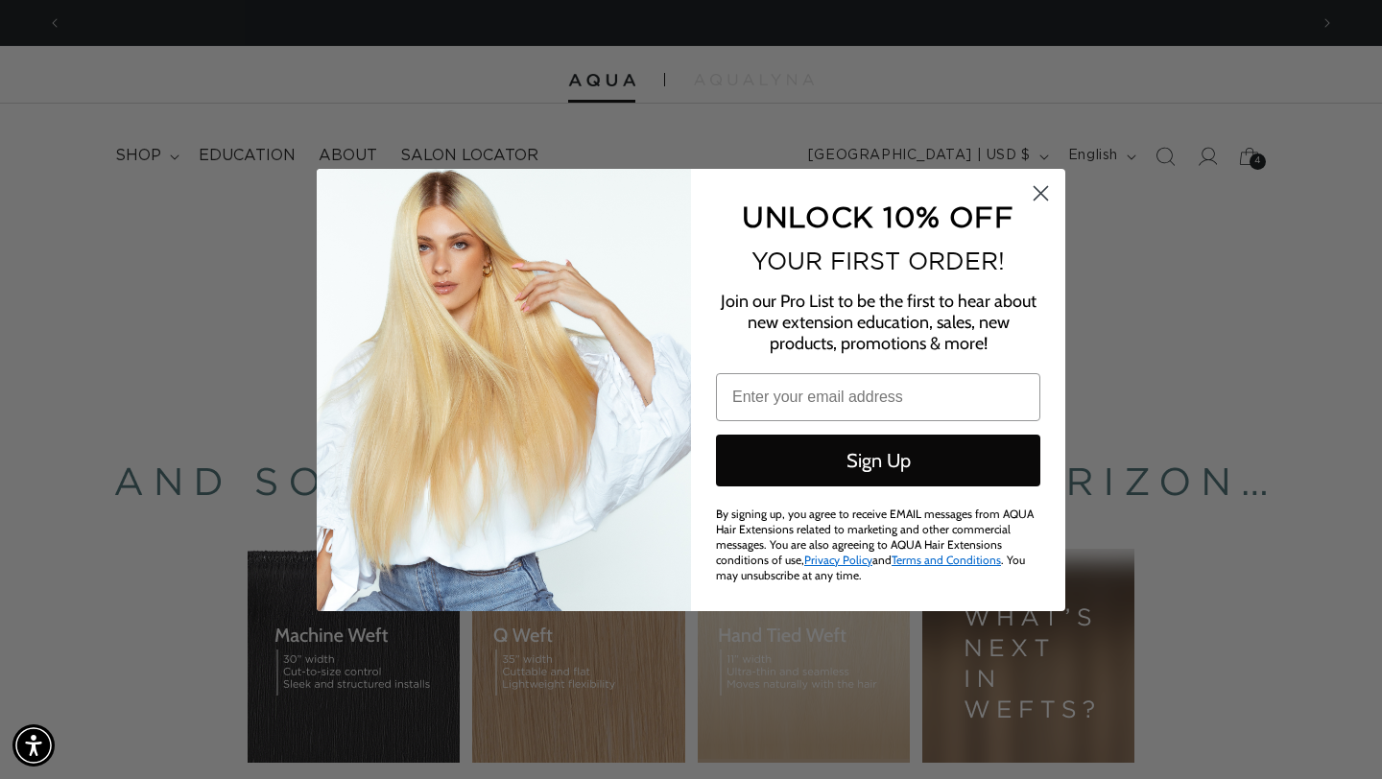
scroll to position [0, 1246]
